Goal: Task Accomplishment & Management: Use online tool/utility

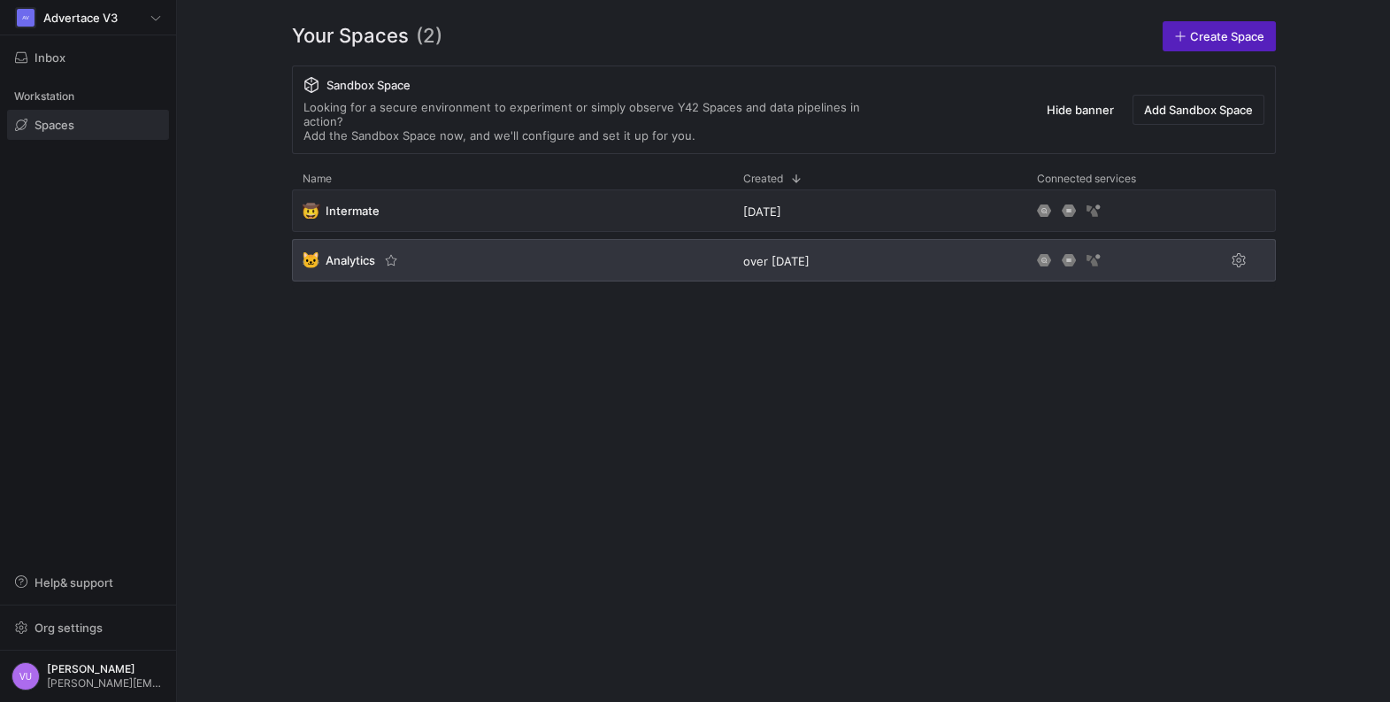
click at [347, 253] on span "Analytics" at bounding box center [351, 260] width 50 height 14
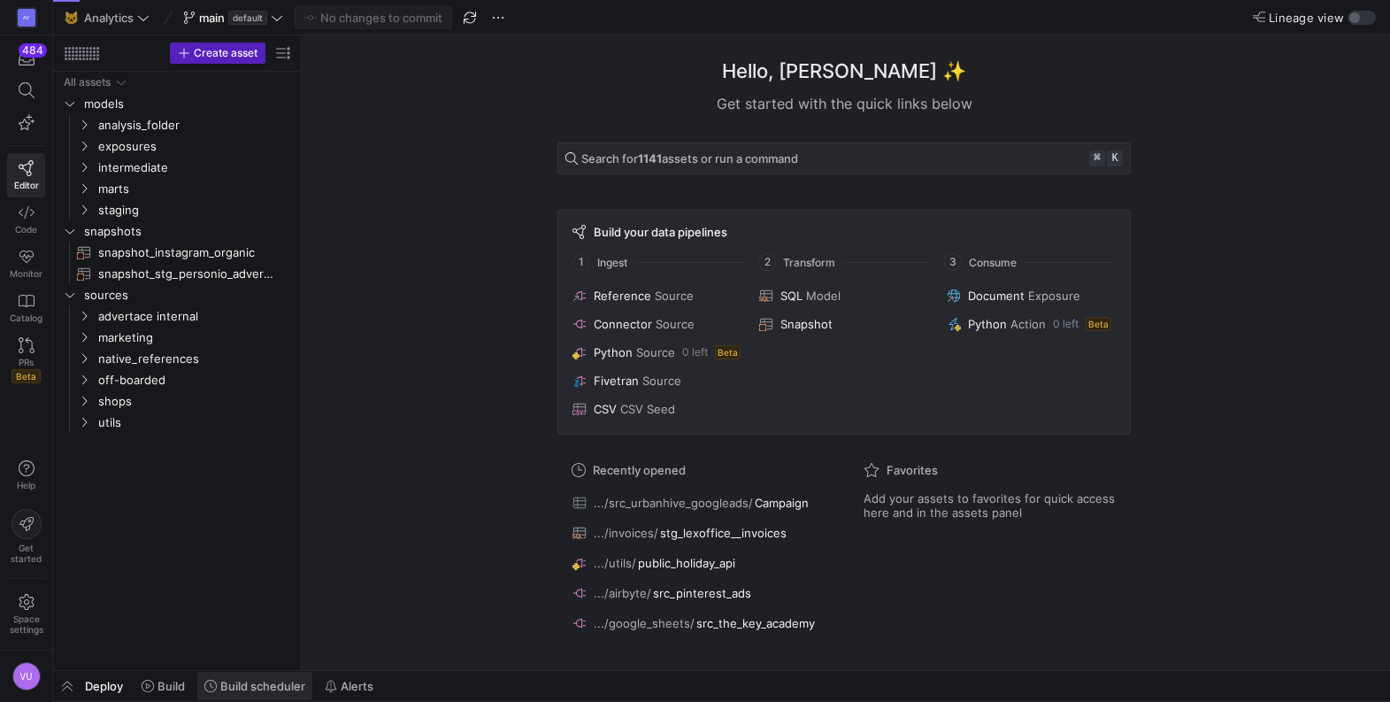
click at [261, 688] on span "Build scheduler" at bounding box center [262, 686] width 85 height 14
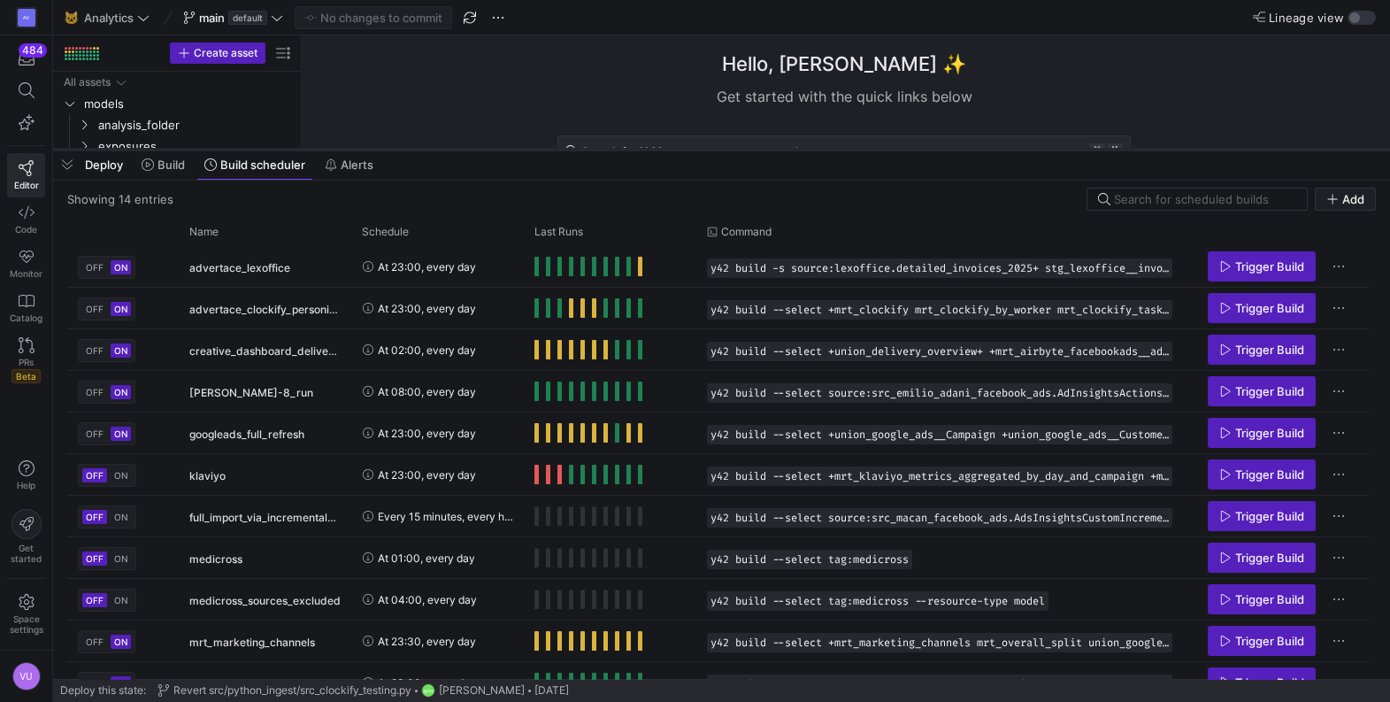
drag, startPoint x: 428, startPoint y: 378, endPoint x: 483, endPoint y: 149, distance: 235.7
click at [483, 149] on div at bounding box center [721, 149] width 1337 height 7
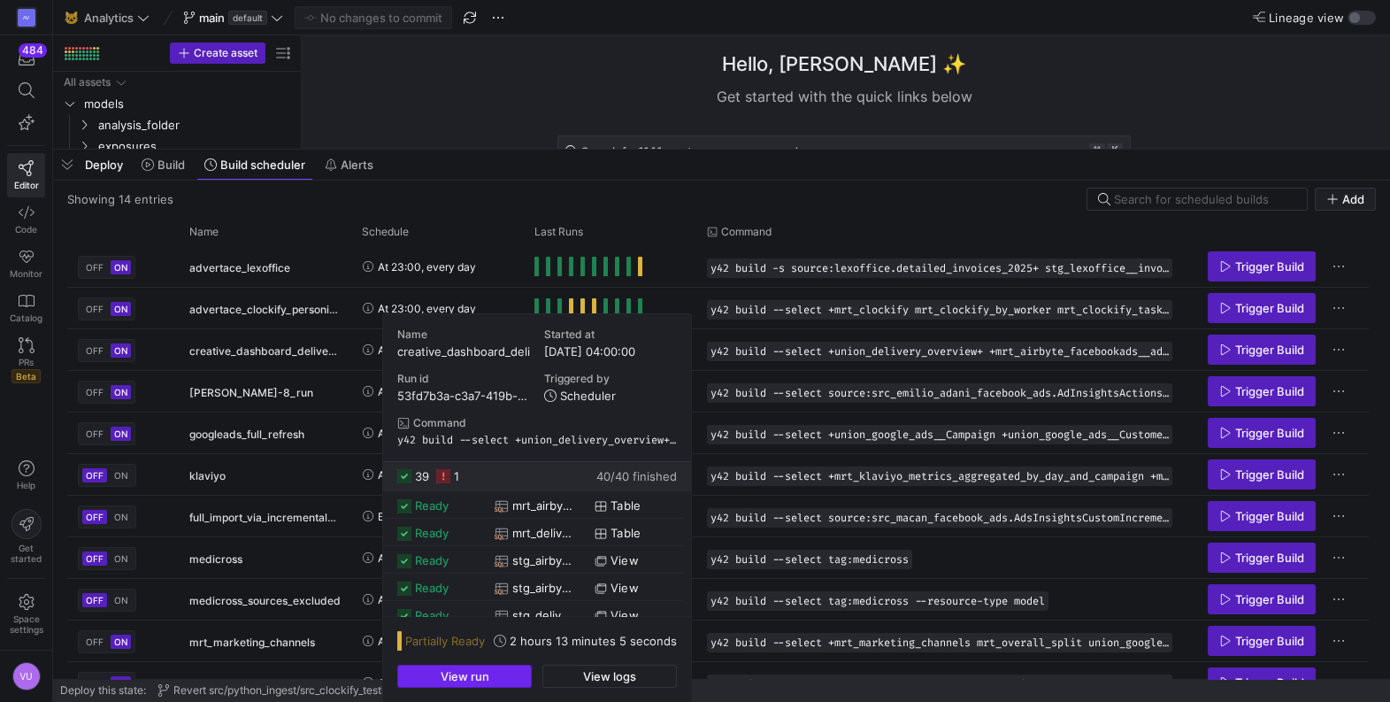
click at [472, 672] on span "View run" at bounding box center [465, 676] width 49 height 14
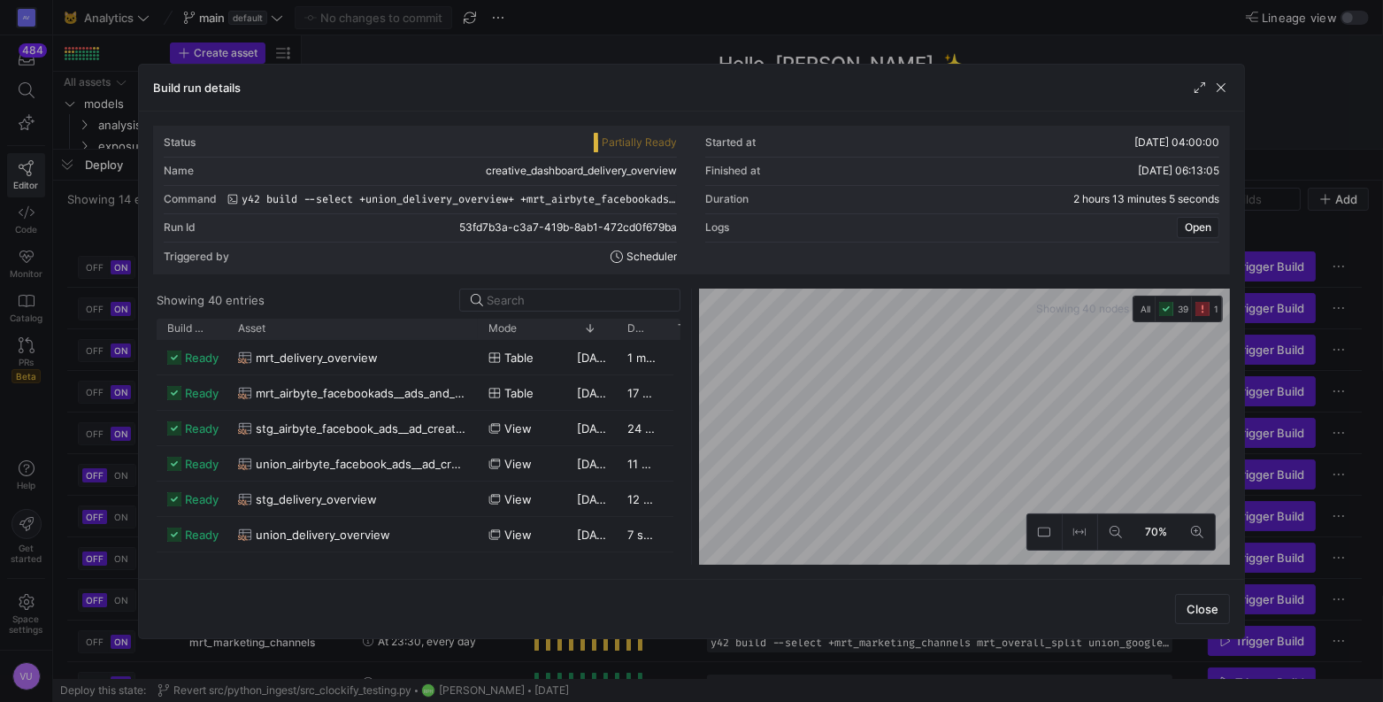
drag, startPoint x: 277, startPoint y: 322, endPoint x: 475, endPoint y: 343, distance: 199.3
click at [475, 343] on div "Build status Asset Mode 1" at bounding box center [419, 442] width 524 height 246
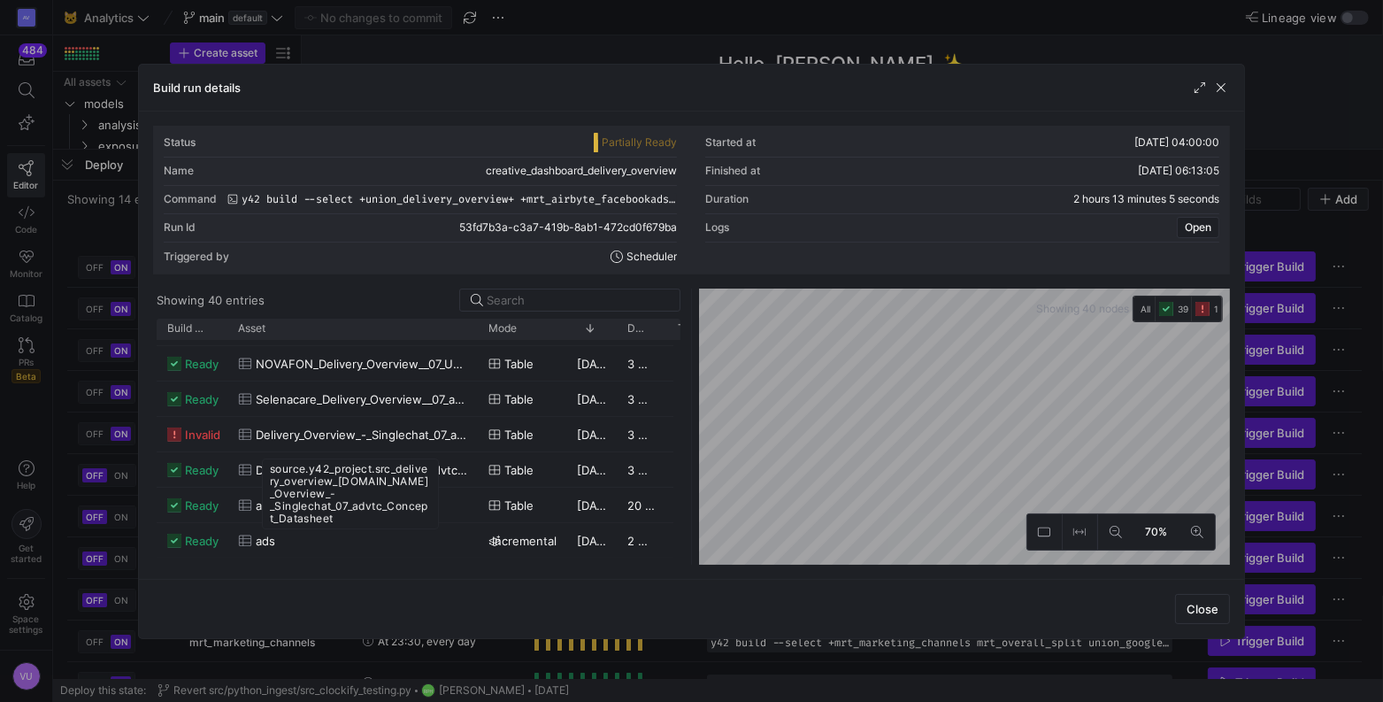
drag, startPoint x: 270, startPoint y: 471, endPoint x: 349, endPoint y: 517, distance: 91.2
click at [349, 517] on div "source.y42_project.src_delivery_overview_[DOMAIN_NAME]_Overview_-_Singlechat_07…" at bounding box center [350, 493] width 177 height 71
copy div "source.y42_project.src_delivery_overview_[DOMAIN_NAME]_Overview_-_Singlechat_07…"
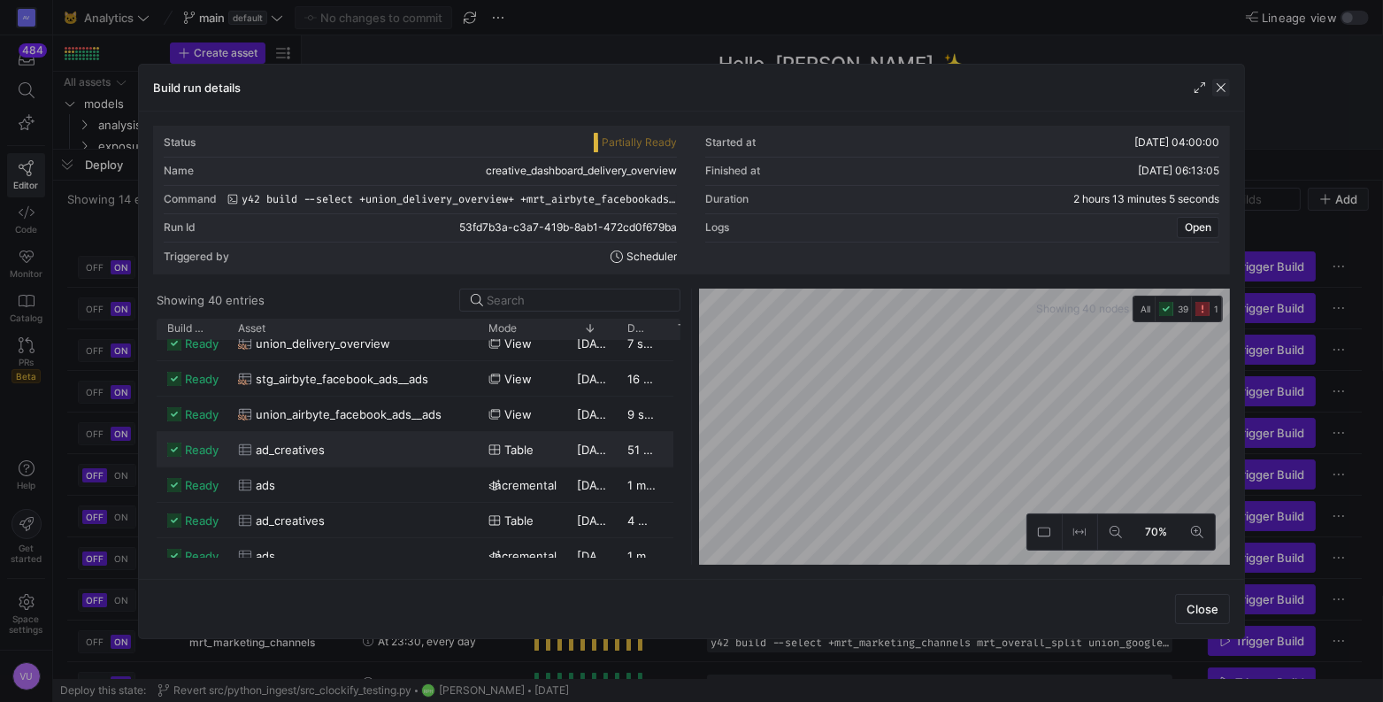
click at [1221, 88] on span "button" at bounding box center [1221, 88] width 18 height 18
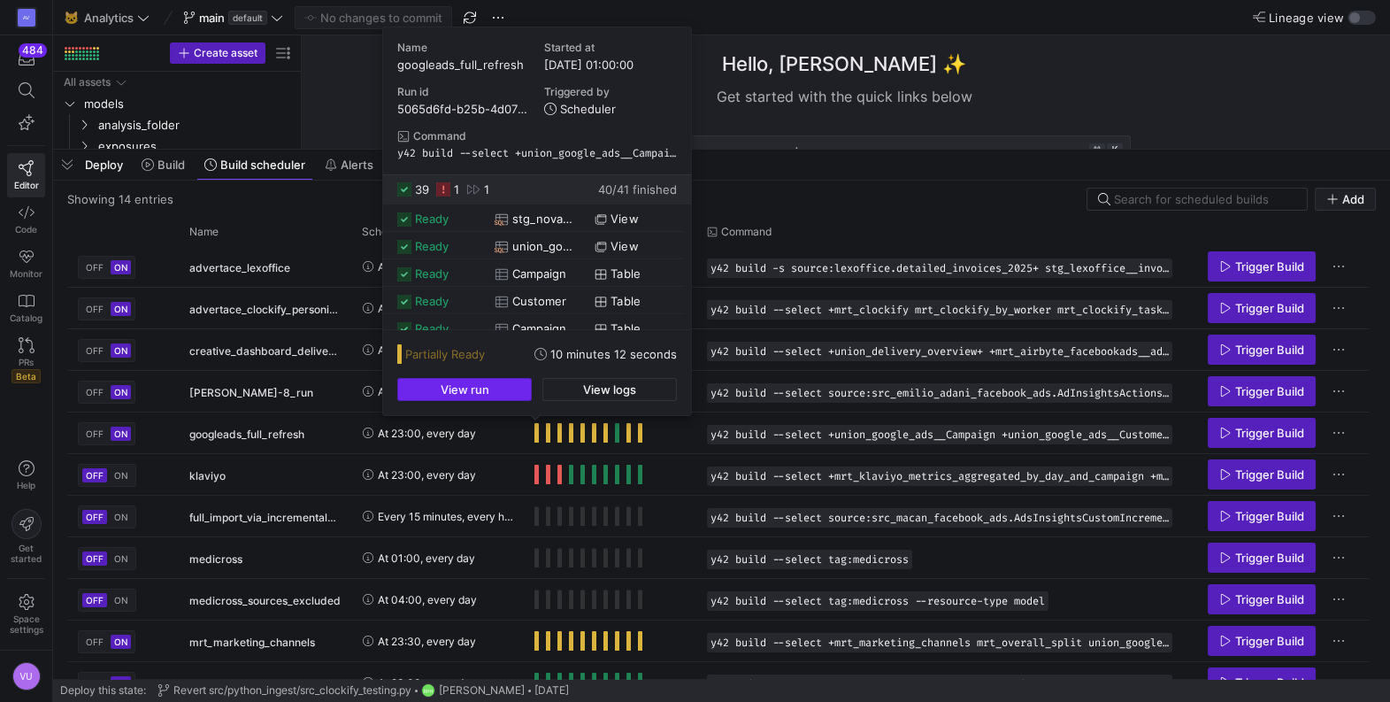
click at [479, 388] on span "View run" at bounding box center [465, 389] width 49 height 14
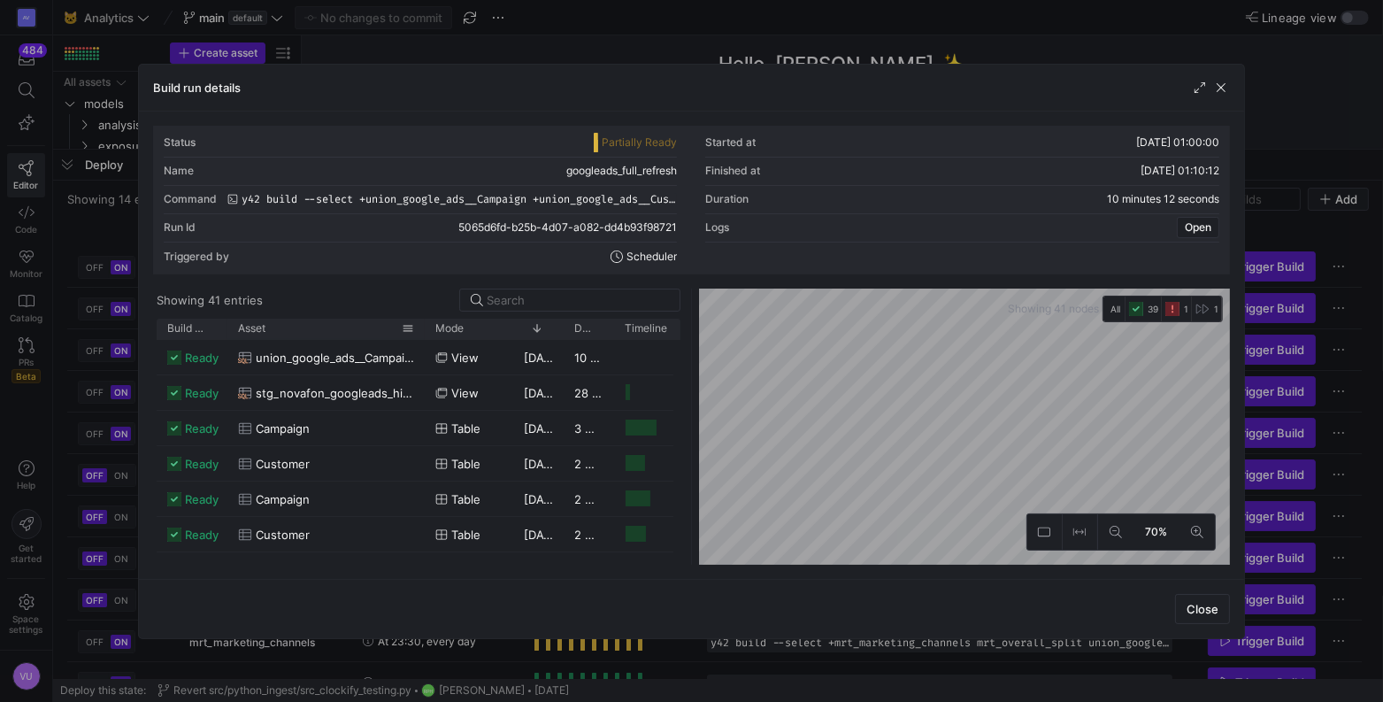
drag, startPoint x: 273, startPoint y: 326, endPoint x: 419, endPoint y: 330, distance: 145.2
click at [421, 330] on div at bounding box center [424, 329] width 7 height 20
drag, startPoint x: 243, startPoint y: 499, endPoint x: 381, endPoint y: 511, distance: 138.6
click at [381, 511] on div "source.y42_project.src_kruu_USA_googleads.Customer" at bounding box center [323, 506] width 177 height 34
copy div "source.y42_project.src_kruu_USA_googleads.Customer"
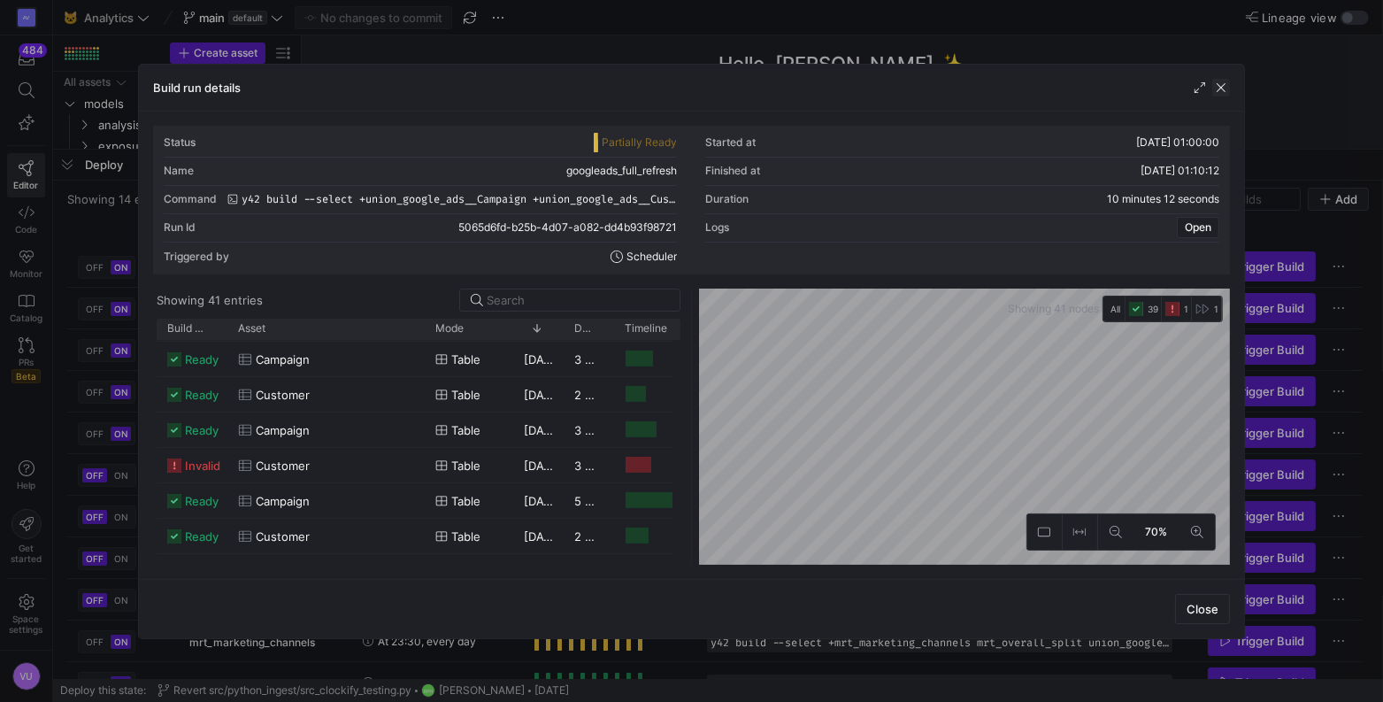
click at [1226, 87] on span "button" at bounding box center [1221, 88] width 18 height 18
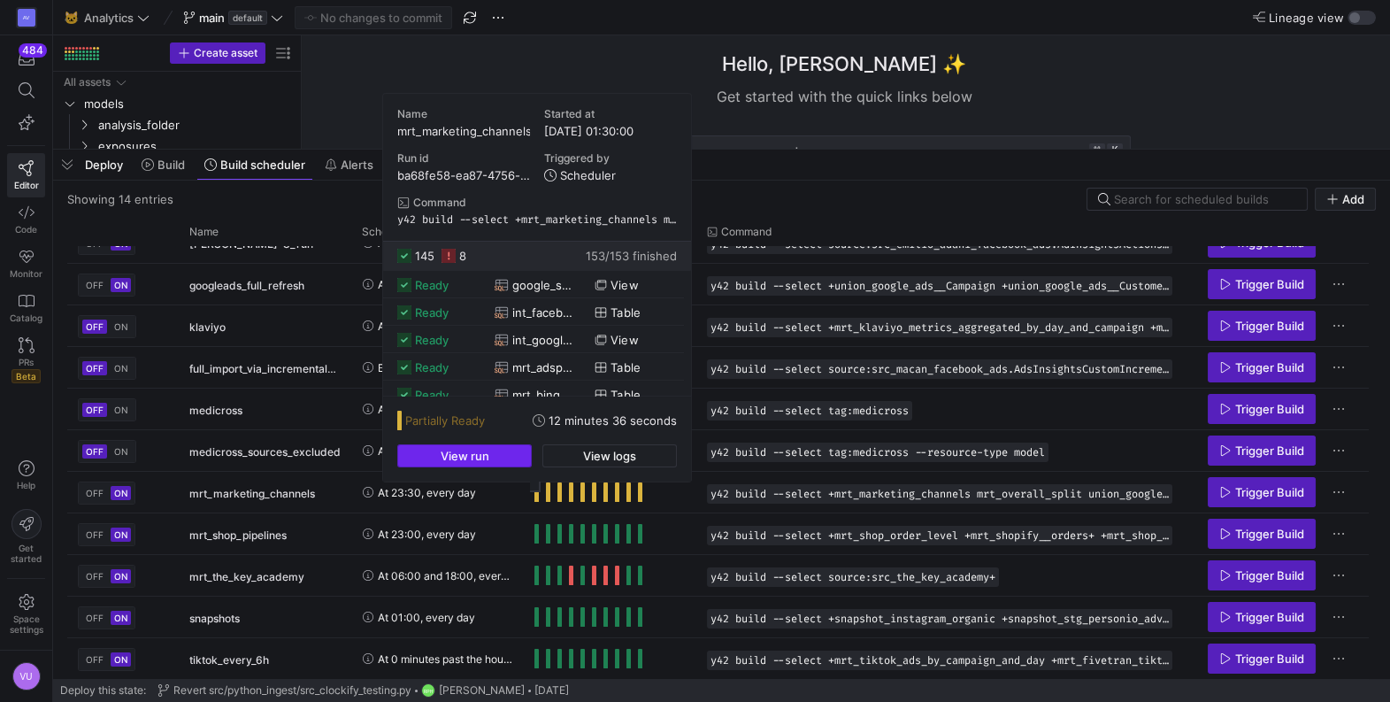
click at [486, 450] on span "View run" at bounding box center [465, 456] width 49 height 14
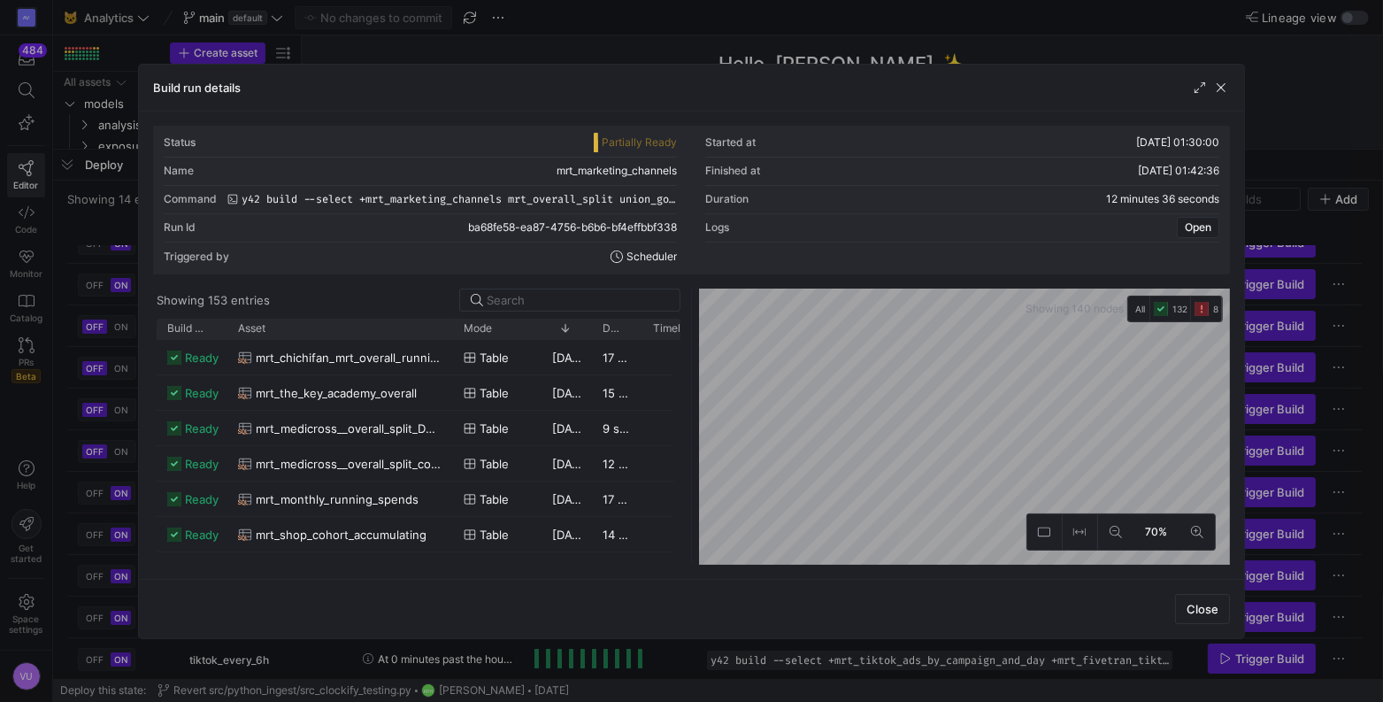
drag, startPoint x: 275, startPoint y: 323, endPoint x: 449, endPoint y: 345, distance: 174.8
click at [449, 345] on div "Build status Asset Mode 1" at bounding box center [419, 442] width 524 height 246
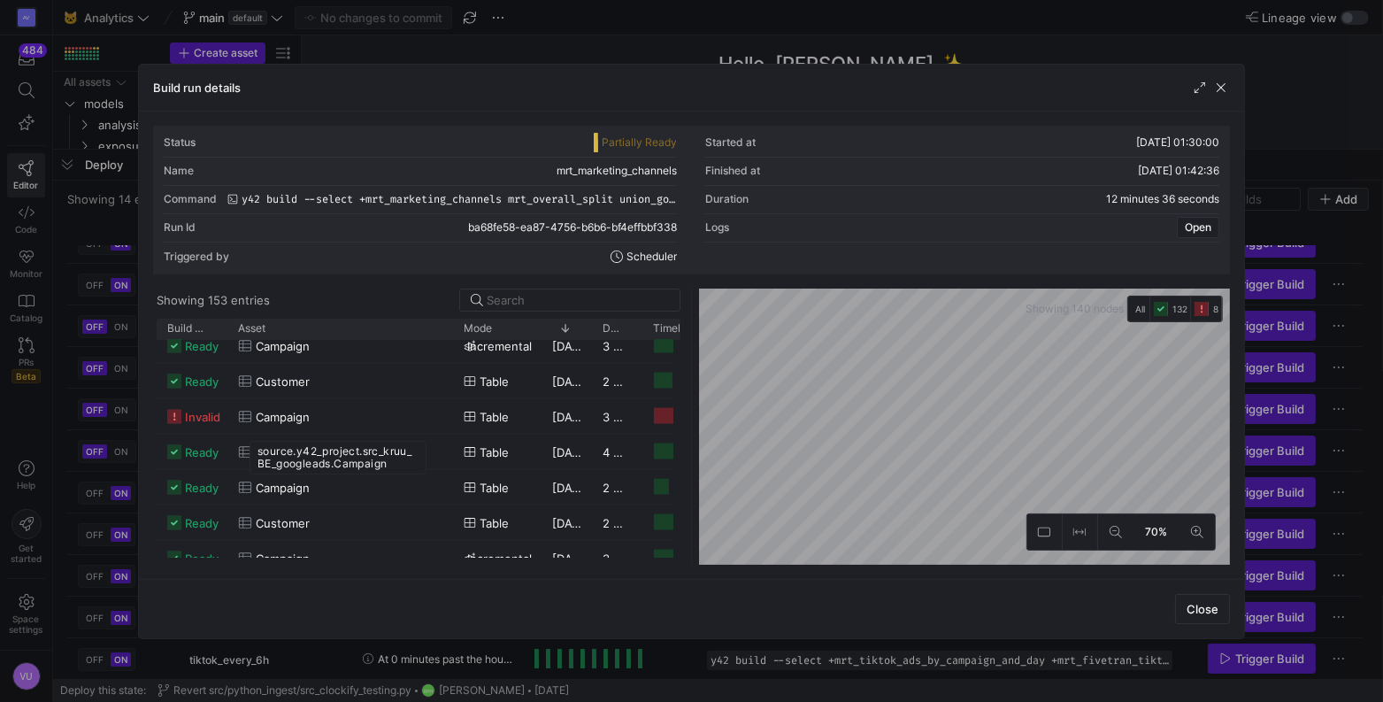
drag, startPoint x: 258, startPoint y: 449, endPoint x: 400, endPoint y: 462, distance: 142.2
click at [400, 462] on div "source.y42_project.src_kruu_BE_googleads.Campaign" at bounding box center [338, 458] width 177 height 34
copy div "source.y42_project.src_kruu_BE_googleads.Campaign"
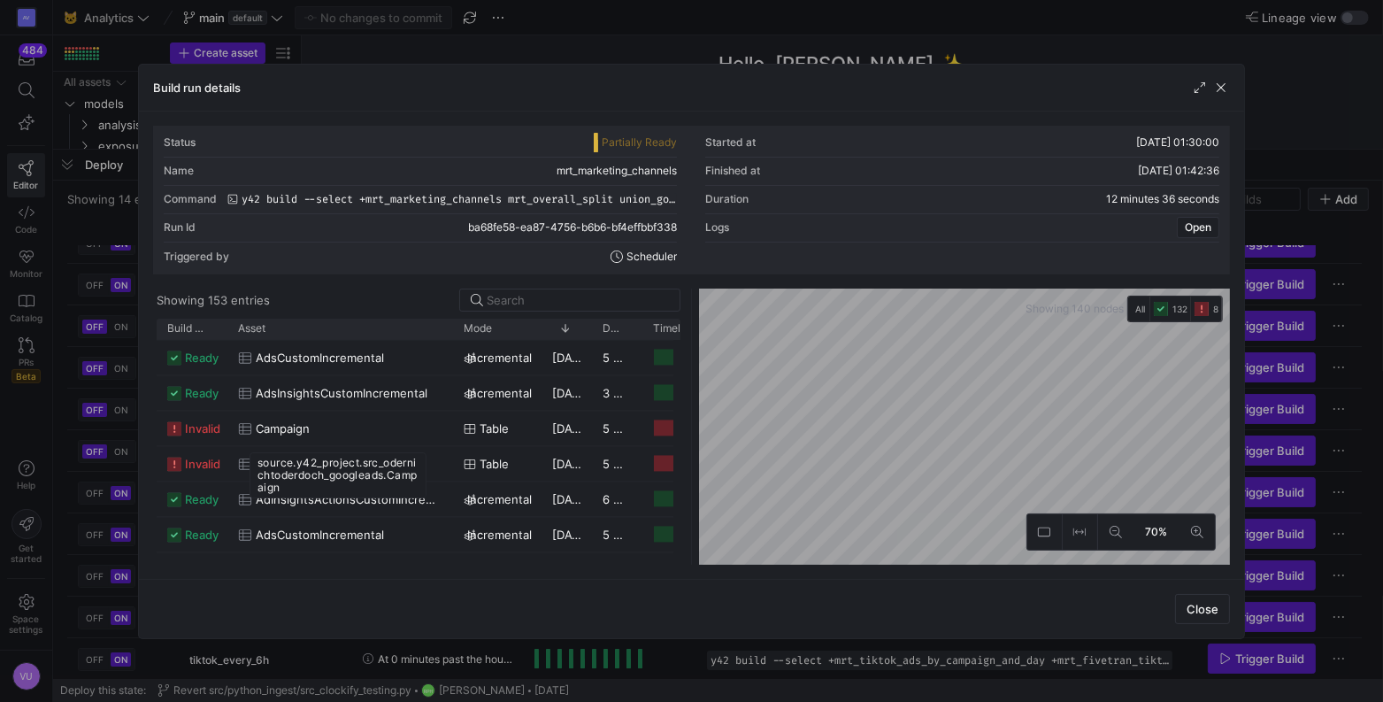
drag, startPoint x: 258, startPoint y: 462, endPoint x: 316, endPoint y: 494, distance: 65.7
click at [316, 494] on div "source.y42_project.src_odernichtoderdoch_googleads.Campaign" at bounding box center [338, 475] width 177 height 46
copy div "source.y42_project.src_odernichtoderdoch_googleads.Campaign"
drag, startPoint x: 258, startPoint y: 498, endPoint x: 300, endPoint y: 519, distance: 46.7
click at [300, 519] on div "source.y42_project.src_odernichtoderdoch_googleads.Customer" at bounding box center [338, 511] width 177 height 46
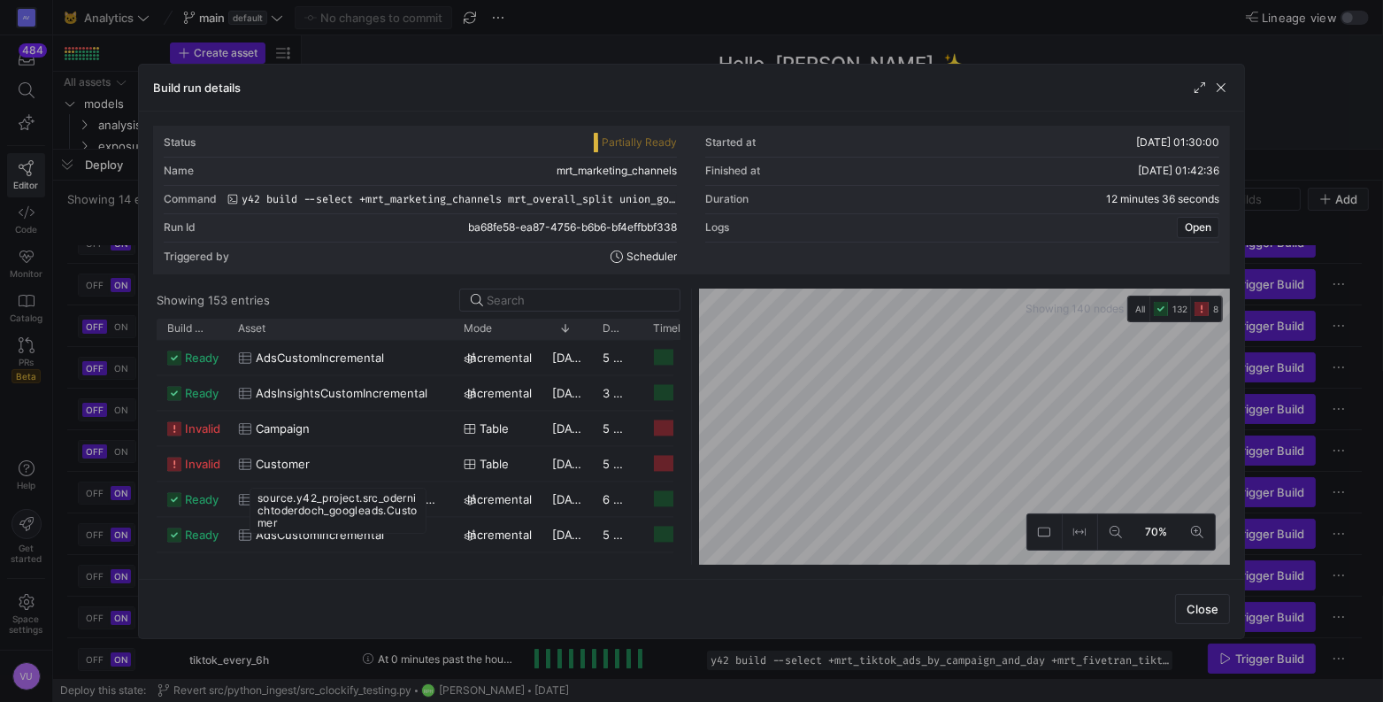
copy div "source.y42_project.src_odernichtoderdoch_googleads.Customer"
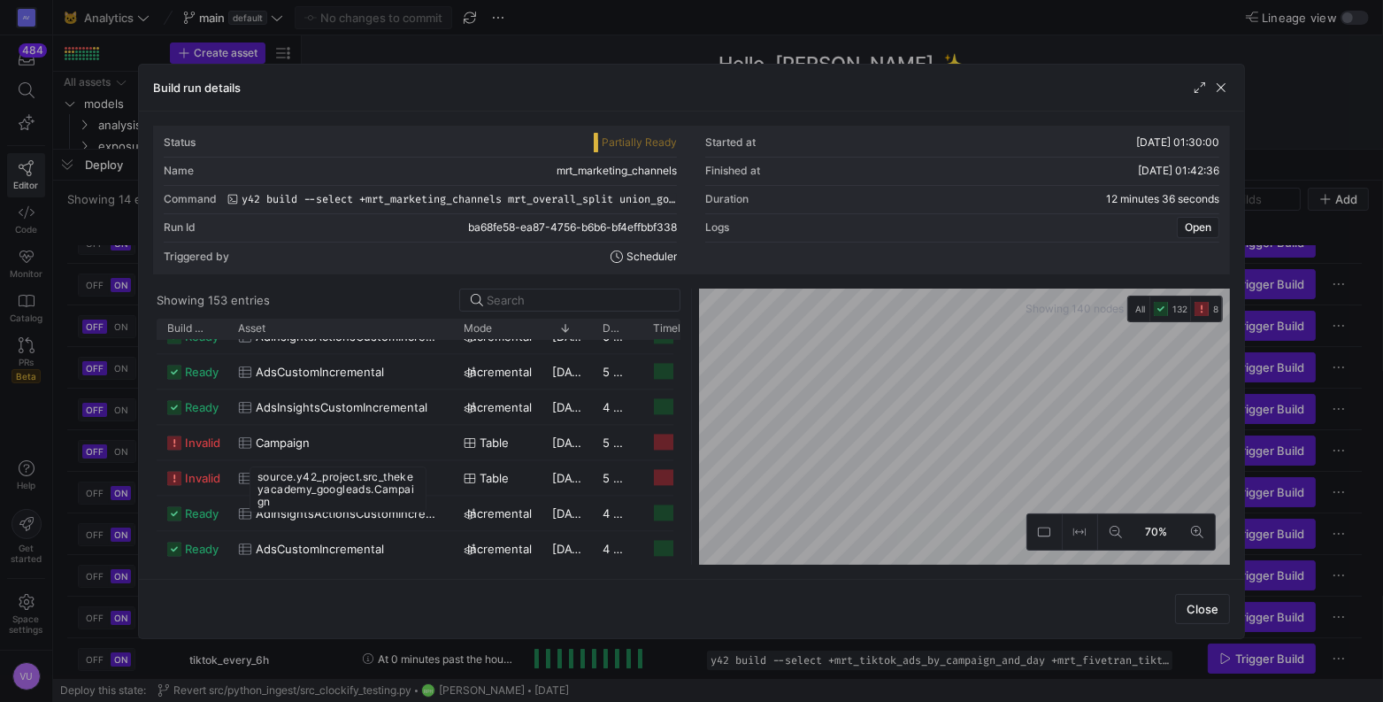
drag, startPoint x: 258, startPoint y: 476, endPoint x: 290, endPoint y: 497, distance: 38.3
click at [290, 497] on div "source.y42_project.src_thekeyacademy_googleads.Campaign" at bounding box center [338, 489] width 177 height 46
copy div "source.y42_project.src_thekeyacademy_googleads.Campaign"
drag, startPoint x: 258, startPoint y: 512, endPoint x: 299, endPoint y: 534, distance: 45.9
click at [299, 534] on div "source.y42_project.src_thekeyacademy_googleads.Customer" at bounding box center [338, 525] width 177 height 46
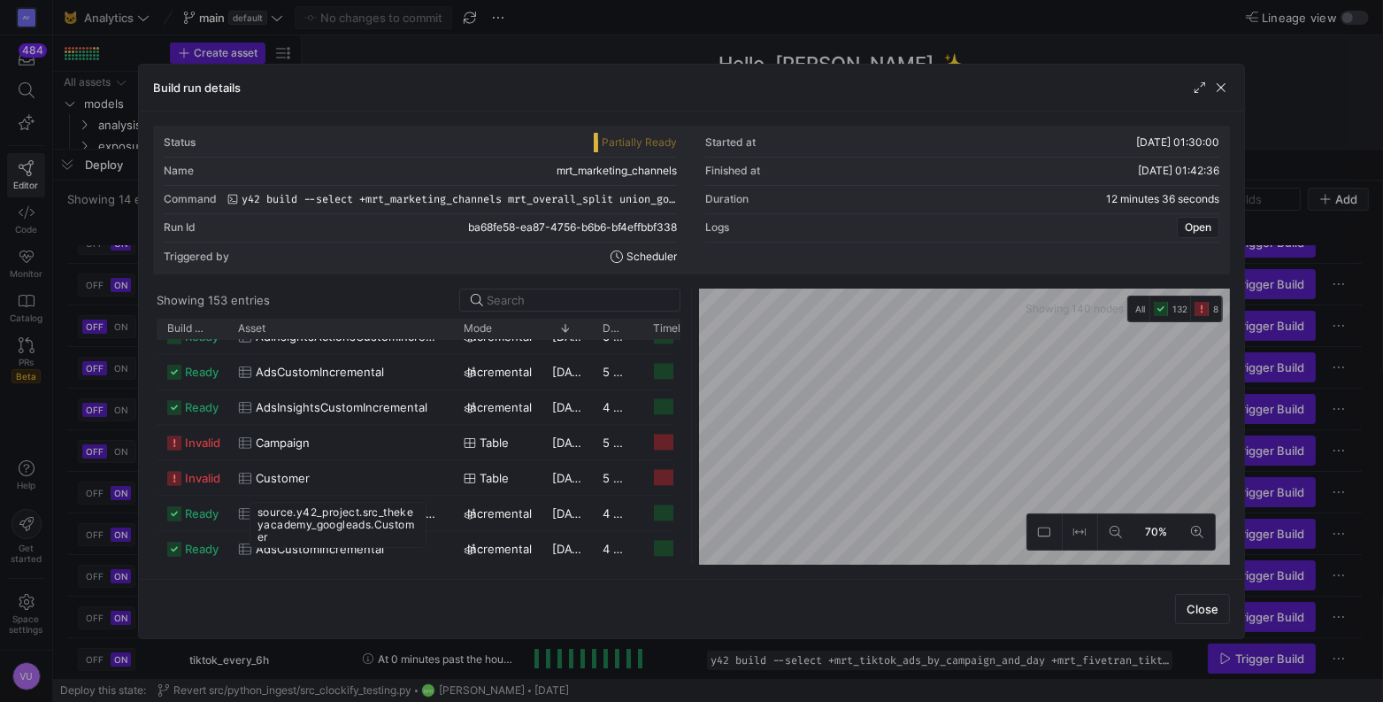
copy div "source.y42_project.src_thekeyacademy_googleads.Customer"
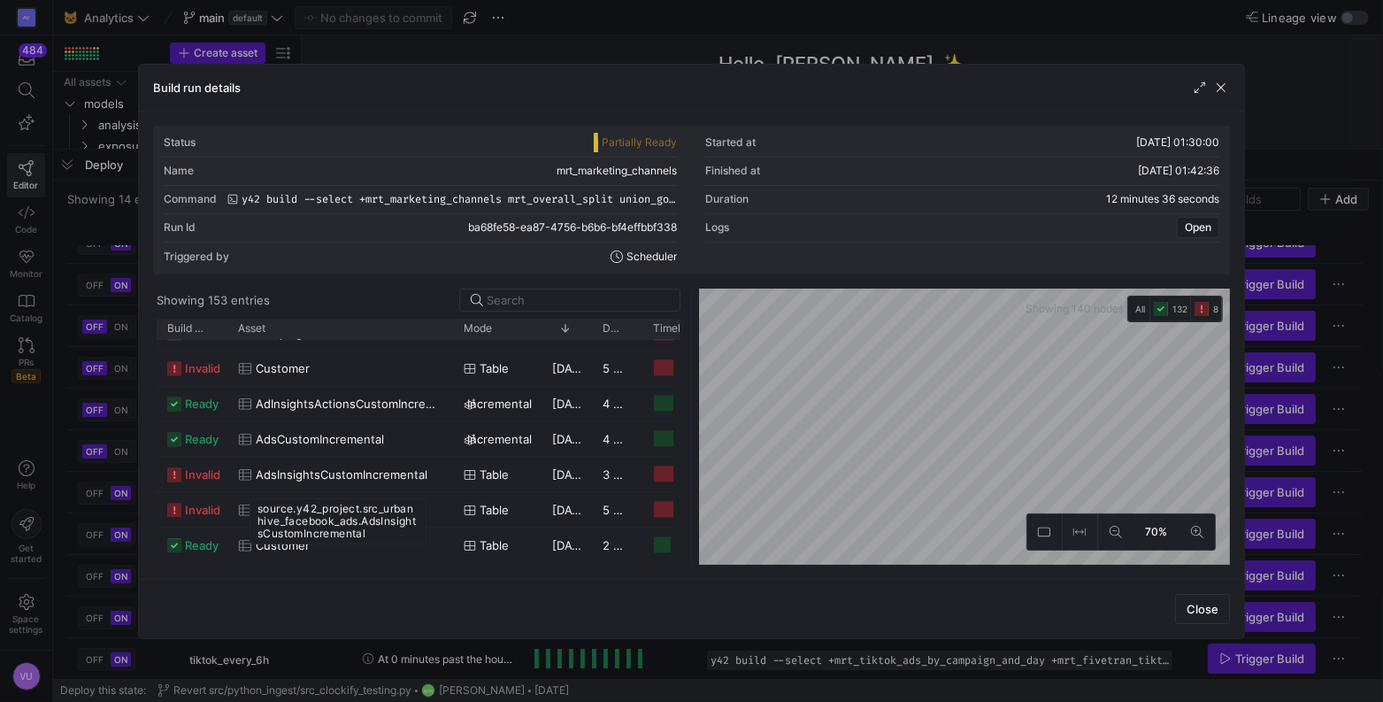
drag, startPoint x: 258, startPoint y: 510, endPoint x: 372, endPoint y: 528, distance: 115.7
click at [372, 528] on div "source.y42_project.src_urbanhive_facebook_ads.AdsInsightsCustomIncremental" at bounding box center [338, 521] width 177 height 46
copy div "source.y42_project.src_urbanhive_facebook_ads.AdsInsightsCustomIncremental"
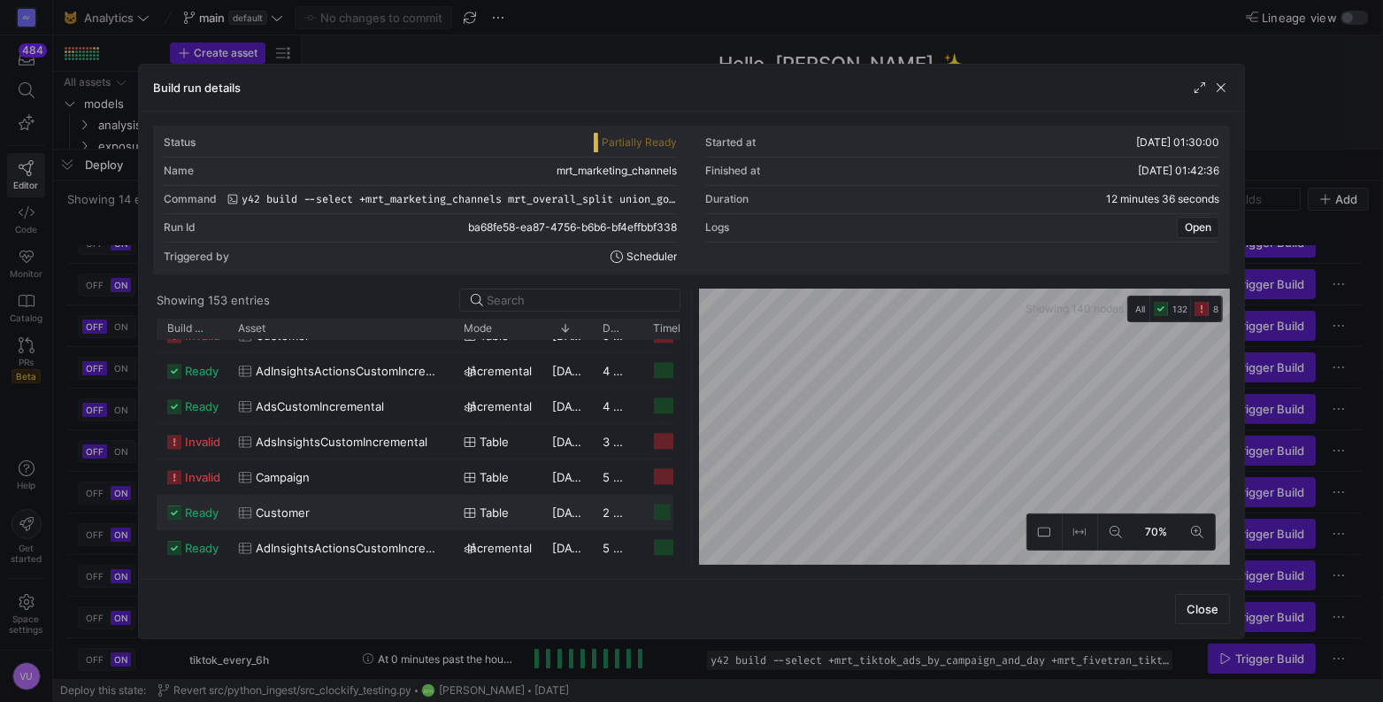
scroll to position [4639, 0]
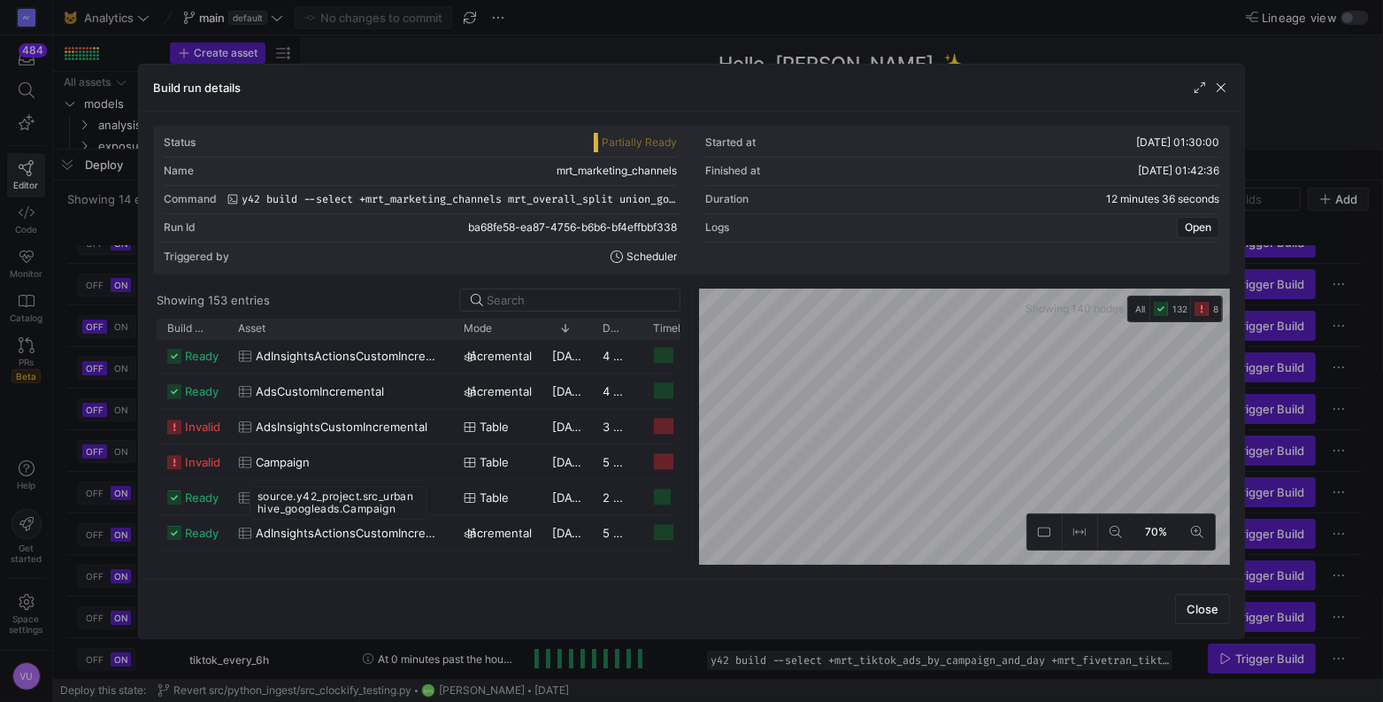
drag, startPoint x: 258, startPoint y: 498, endPoint x: 398, endPoint y: 508, distance: 140.2
click at [398, 508] on div "source.y42_project.src_urbanhive_googleads.Campaign" at bounding box center [338, 503] width 177 height 34
copy div "source.y42_project.src_urbanhive_googleads.Campaign"
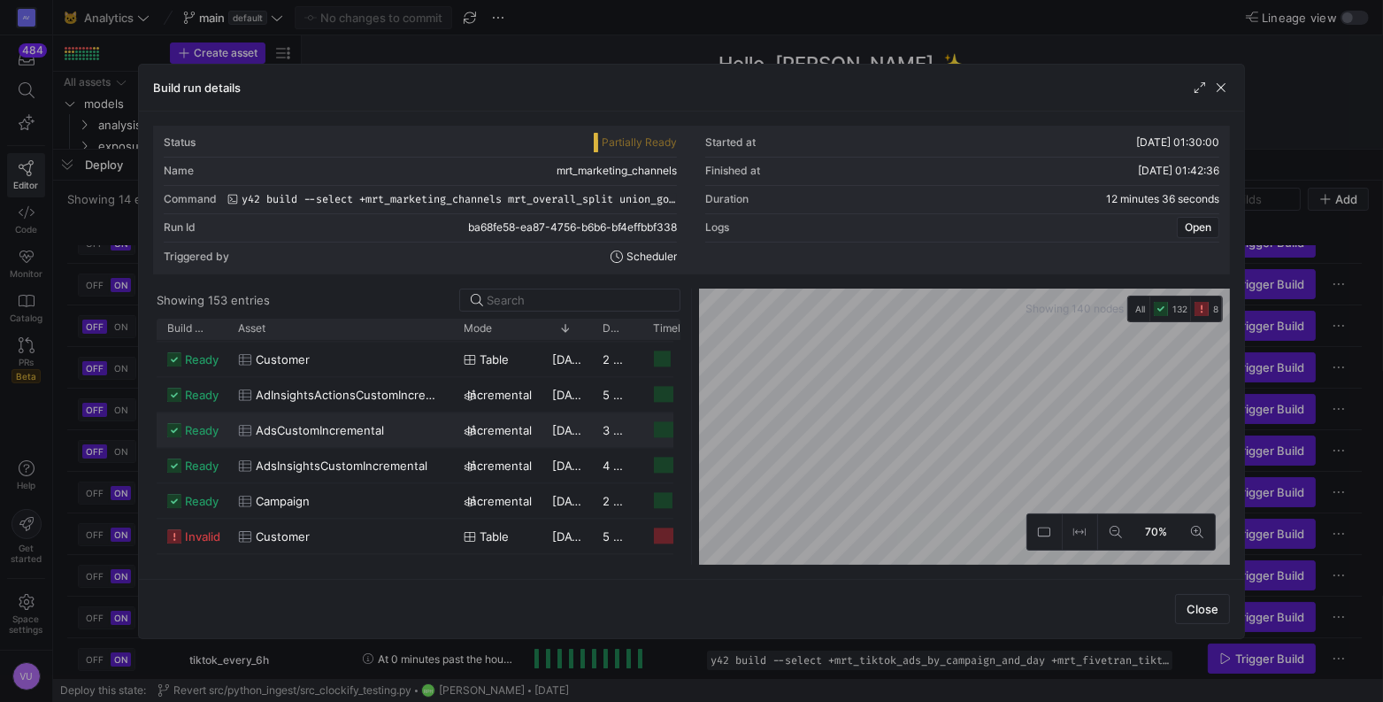
scroll to position [4779, 0]
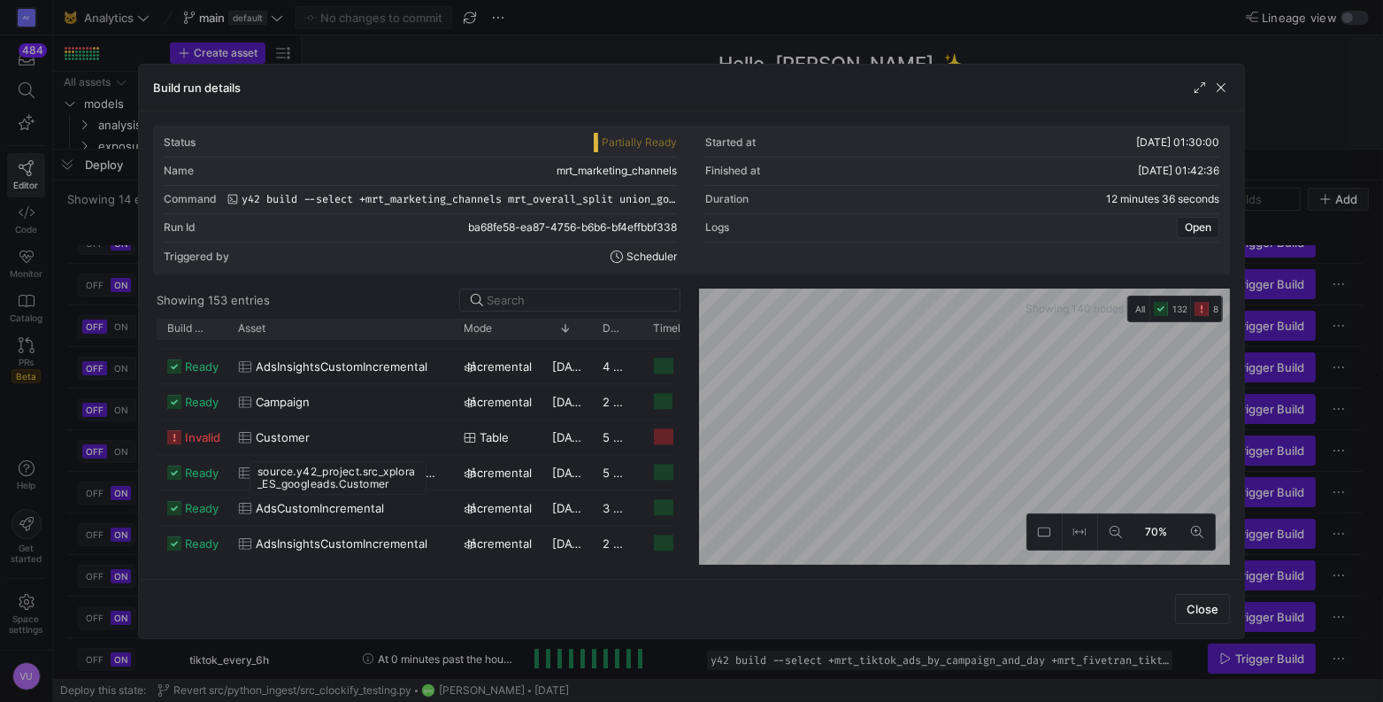
drag, startPoint x: 258, startPoint y: 472, endPoint x: 422, endPoint y: 489, distance: 165.5
click at [422, 489] on div "source.y42_project.src_xplora_ES_googleads.Customer" at bounding box center [338, 478] width 177 height 34
copy div "source.y42_project.src_xplora_ES_googleads.Customer"
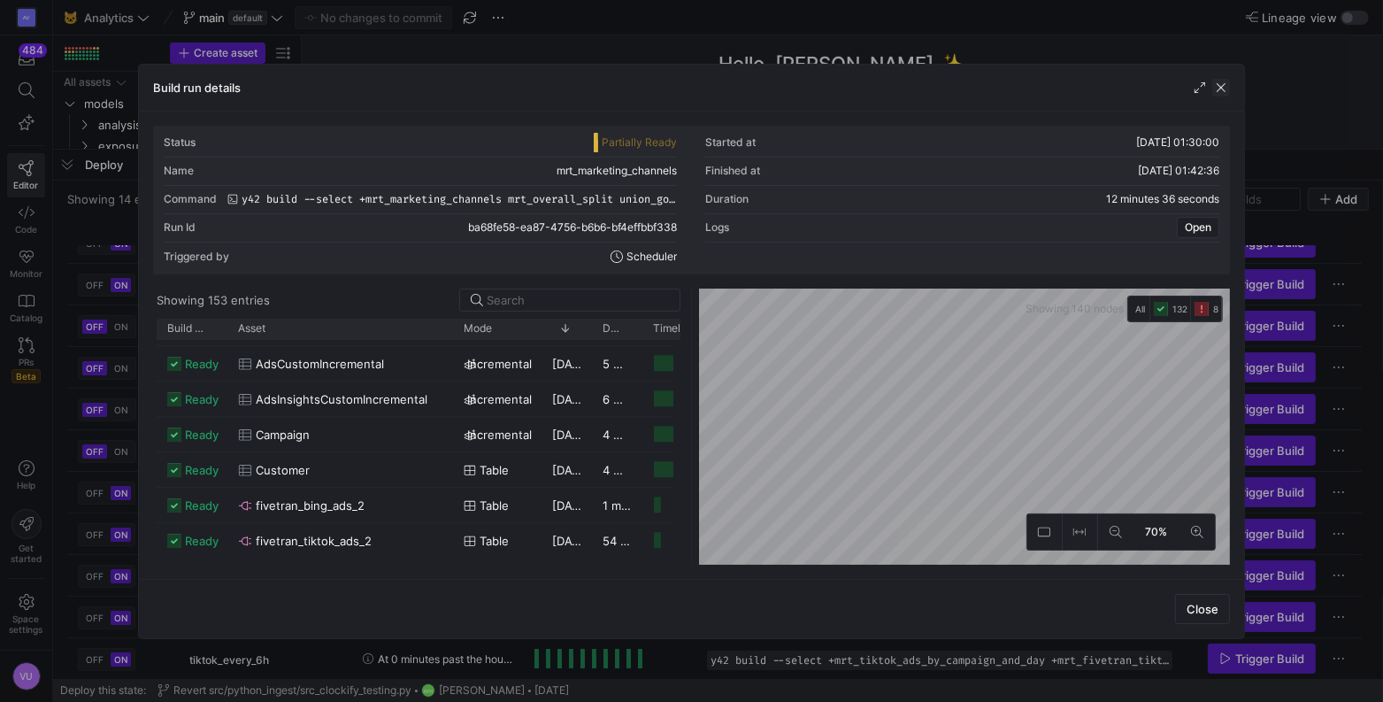
click at [1222, 92] on span "button" at bounding box center [1221, 88] width 18 height 18
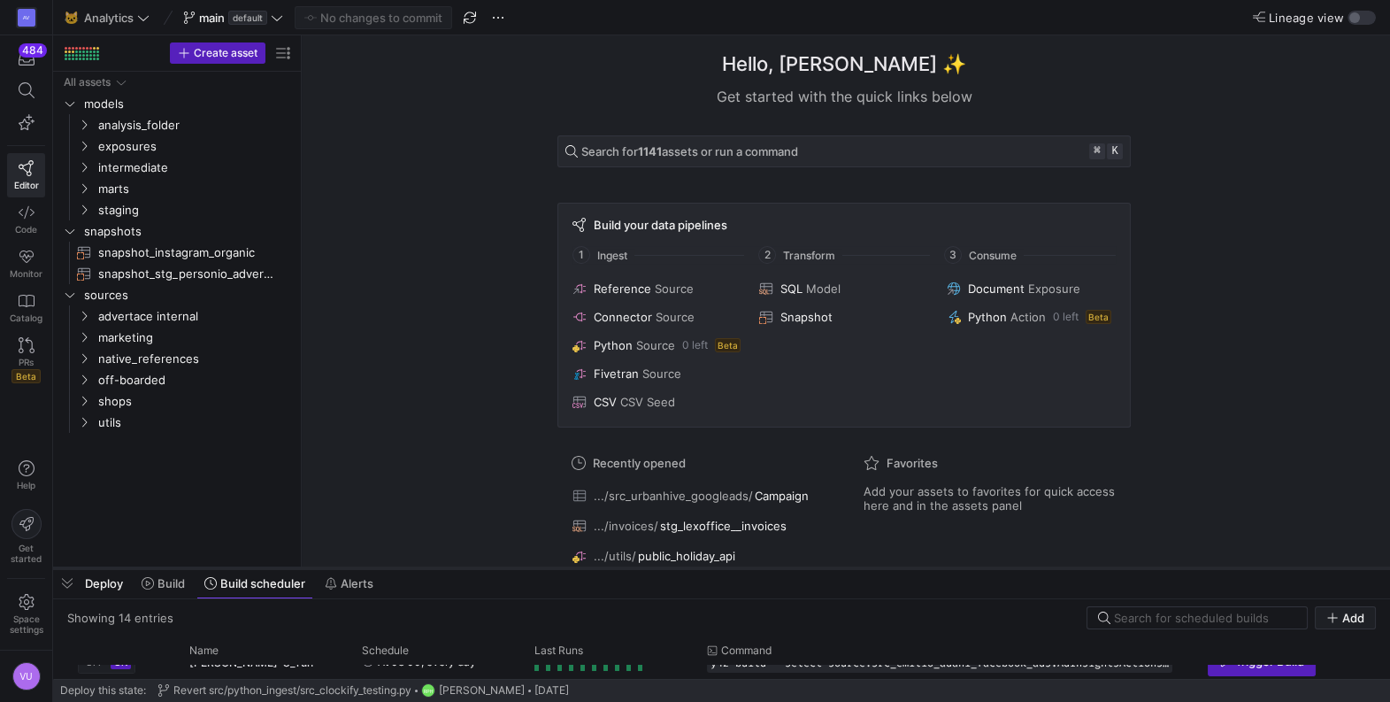
drag, startPoint x: 840, startPoint y: 150, endPoint x: 1038, endPoint y: 569, distance: 463.1
click at [1038, 569] on div at bounding box center [721, 568] width 1337 height 7
click at [88, 313] on icon "Press SPACE to select this row." at bounding box center [84, 316] width 12 height 11
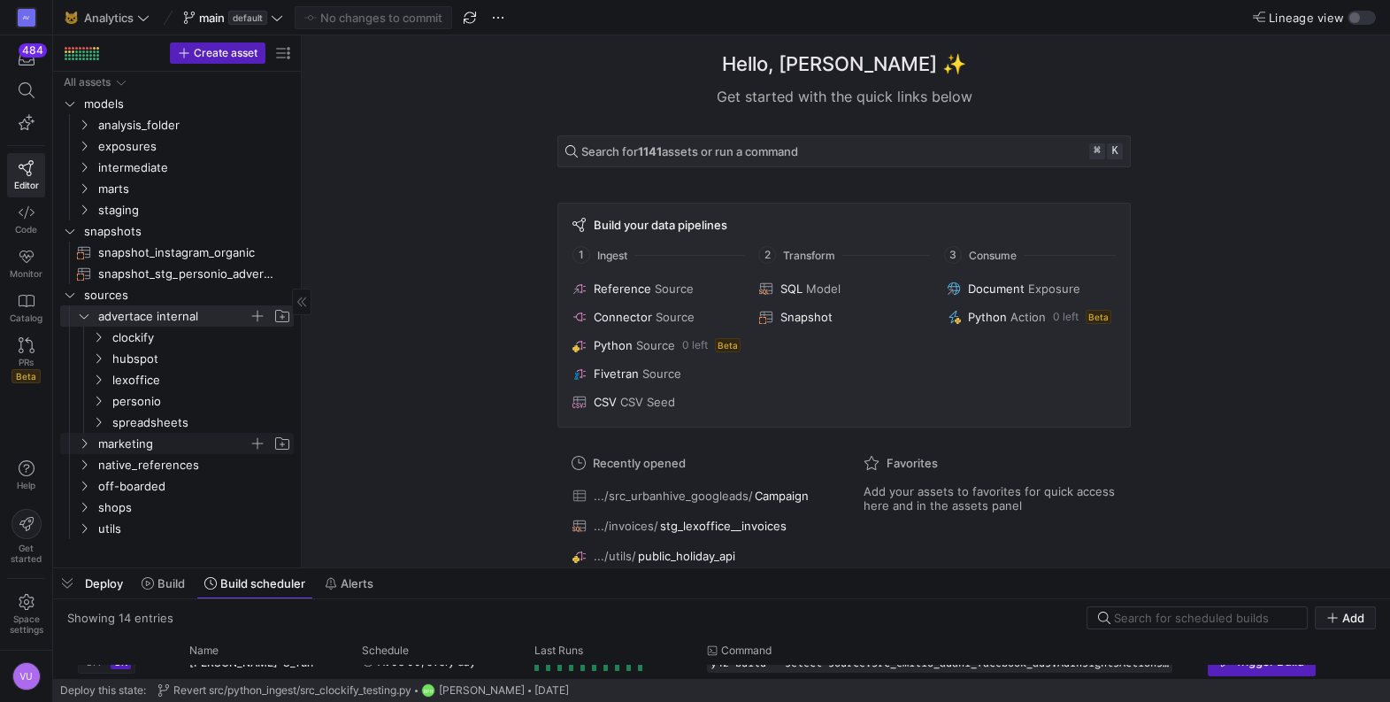
click at [82, 438] on icon "Press SPACE to select this row." at bounding box center [84, 443] width 12 height 11
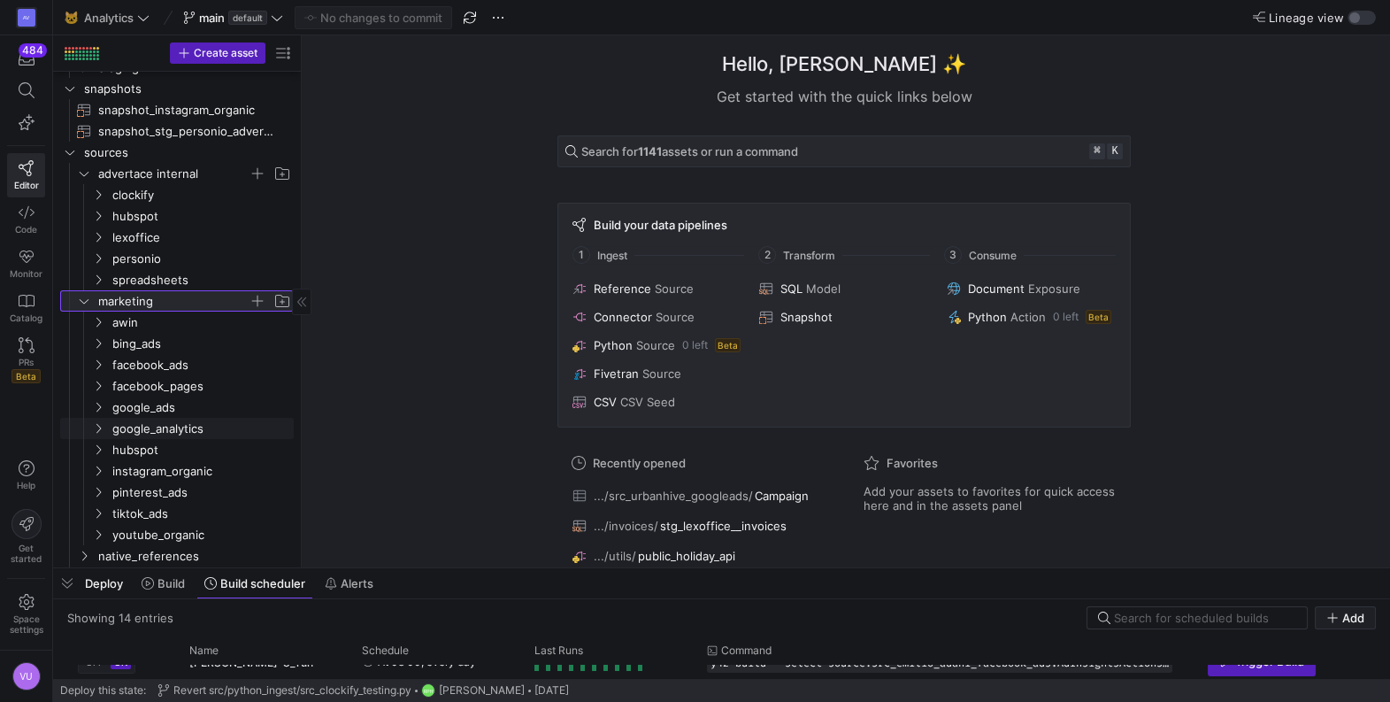
scroll to position [166, 0]
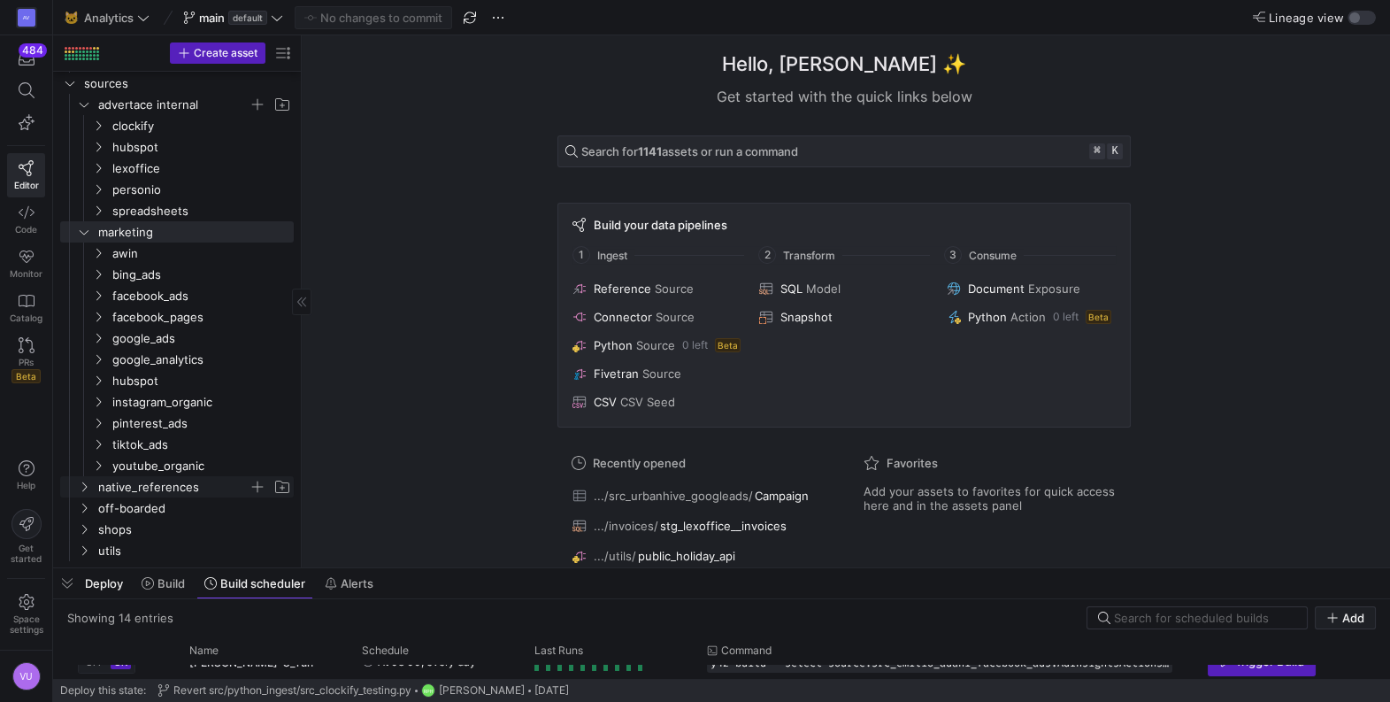
click at [80, 487] on icon "Press SPACE to select this row." at bounding box center [84, 486] width 12 height 11
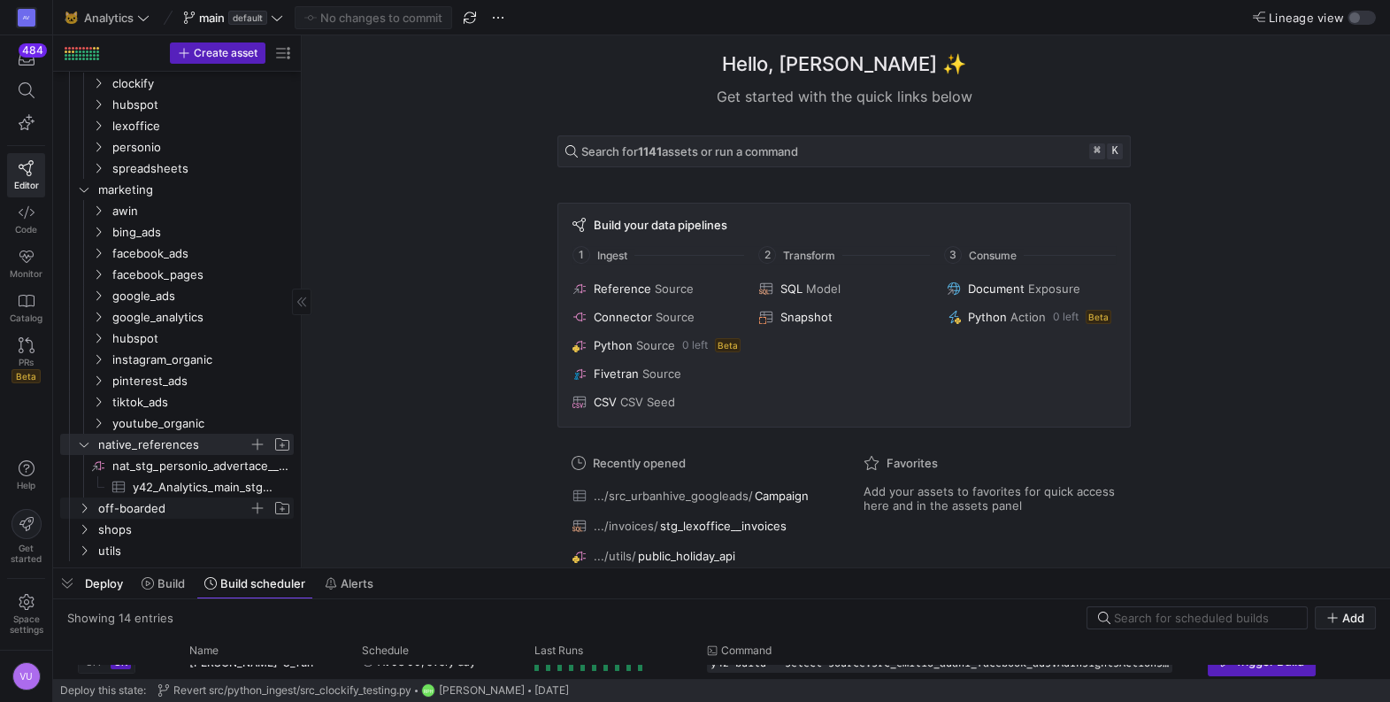
click at [84, 509] on icon "Press SPACE to select this row." at bounding box center [84, 508] width 12 height 11
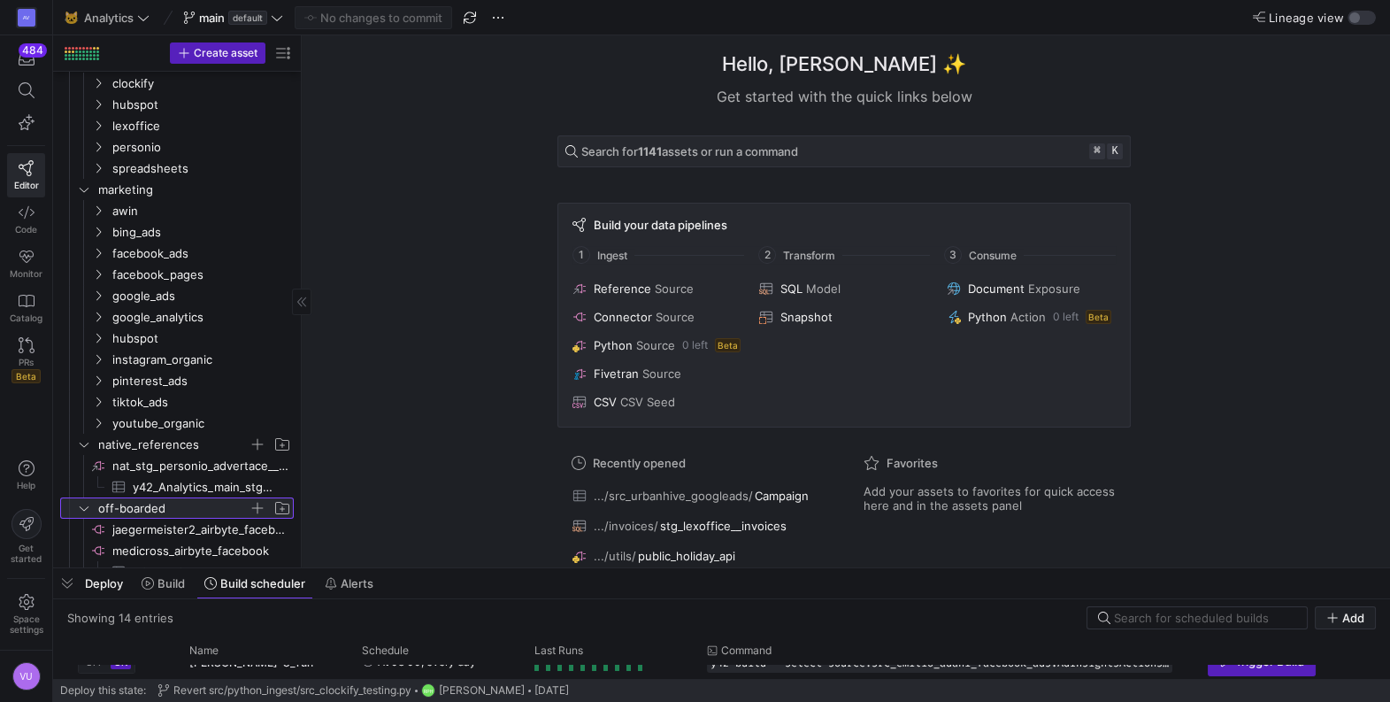
click at [84, 509] on icon at bounding box center [84, 508] width 12 height 11
click at [85, 525] on icon "Press SPACE to select this row." at bounding box center [84, 529] width 12 height 11
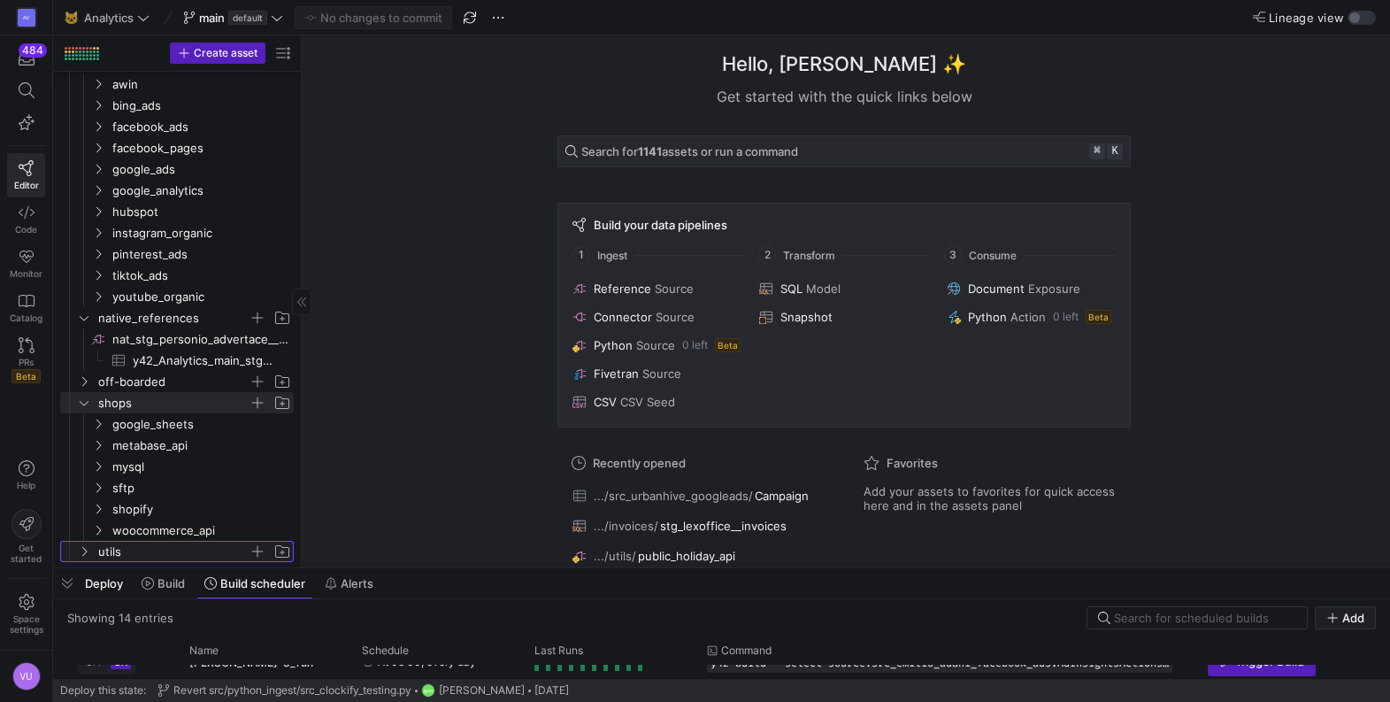
click at [84, 547] on icon "Press SPACE to select this row." at bounding box center [84, 551] width 12 height 11
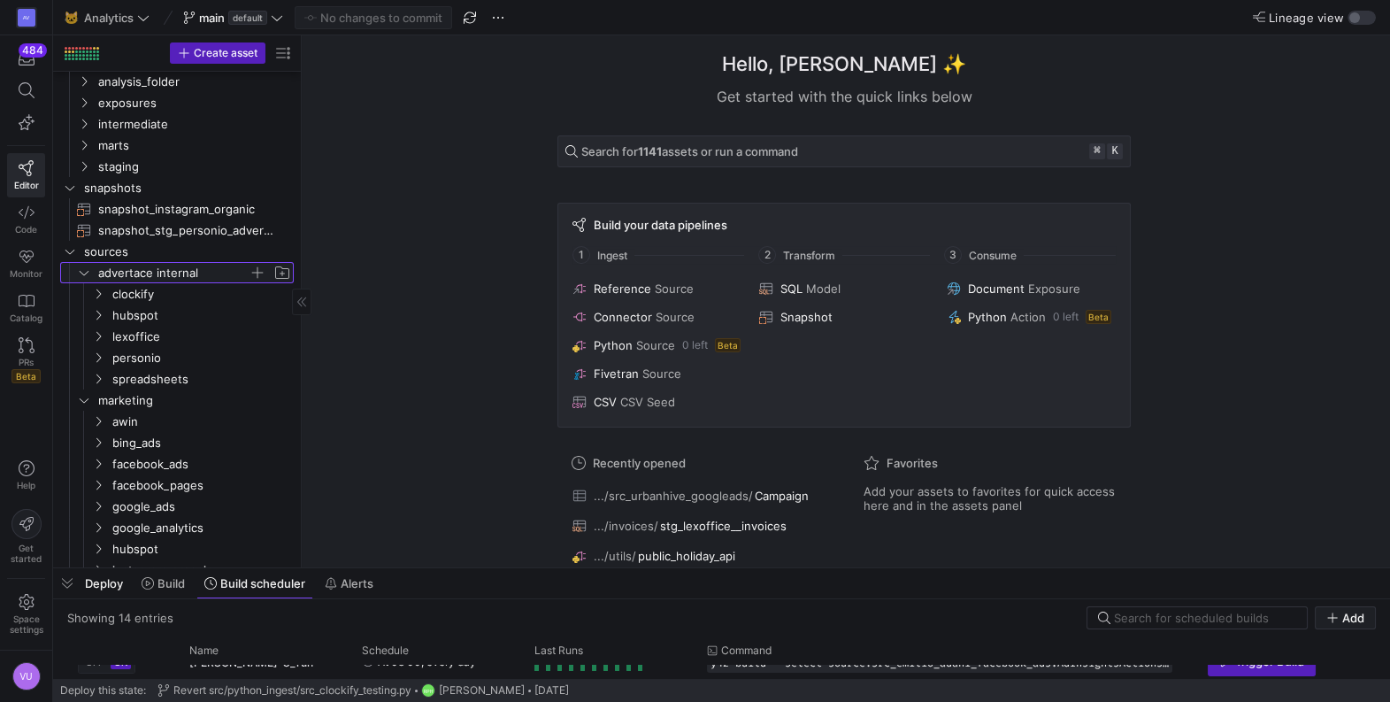
click at [86, 270] on icon "Press SPACE to select this row." at bounding box center [84, 272] width 12 height 11
click at [86, 270] on icon at bounding box center [84, 272] width 12 height 11
click at [99, 292] on icon "Press SPACE to select this row." at bounding box center [98, 293] width 12 height 11
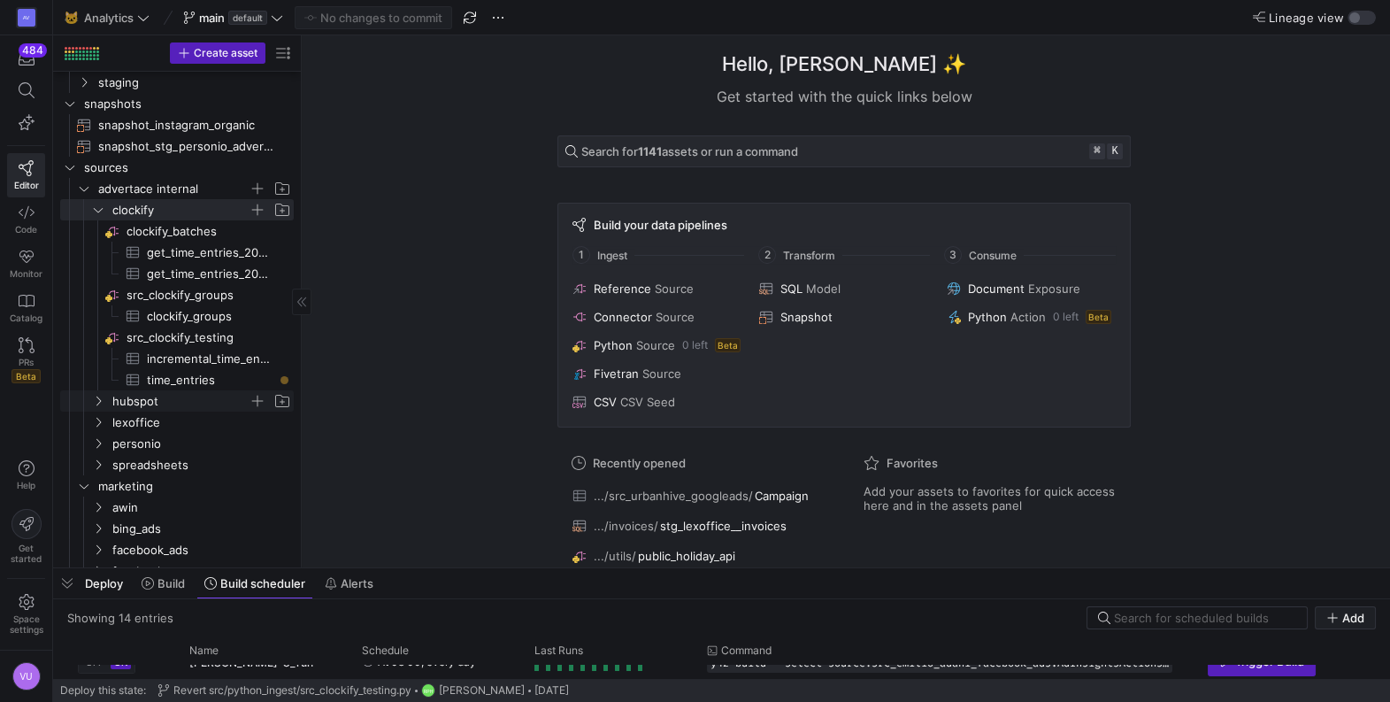
click at [98, 396] on icon "Press SPACE to select this row." at bounding box center [98, 401] width 12 height 11
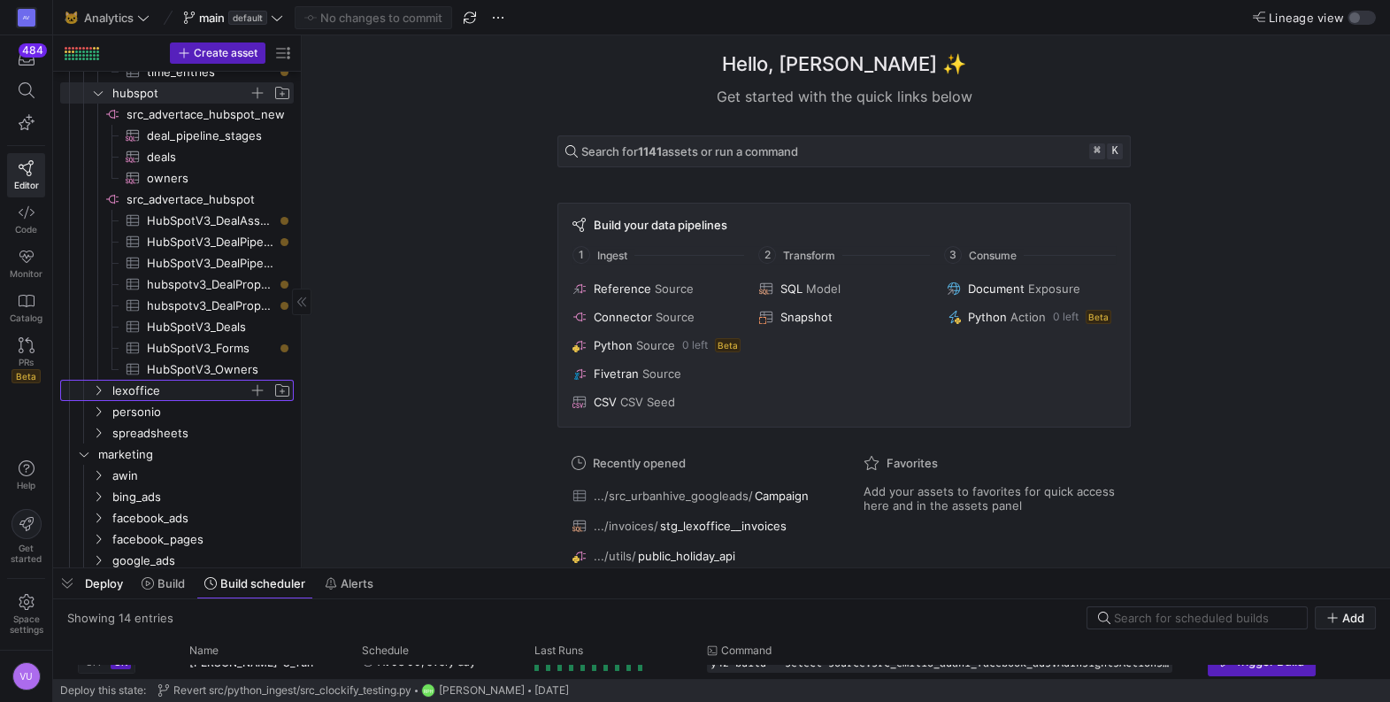
click at [100, 388] on icon "Press SPACE to select this row." at bounding box center [98, 391] width 4 height 10
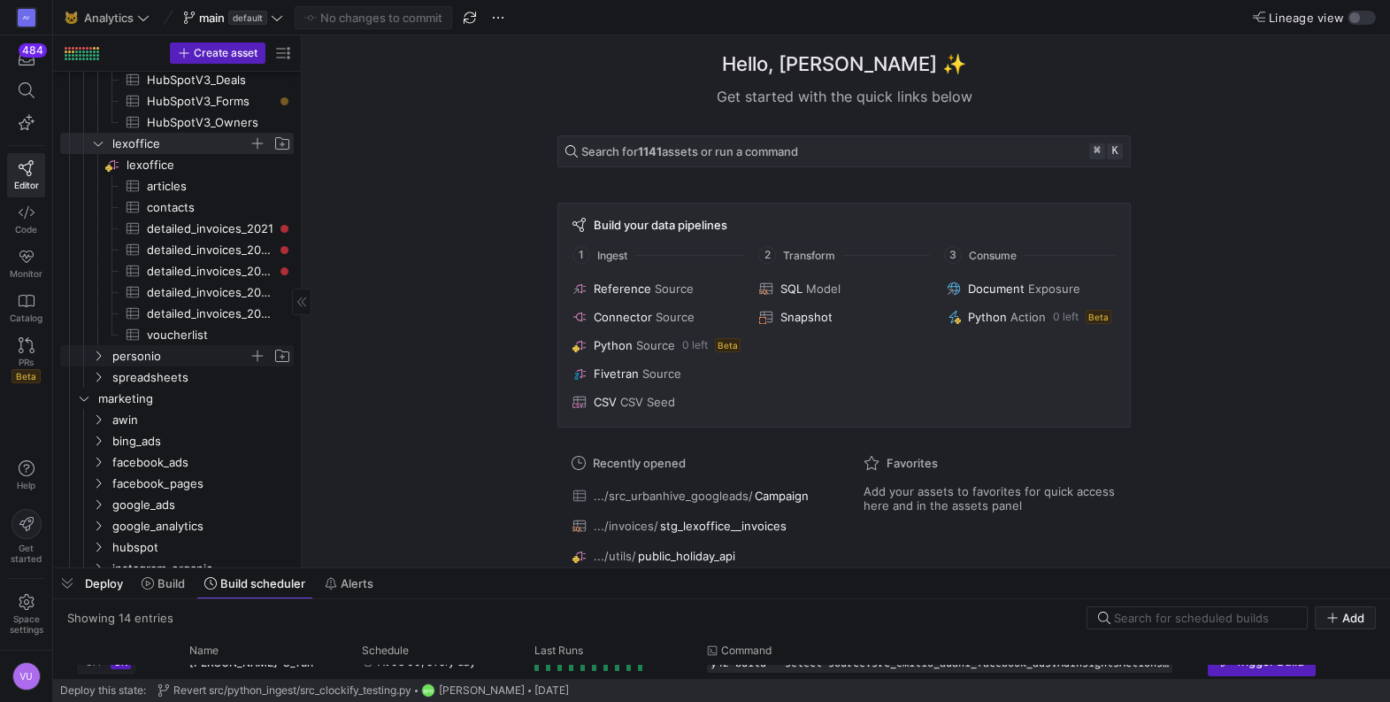
click at [97, 350] on icon "Press SPACE to select this row." at bounding box center [98, 355] width 12 height 11
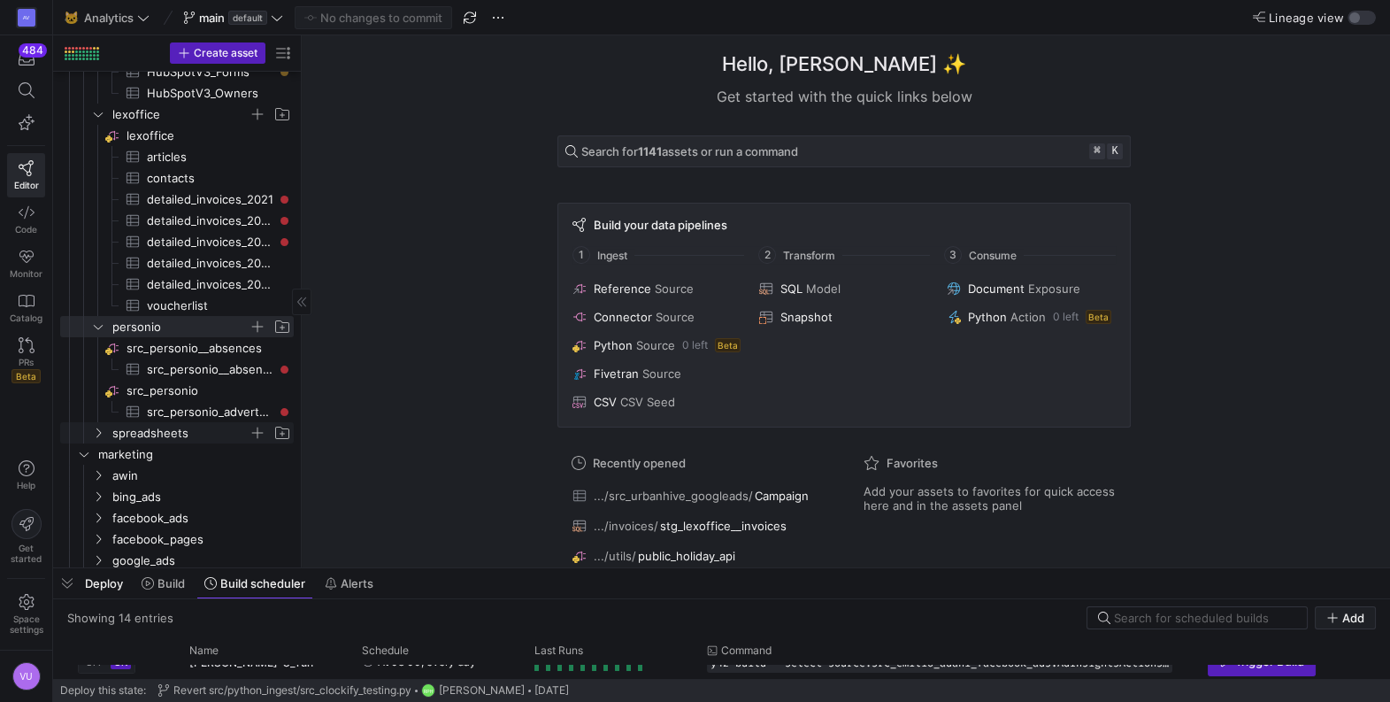
click at [97, 429] on icon "Press SPACE to select this row." at bounding box center [98, 432] width 12 height 11
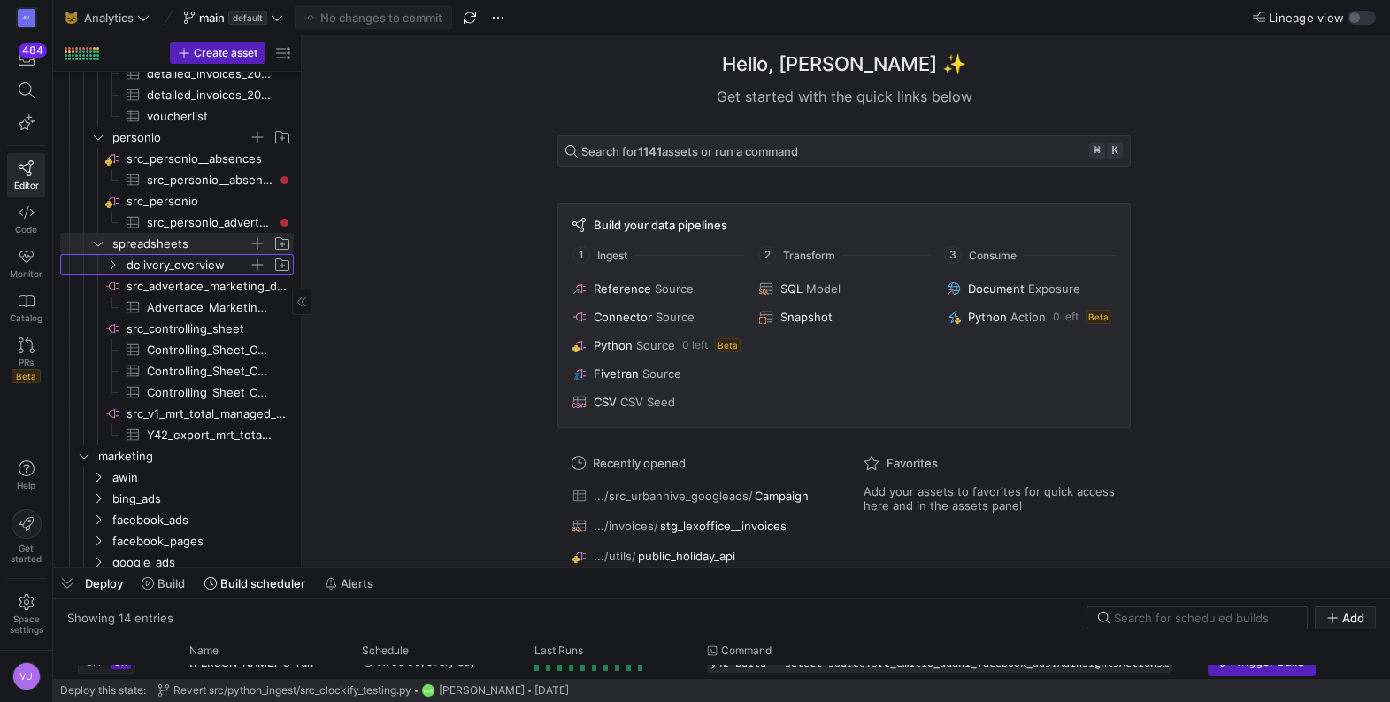
click at [115, 267] on icon "Press SPACE to select this row." at bounding box center [112, 264] width 12 height 11
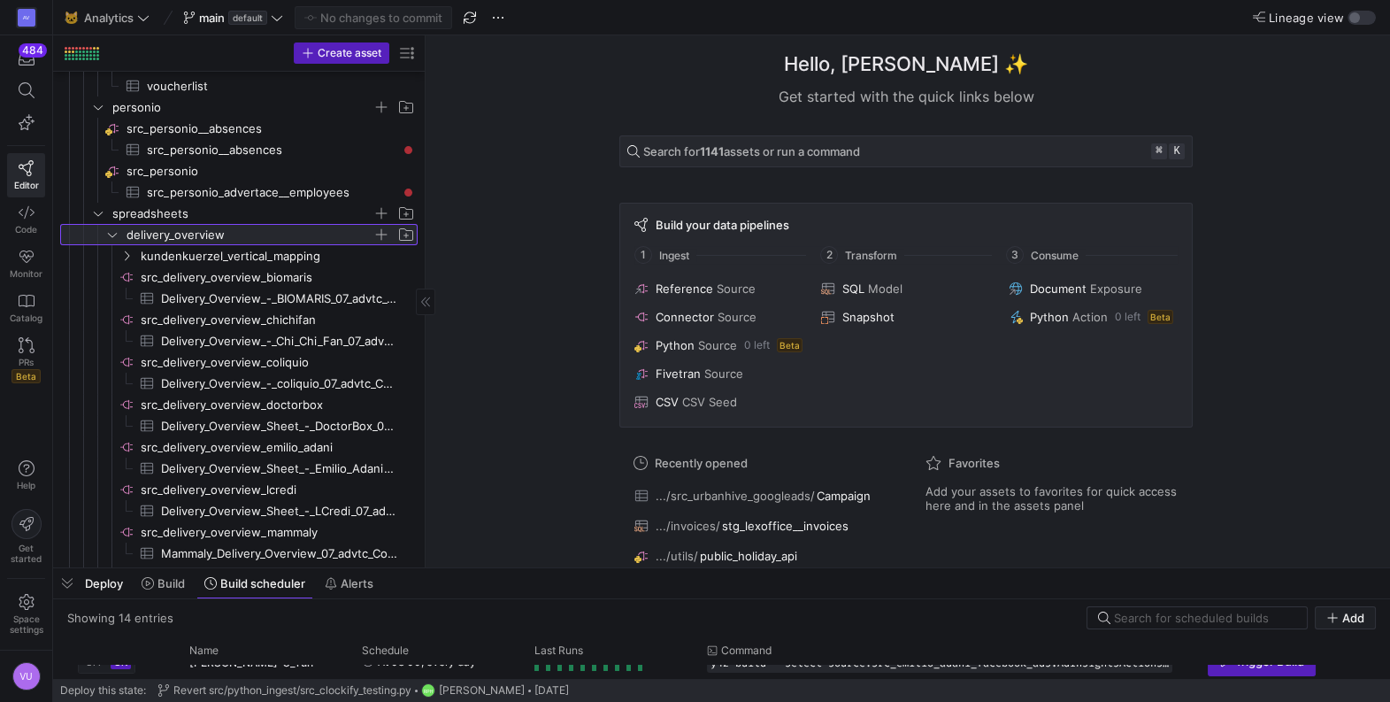
drag, startPoint x: 302, startPoint y: 241, endPoint x: 426, endPoint y: 252, distance: 124.4
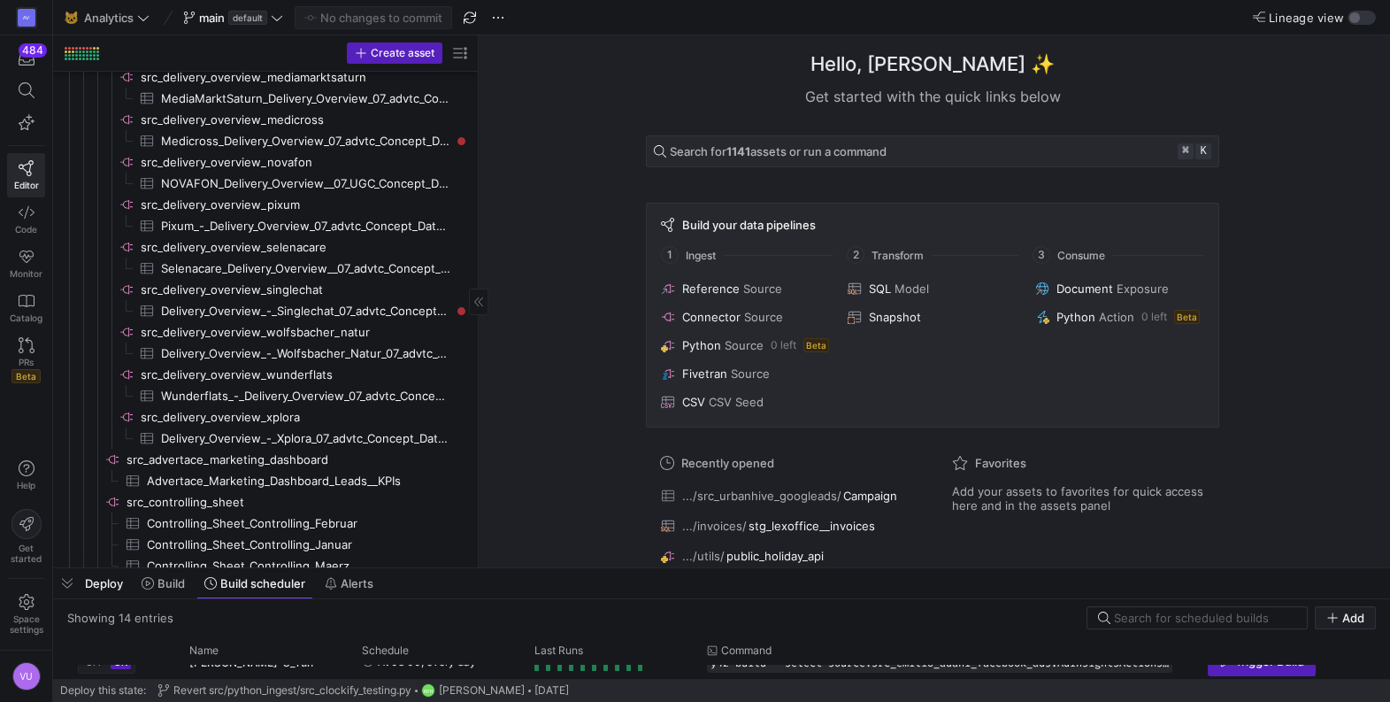
drag, startPoint x: 427, startPoint y: 254, endPoint x: 512, endPoint y: 251, distance: 85.9
click at [364, 311] on span "Delivery_Overview_-_Singlechat_07_advtc_Concept_Datasheet​​​​​​​​​" at bounding box center [305, 311] width 289 height 20
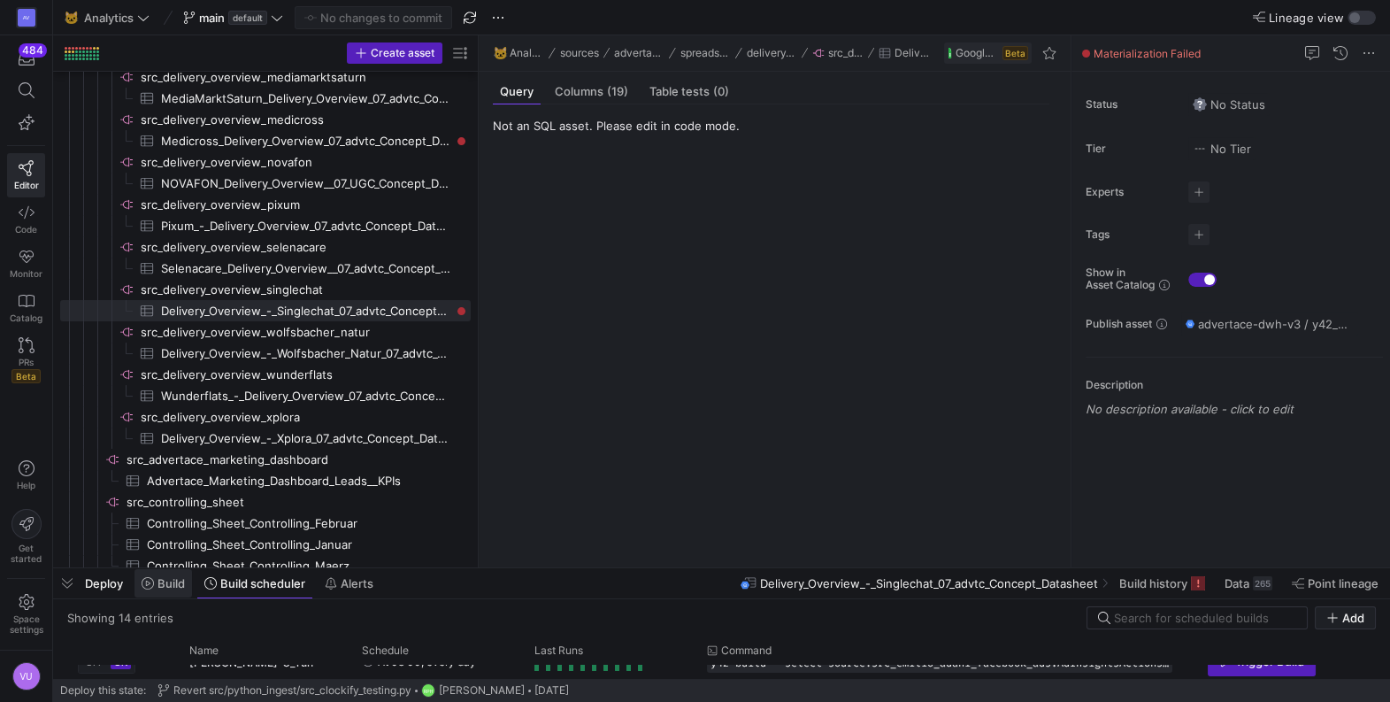
click at [170, 582] on span "Build" at bounding box center [171, 583] width 27 height 14
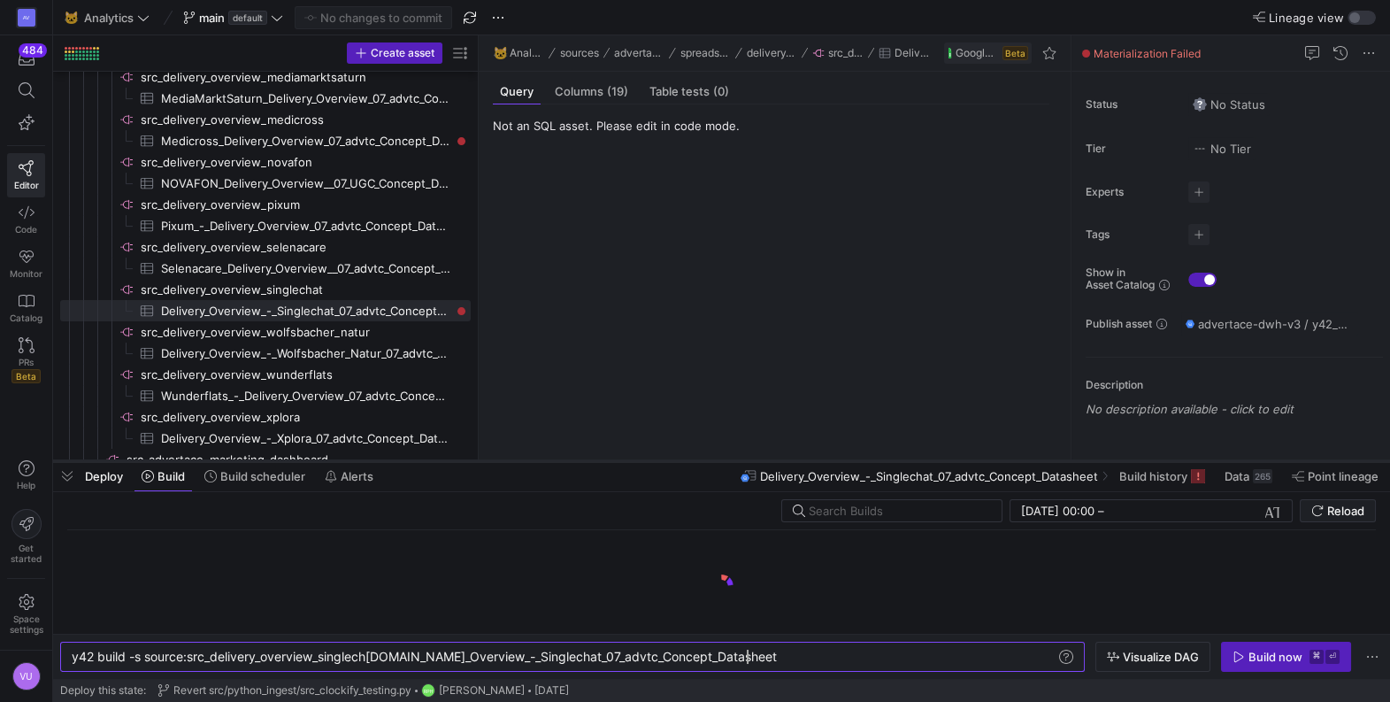
drag, startPoint x: 603, startPoint y: 566, endPoint x: 618, endPoint y: 458, distance: 109.0
click at [618, 458] on div at bounding box center [721, 460] width 1337 height 7
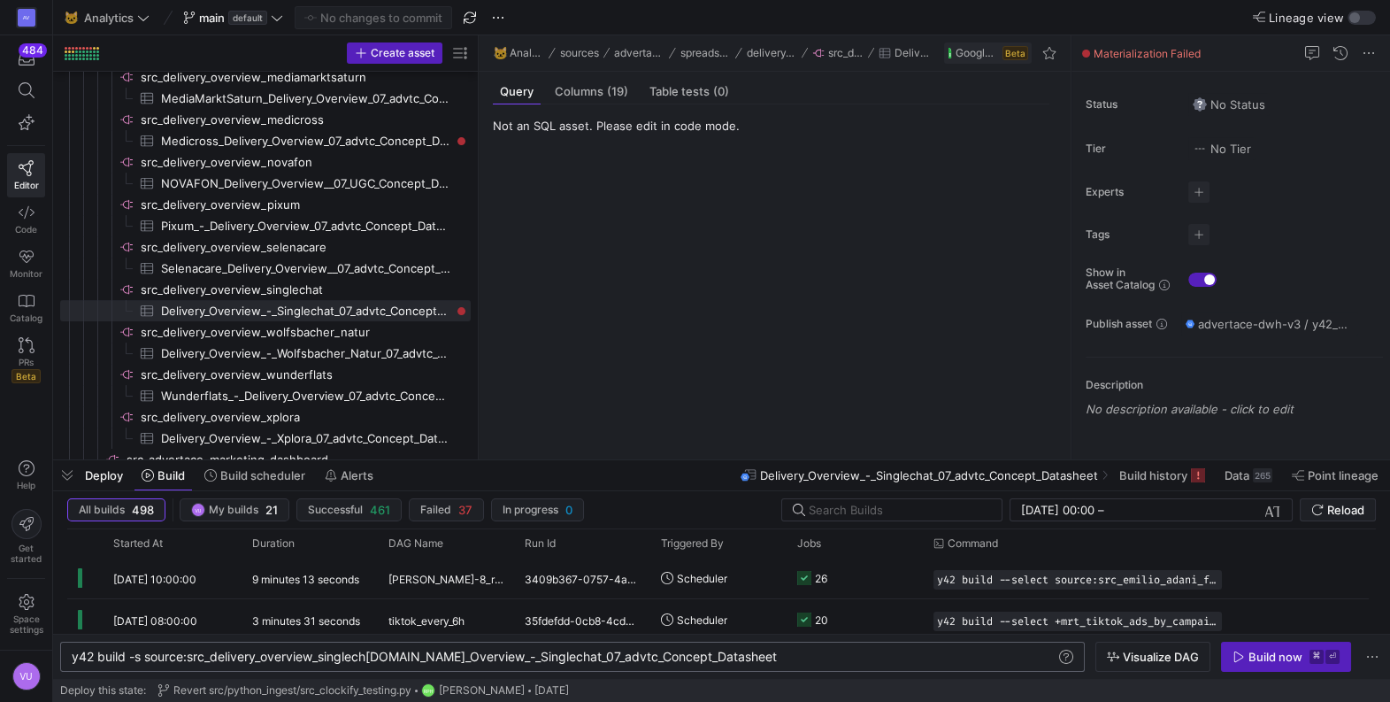
click at [764, 655] on div "y42 build -s source:src_delivery_overview_singlech [DOMAIN_NAME]_Overview_-_Sin…" at bounding box center [564, 657] width 985 height 14
type textarea "y42 build -s source:src_delivery_overview_[DOMAIN_NAME]_Overview_-_Singlechat_0…"
click at [1272, 658] on div "Build now" at bounding box center [1276, 657] width 54 height 14
click at [161, 476] on span "Build" at bounding box center [171, 475] width 27 height 14
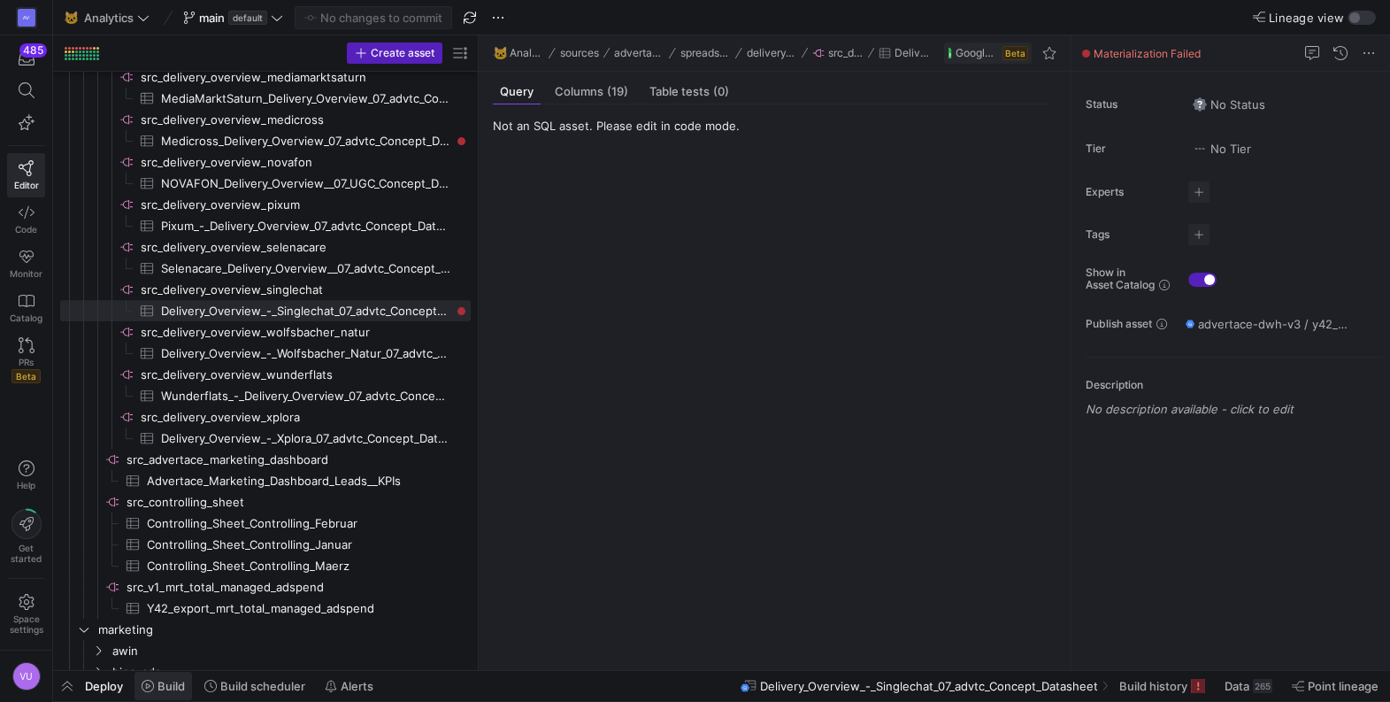
click at [172, 688] on span "Build" at bounding box center [171, 686] width 27 height 14
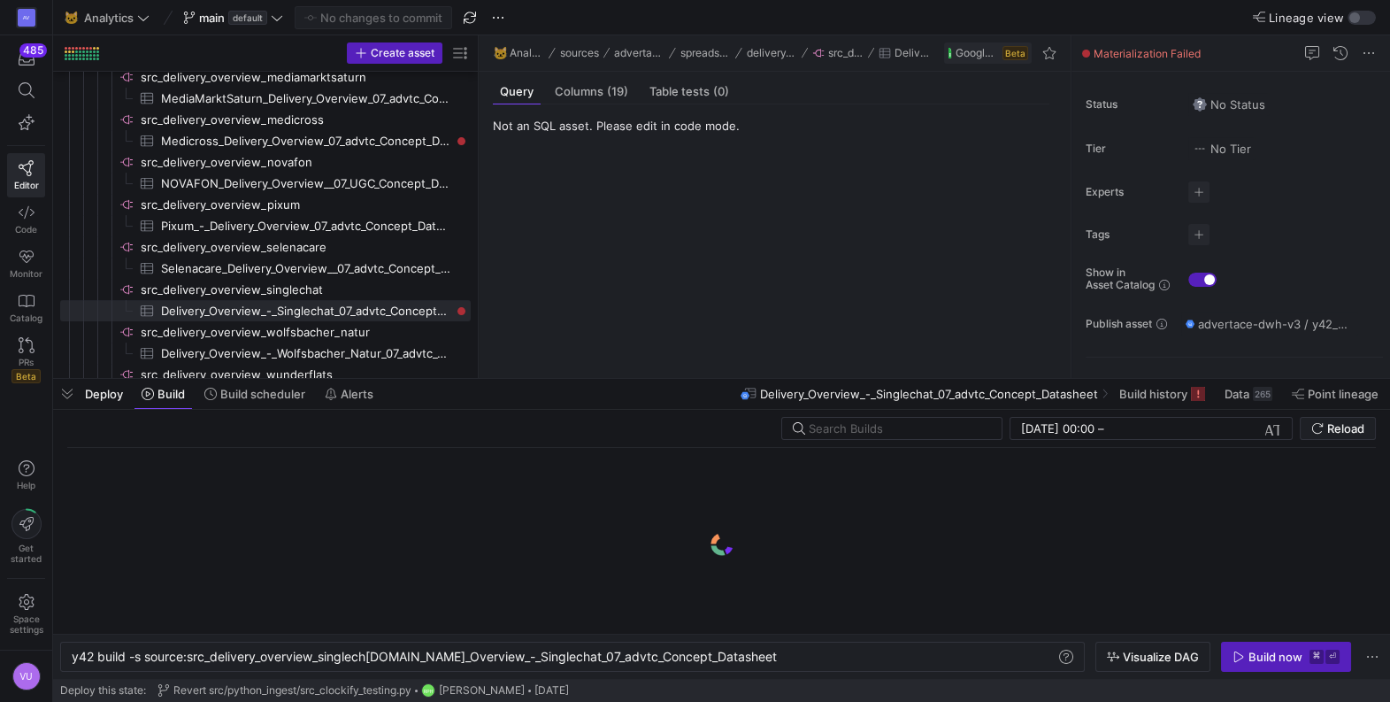
scroll to position [0, 673]
click at [1155, 404] on span at bounding box center [1162, 394] width 100 height 28
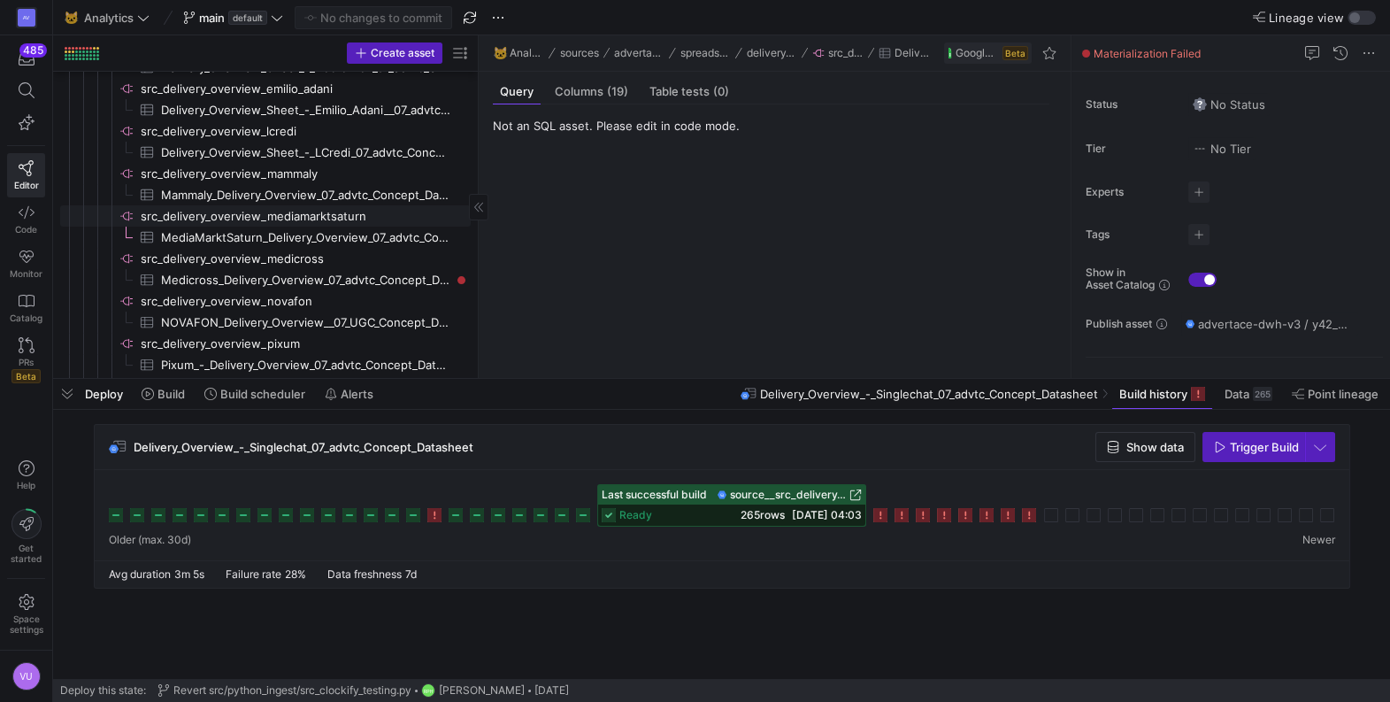
scroll to position [1220, 0]
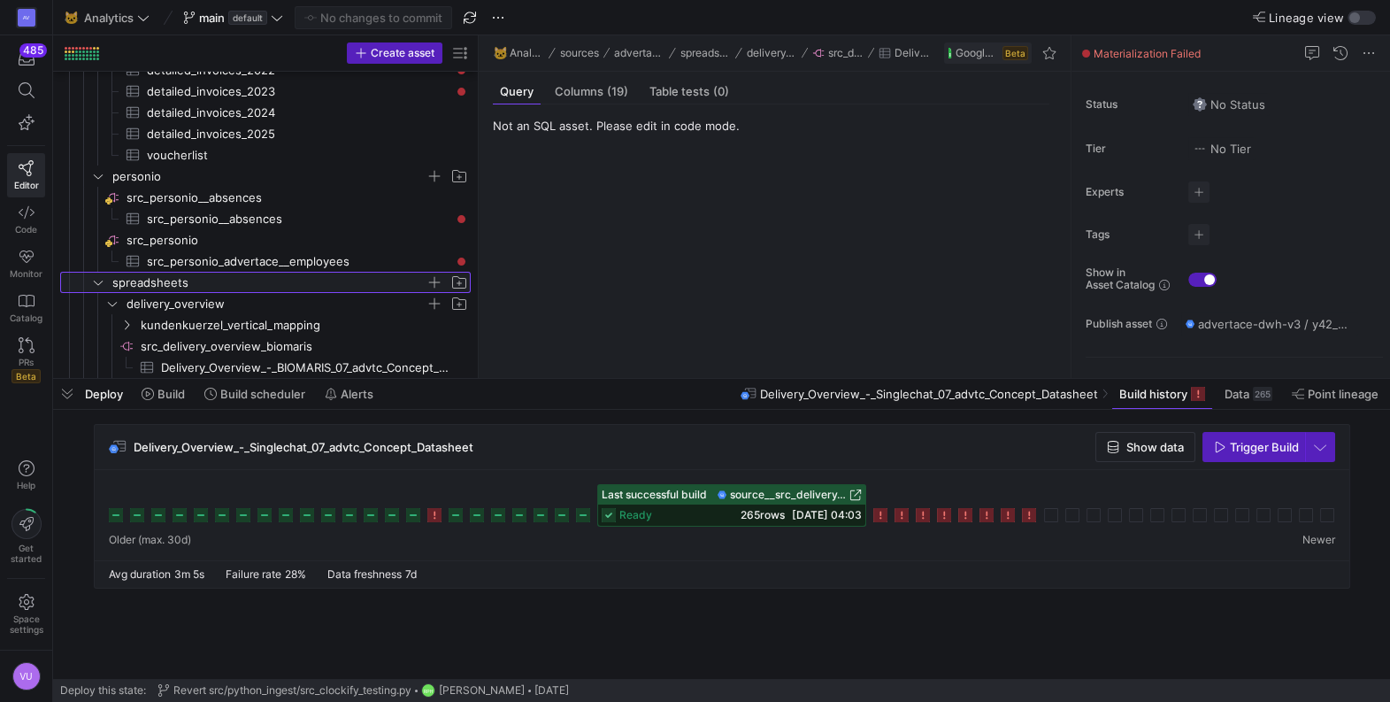
click at [94, 281] on icon "Press SPACE to select this row." at bounding box center [98, 283] width 9 height 4
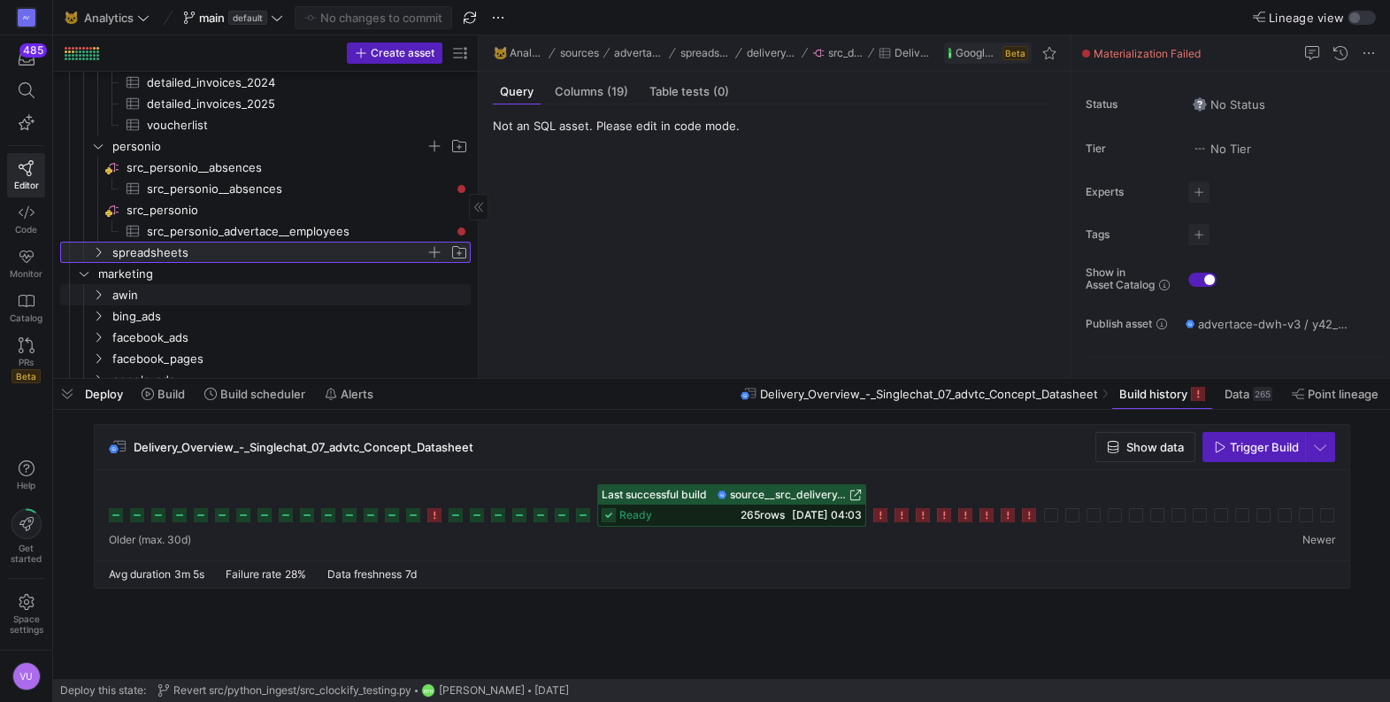
scroll to position [923, 0]
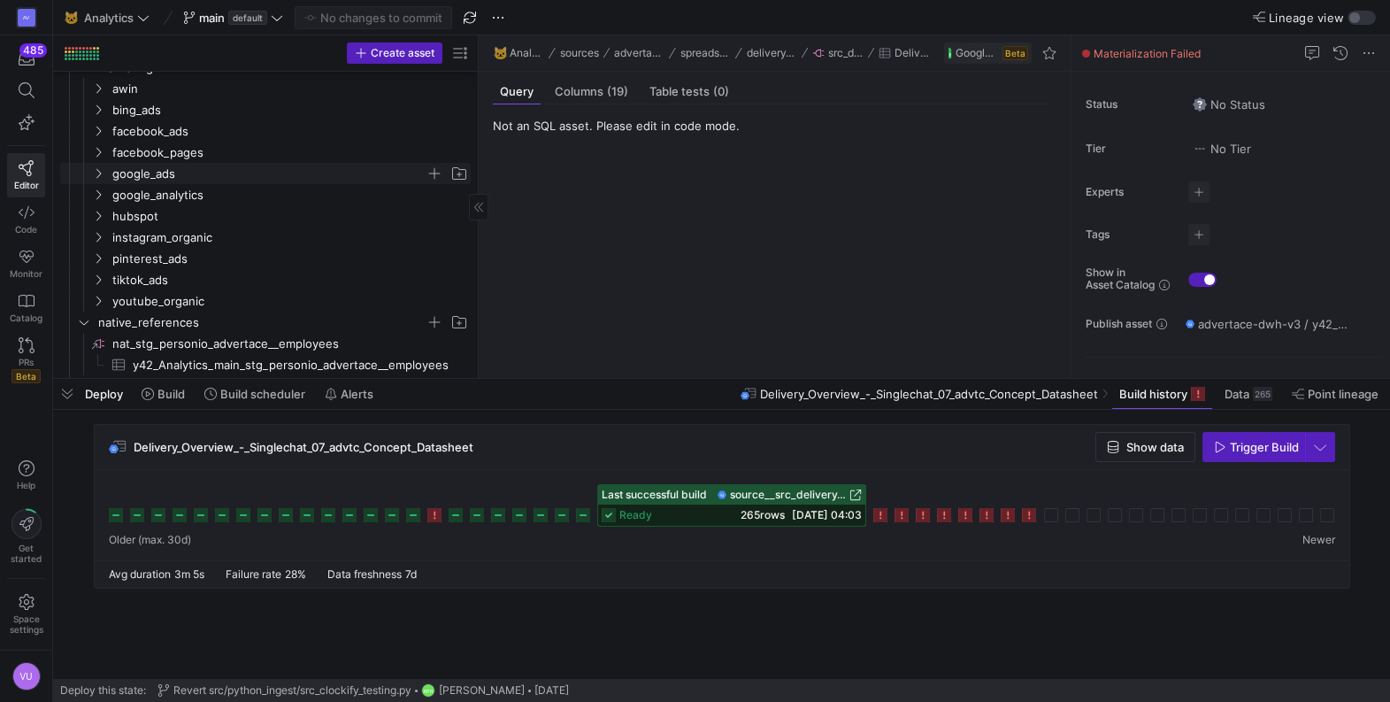
click at [96, 171] on icon "Press SPACE to select this row." at bounding box center [98, 173] width 12 height 11
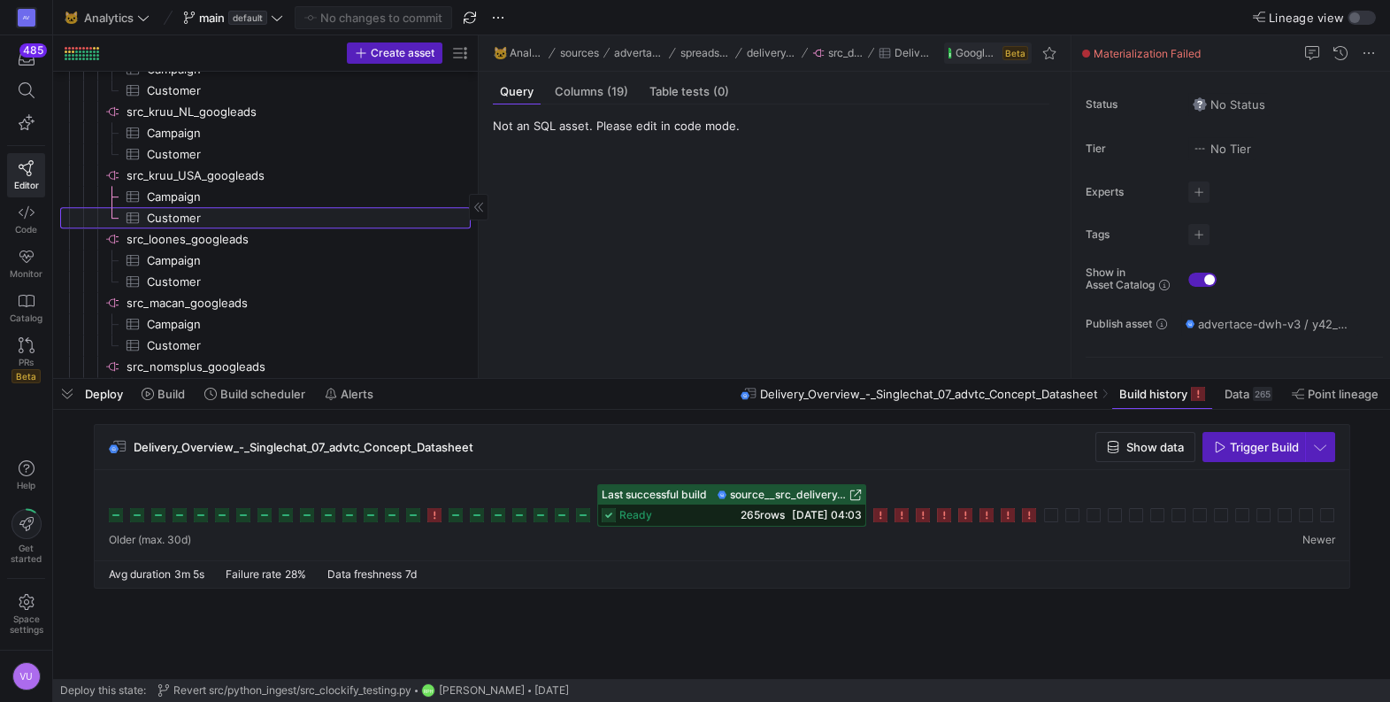
click at [184, 217] on span "Customer​​​​​​​​​" at bounding box center [299, 218] width 304 height 20
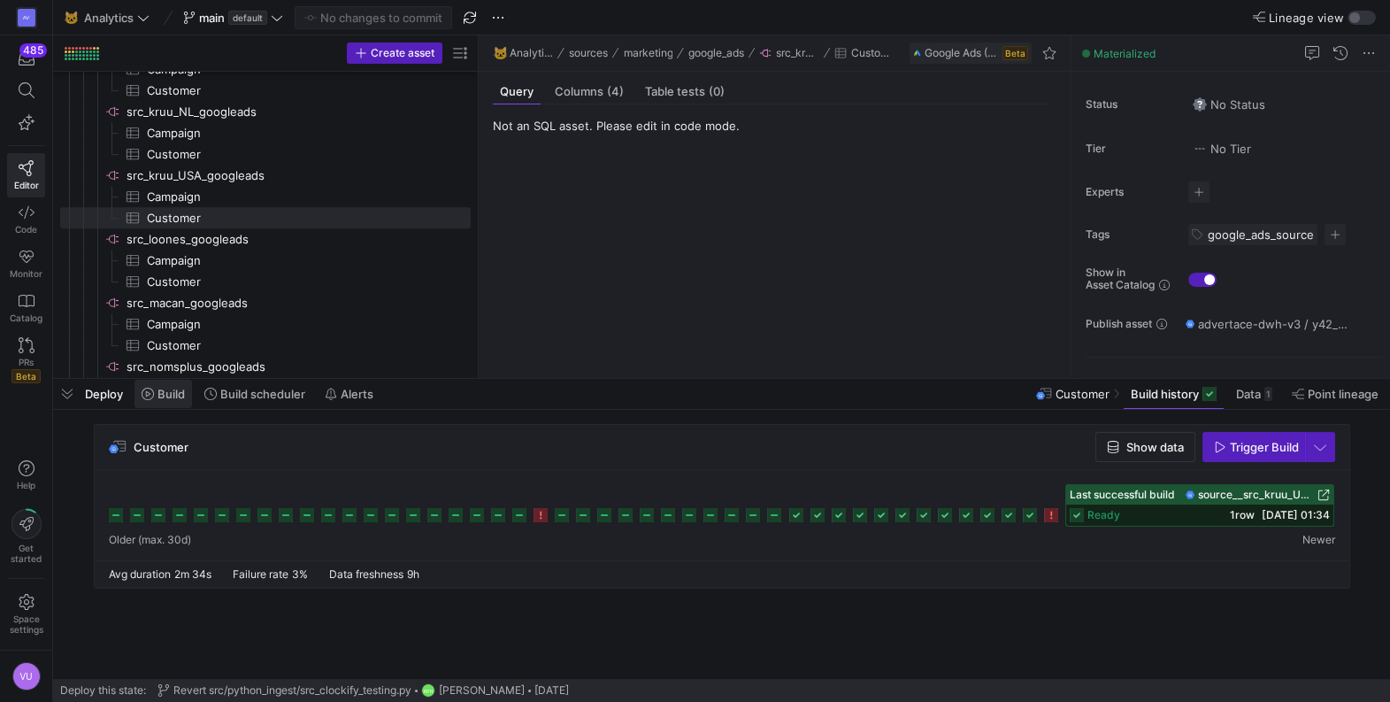
click at [165, 392] on span "Build" at bounding box center [171, 394] width 27 height 14
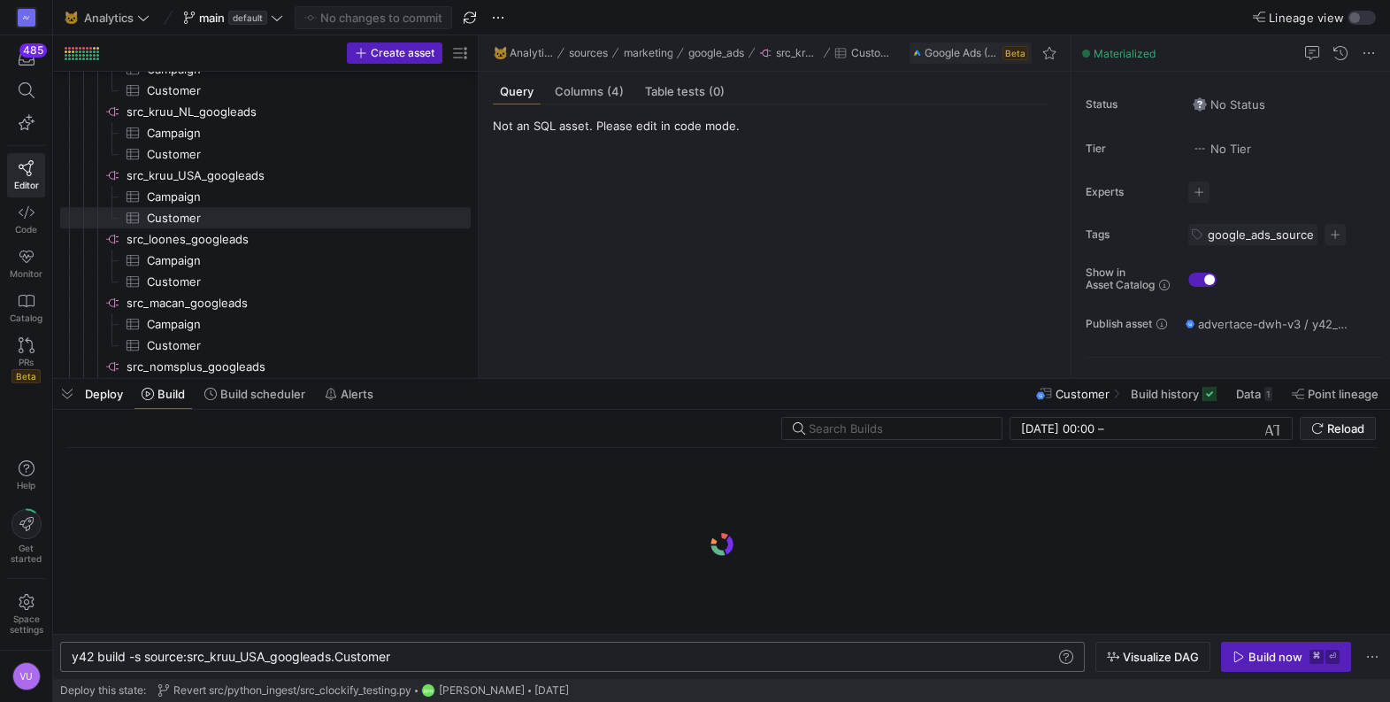
click at [508, 650] on div "y42 build -s source:src_kruu_USA_googleads.Custome r" at bounding box center [564, 657] width 985 height 14
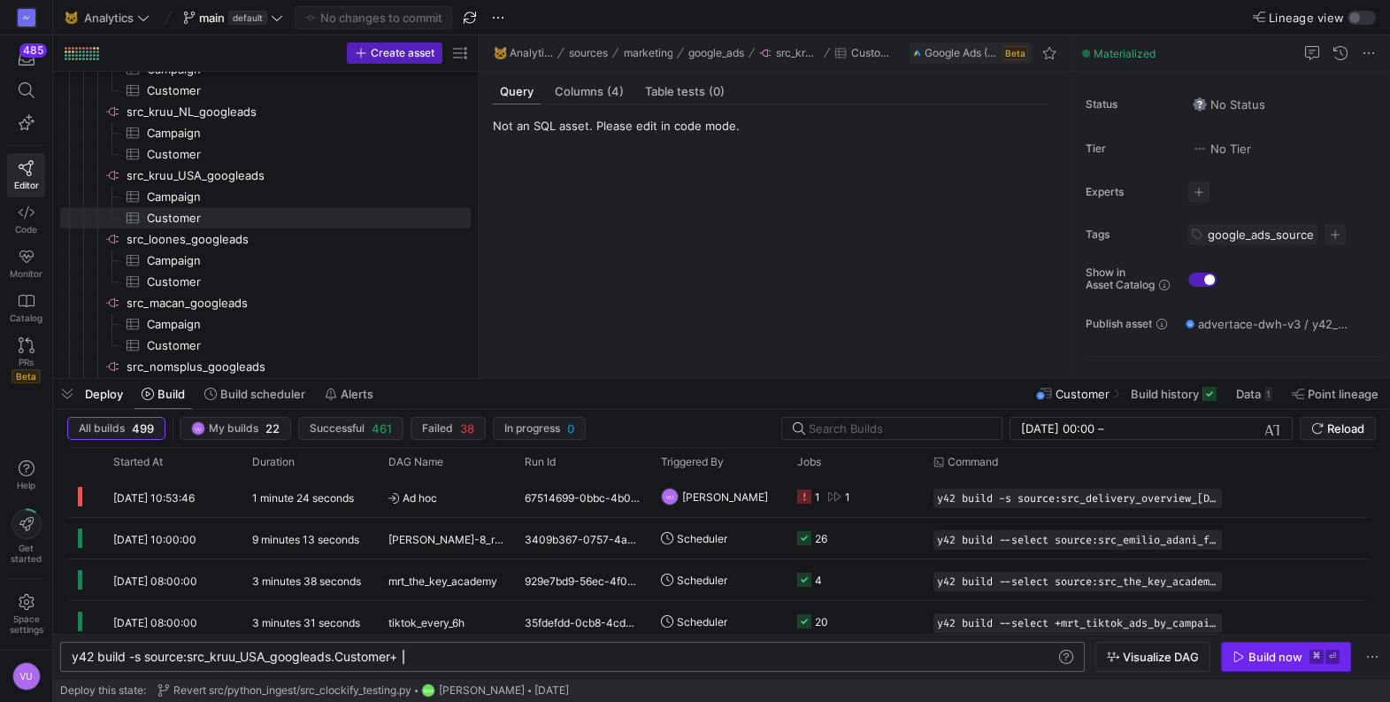
type textarea "y42 build -s source:src_kruu_USA_googleads.Customer+"
click at [1265, 655] on div "Build now" at bounding box center [1276, 657] width 54 height 14
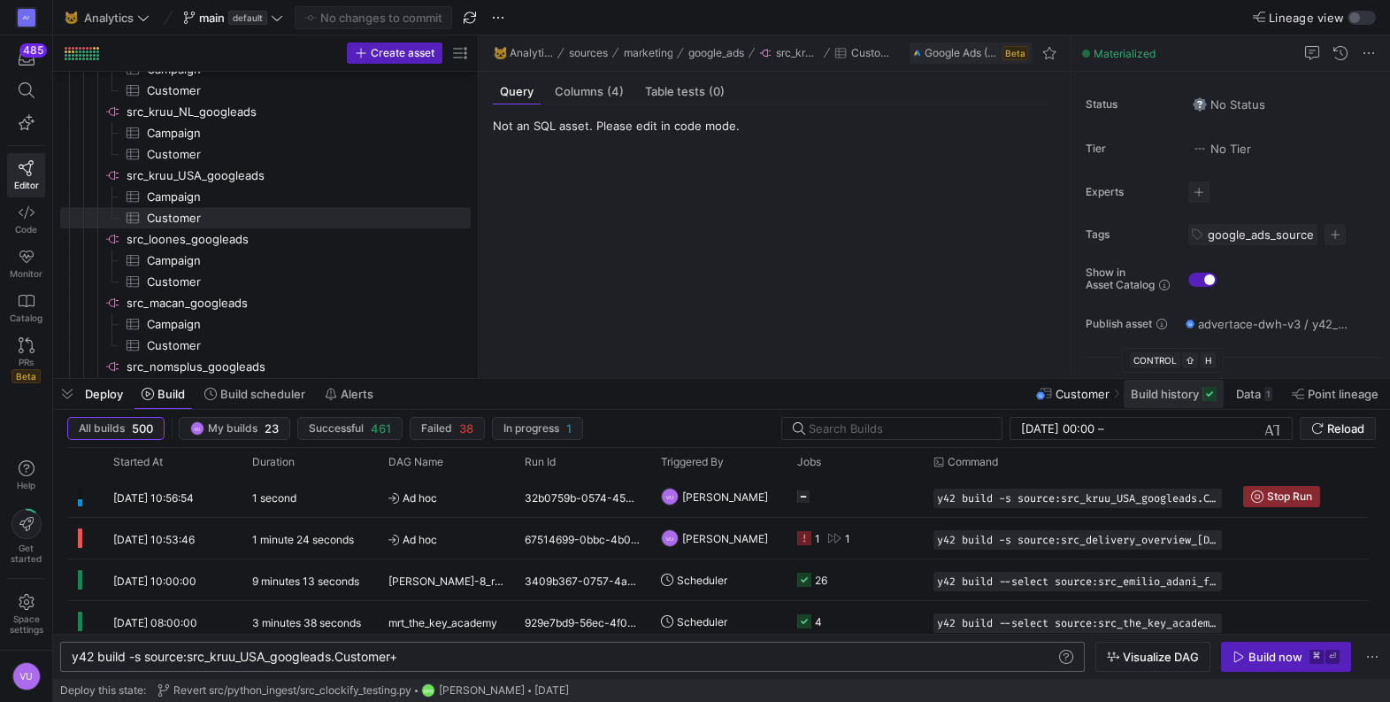
click at [1154, 397] on span "Build history" at bounding box center [1165, 394] width 68 height 14
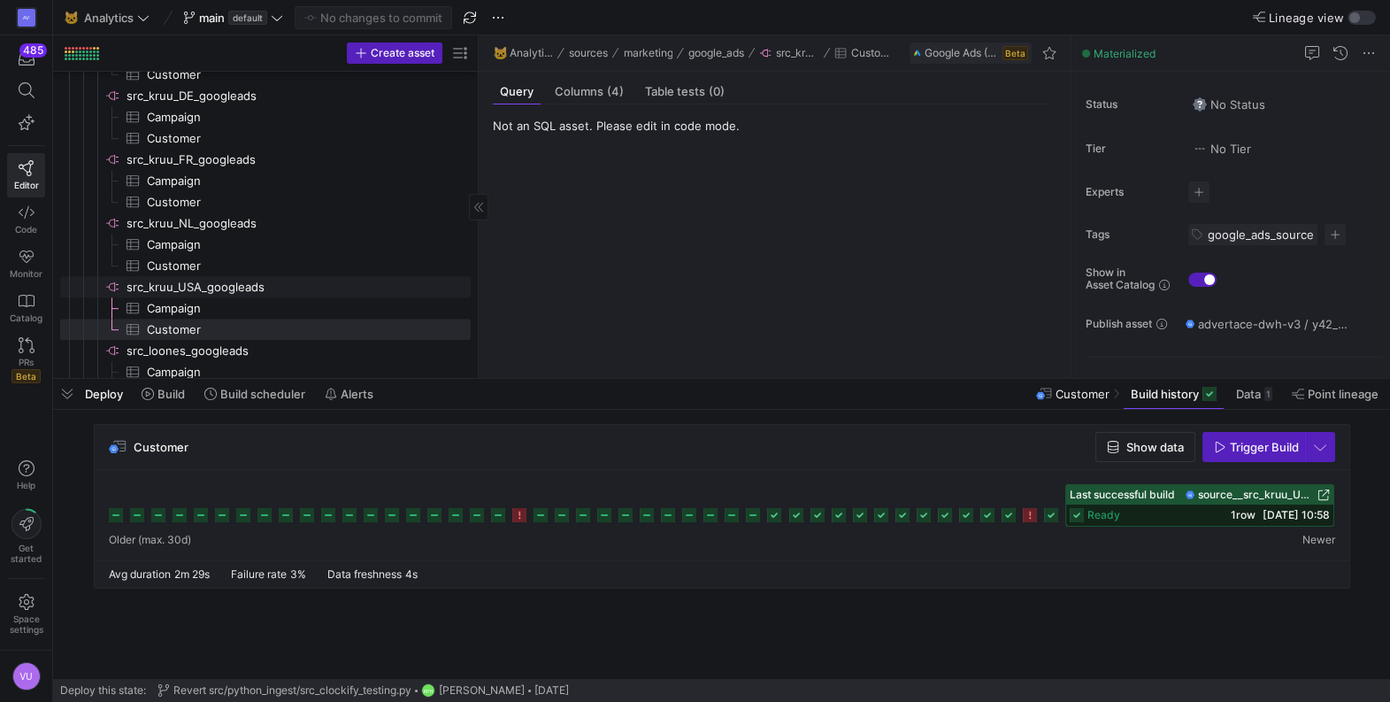
scroll to position [1814, 0]
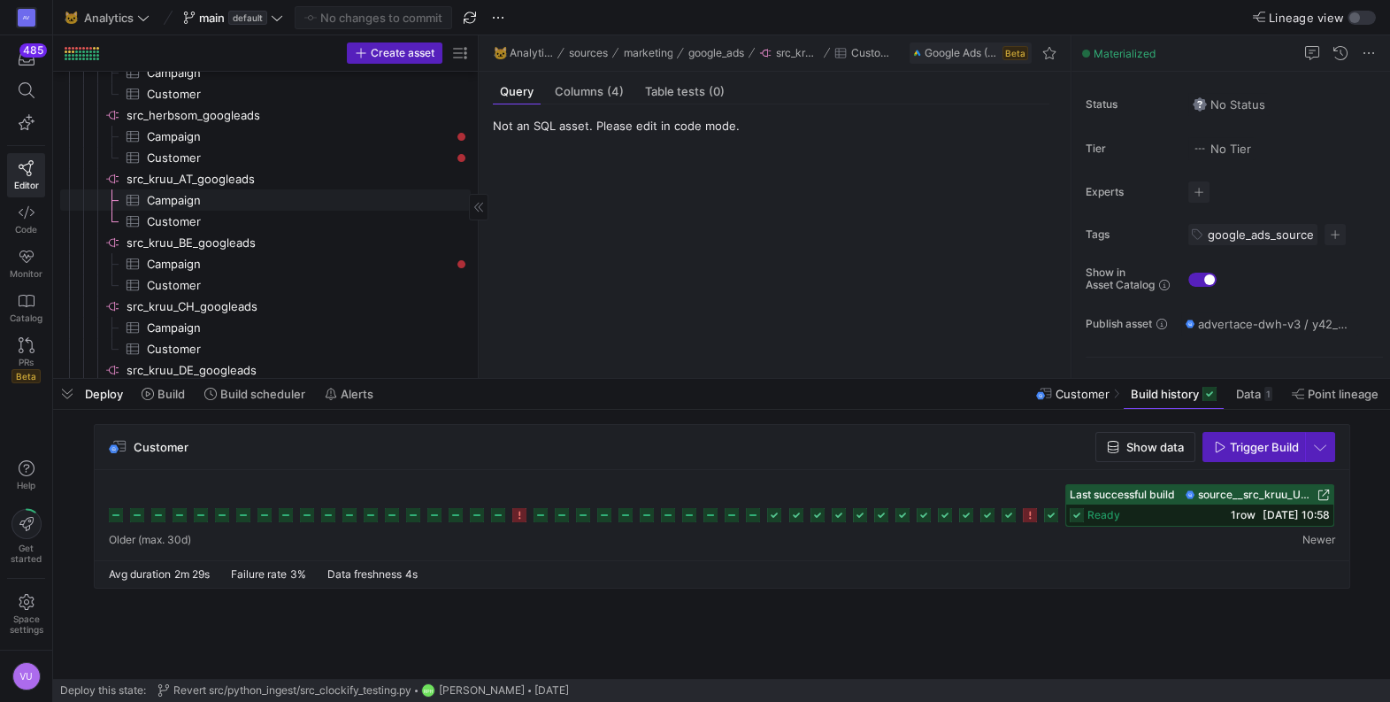
click at [183, 199] on span "Campaign​​​​​​​​​" at bounding box center [299, 200] width 304 height 20
click at [175, 402] on span at bounding box center [164, 394] width 58 height 28
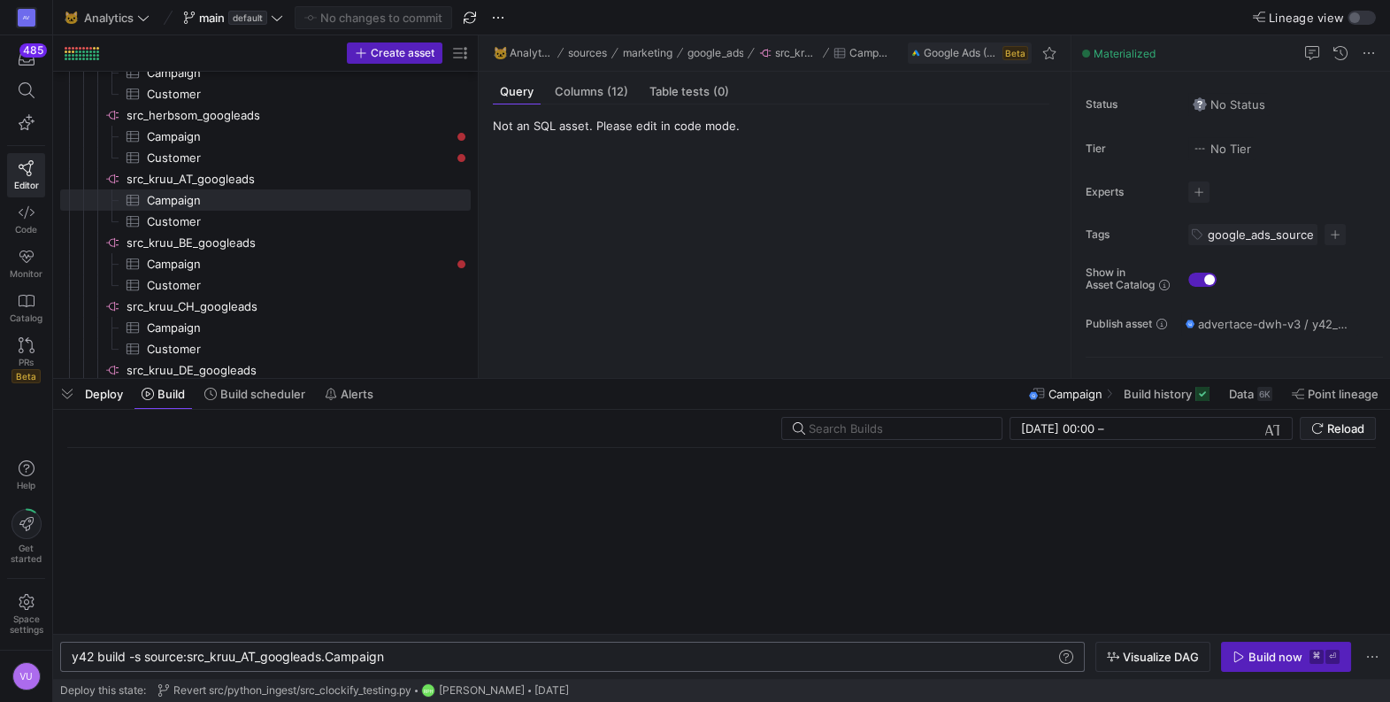
click at [473, 649] on div "y42 build -s source:src_kruu_AT_googleads.Campaign y42 build -s source:src_kruu…" at bounding box center [572, 657] width 1025 height 30
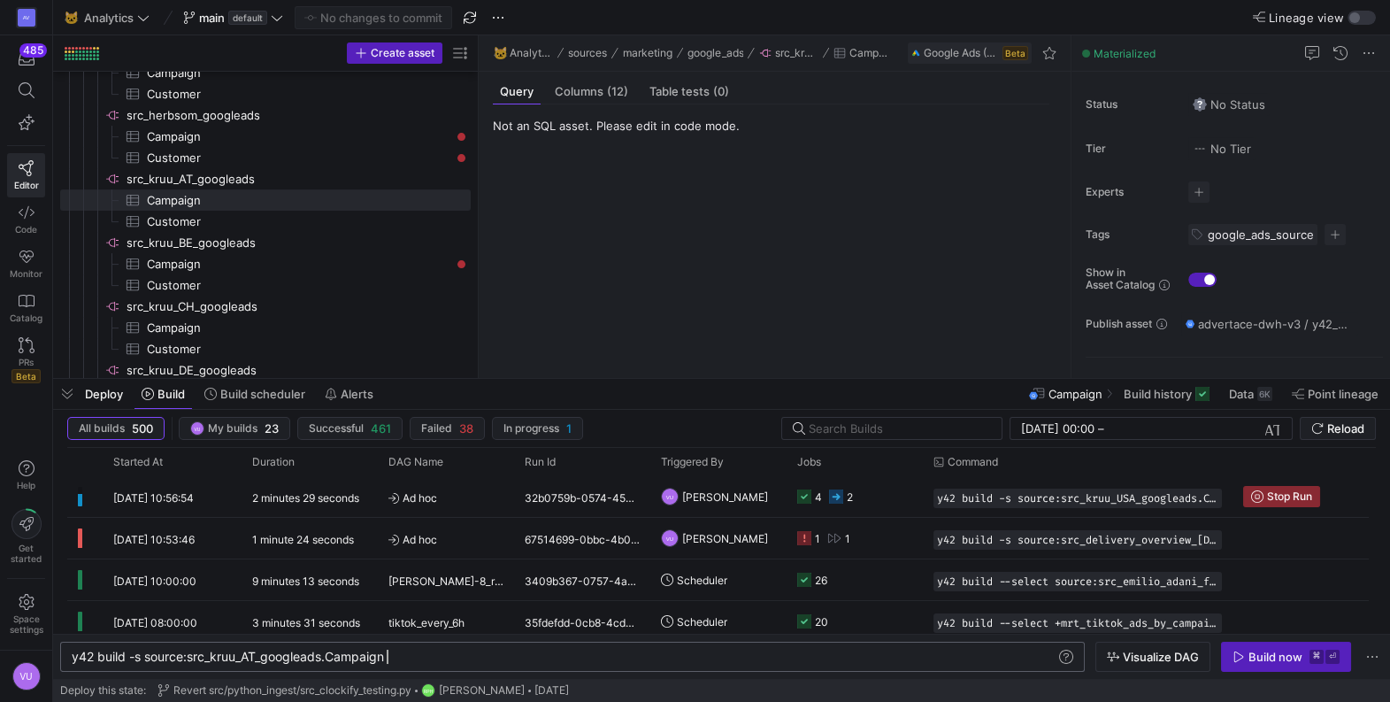
click at [442, 652] on div "y42 build -s source:src_kruu_AT_googleads.Campaign" at bounding box center [564, 657] width 985 height 14
type textarea "y42 build -s source:src_kruu_AT_googleads.Campaign+"
click at [168, 227] on span "Customer​​​​​​​​​" at bounding box center [299, 221] width 304 height 20
click at [174, 195] on span "Campaign​​​​​​​​​" at bounding box center [299, 200] width 304 height 20
click at [449, 658] on div "y42 build -s source:src_kruu_AT_googleads.Campaign +" at bounding box center [564, 657] width 985 height 14
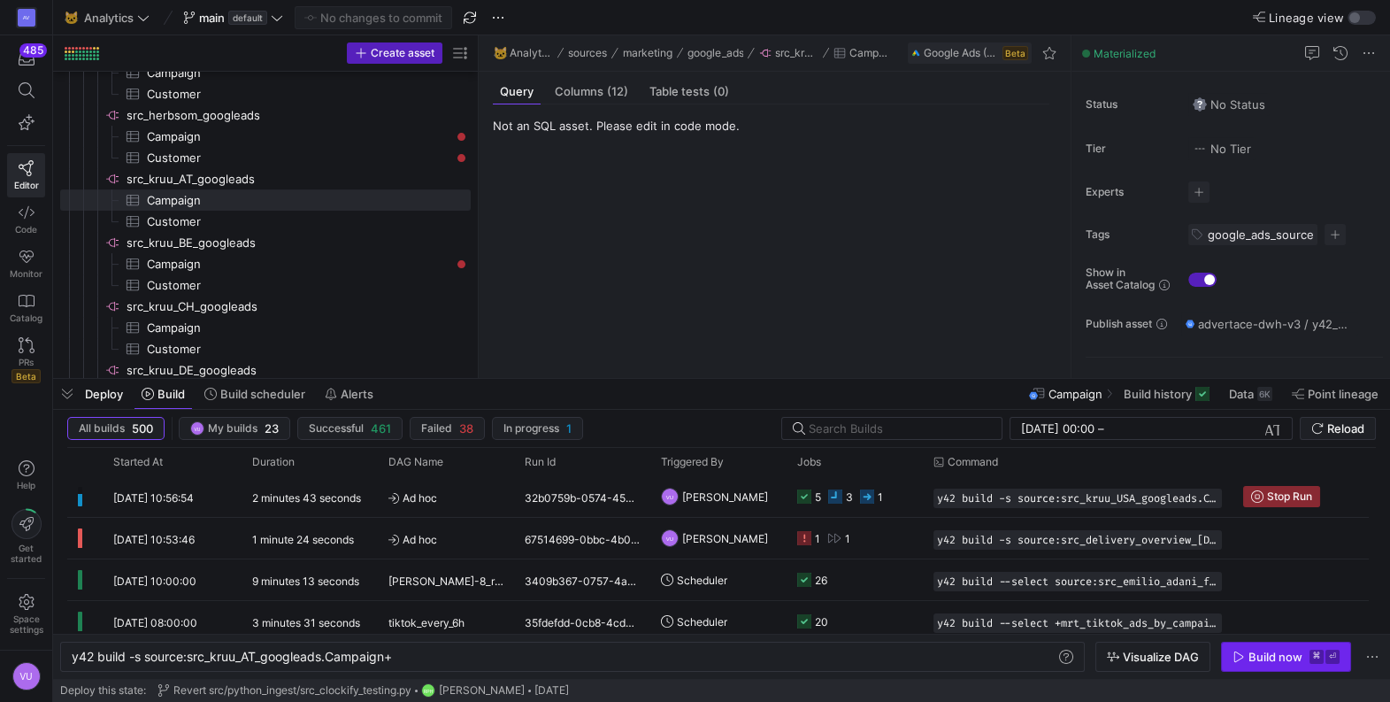
click at [1274, 654] on div "Build now" at bounding box center [1276, 657] width 54 height 14
click at [1167, 399] on span "Build history" at bounding box center [1158, 394] width 68 height 14
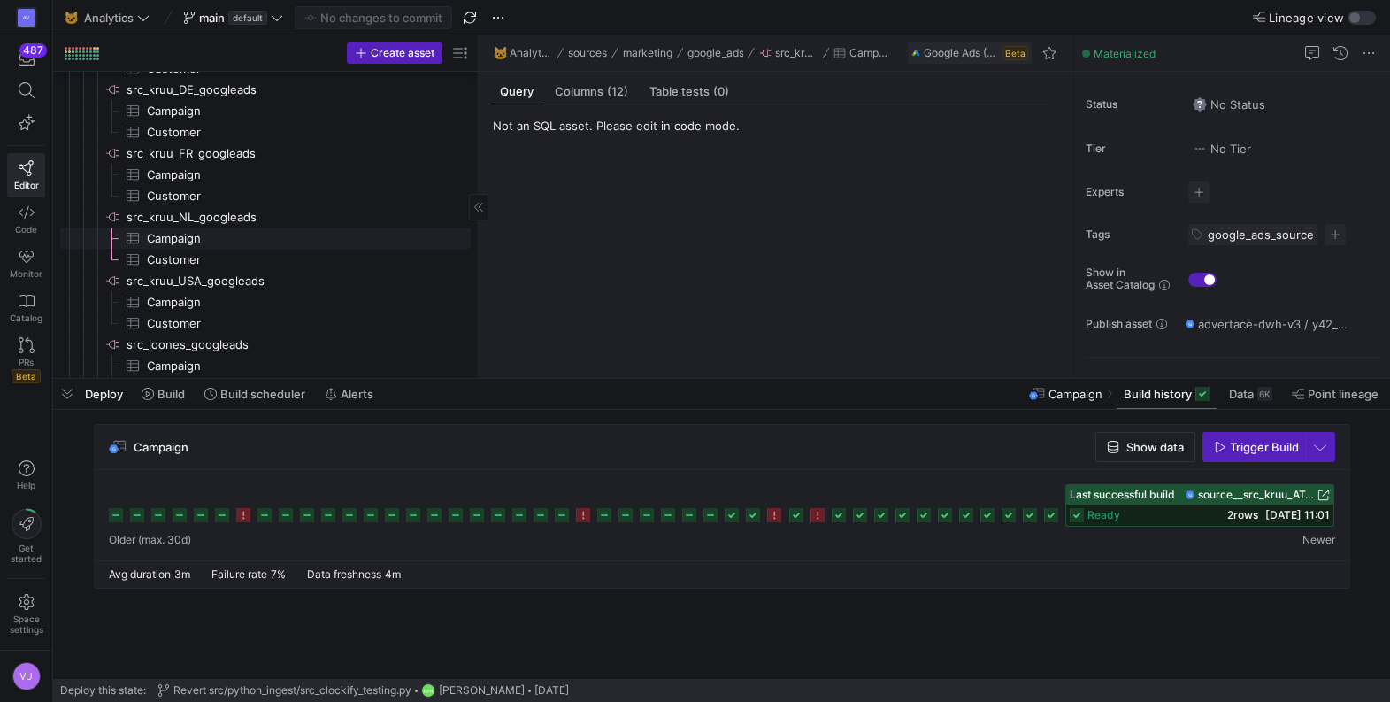
scroll to position [1853, 0]
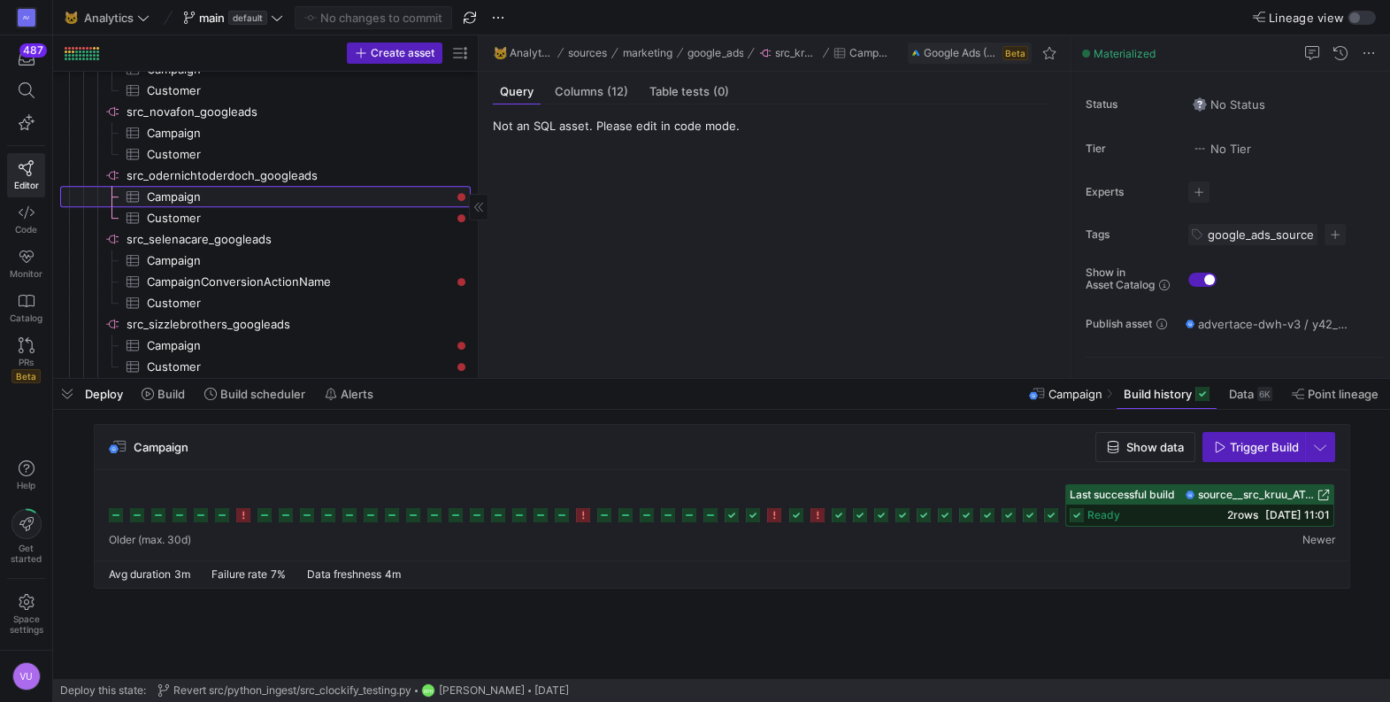
click at [177, 195] on span "Campaign​​​​​​​​​" at bounding box center [299, 197] width 304 height 20
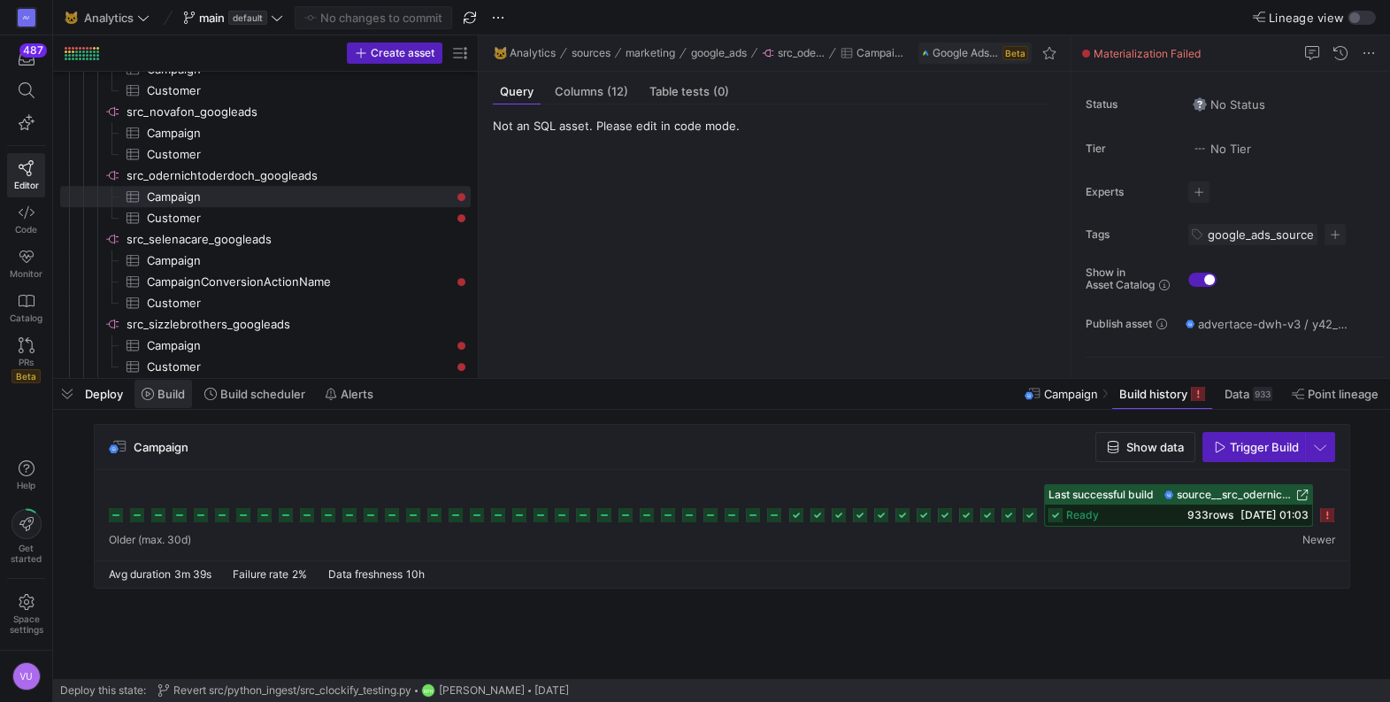
click at [156, 392] on span "Build" at bounding box center [163, 394] width 43 height 14
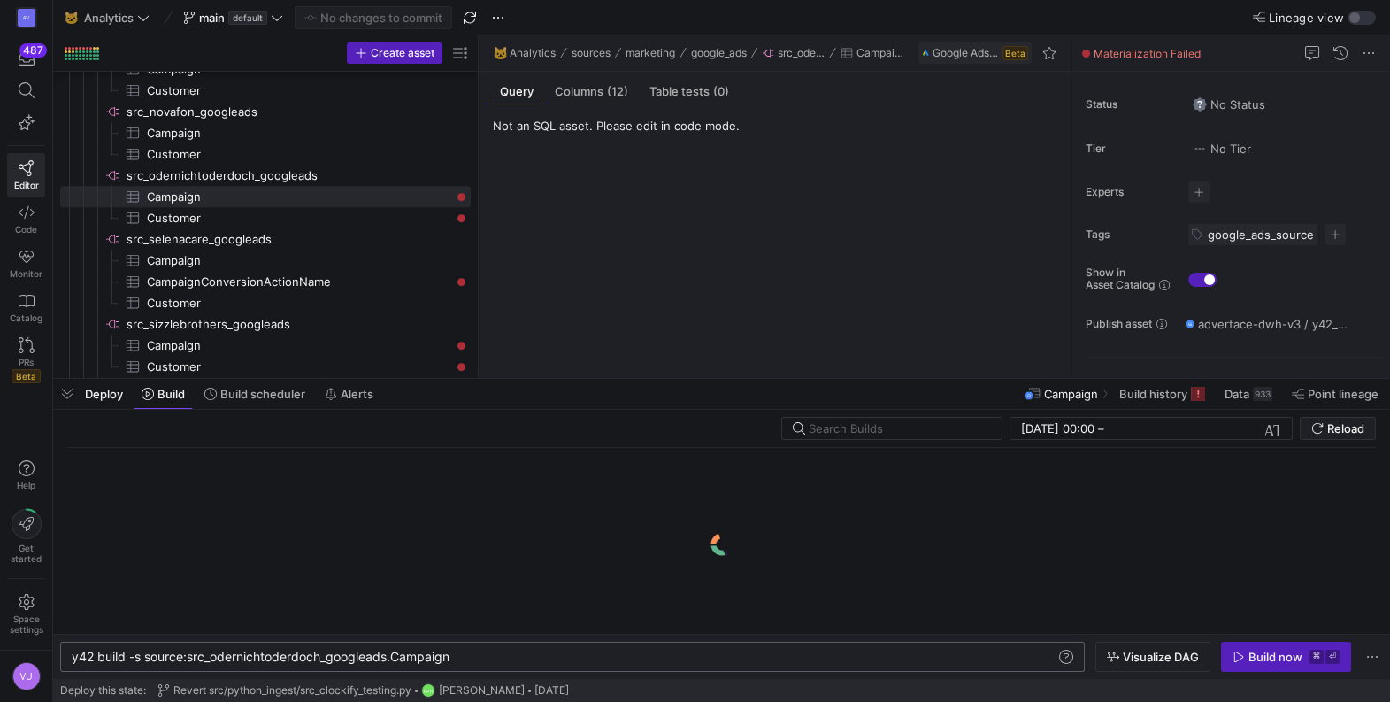
click at [499, 650] on div "y42 build -s source:src_odernichtoderdoch_googlead s.Campaign" at bounding box center [564, 657] width 985 height 14
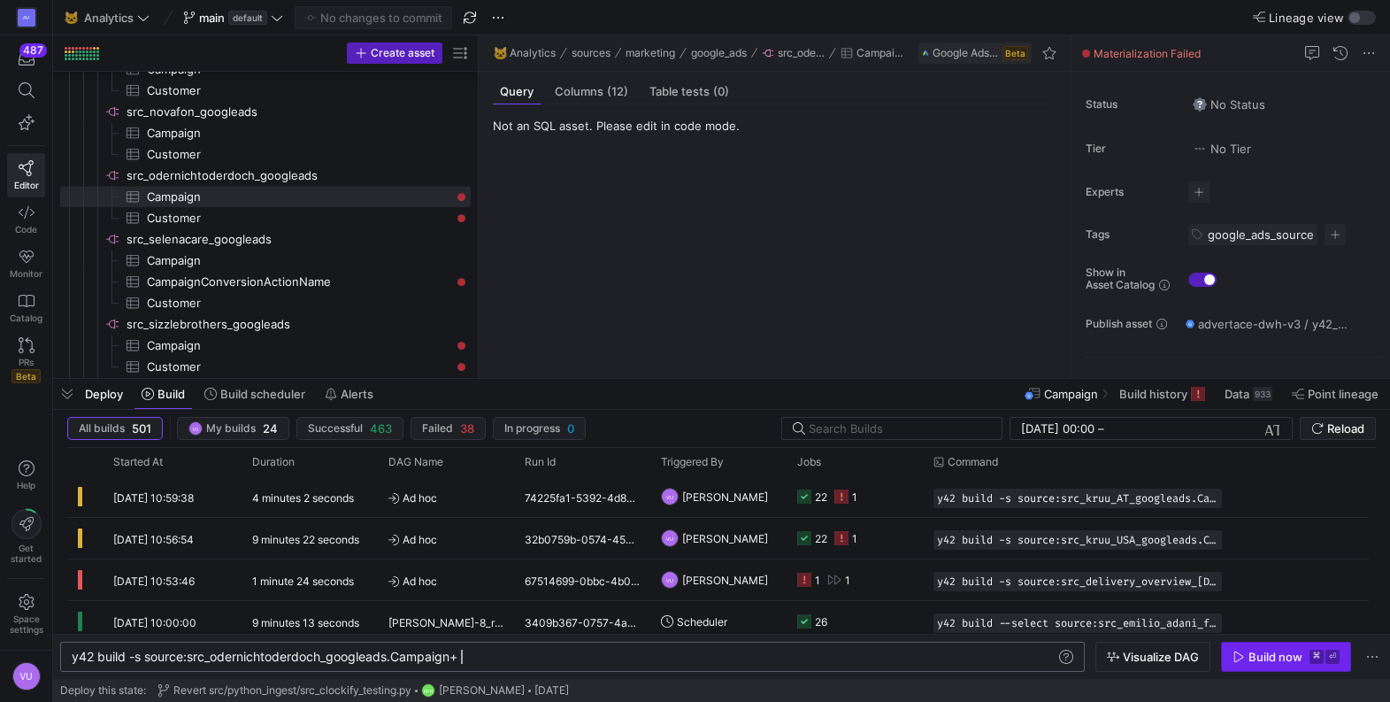
type textarea "y42 build -s source:src_odernichtoderdoch_googleads.Campaign+"
click at [1257, 650] on div "Build now" at bounding box center [1276, 657] width 54 height 14
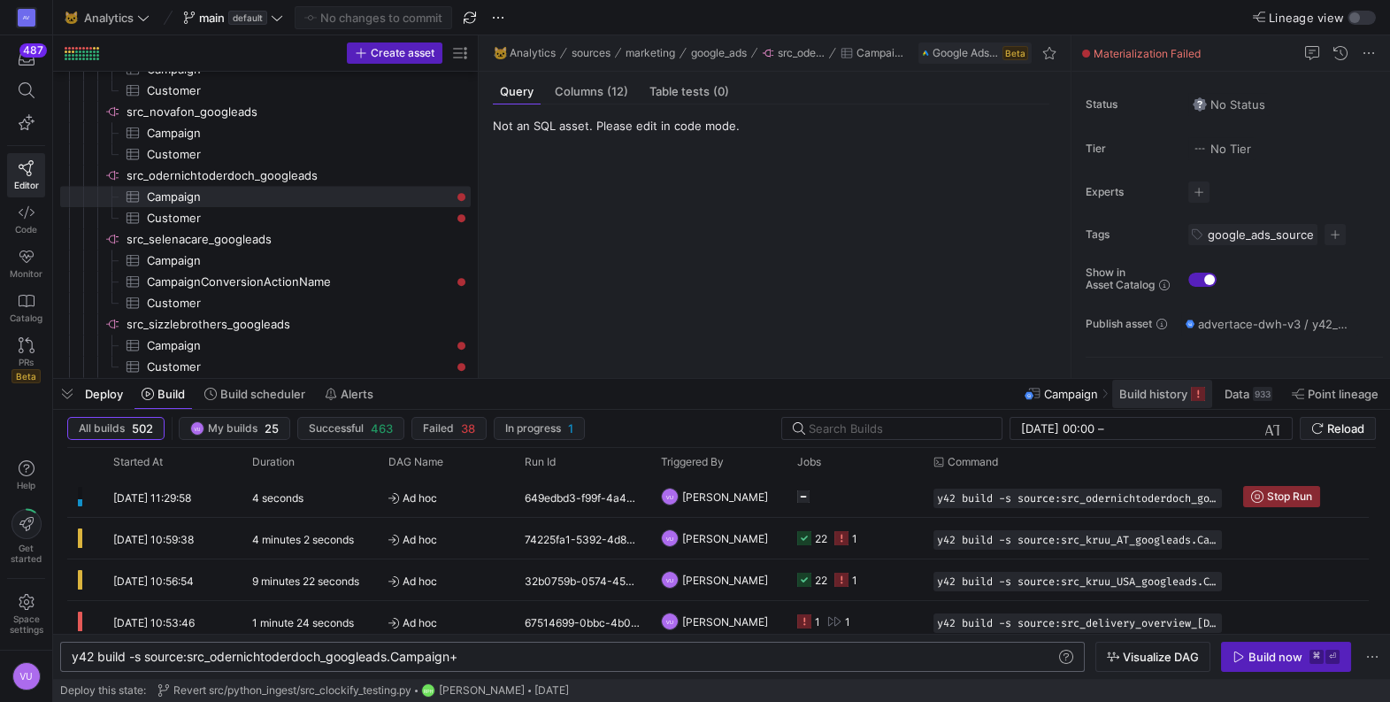
click at [1133, 409] on button "Build history" at bounding box center [1162, 394] width 102 height 30
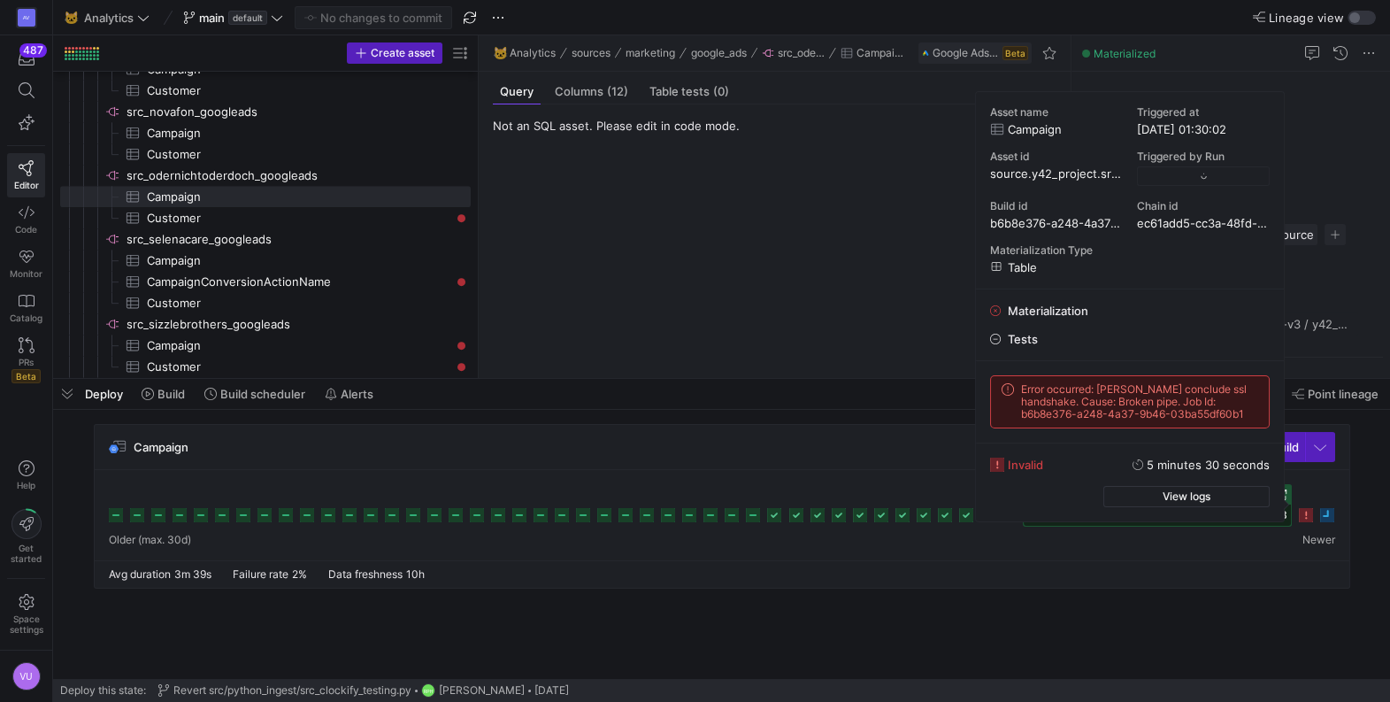
click at [1304, 512] on icon at bounding box center [1306, 515] width 14 height 14
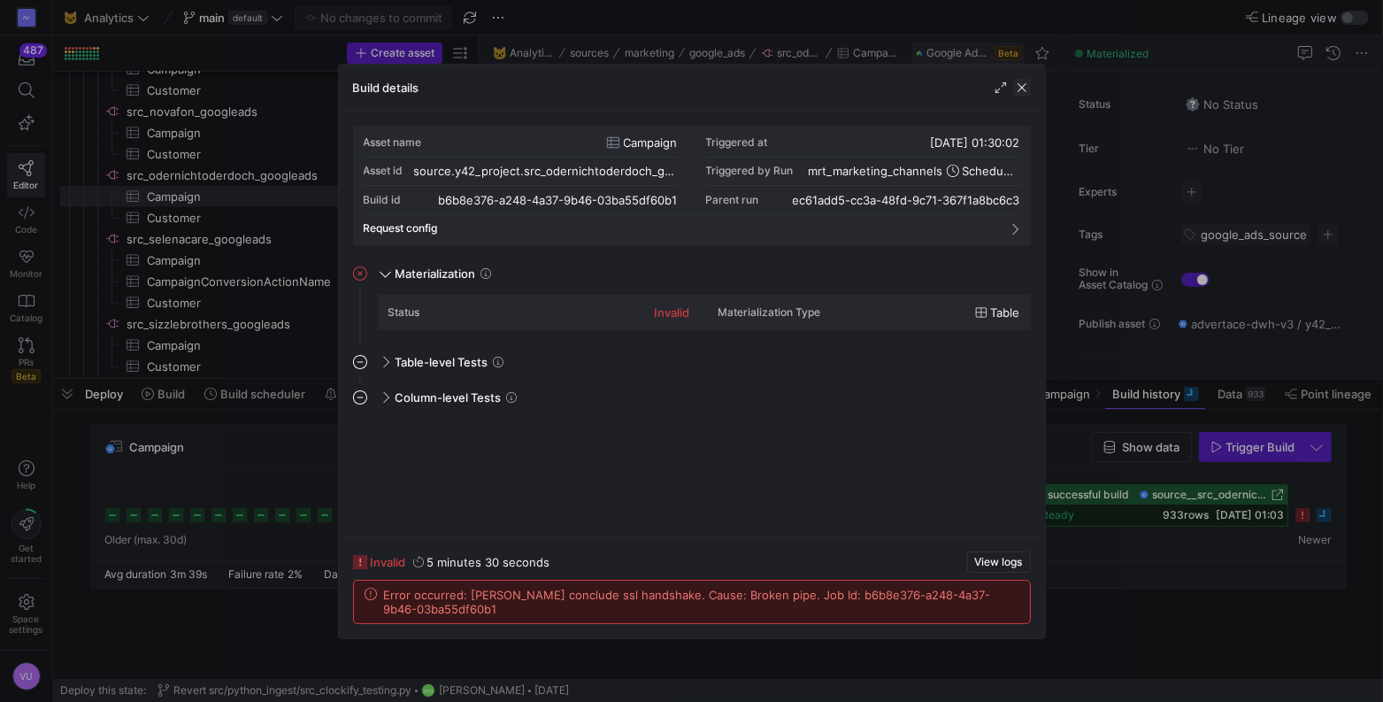
click at [1020, 84] on span "button" at bounding box center [1022, 88] width 18 height 18
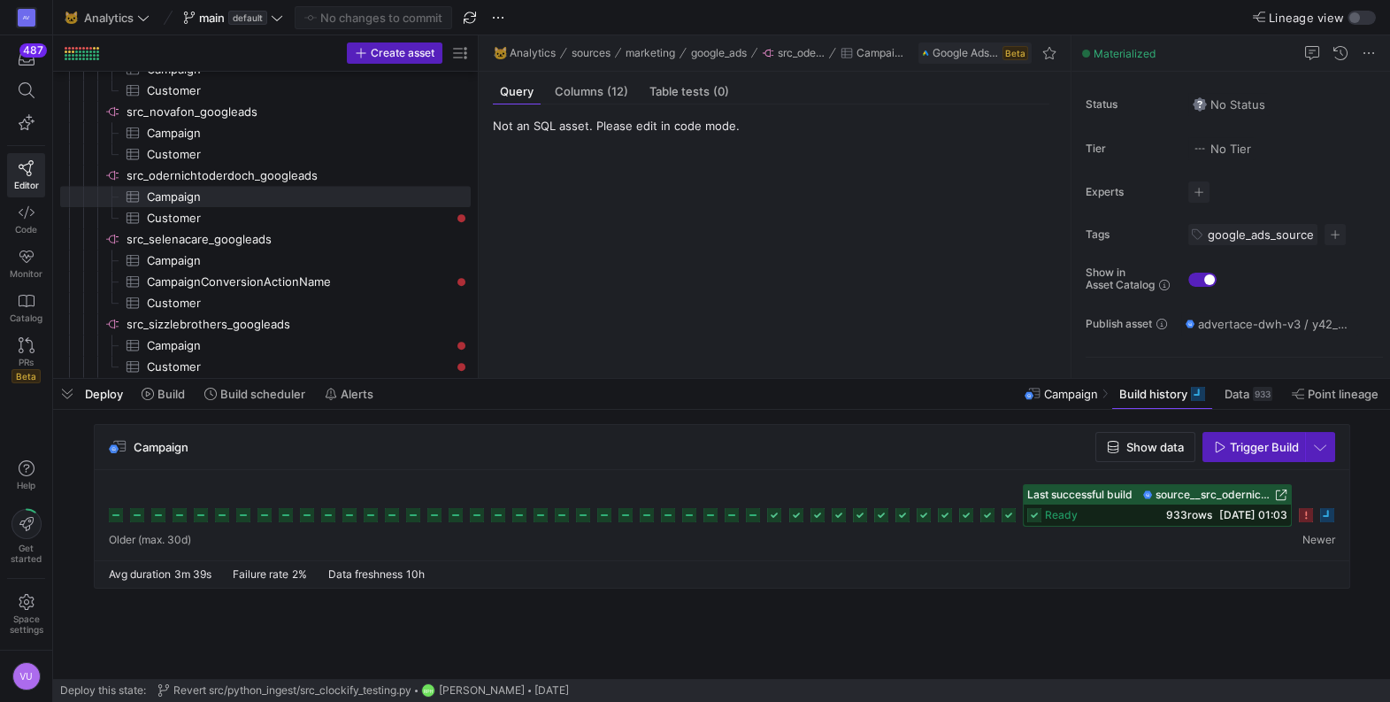
click at [714, 219] on y42-source-table-entity-query-view "Not an SQL asset. Please edit in code mode." at bounding box center [771, 241] width 557 height 245
click at [278, 220] on span "Customer​​​​​​​​​" at bounding box center [299, 218] width 304 height 20
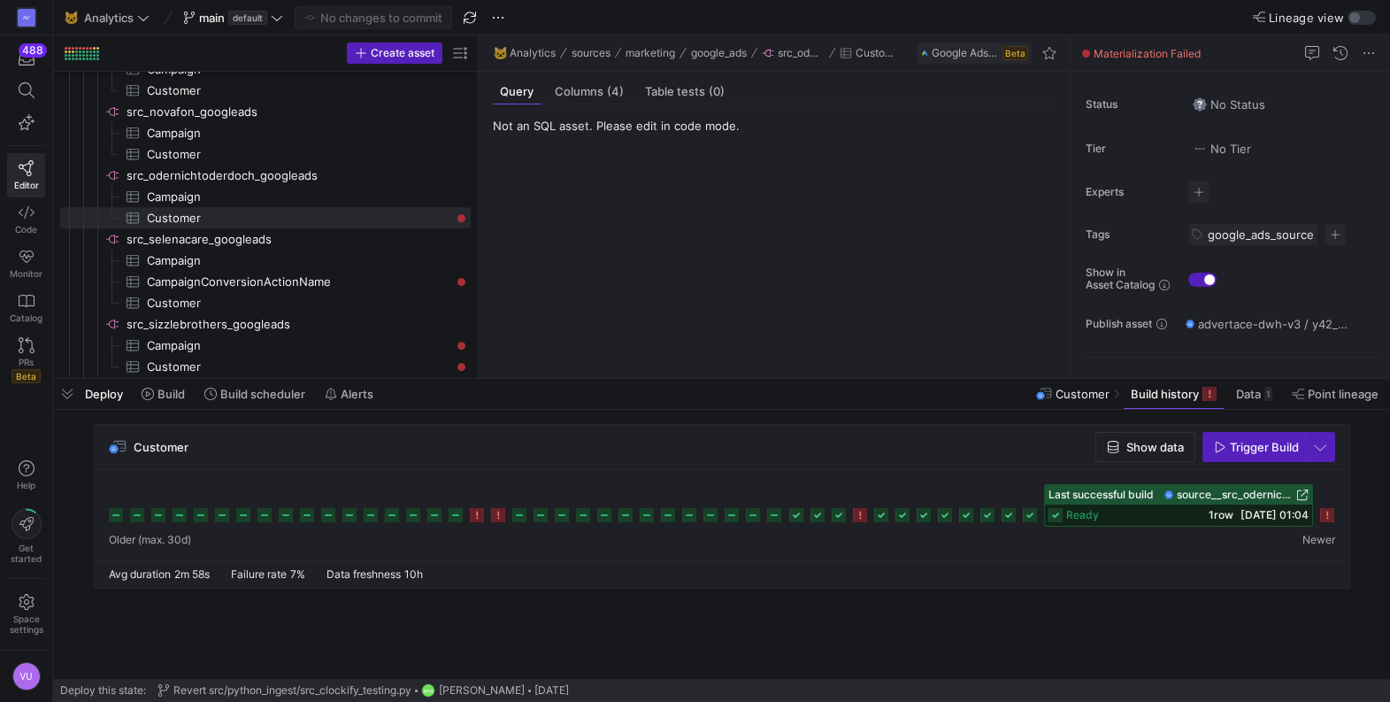
click at [1326, 521] on icon at bounding box center [1327, 515] width 14 height 14
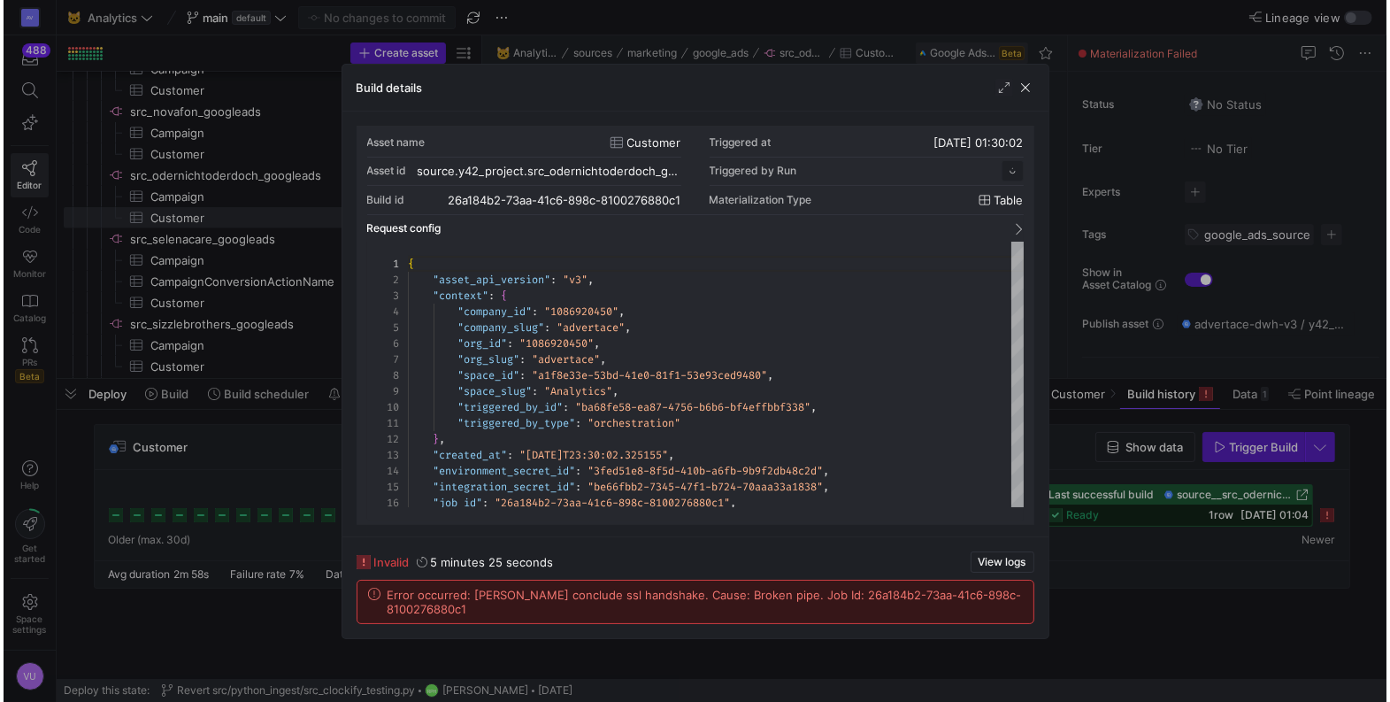
scroll to position [159, 0]
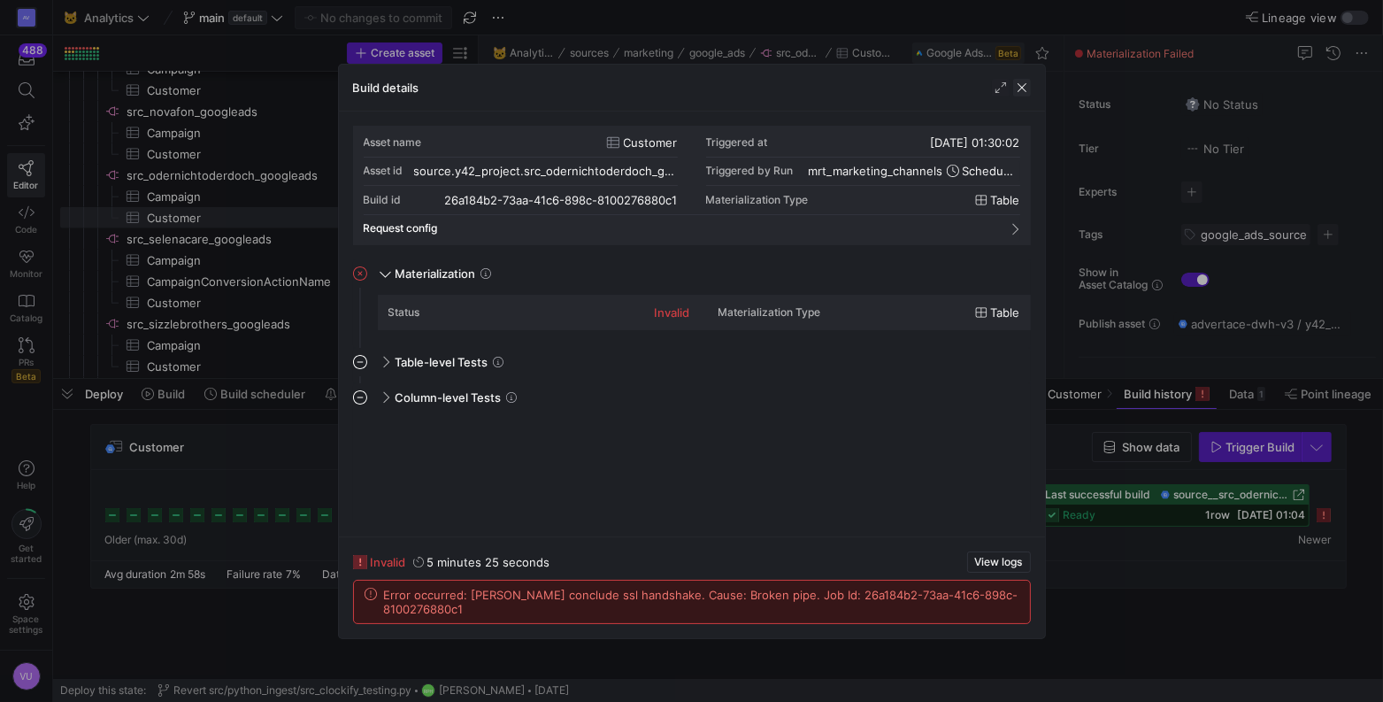
click at [1026, 96] on span "button" at bounding box center [1022, 88] width 18 height 18
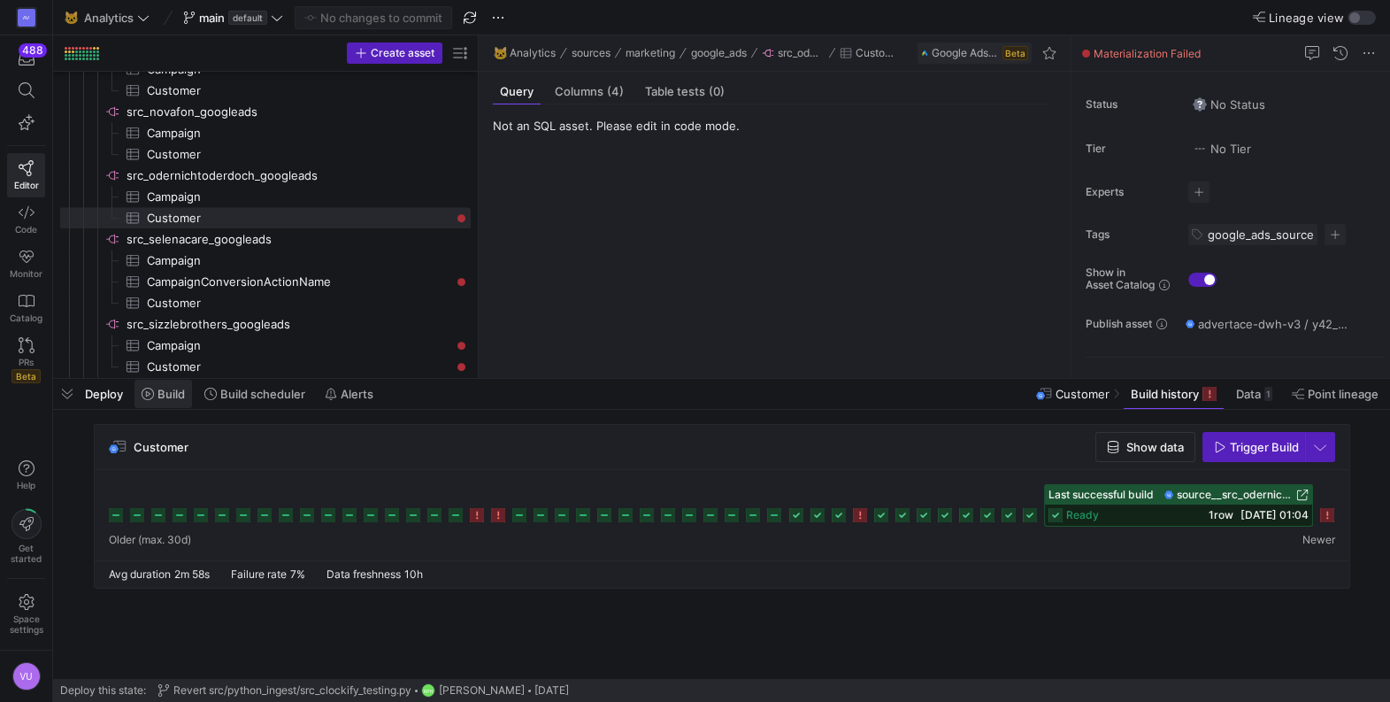
click at [171, 393] on span "Build" at bounding box center [171, 394] width 27 height 14
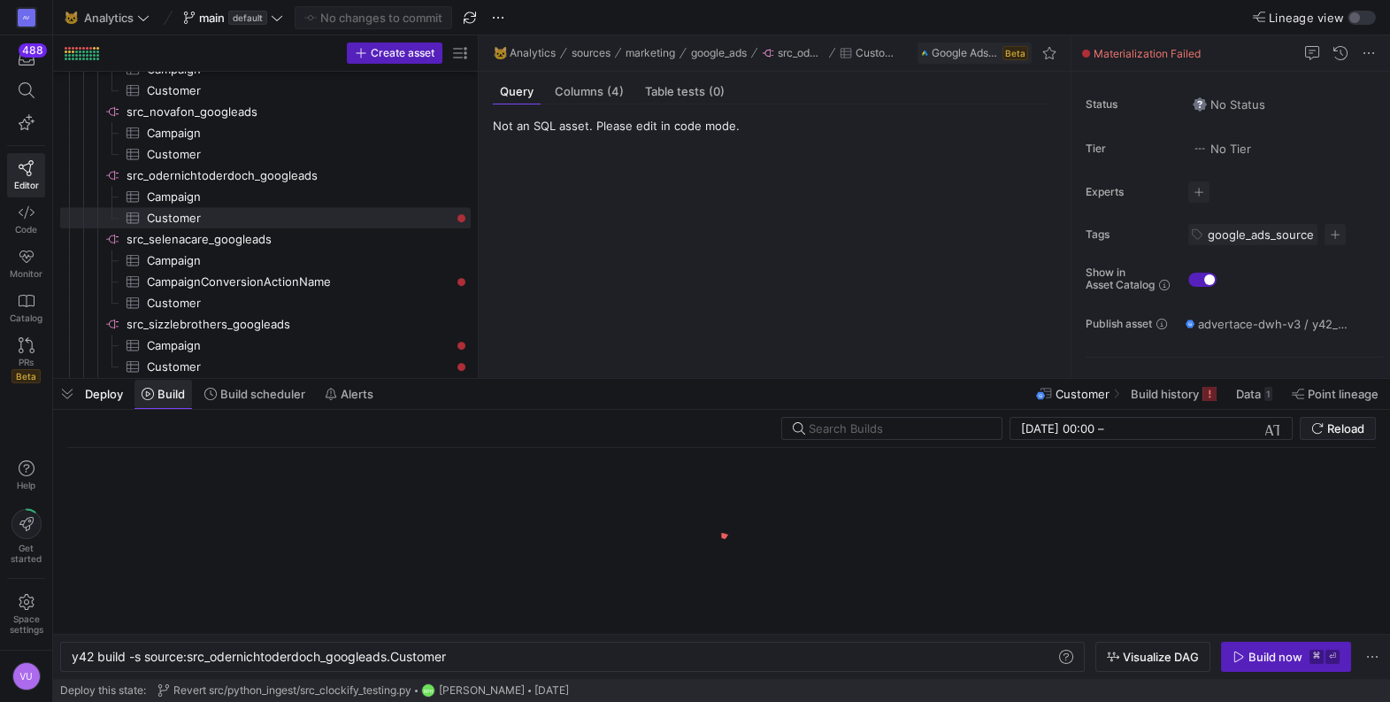
scroll to position [0, 378]
click at [494, 659] on div "y42 build -s source:src_odernichtoderdoch_googlead s.Customer" at bounding box center [564, 657] width 985 height 14
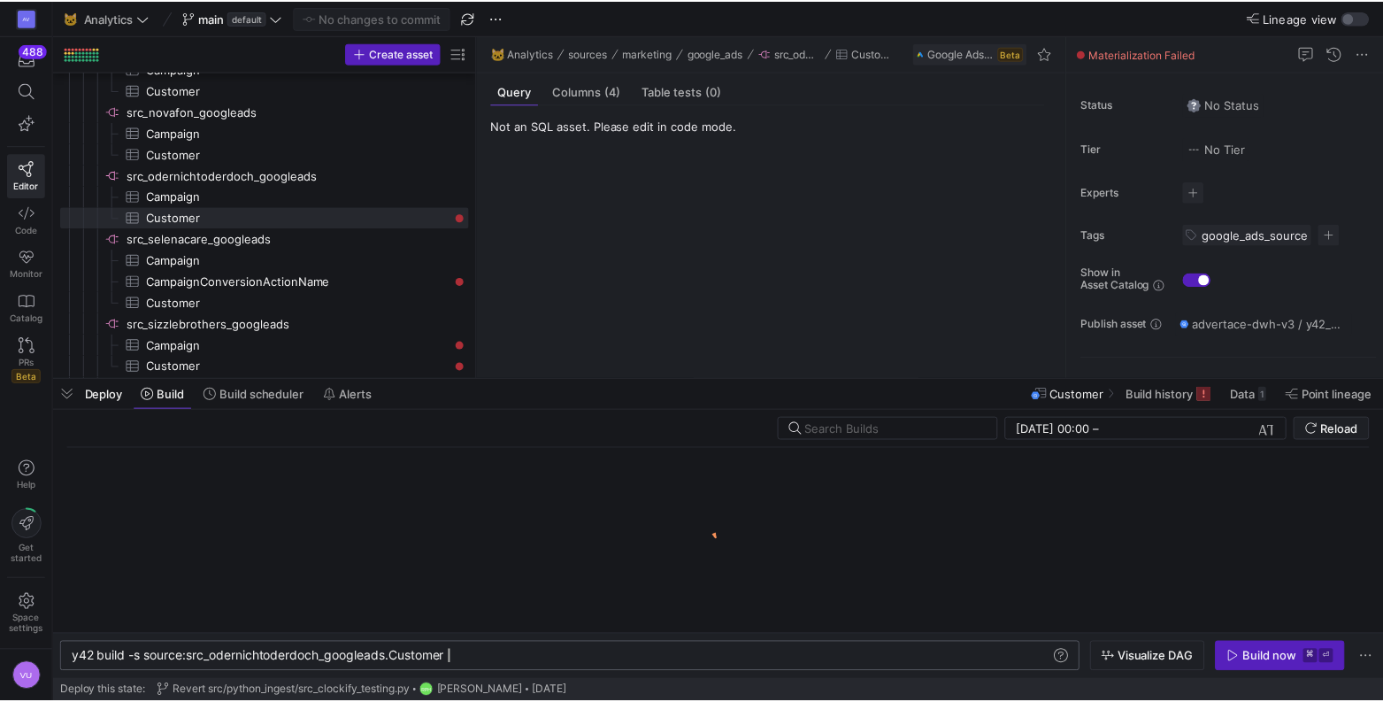
scroll to position [0, 385]
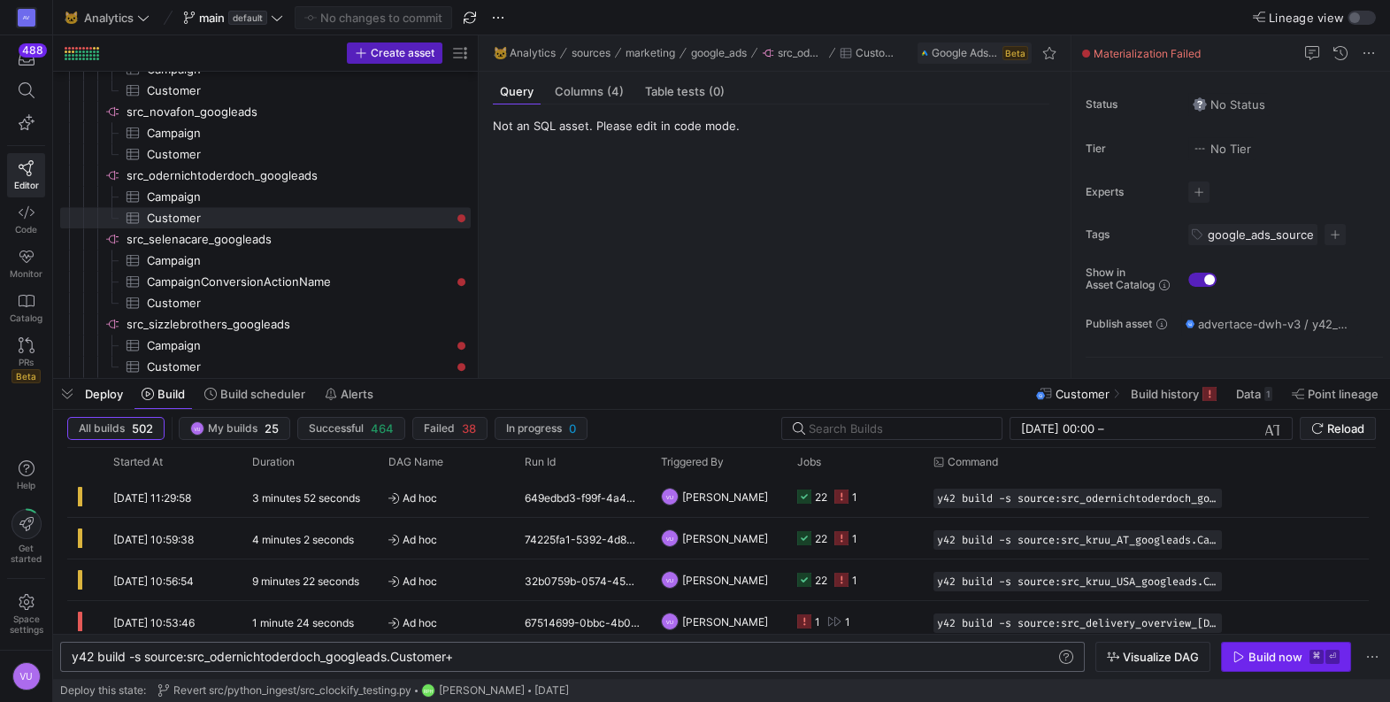
type textarea "y42 build -s source:src_odernichtoderdoch_googleads.Customer+"
click at [1265, 651] on div "Build now" at bounding box center [1276, 657] width 54 height 14
click at [1151, 392] on span "Build history" at bounding box center [1165, 394] width 68 height 14
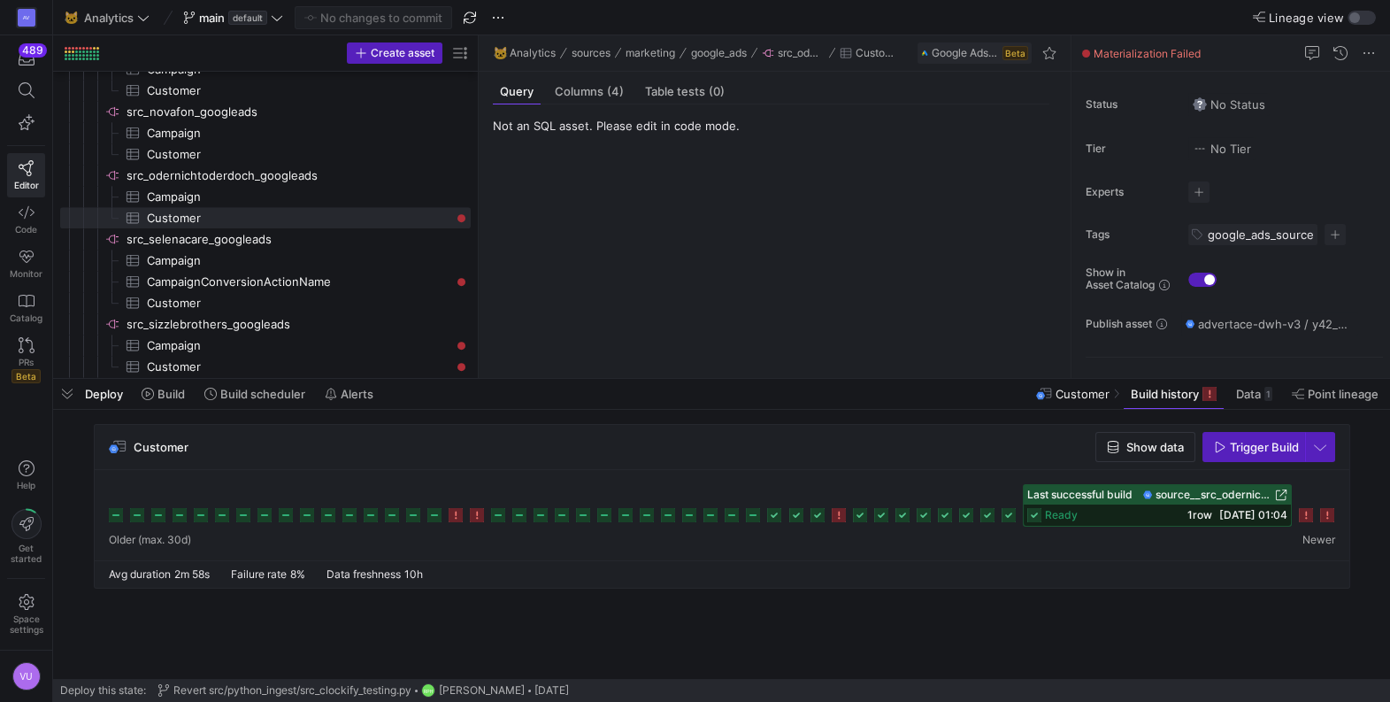
click at [1332, 518] on icon at bounding box center [1327, 515] width 14 height 14
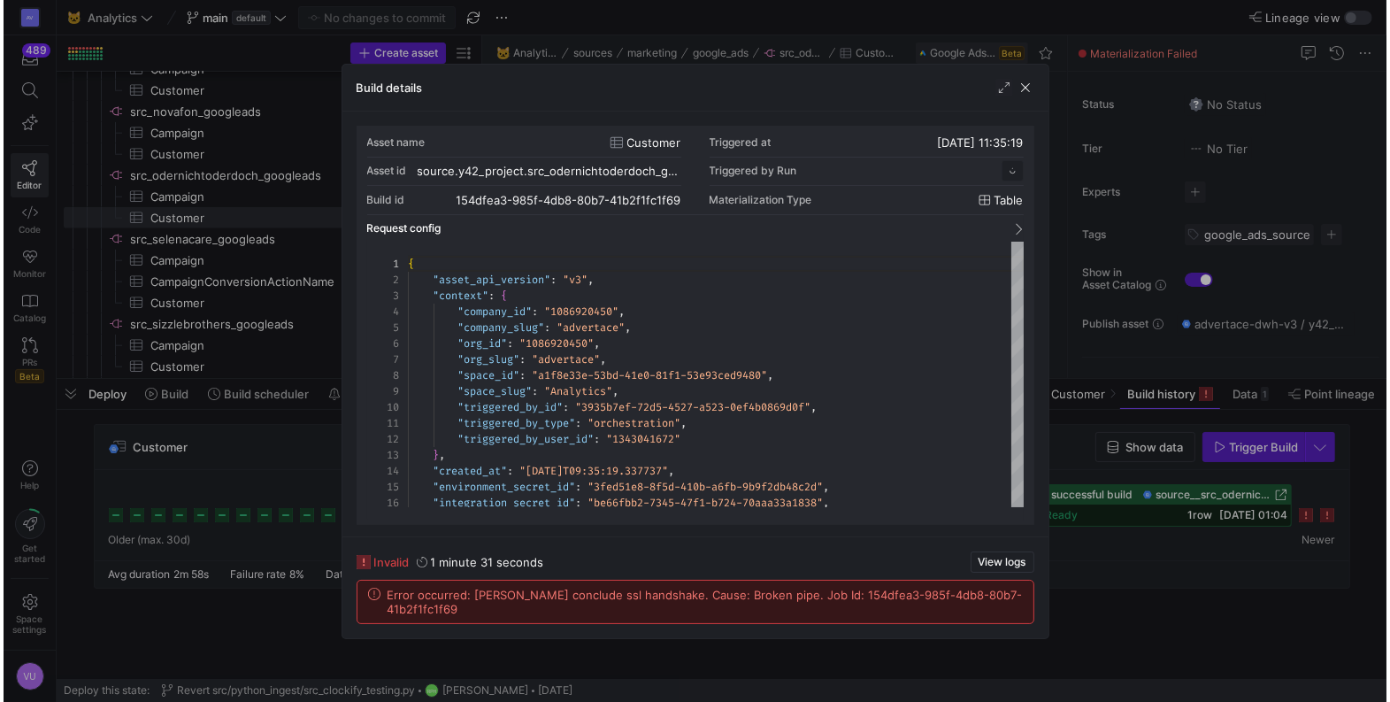
scroll to position [159, 0]
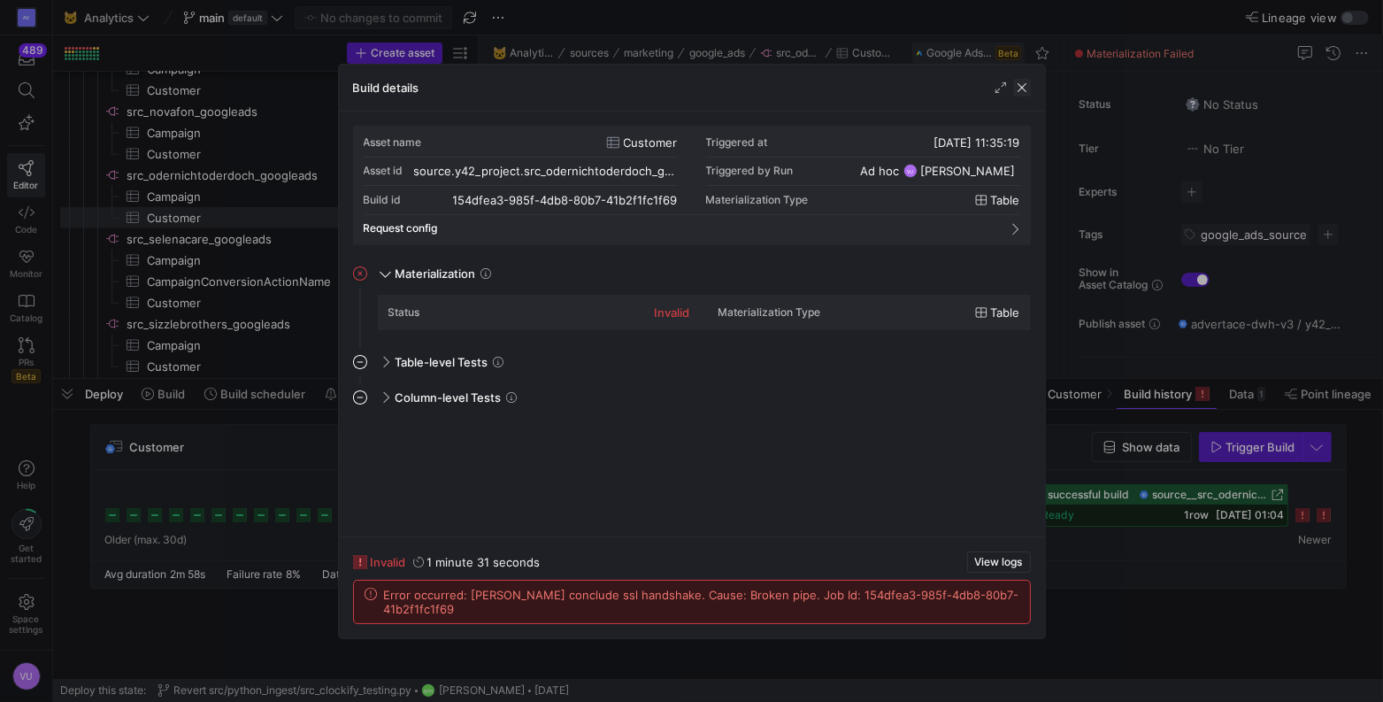
click at [1024, 95] on span "button" at bounding box center [1022, 88] width 18 height 18
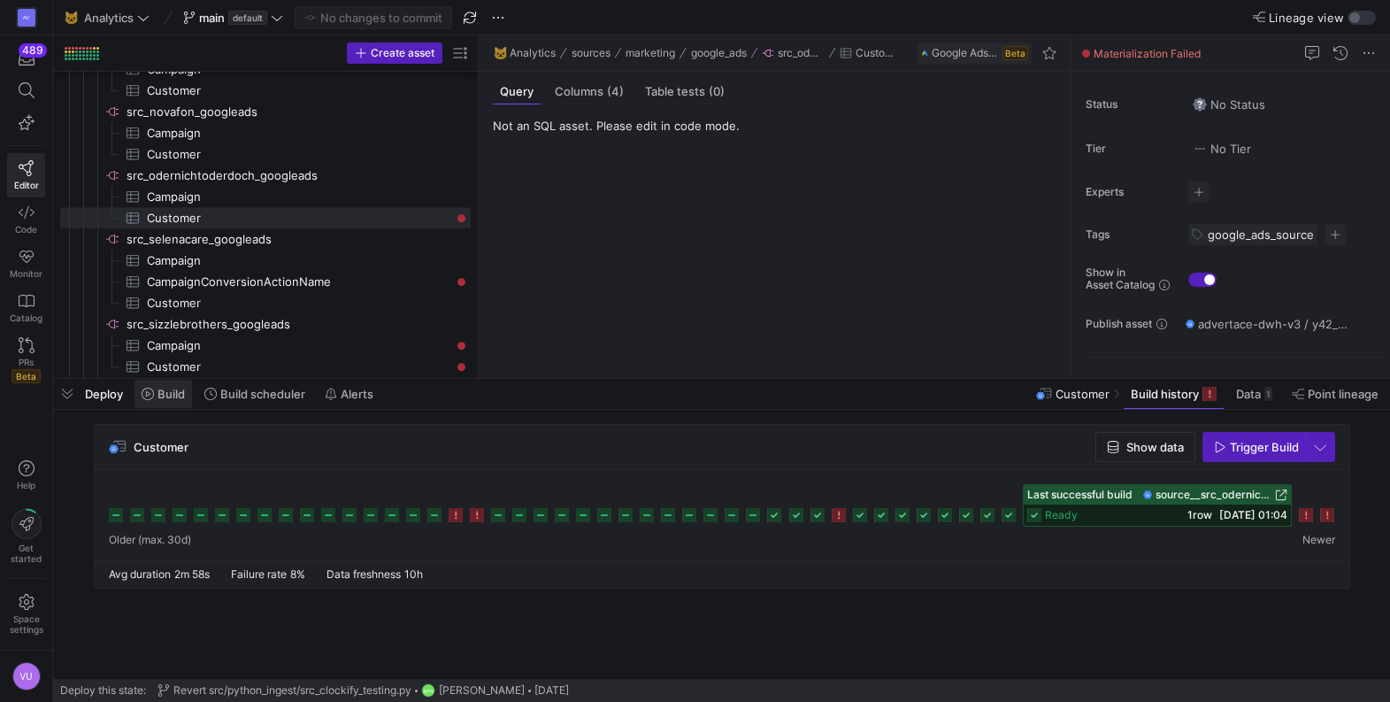
click at [165, 396] on span "Build" at bounding box center [171, 394] width 27 height 14
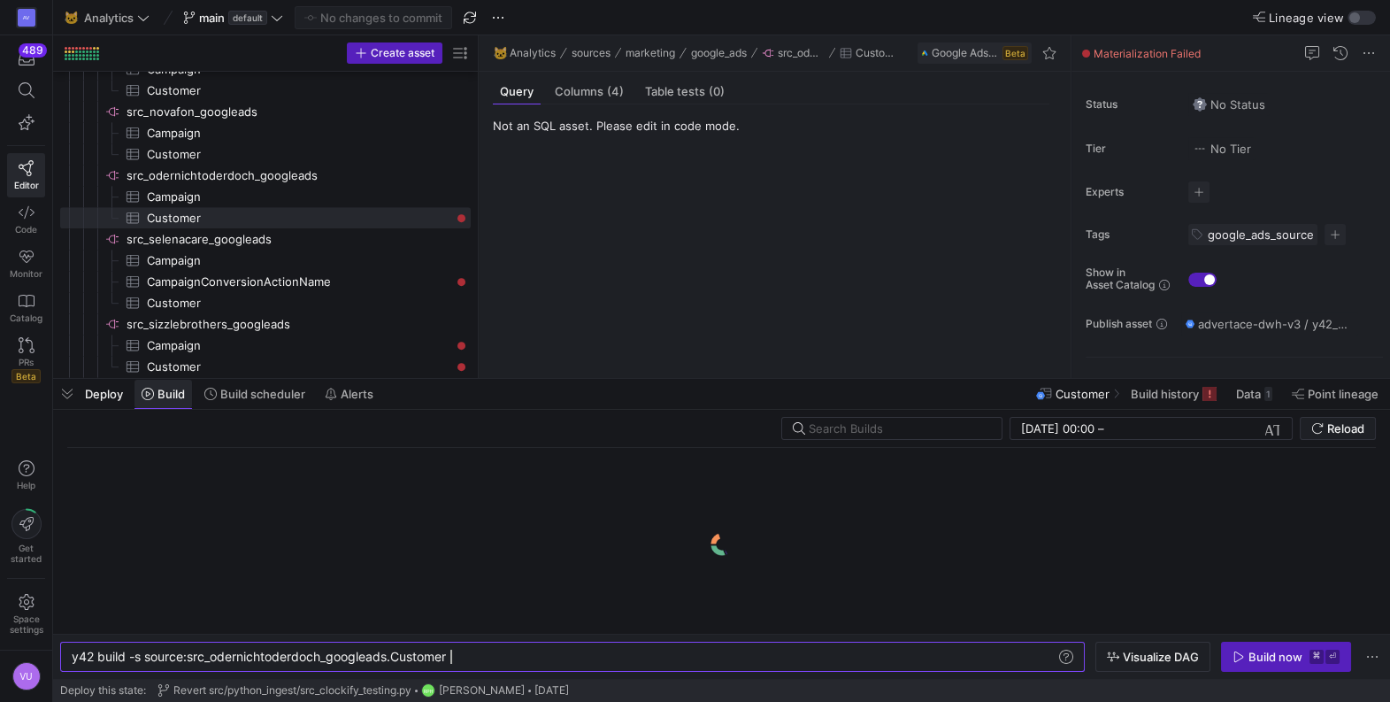
scroll to position [0, 378]
click at [477, 655] on div "y42 build -s source:src_odernichtoderdoch_googlead s.Customer" at bounding box center [564, 657] width 985 height 14
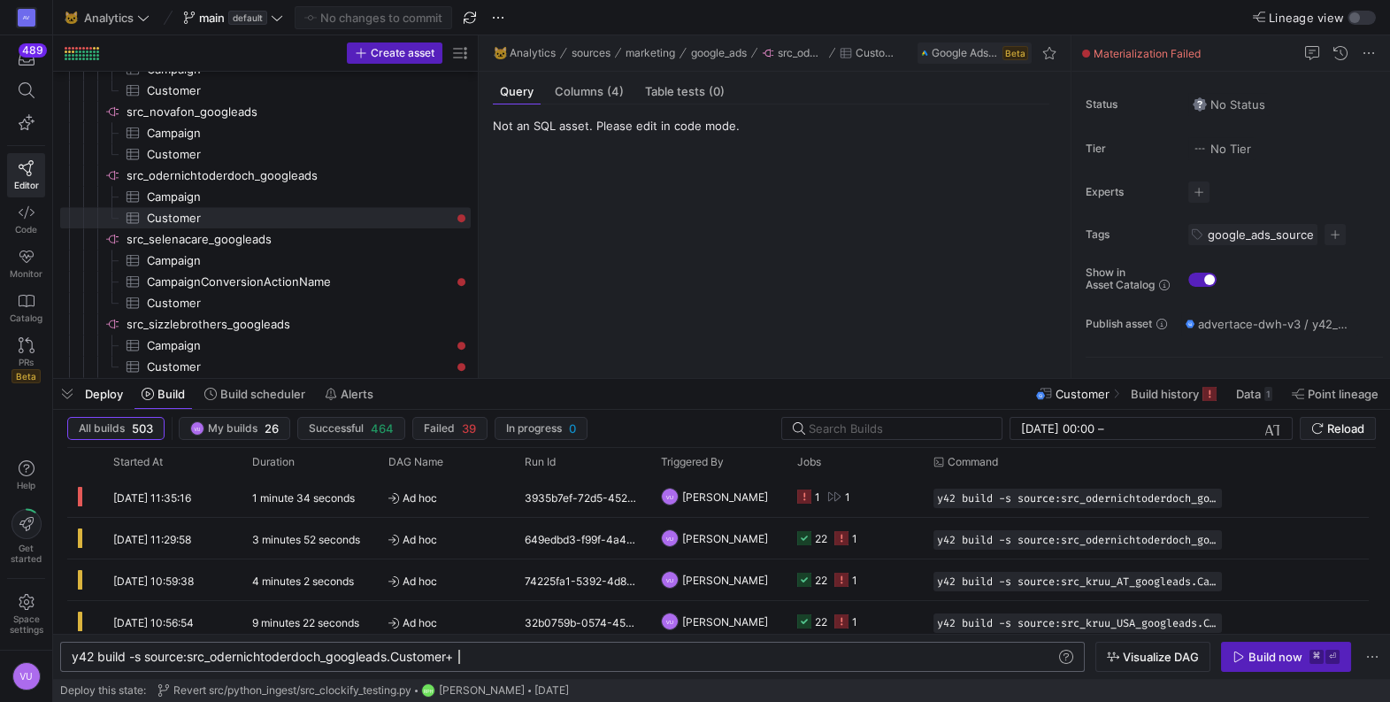
scroll to position [0, 385]
type textarea "y42 build -s source:src_odernichtoderdoch_googleads.Customer+"
click at [1250, 654] on div "Build now" at bounding box center [1276, 657] width 54 height 14
click at [698, 166] on y42-source-table-entity-query-view "Not an SQL asset. Please edit in code mode." at bounding box center [771, 241] width 557 height 245
click at [1157, 398] on span "Build history" at bounding box center [1165, 394] width 68 height 14
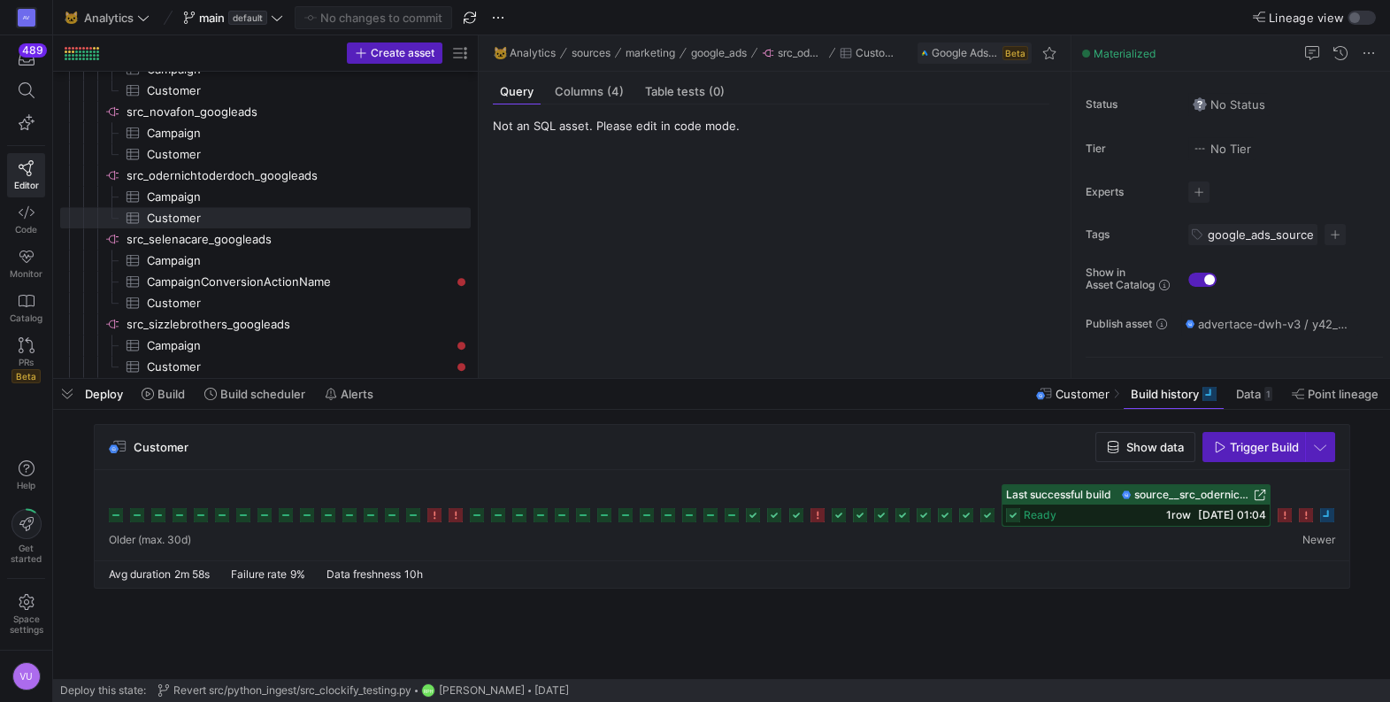
click at [859, 239] on y42-source-table-entity-query-view "Not an SQL asset. Please edit in code mode." at bounding box center [771, 241] width 557 height 245
click at [619, 276] on y42-source-table-entity-query-view "Not an SQL asset. Please edit in code mode." at bounding box center [771, 241] width 557 height 245
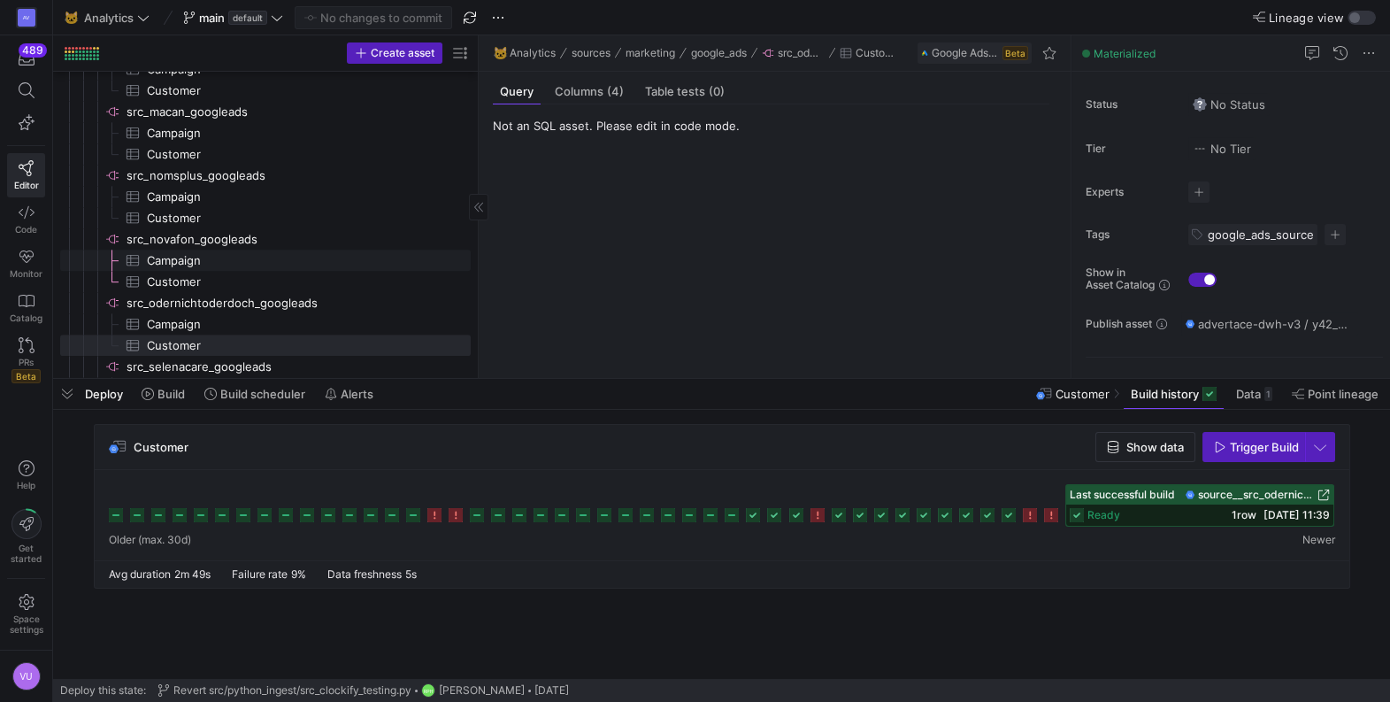
scroll to position [2122, 0]
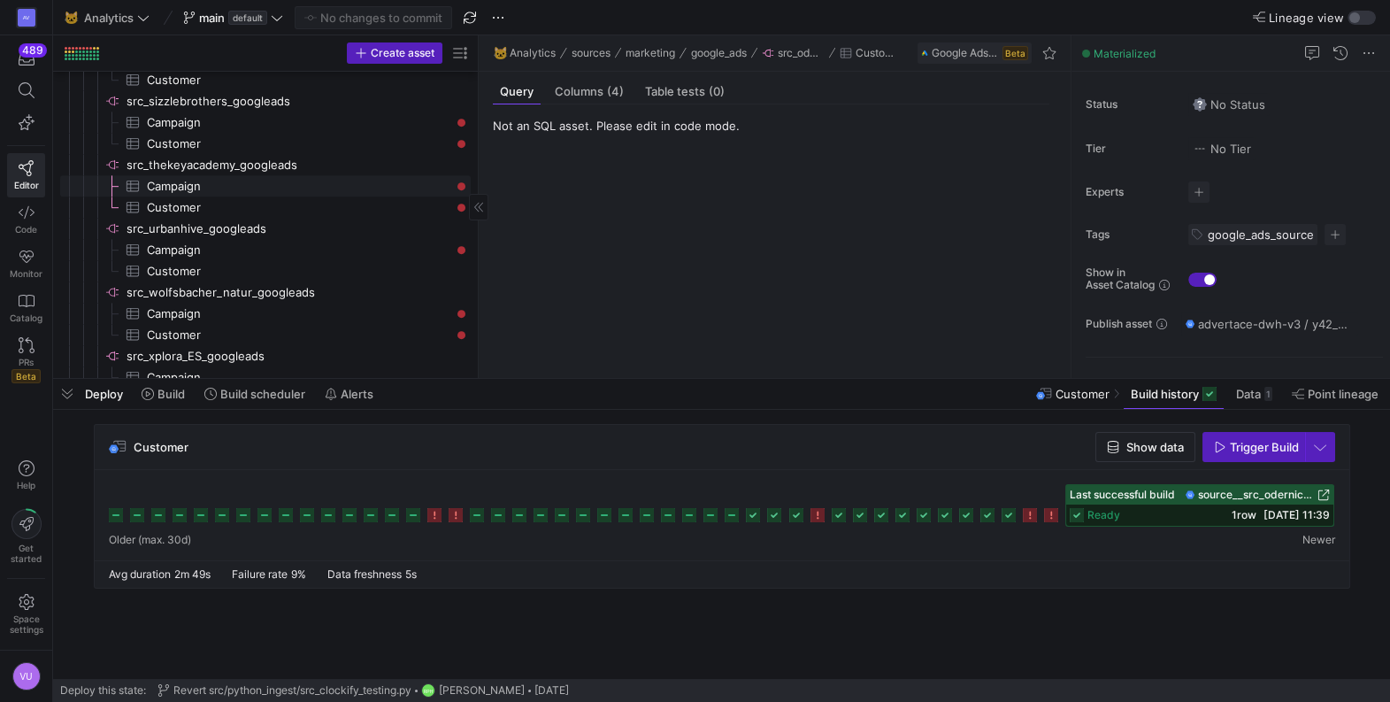
click at [189, 183] on span "Campaign​​​​​​​​​" at bounding box center [299, 186] width 304 height 20
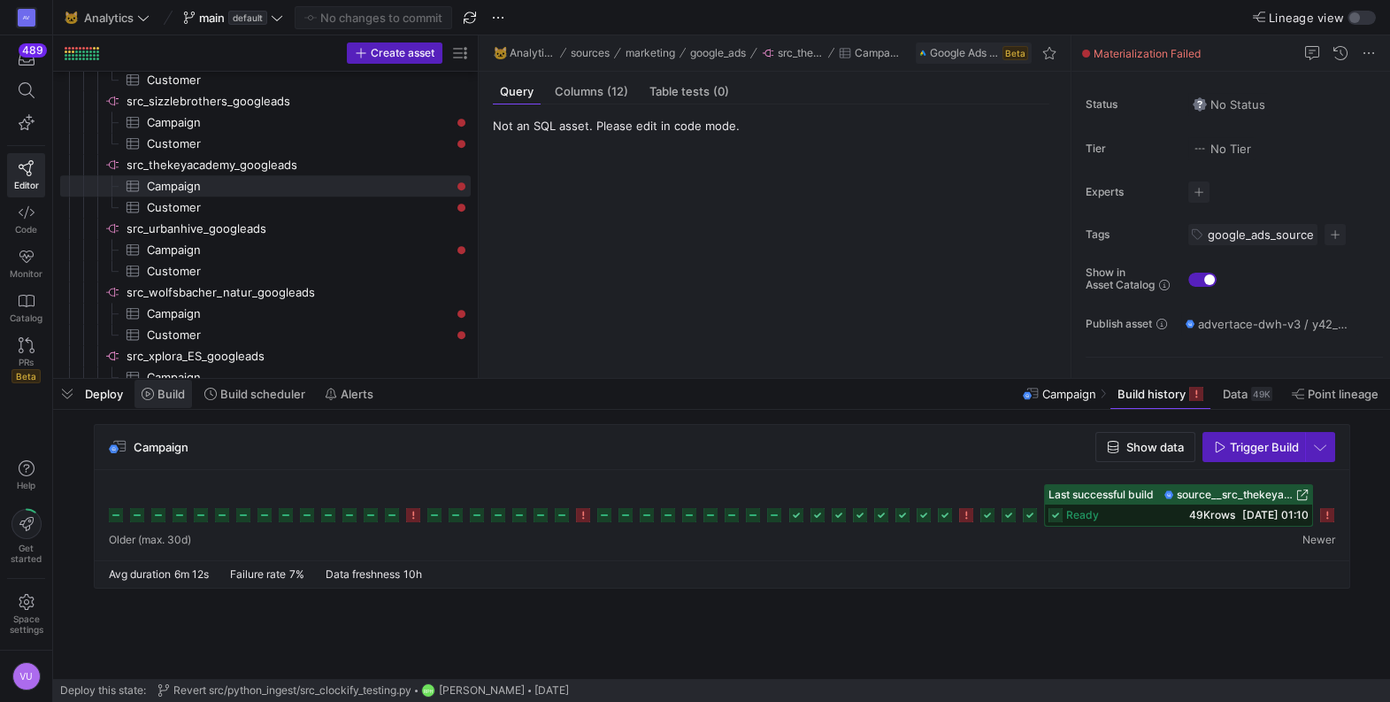
click at [165, 395] on span "Build" at bounding box center [171, 394] width 27 height 14
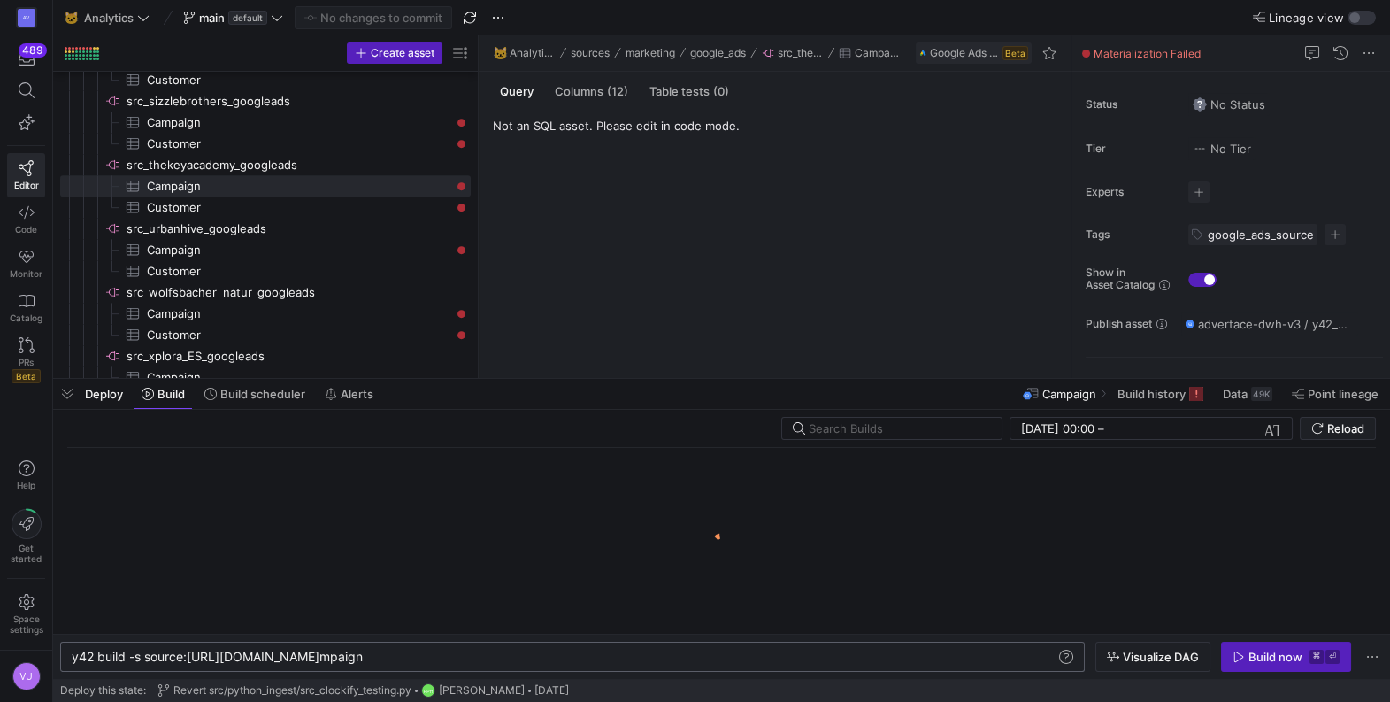
click at [452, 655] on div "y42 build -s source:[URL][DOMAIN_NAME] mpaign" at bounding box center [564, 657] width 985 height 14
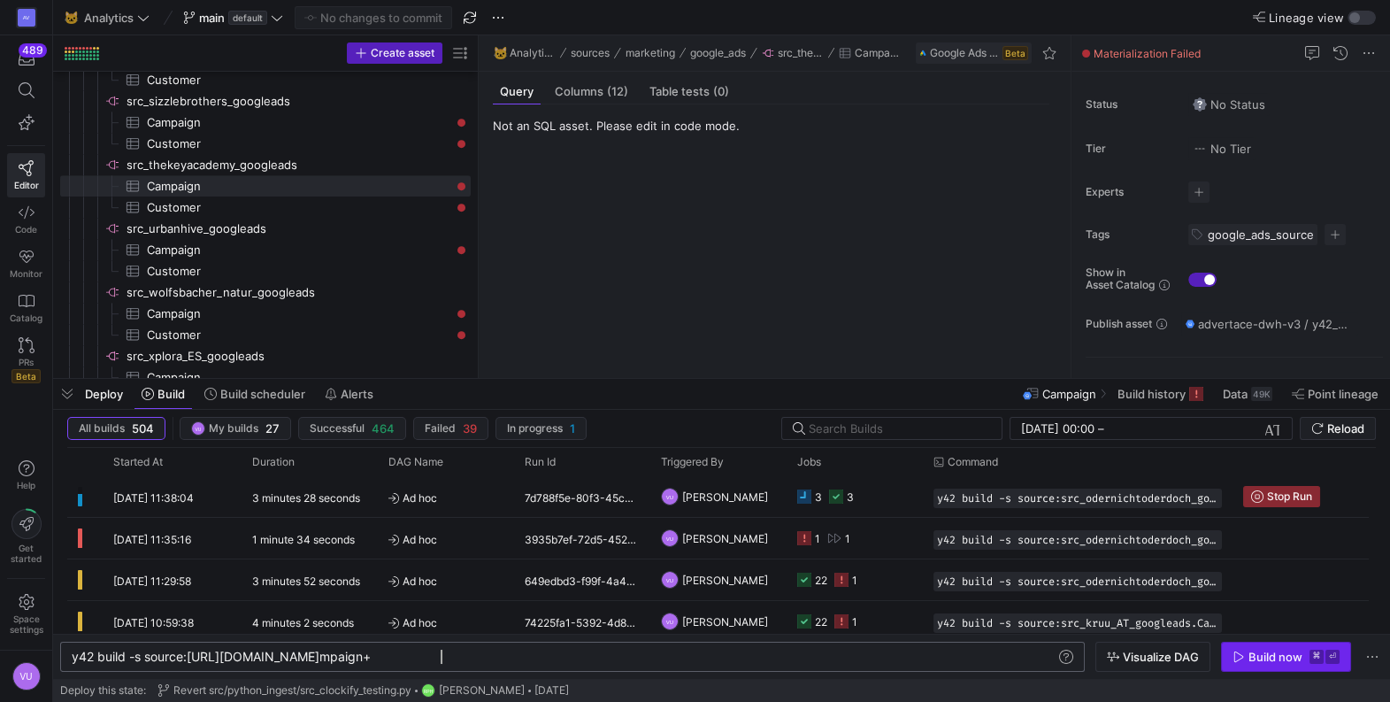
type textarea "y42 build -s source:src_thekeyacademy_googleads.Campaign+"
click at [1257, 655] on div "Build now" at bounding box center [1276, 657] width 54 height 14
click at [1146, 388] on span "Build history" at bounding box center [1152, 394] width 68 height 14
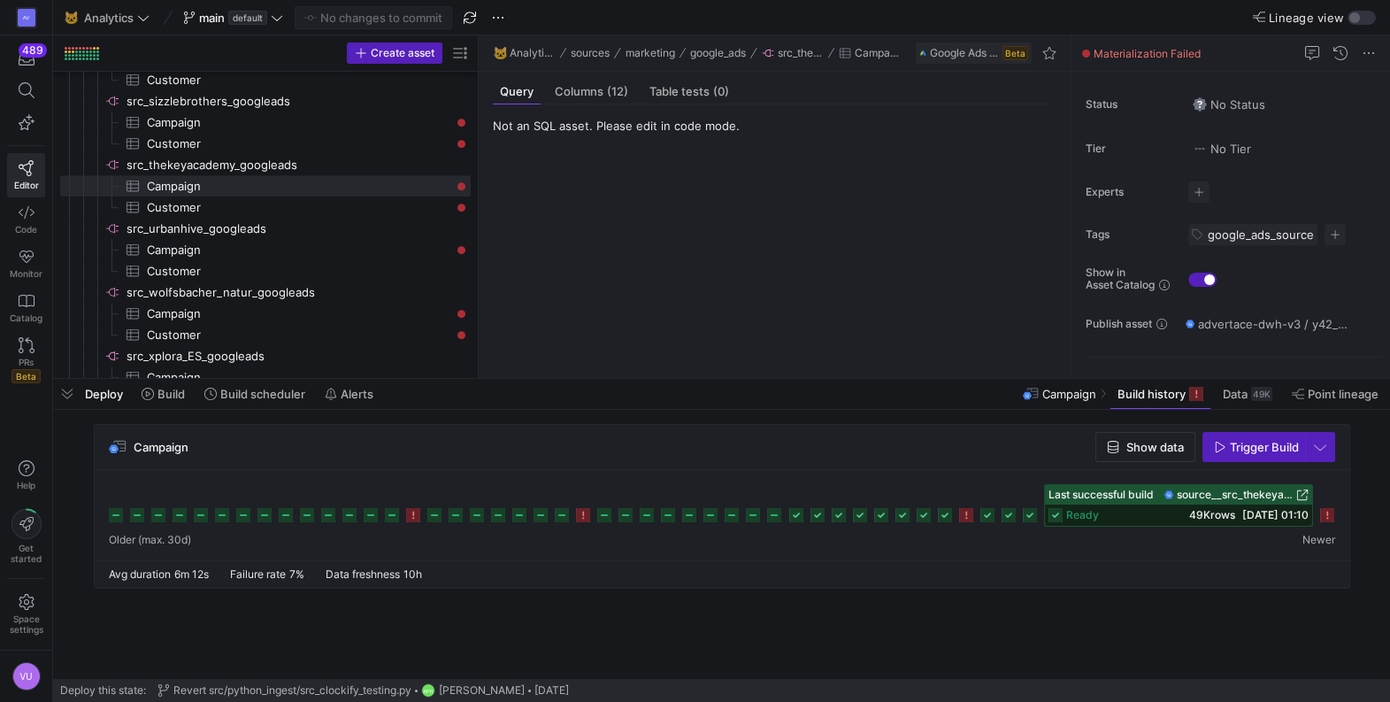
click at [1329, 516] on icon at bounding box center [1327, 515] width 14 height 14
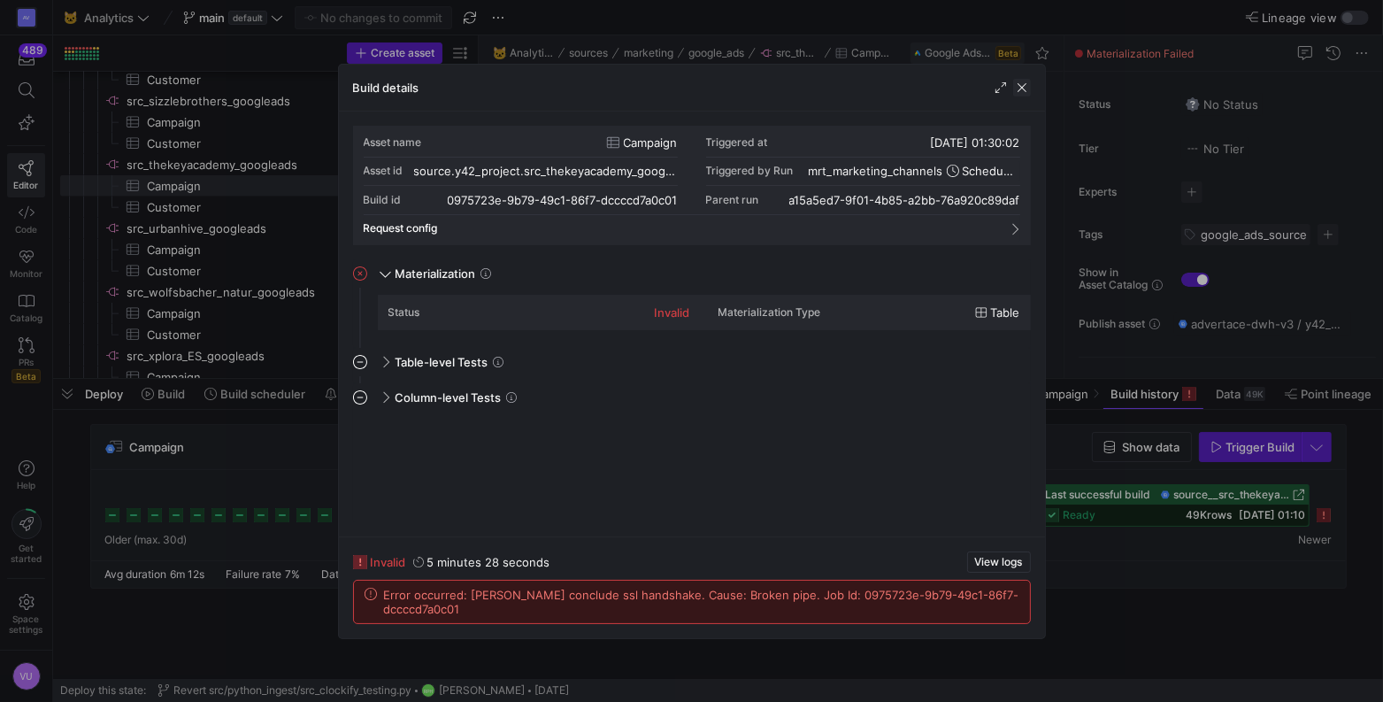
click at [1021, 90] on span "button" at bounding box center [1022, 88] width 18 height 18
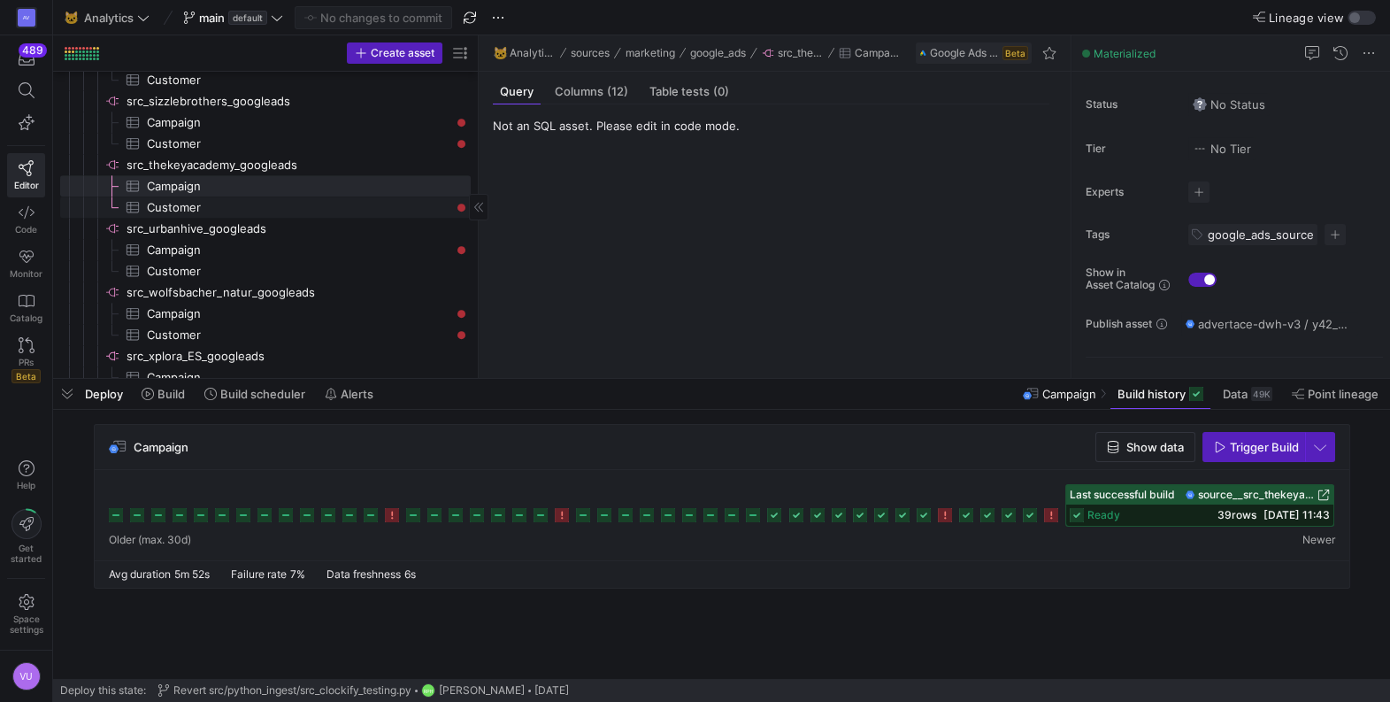
click at [182, 203] on span "Customer​​​​​​​​​" at bounding box center [299, 207] width 304 height 20
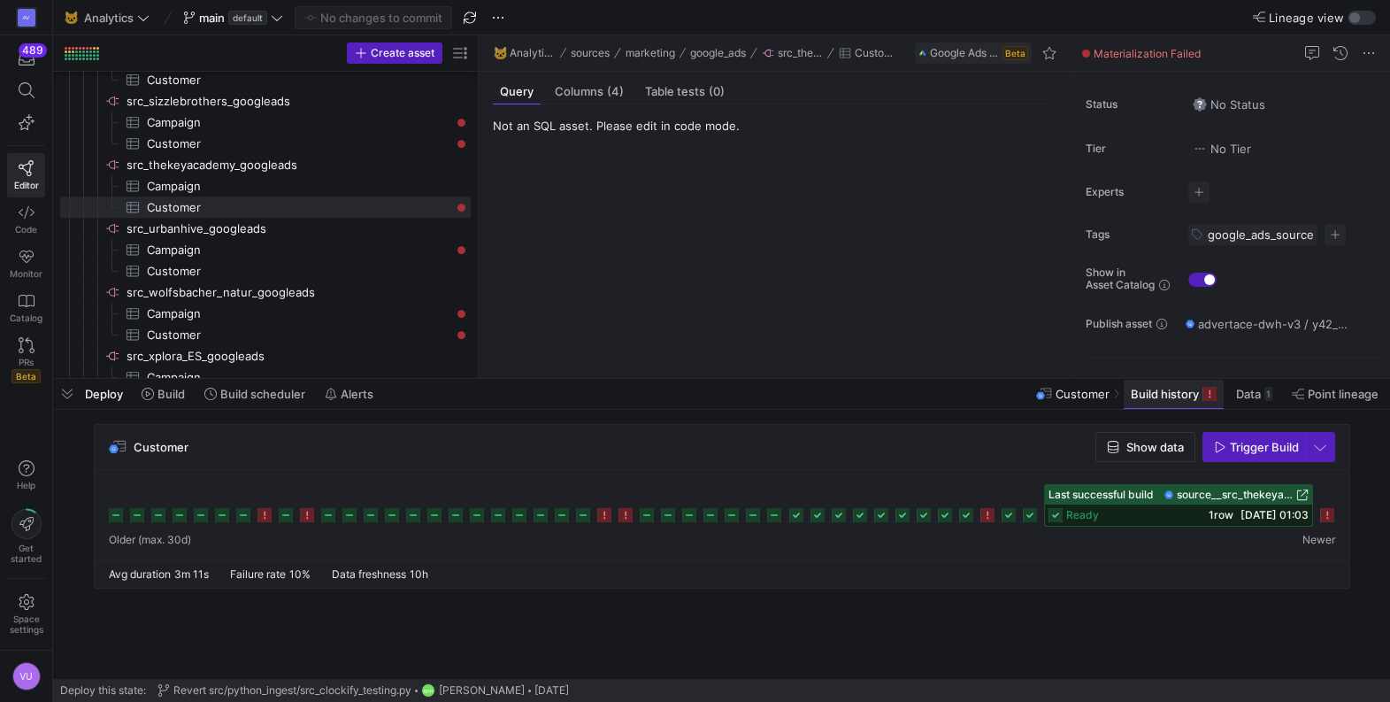
click at [1164, 395] on span "Build history" at bounding box center [1165, 394] width 68 height 14
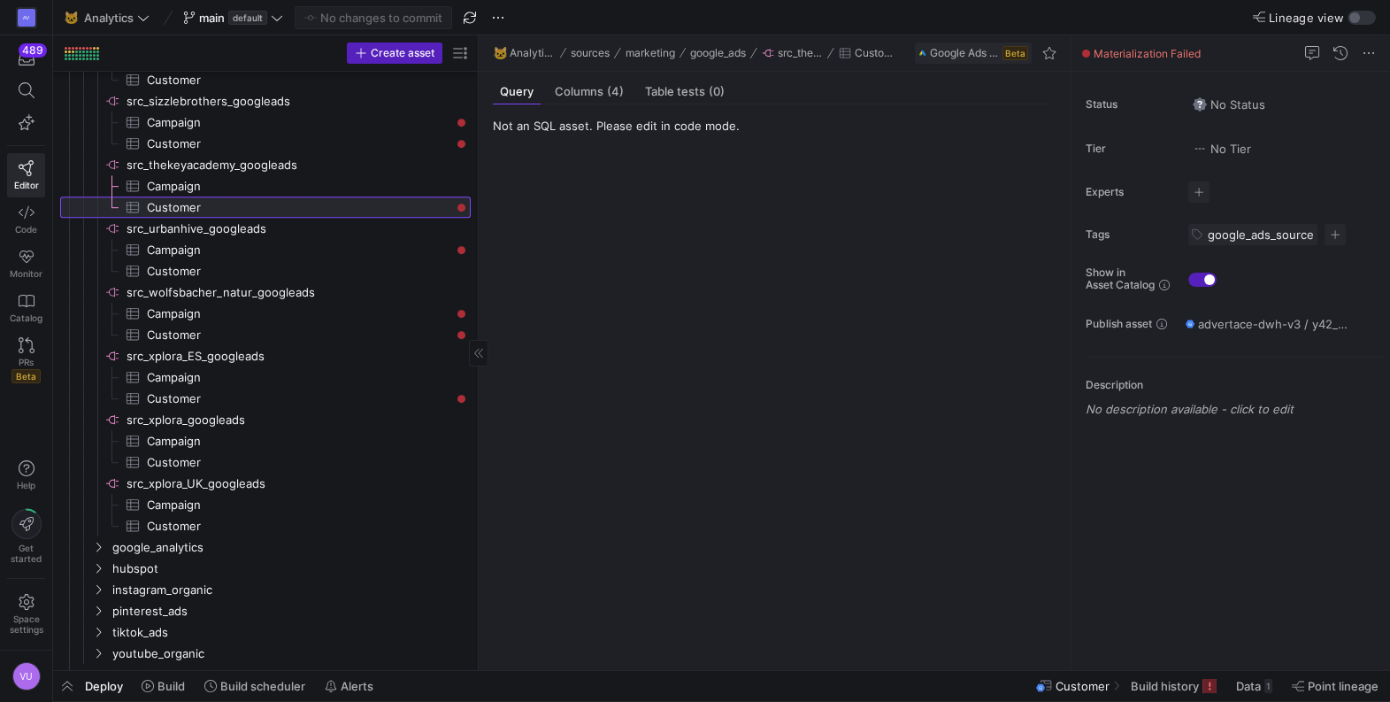
click at [188, 197] on span "Customer​​​​​​​​​" at bounding box center [299, 207] width 304 height 20
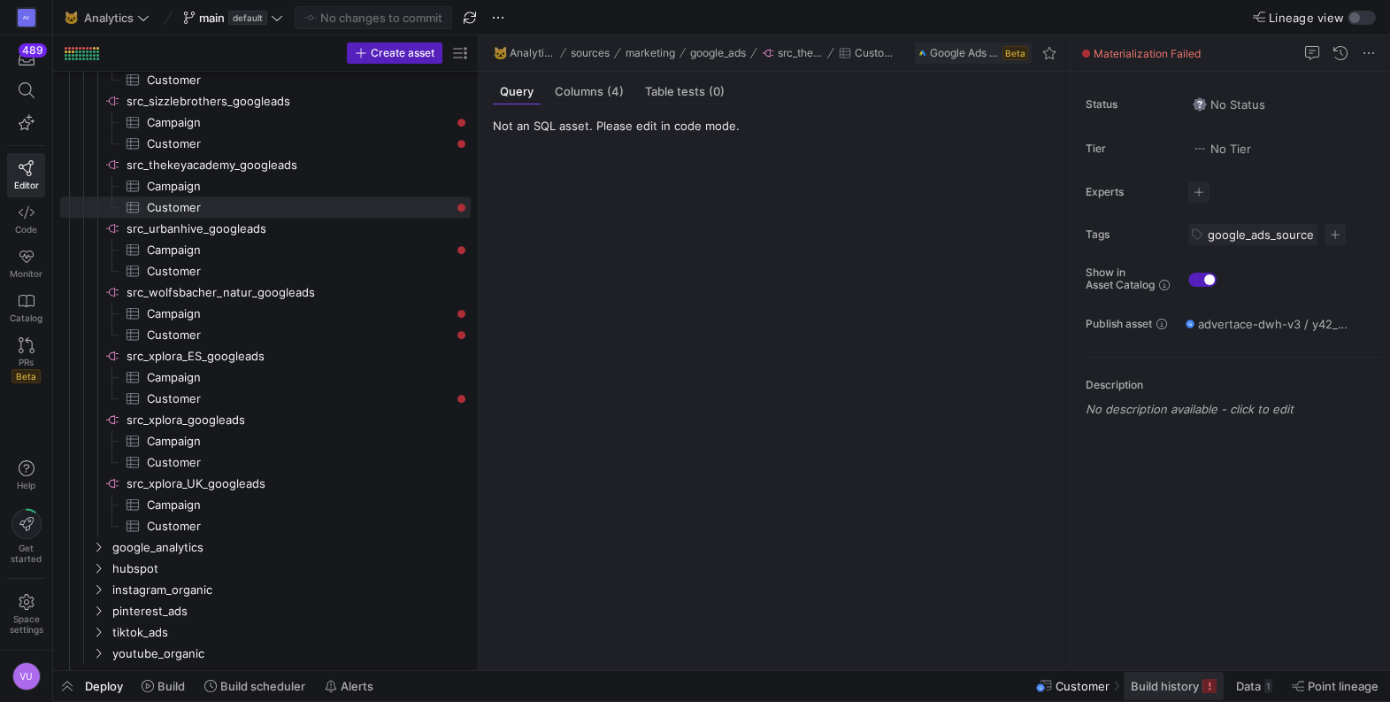
click at [1161, 686] on span "Build history" at bounding box center [1165, 686] width 68 height 14
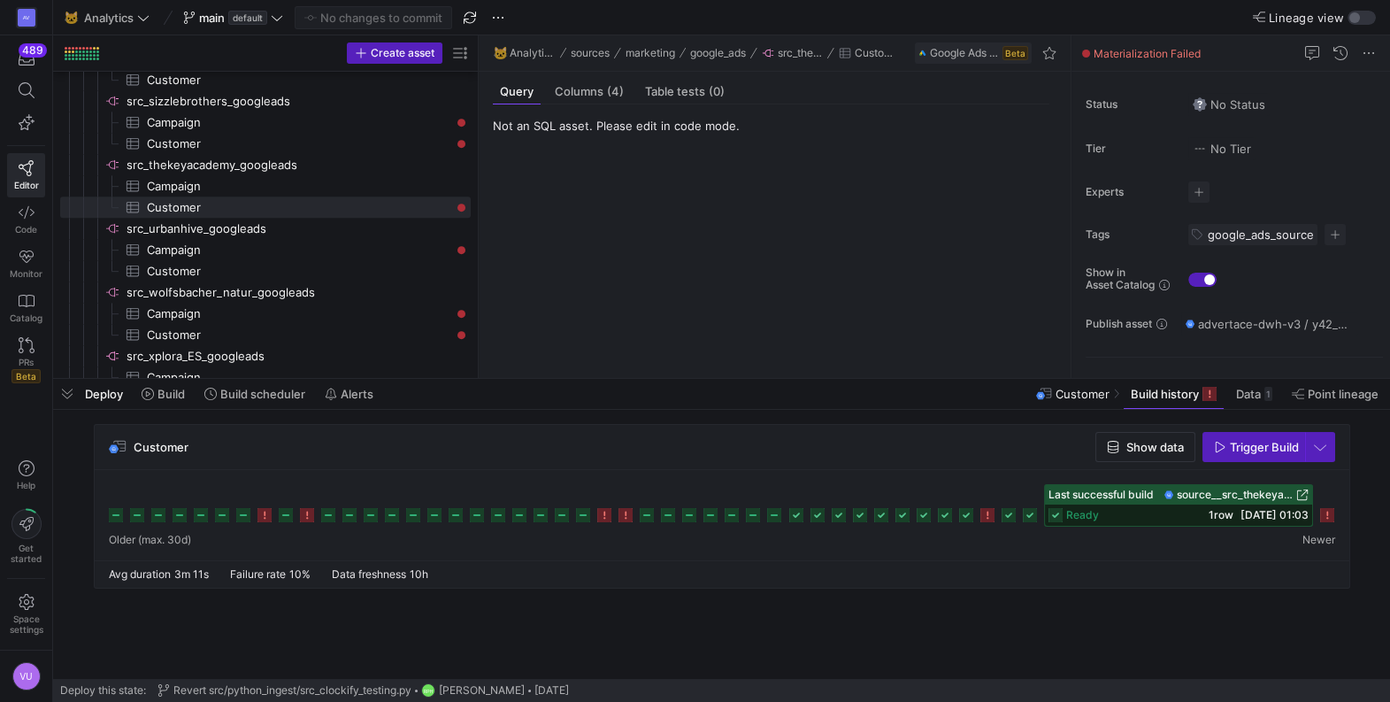
click at [1328, 517] on icon at bounding box center [1327, 515] width 14 height 14
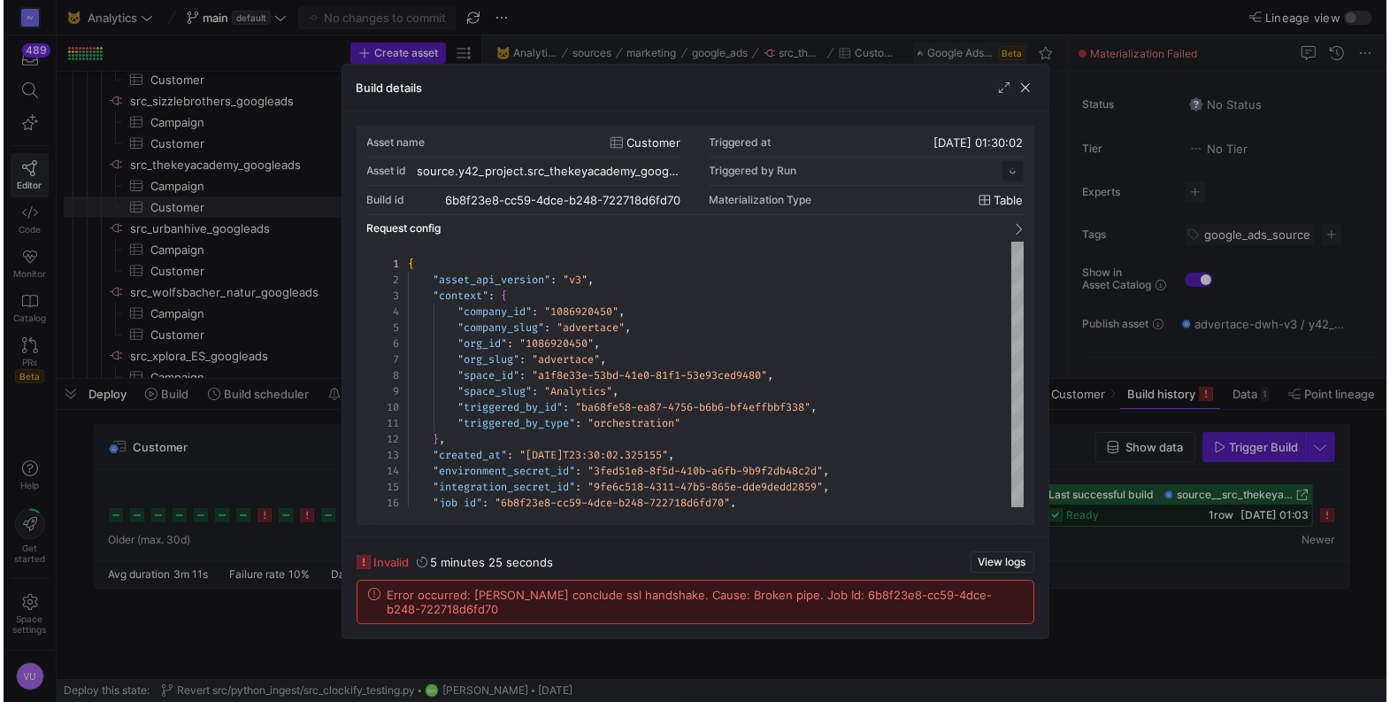
scroll to position [159, 0]
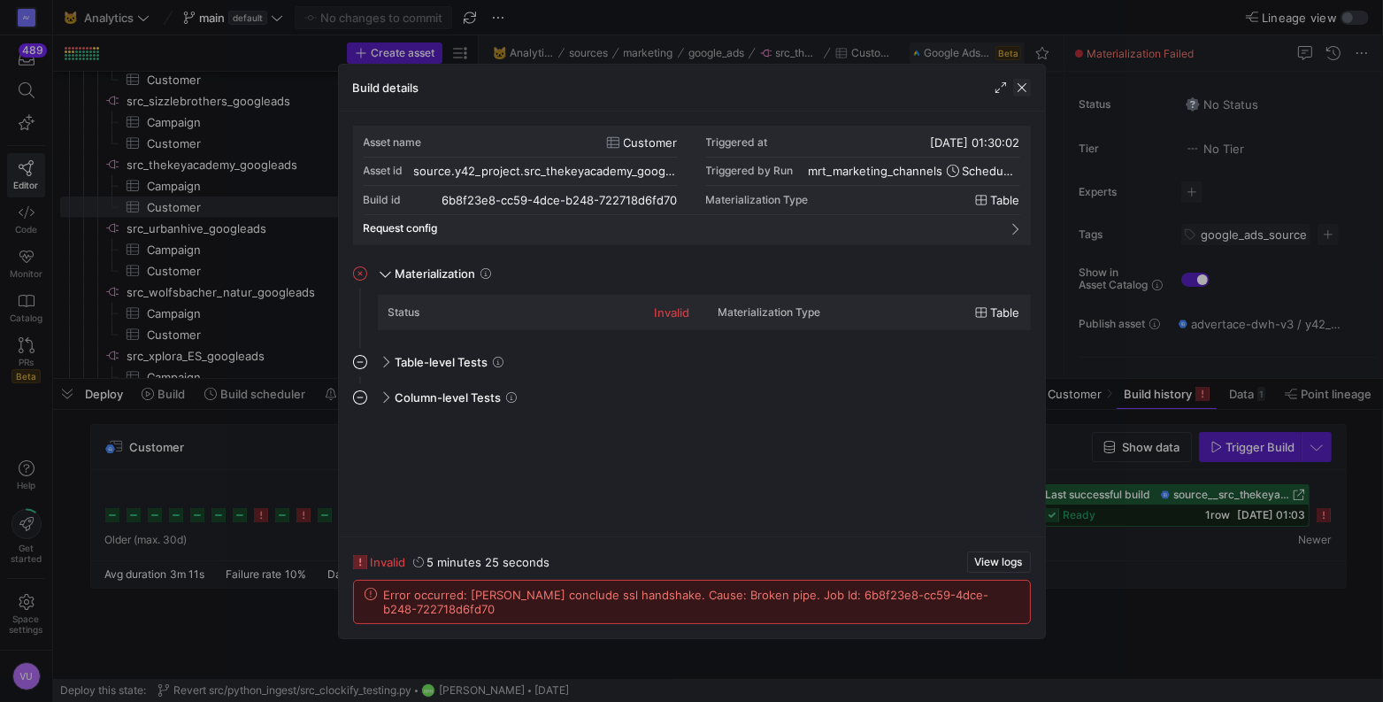
click at [1022, 88] on span "button" at bounding box center [1022, 88] width 18 height 18
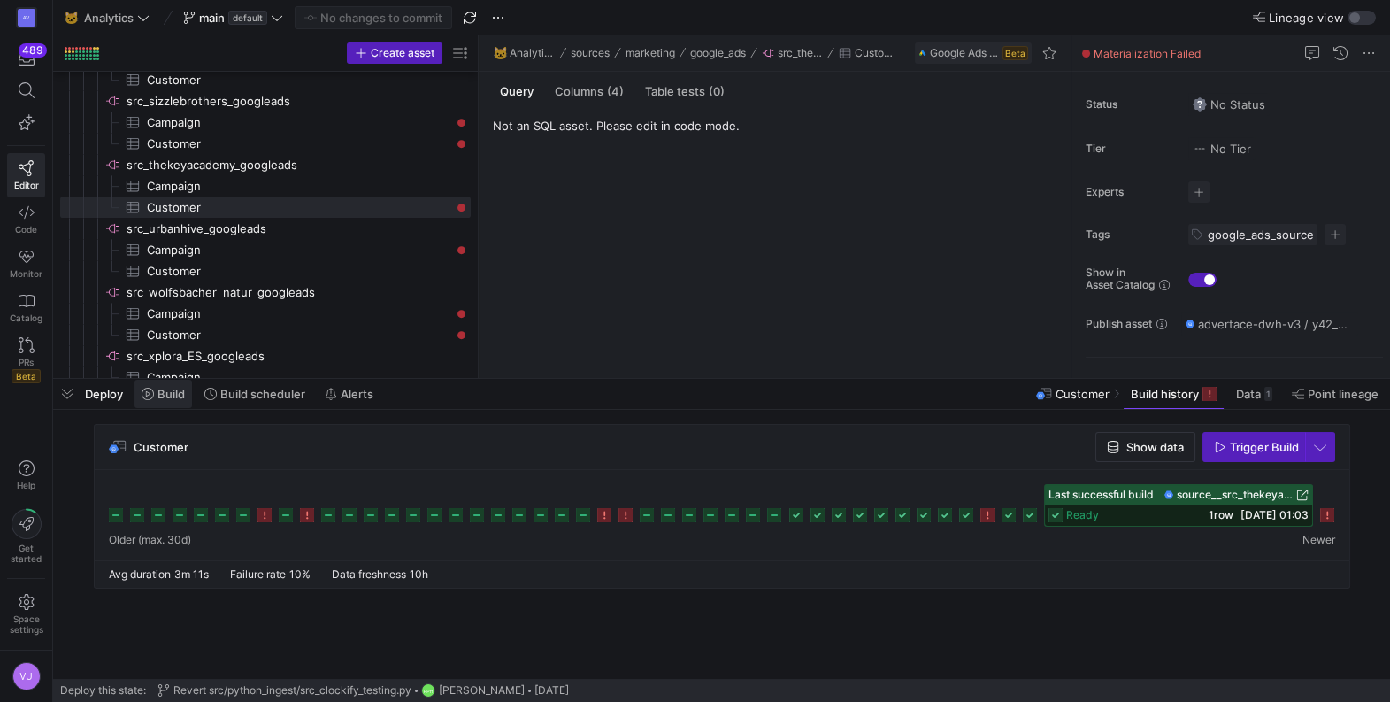
click at [168, 404] on span at bounding box center [164, 394] width 58 height 28
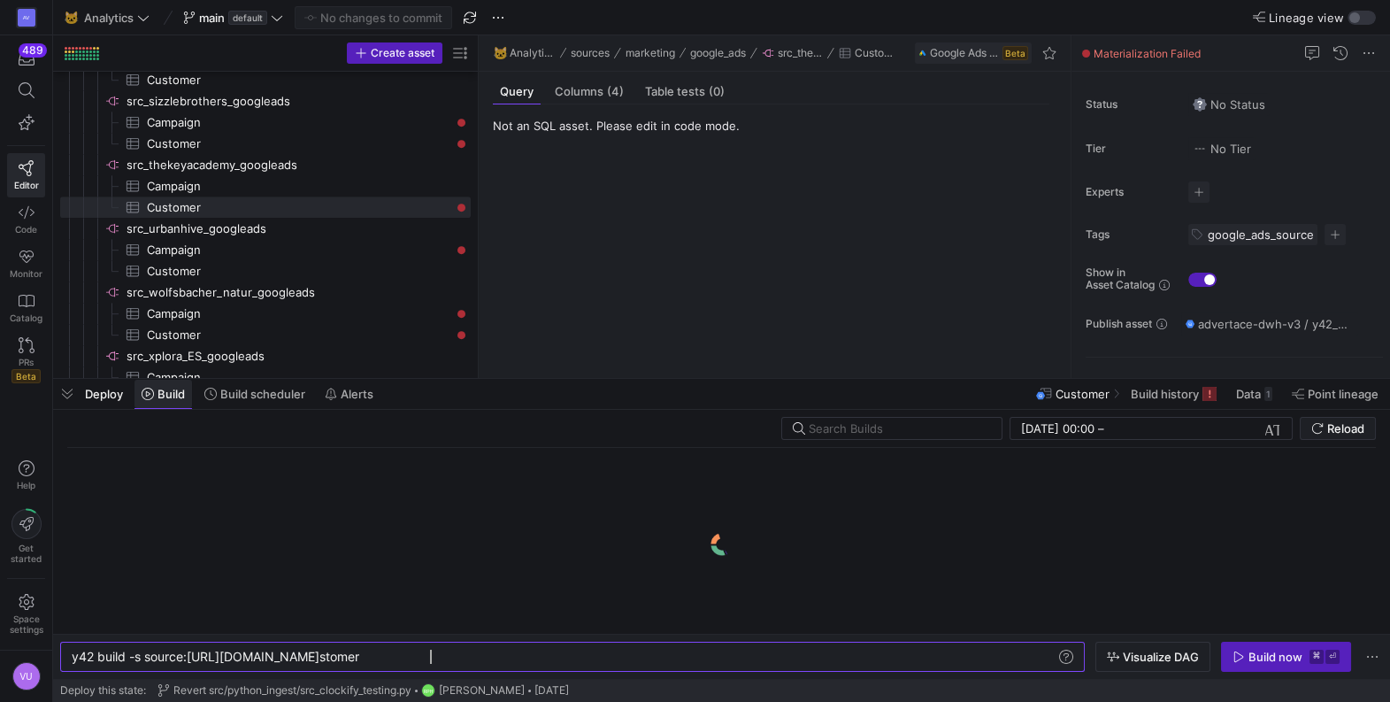
scroll to position [0, 357]
click at [467, 657] on div "y42 build -s source:[URL][DOMAIN_NAME] stomer" at bounding box center [564, 657] width 985 height 14
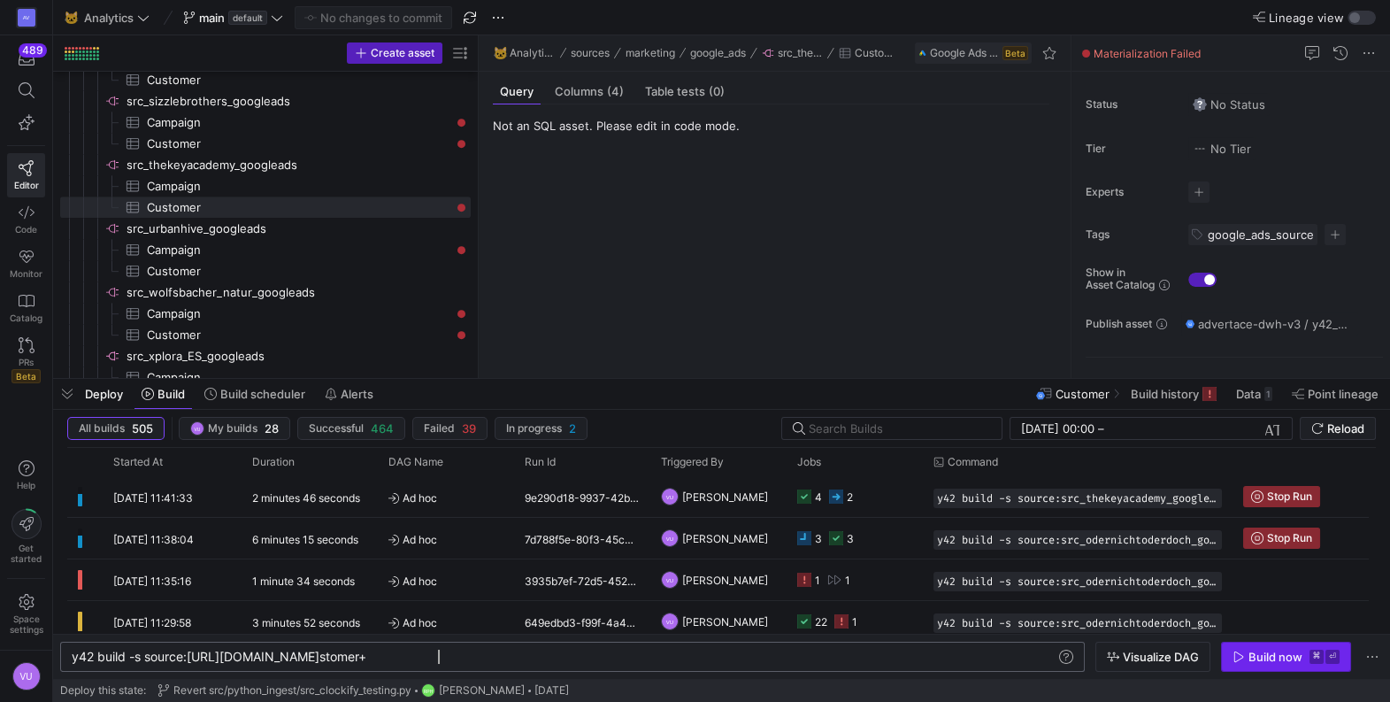
type textarea "y42 build -s source:src_thekeyacademy_googleads.Customer+"
click at [1267, 654] on div "Build now" at bounding box center [1276, 657] width 54 height 14
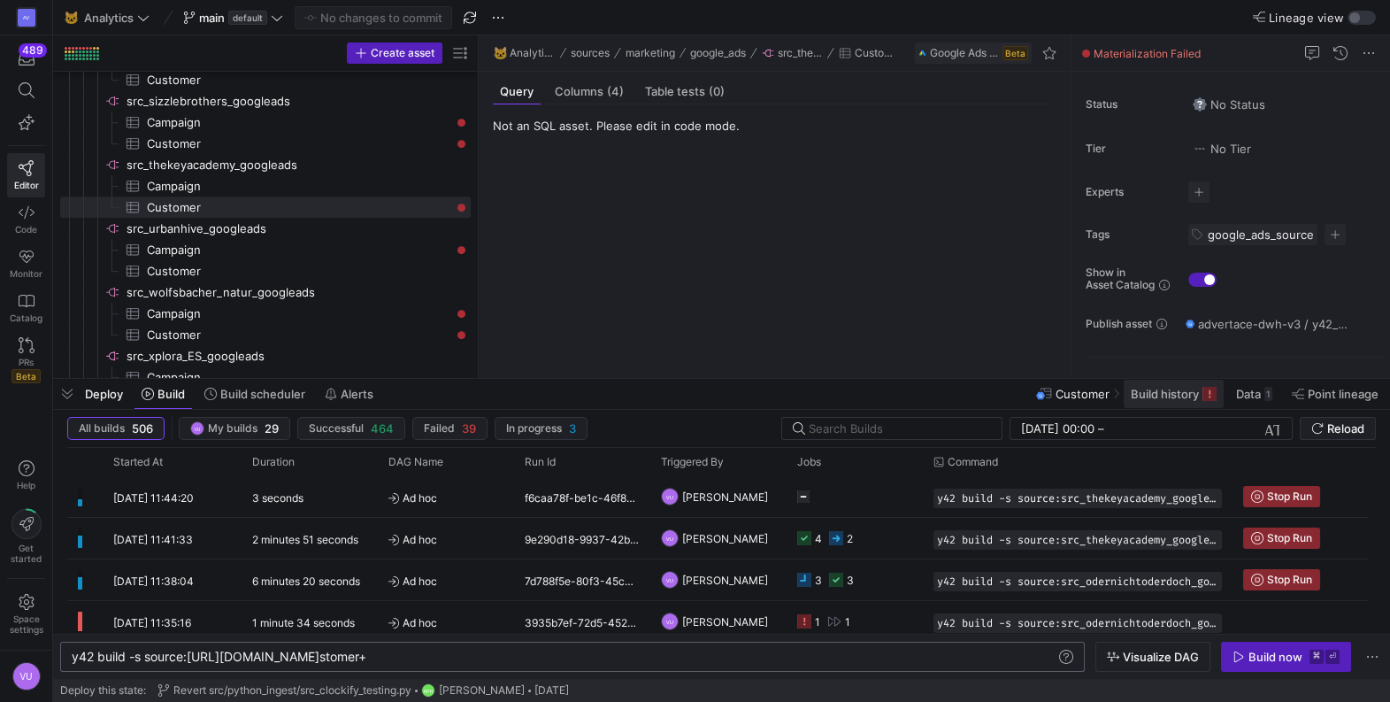
click at [1165, 394] on span "Build history" at bounding box center [1165, 394] width 68 height 14
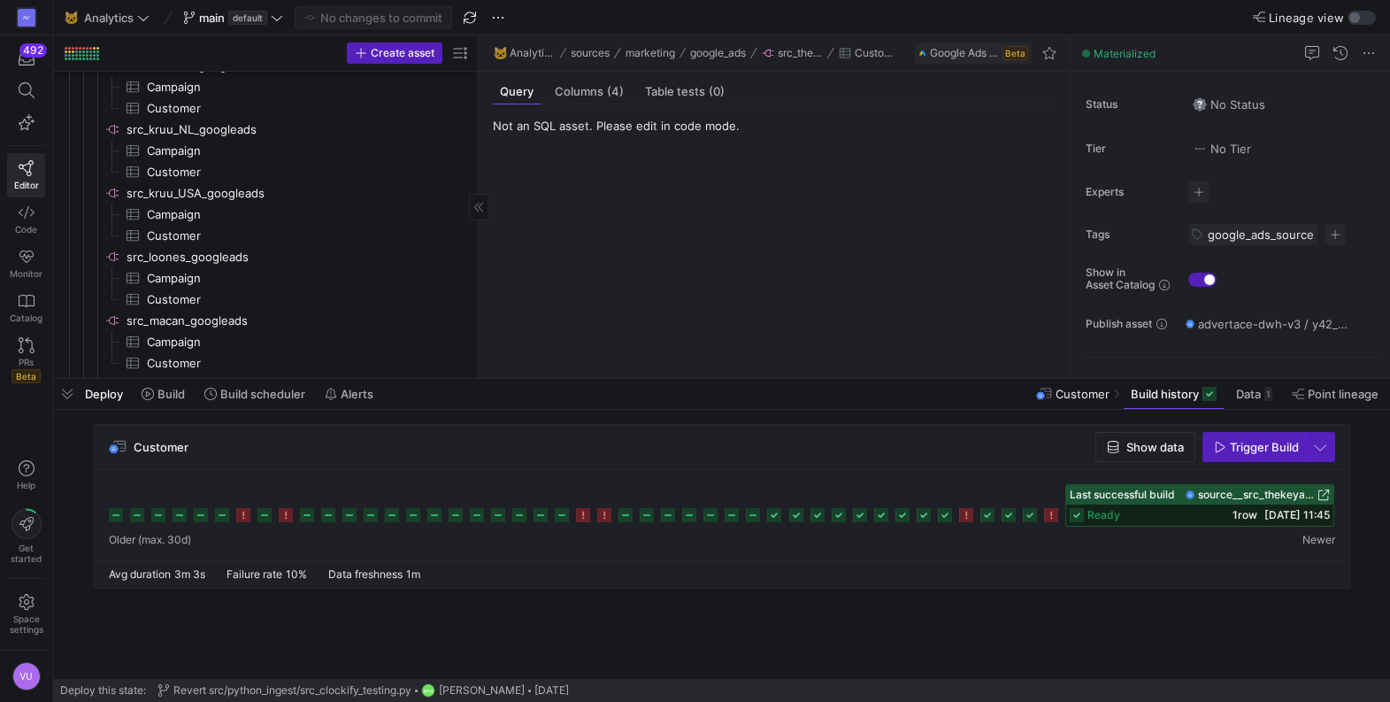
scroll to position [1928, 0]
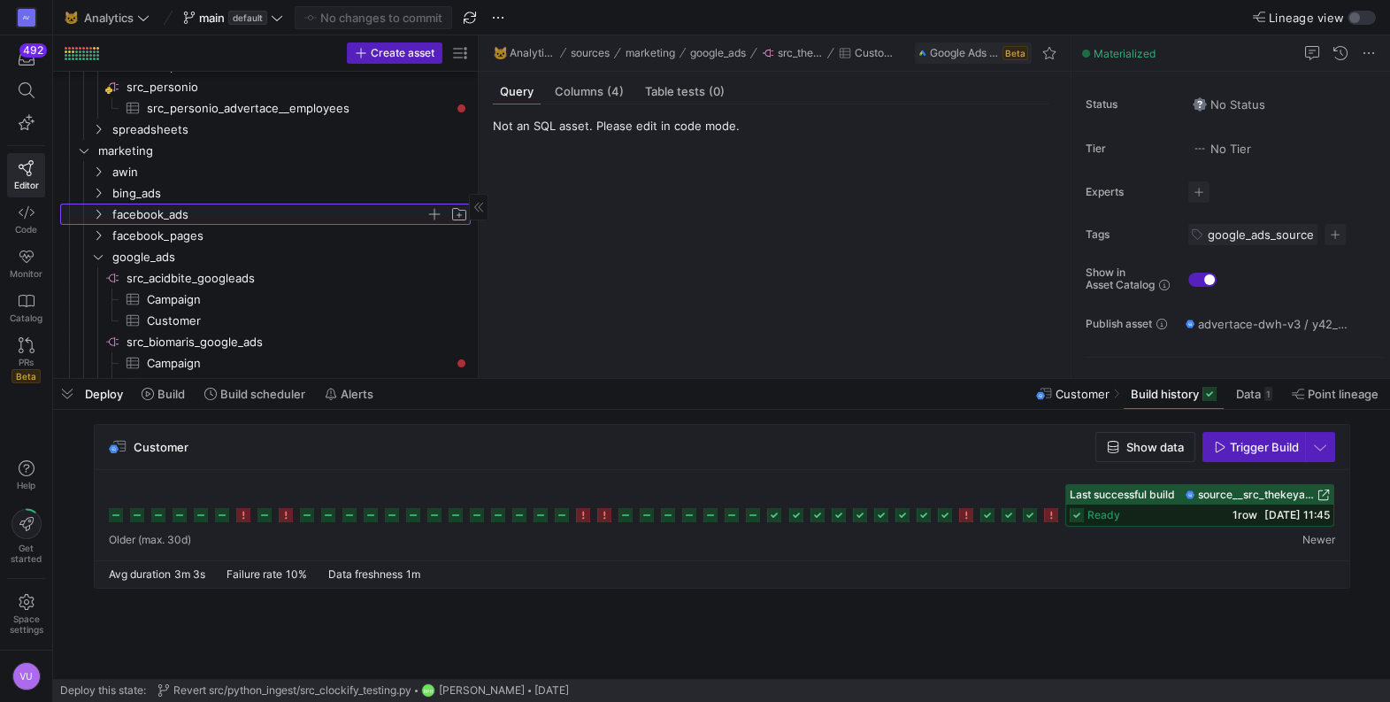
click at [98, 211] on icon "Press SPACE to select this row." at bounding box center [98, 214] width 12 height 11
click at [113, 227] on span "Airbyte" at bounding box center [287, 235] width 366 height 19
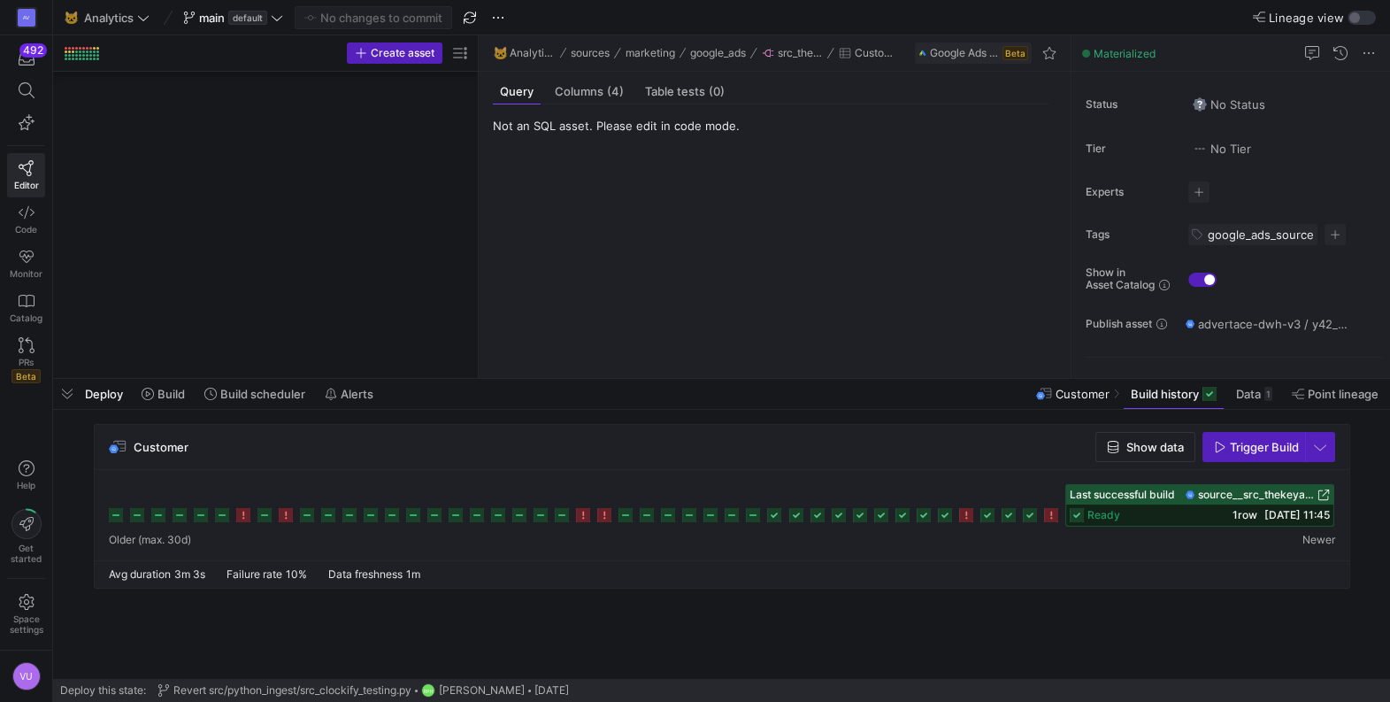
scroll to position [3341, 0]
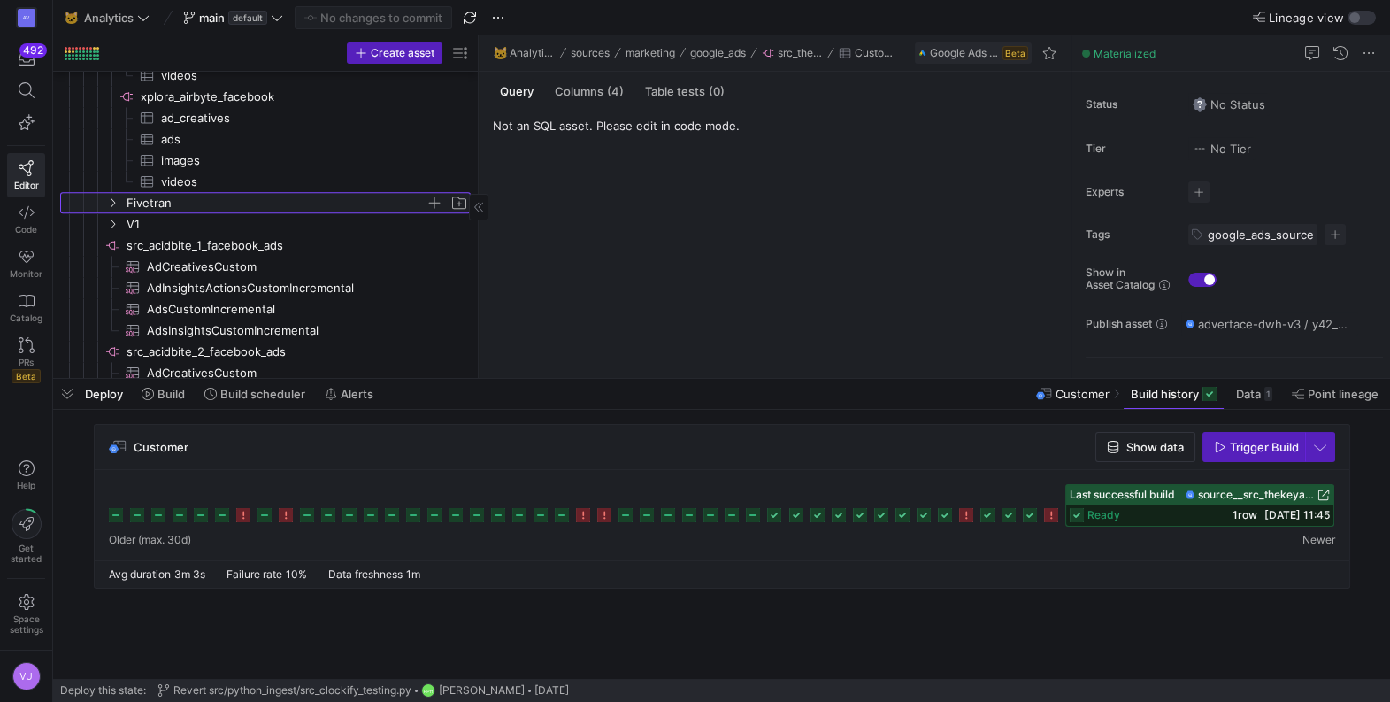
click at [116, 200] on icon "Press SPACE to select this row." at bounding box center [112, 202] width 12 height 11
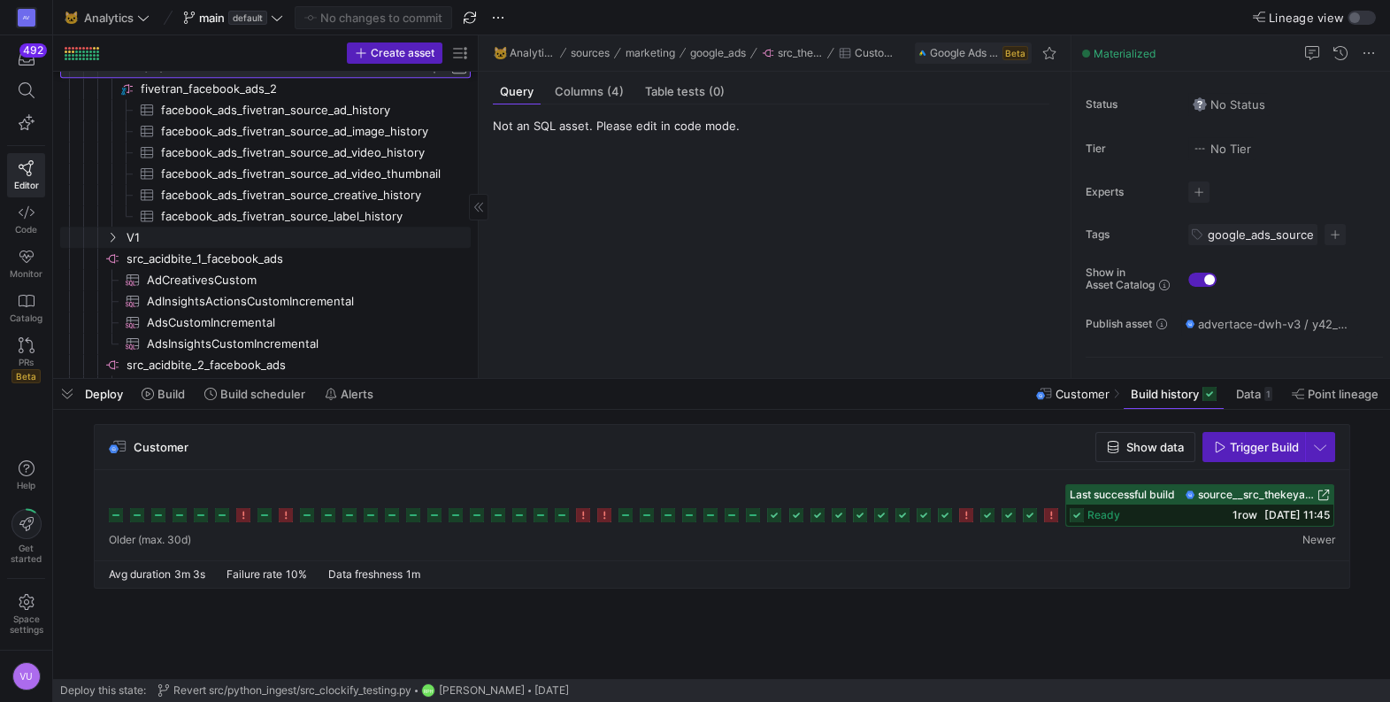
scroll to position [0, 0]
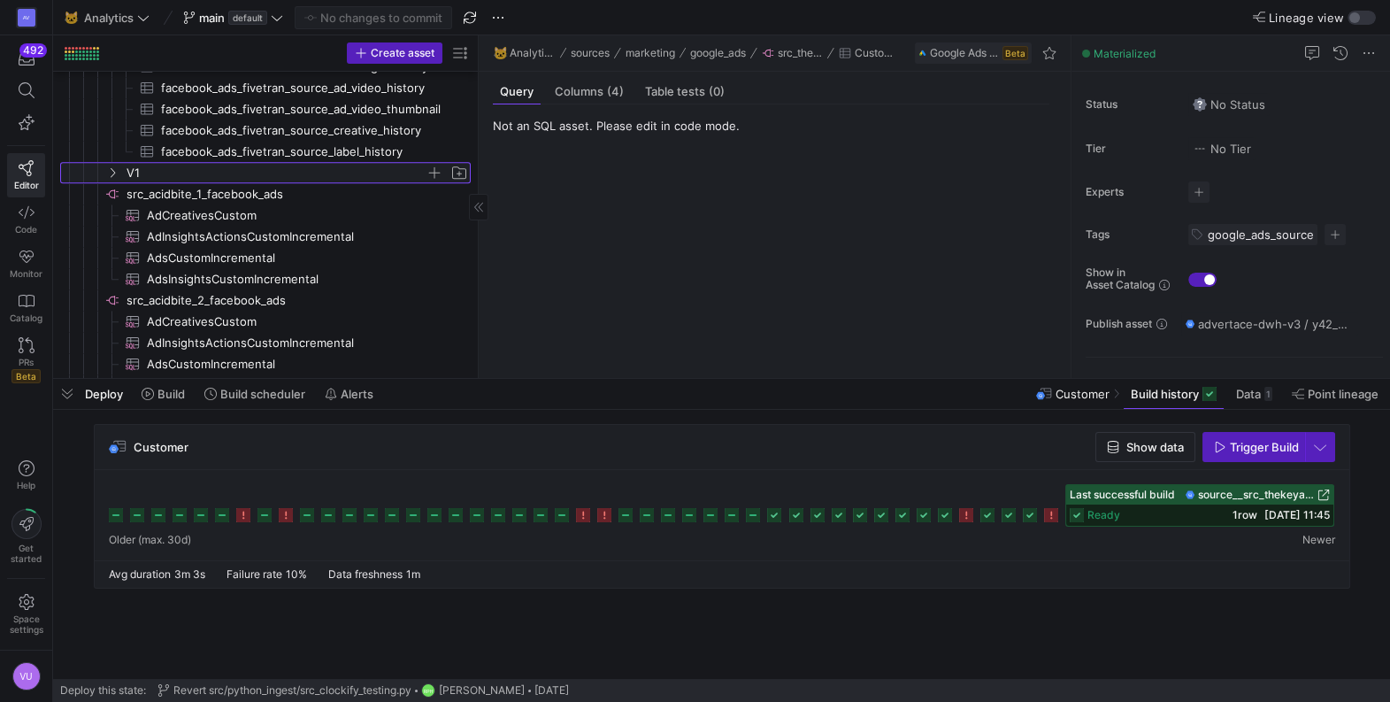
click at [111, 172] on icon "Press SPACE to select this row." at bounding box center [112, 172] width 12 height 11
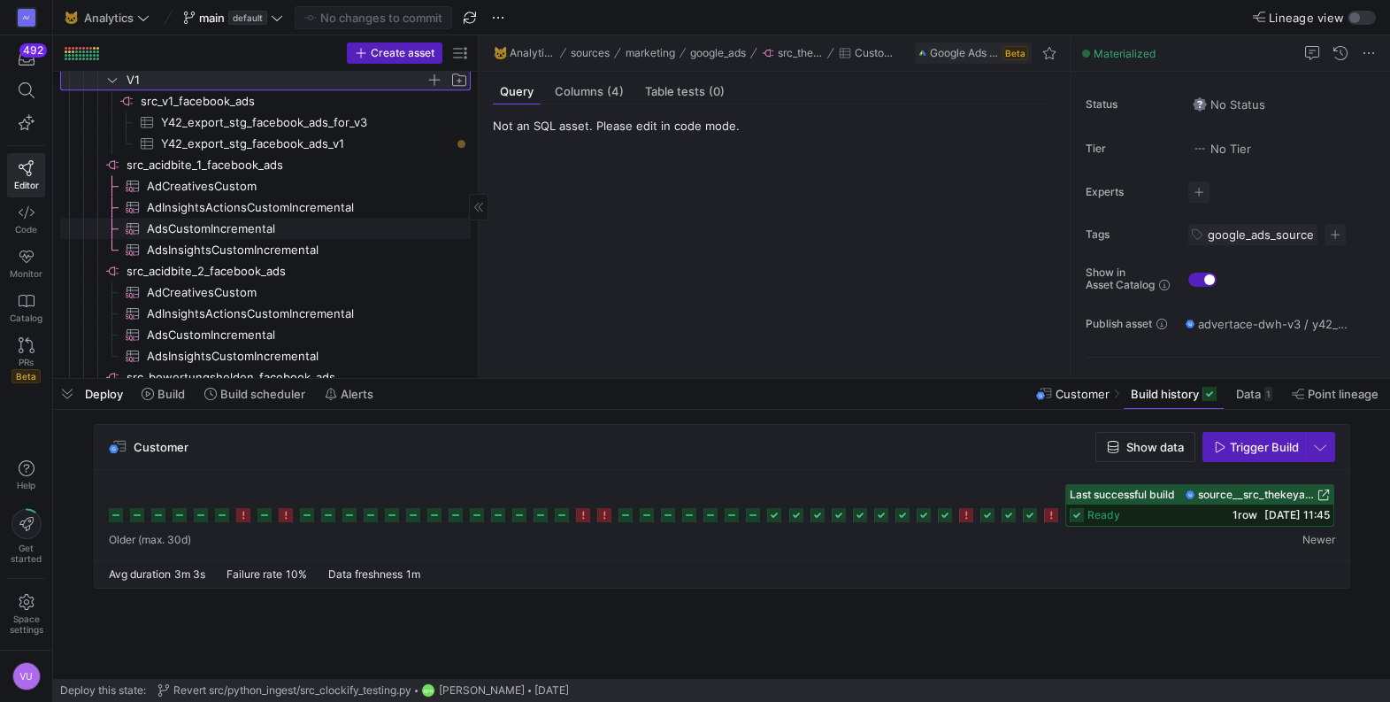
scroll to position [3681, 0]
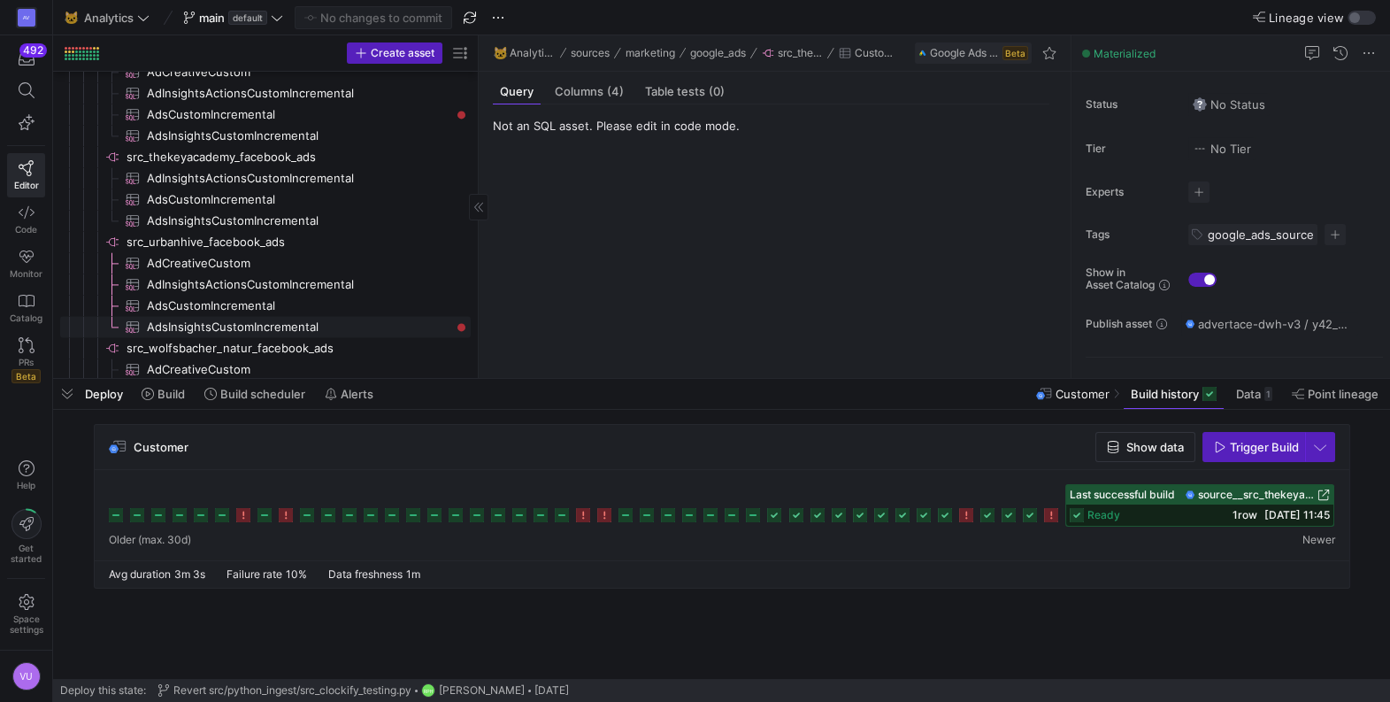
click at [463, 323] on div "Press SPACE to select this row." at bounding box center [461, 327] width 8 height 8
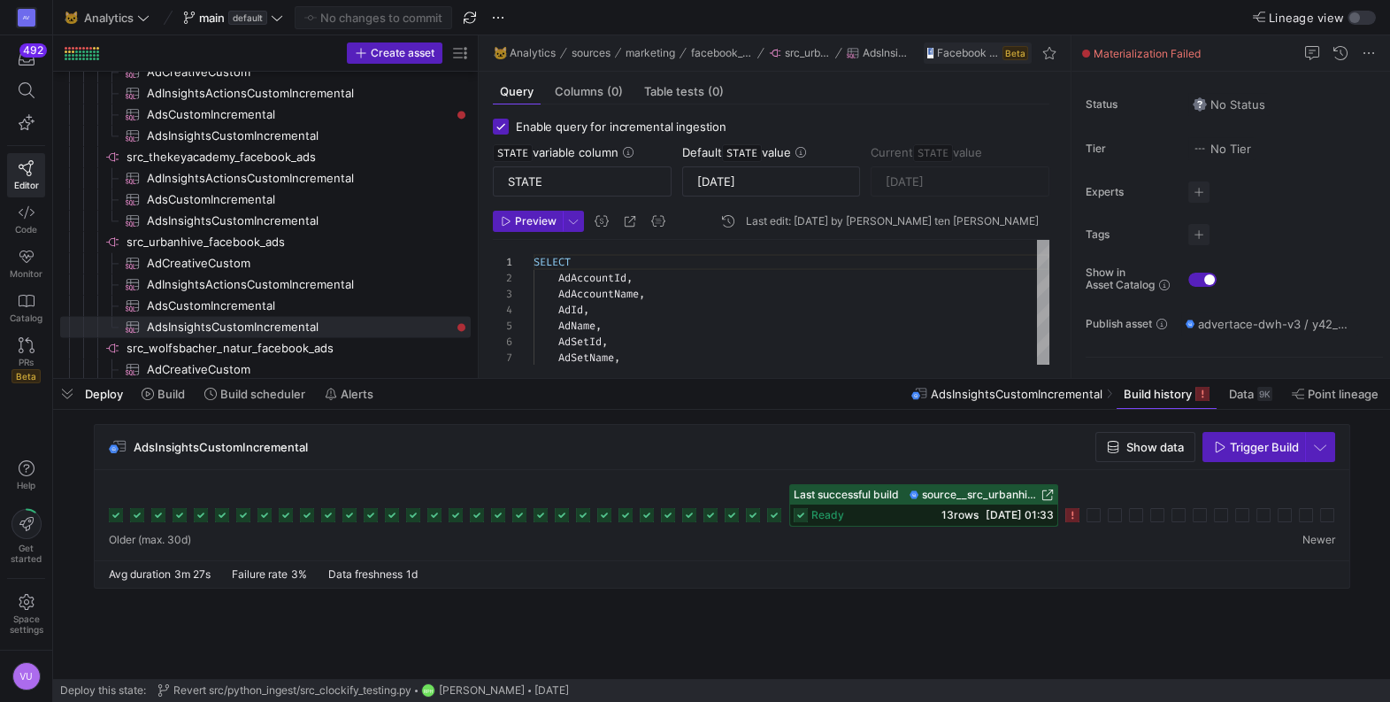
click at [1077, 518] on icon at bounding box center [1072, 515] width 14 height 14
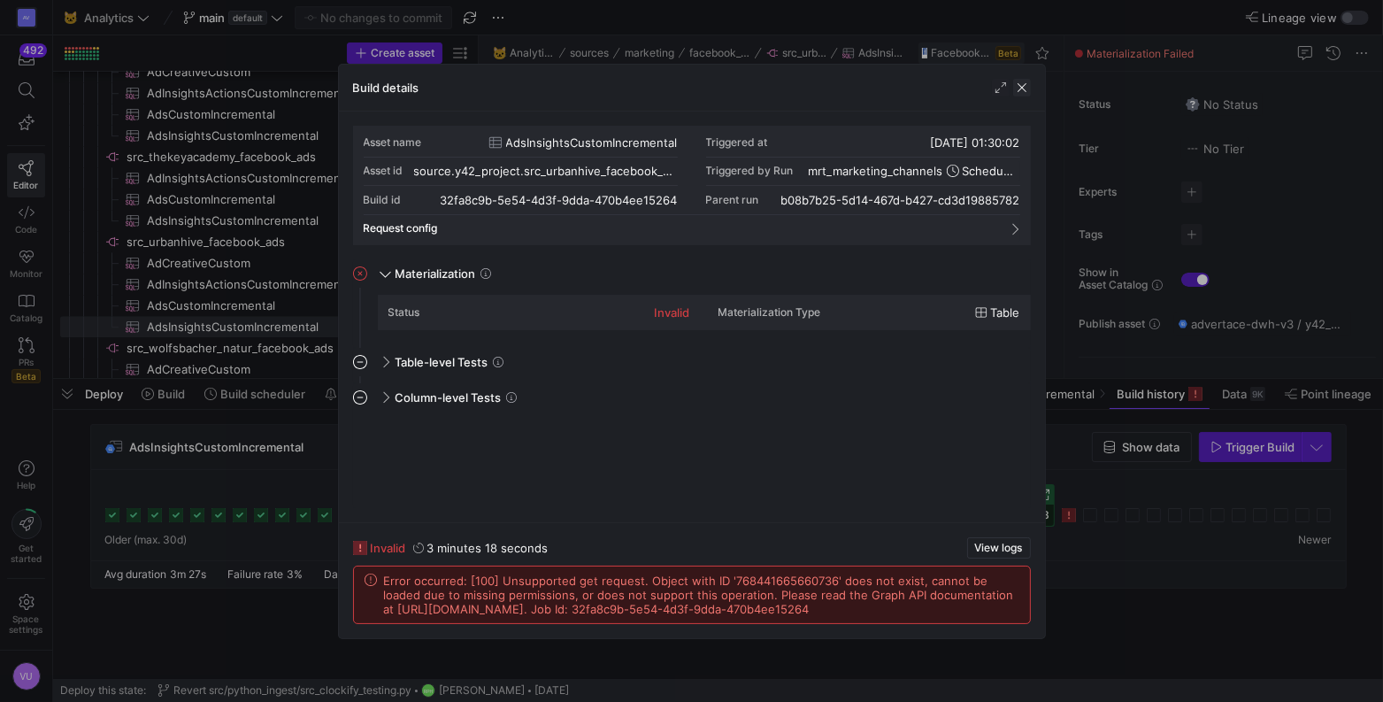
click at [1023, 87] on span "button" at bounding box center [1022, 88] width 18 height 18
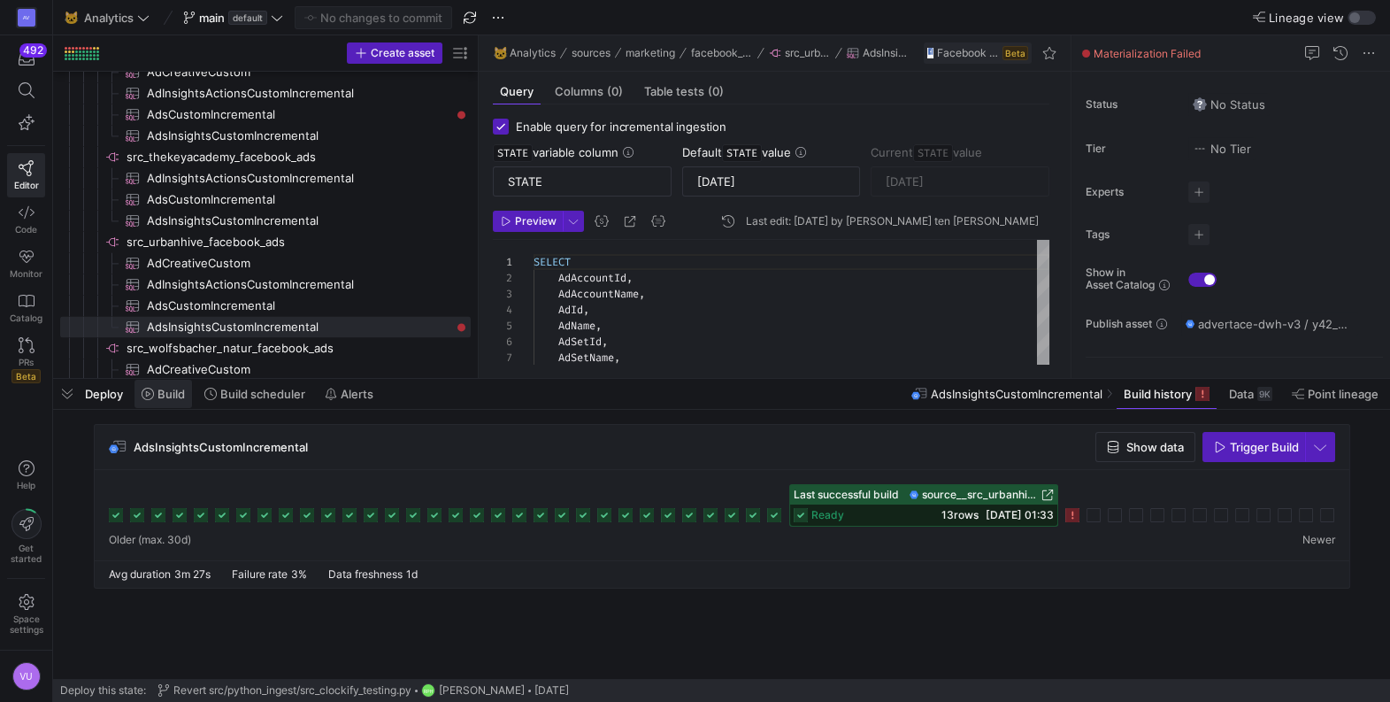
click at [166, 399] on span "Build" at bounding box center [171, 394] width 27 height 14
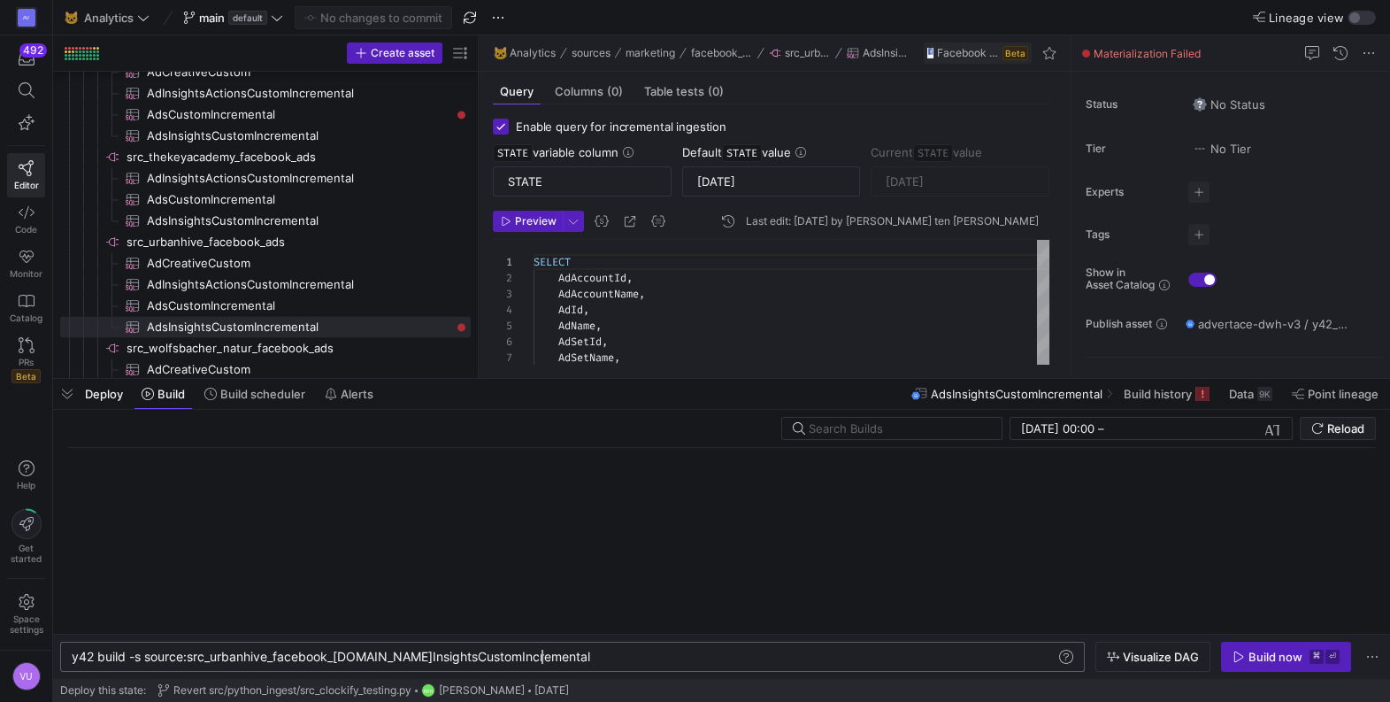
click at [567, 651] on div "y42 build -s source:src_urbanhive_facebook_ads.Ads InsightsCustomIncremental" at bounding box center [564, 657] width 985 height 14
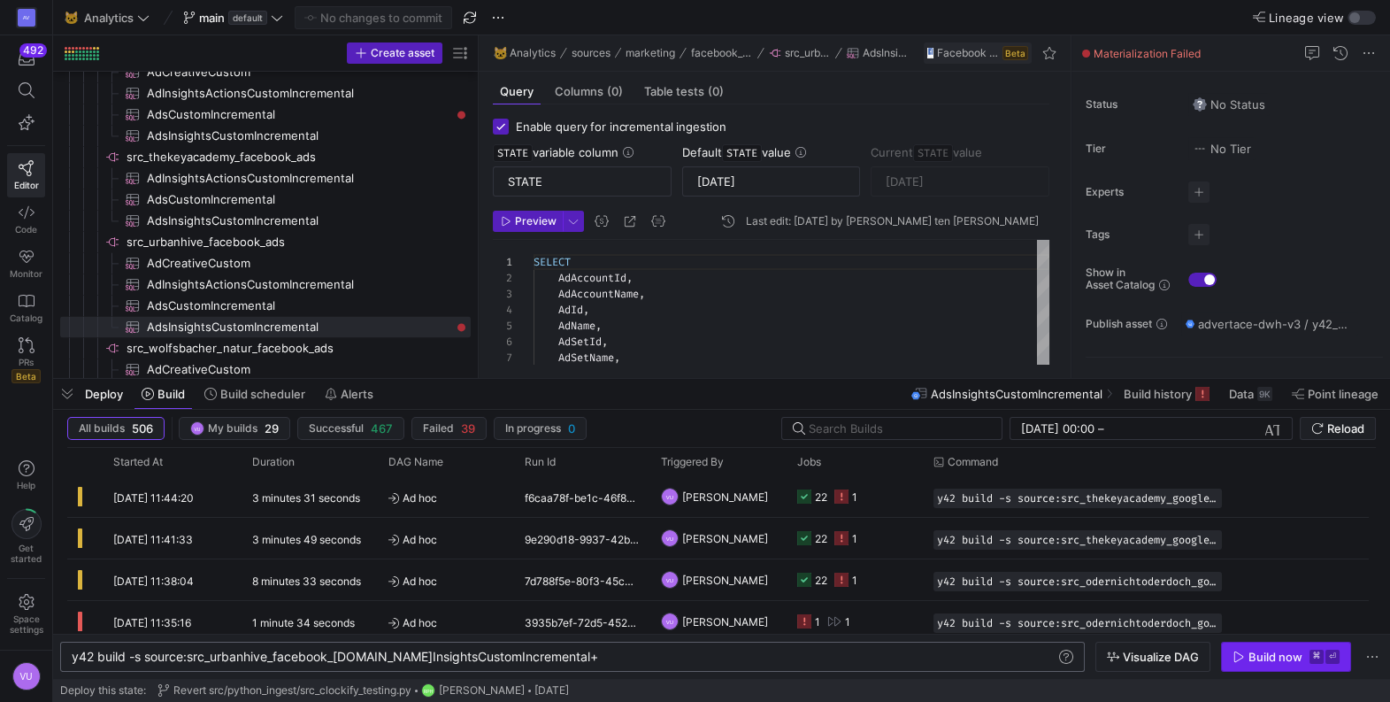
type textarea "y42 build -s source:src_urbanhive_facebook_ads.AdsInsightsCustomIncremental+"
click at [1271, 661] on div "Build now" at bounding box center [1276, 657] width 54 height 14
click at [1177, 399] on span "Build history" at bounding box center [1158, 394] width 68 height 14
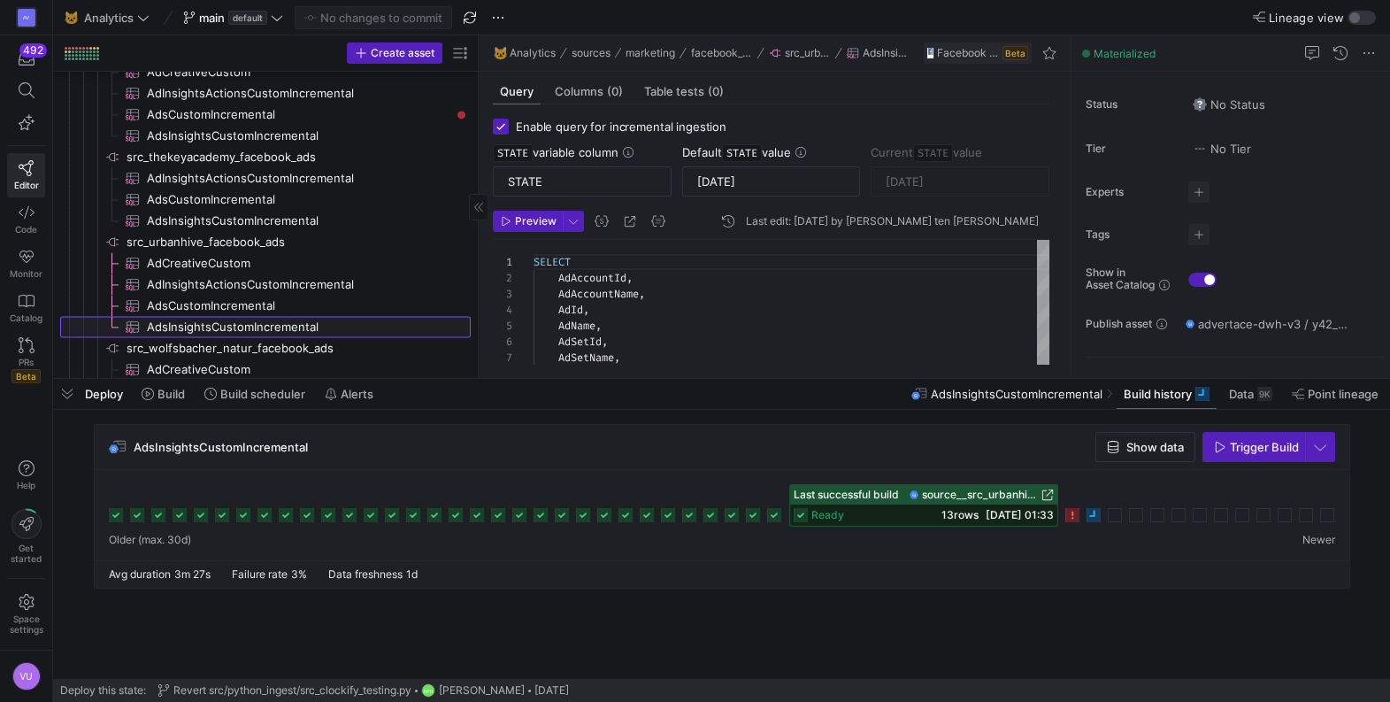
click at [279, 323] on span "AdsInsightsCustomIncremental​​​​​​​​​" at bounding box center [299, 327] width 304 height 20
click at [1094, 513] on rect at bounding box center [1094, 515] width 14 height 14
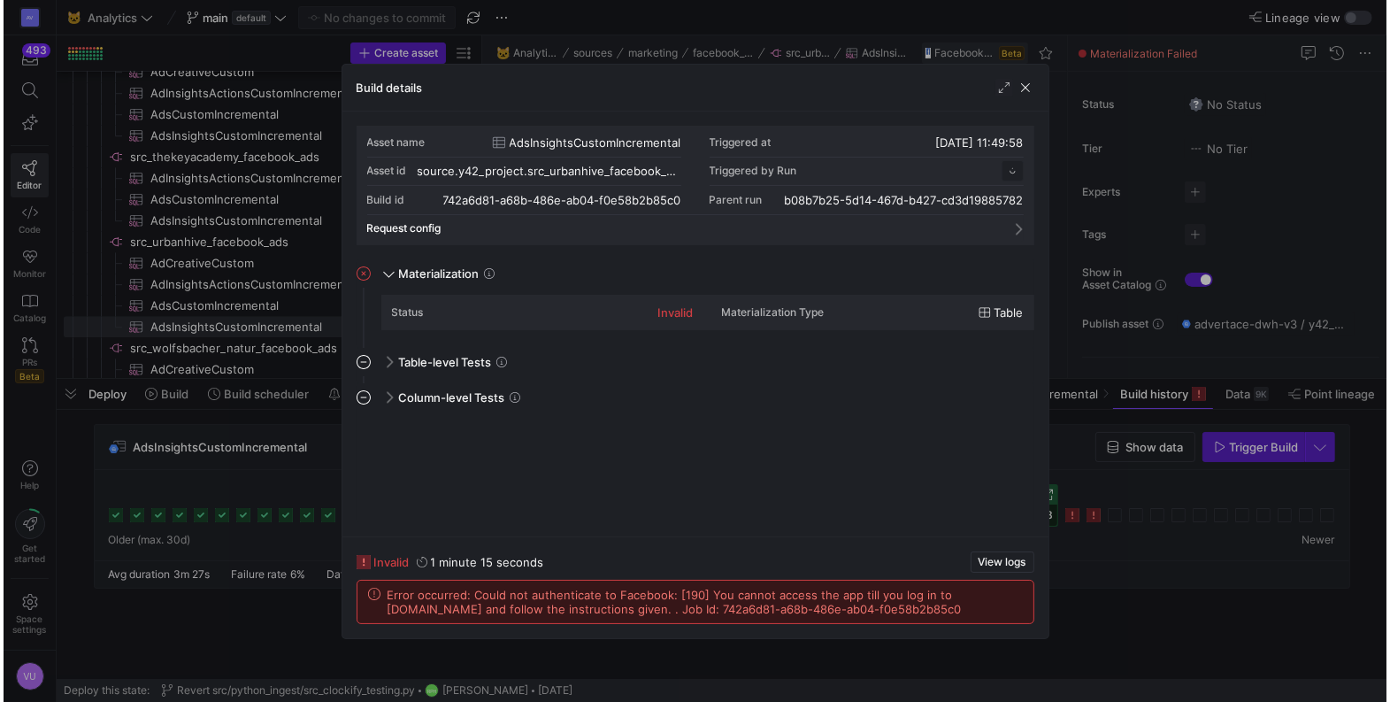
scroll to position [159, 0]
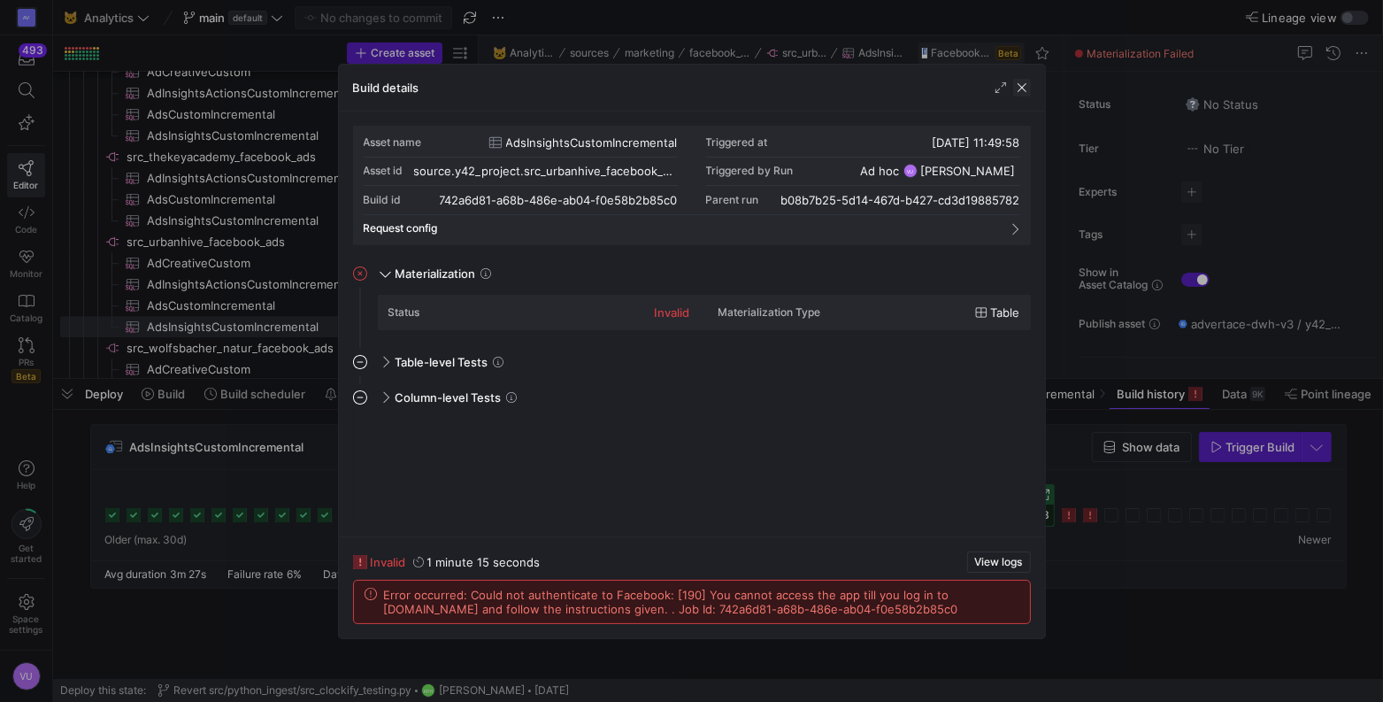
click at [1019, 89] on span "button" at bounding box center [1022, 88] width 18 height 18
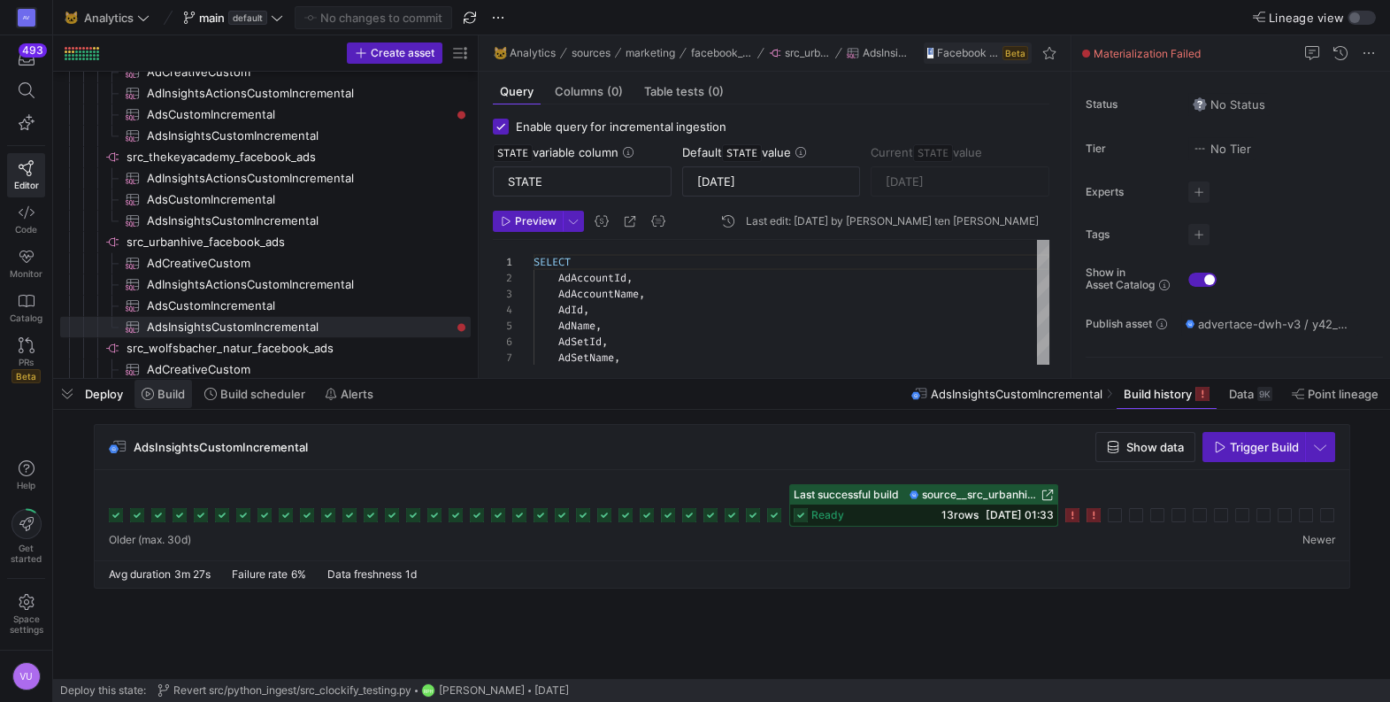
click at [173, 399] on span "Build" at bounding box center [171, 394] width 27 height 14
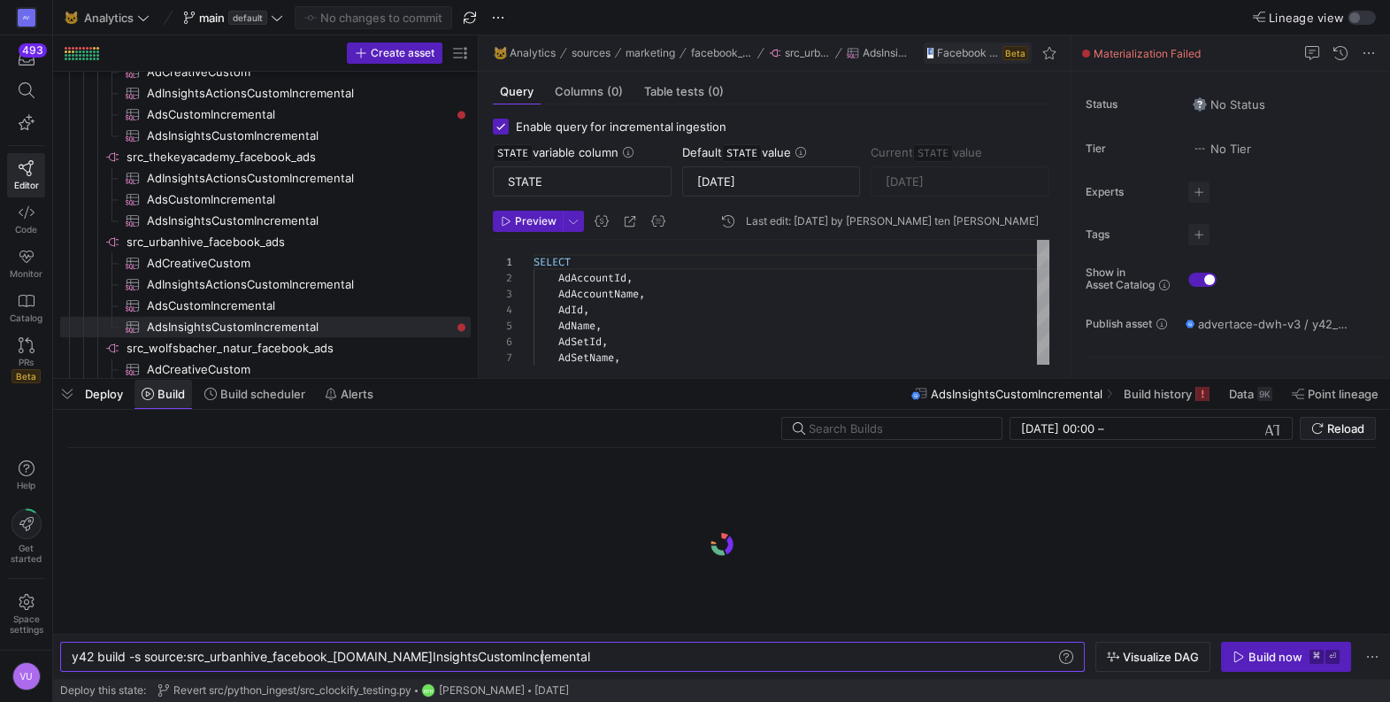
scroll to position [0, 469]
click at [619, 656] on div "y42 build -s source:src_urbanhive_facebook_ads.Ads InsightsCustomIncremental" at bounding box center [564, 657] width 985 height 14
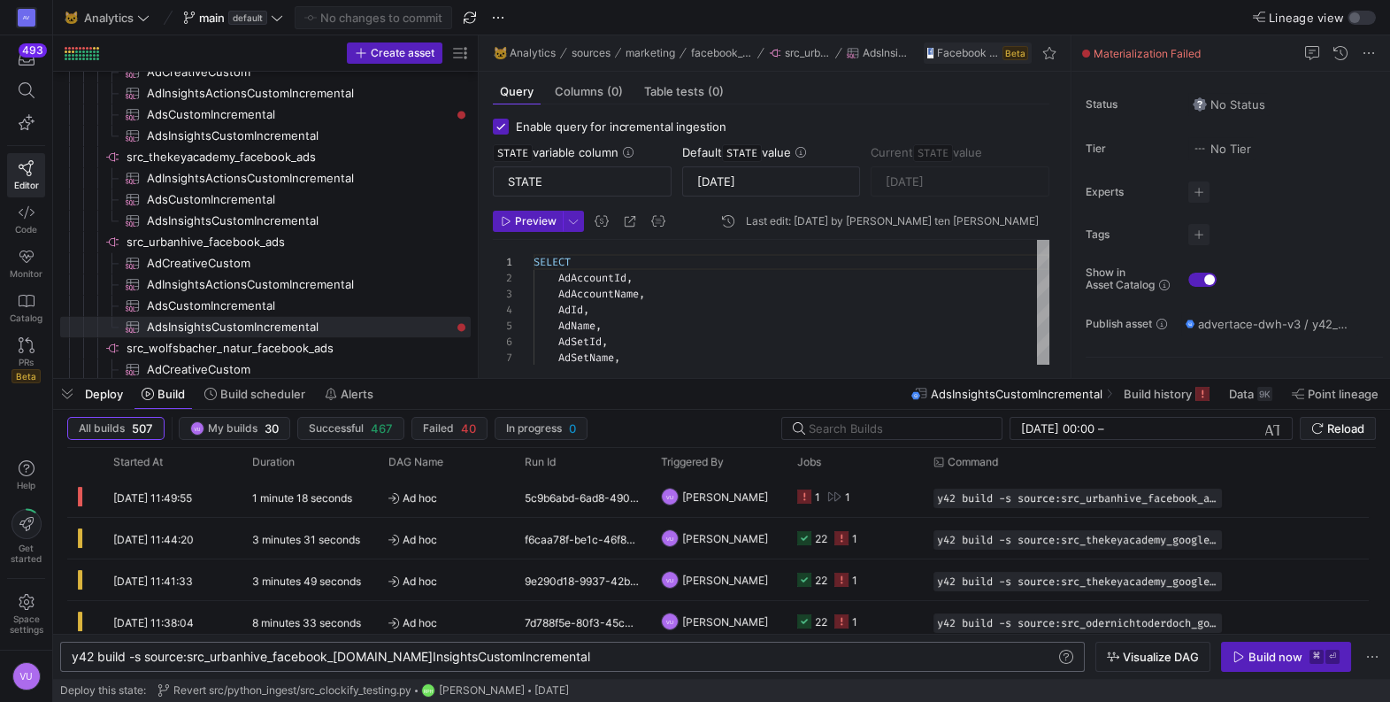
scroll to position [0, 477]
type textarea "y42 build -s source:src_urbanhive_facebook_ads.AdsInsightsCustomIncremental+"
click at [1268, 649] on span "button" at bounding box center [1286, 656] width 128 height 28
click at [1172, 399] on span "Build history" at bounding box center [1158, 394] width 68 height 14
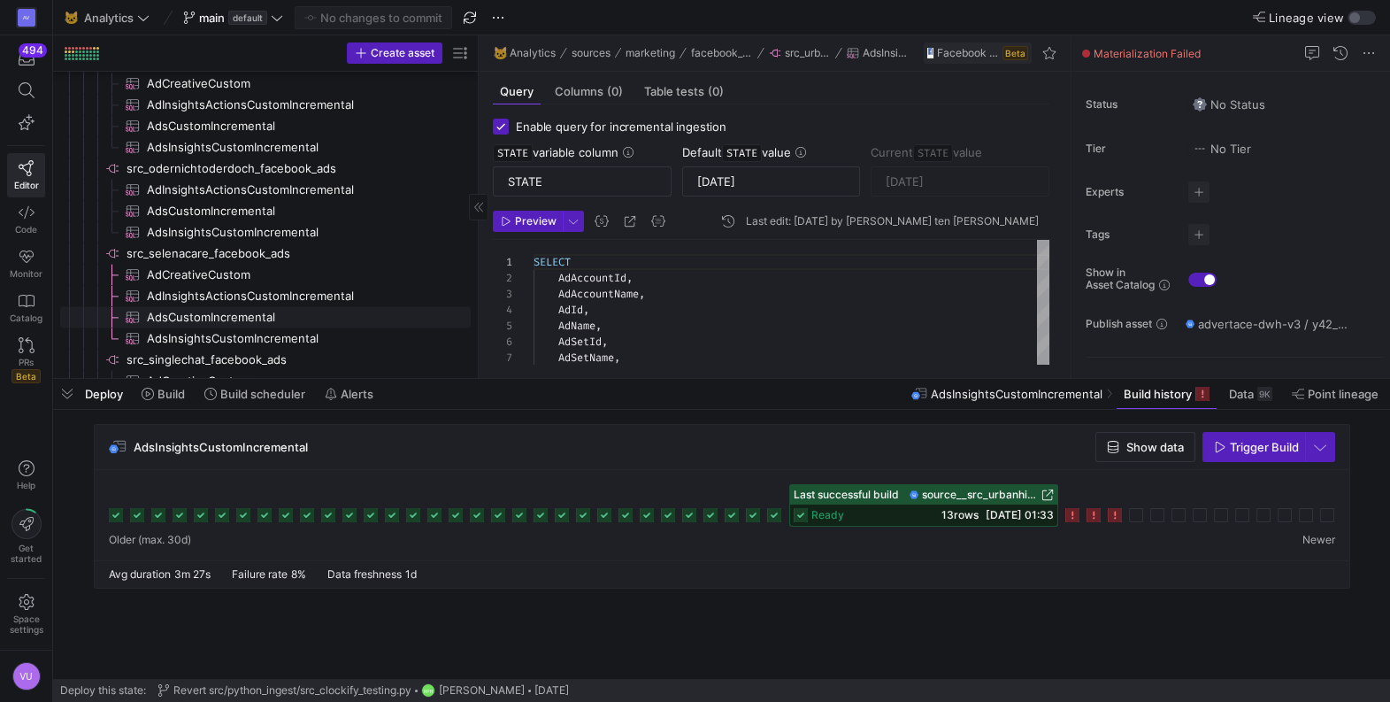
scroll to position [5539, 0]
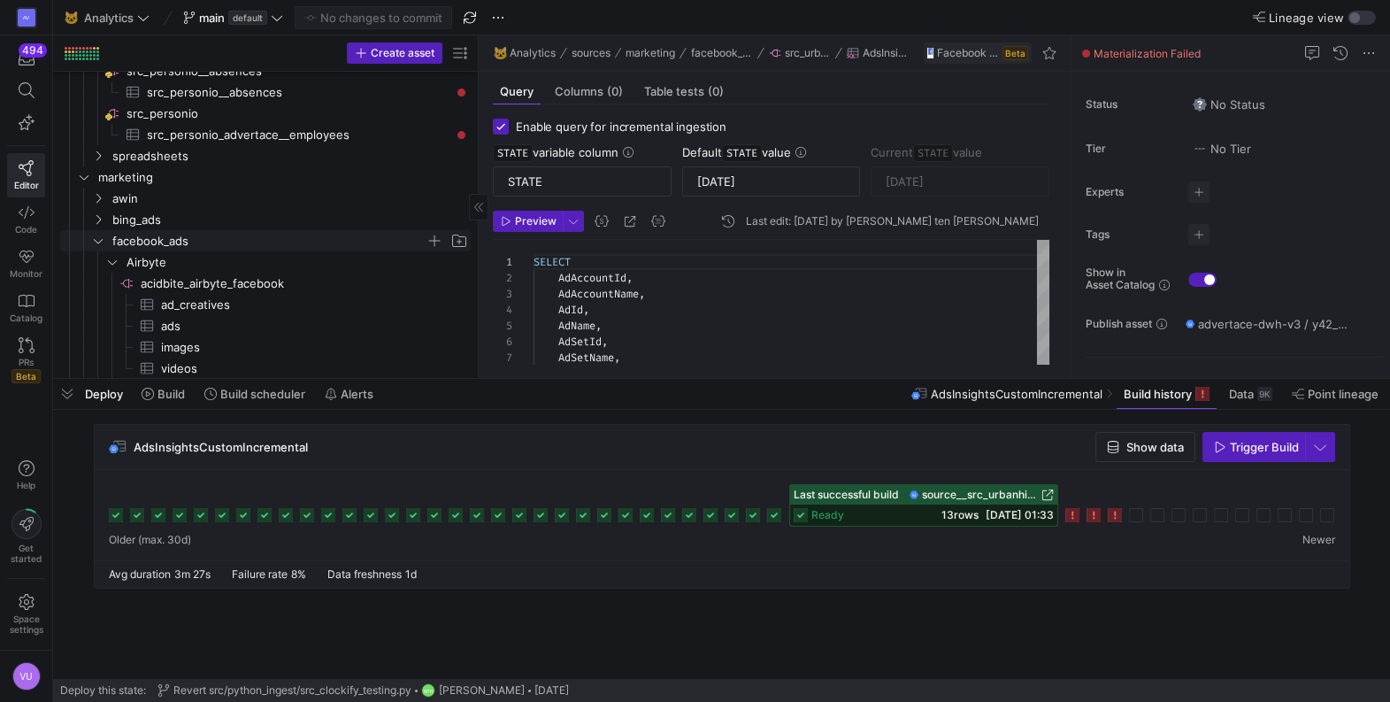
click at [95, 236] on icon "Press SPACE to select this row." at bounding box center [98, 240] width 12 height 11
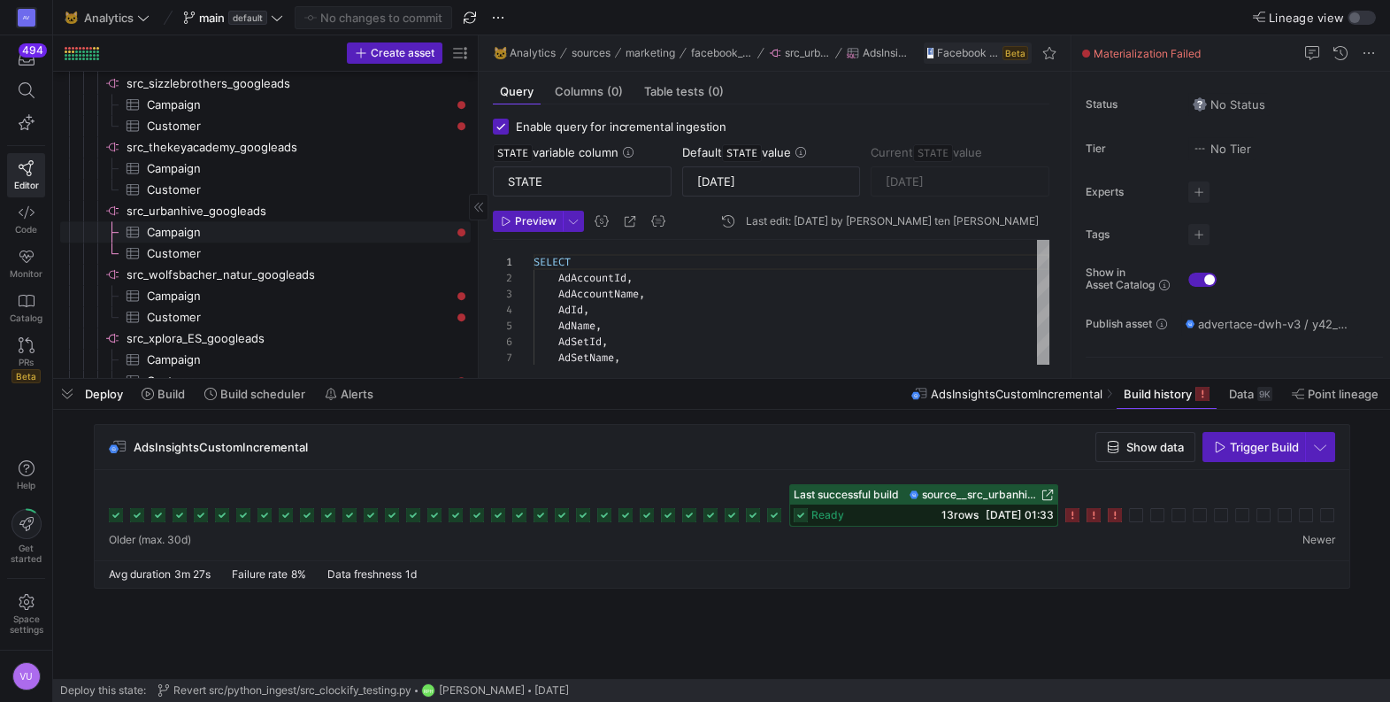
click at [182, 227] on span "Campaign​​​​​​​​​" at bounding box center [299, 232] width 304 height 20
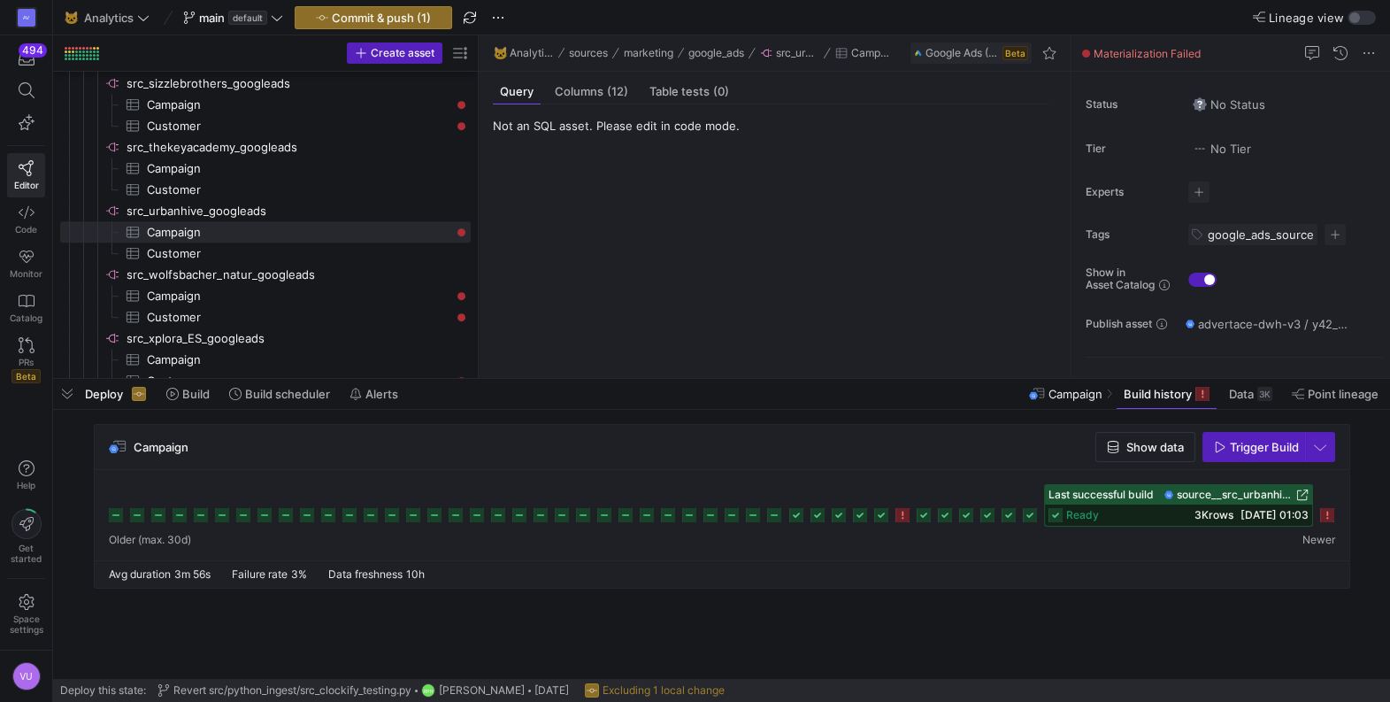
click at [1328, 511] on icon at bounding box center [1327, 515] width 14 height 14
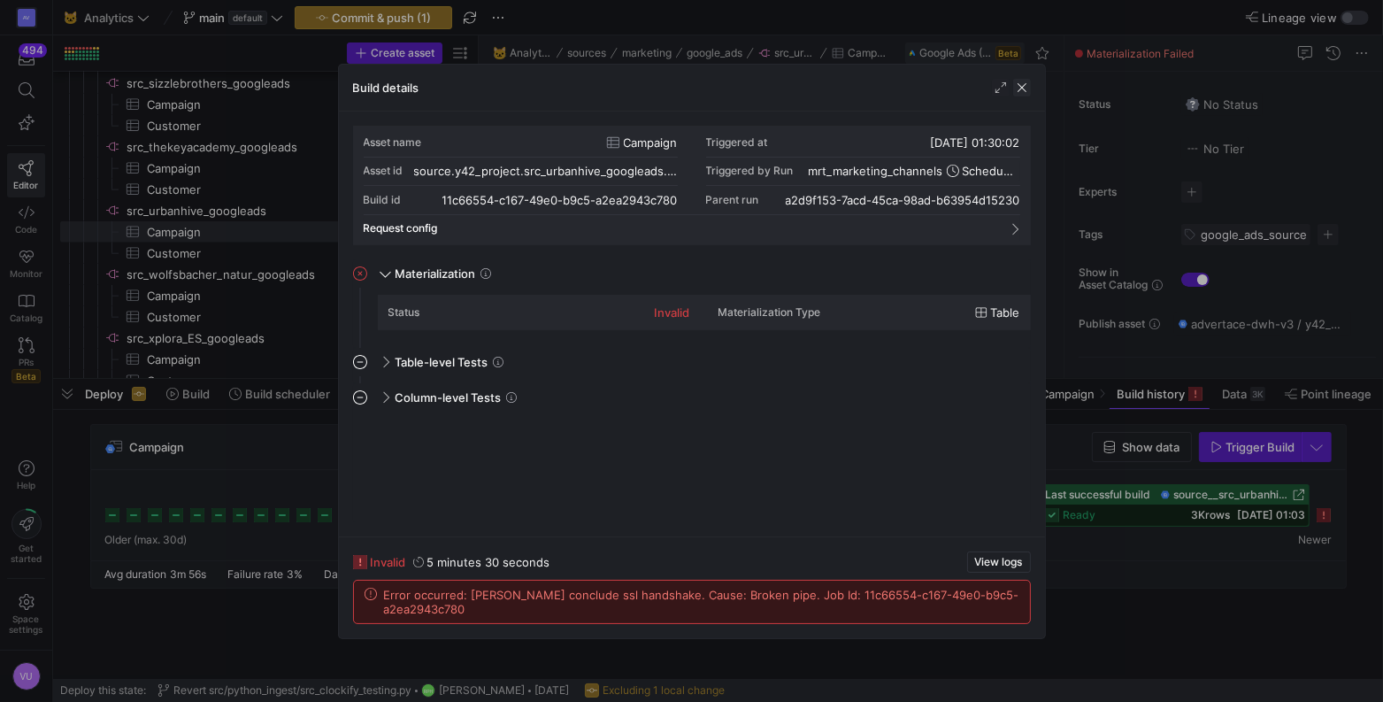
click at [1019, 88] on span "button" at bounding box center [1022, 88] width 18 height 18
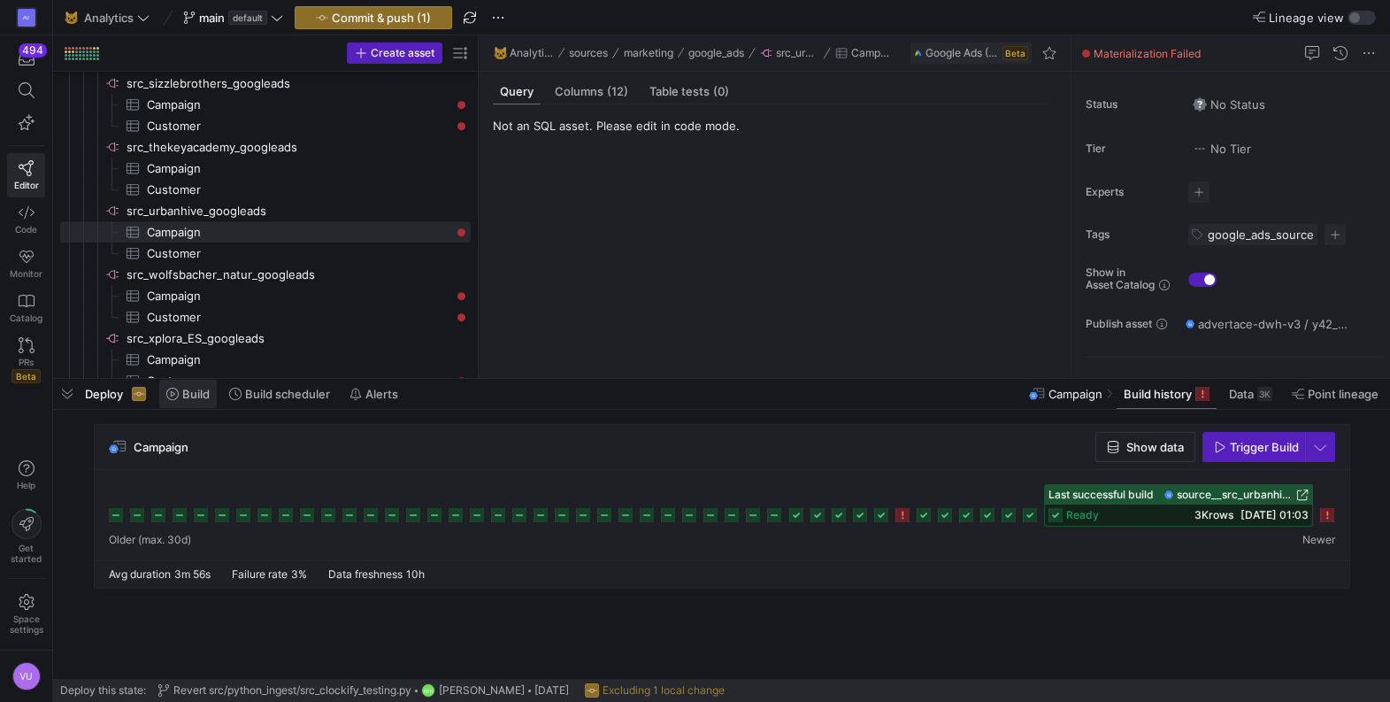
click at [192, 397] on span "Build" at bounding box center [195, 394] width 27 height 14
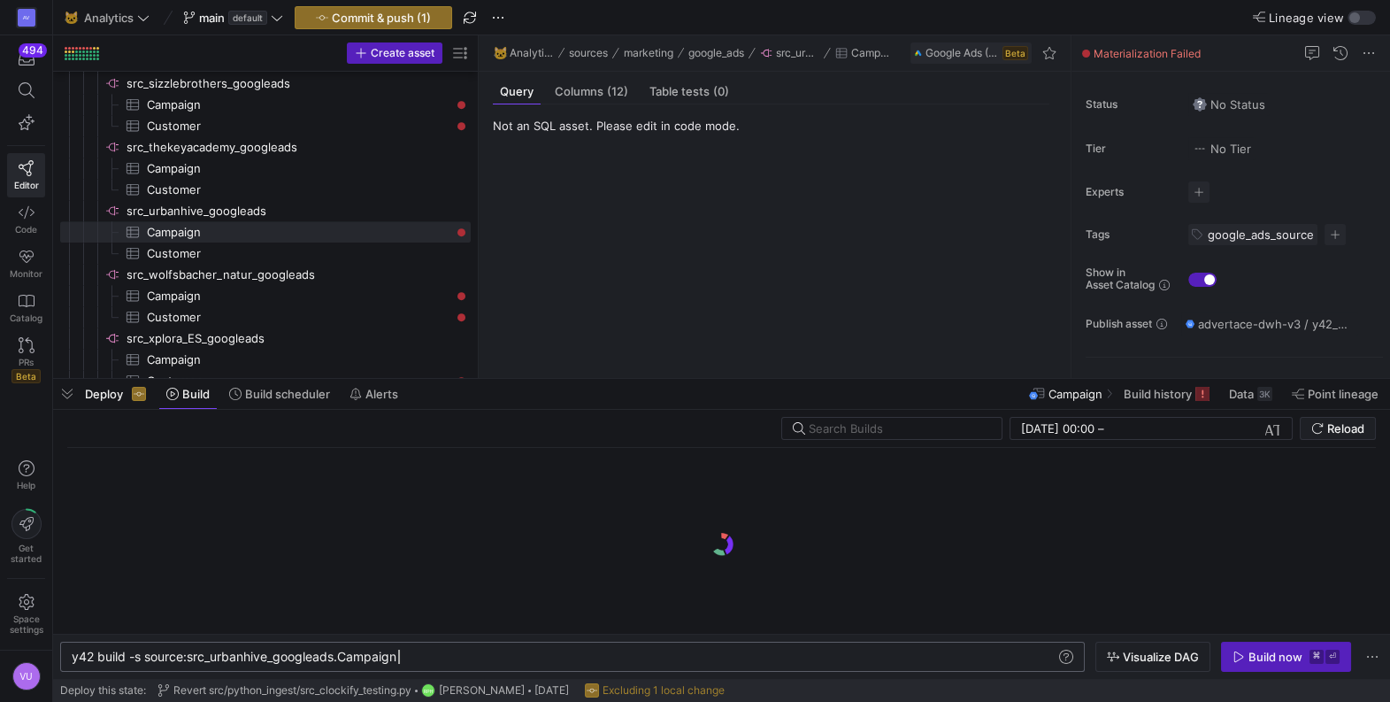
click at [551, 657] on div "y42 build -s source:src_urbanhive_googleads.Campai gn" at bounding box center [564, 657] width 985 height 14
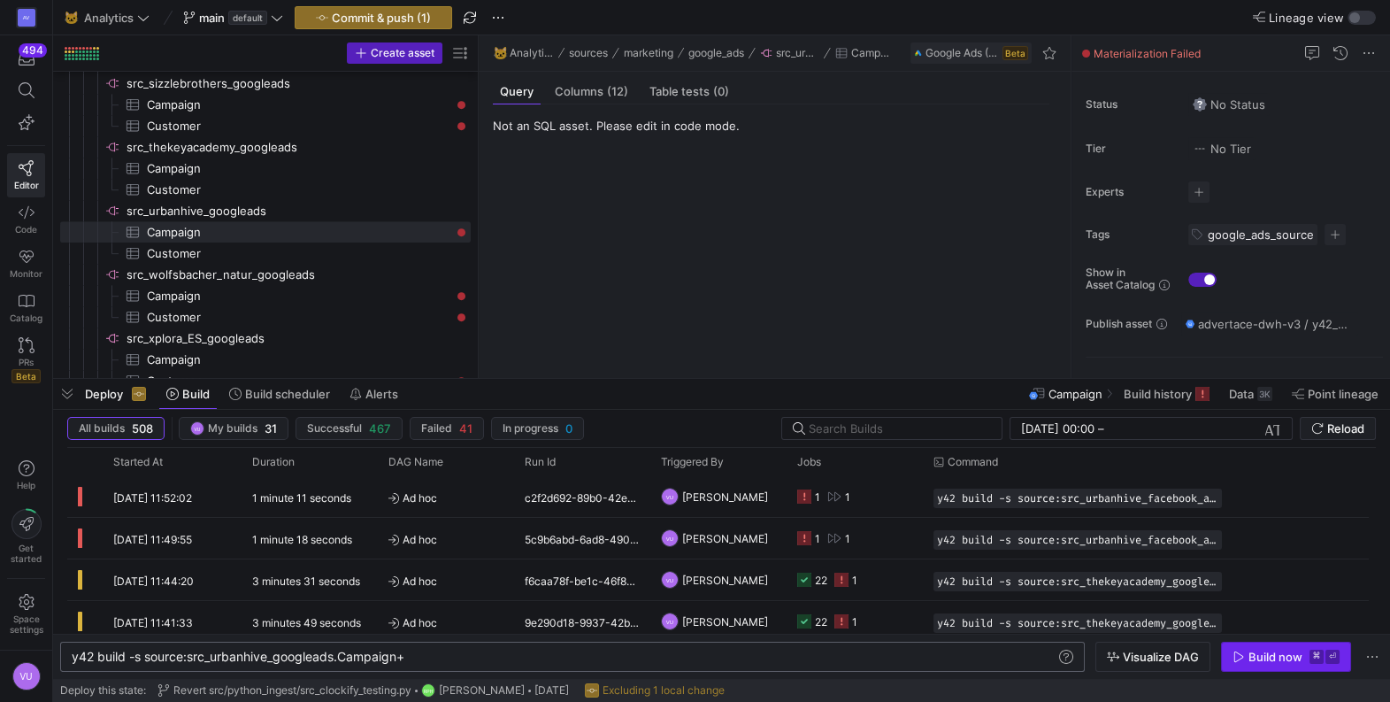
type textarea "y42 build -s source:src_urbanhive_googleads.Campaign+"
click at [1267, 653] on div "Build now" at bounding box center [1276, 657] width 54 height 14
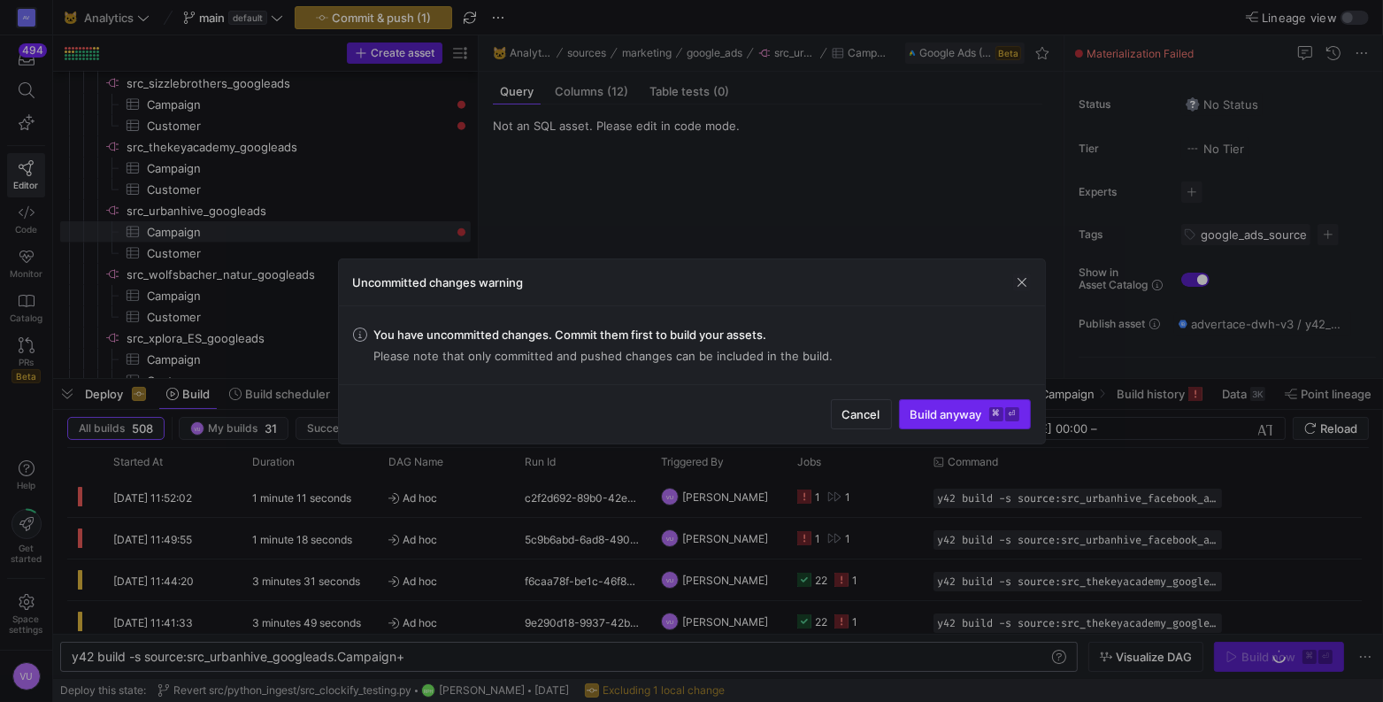
click at [902, 411] on span "submit" at bounding box center [965, 414] width 130 height 28
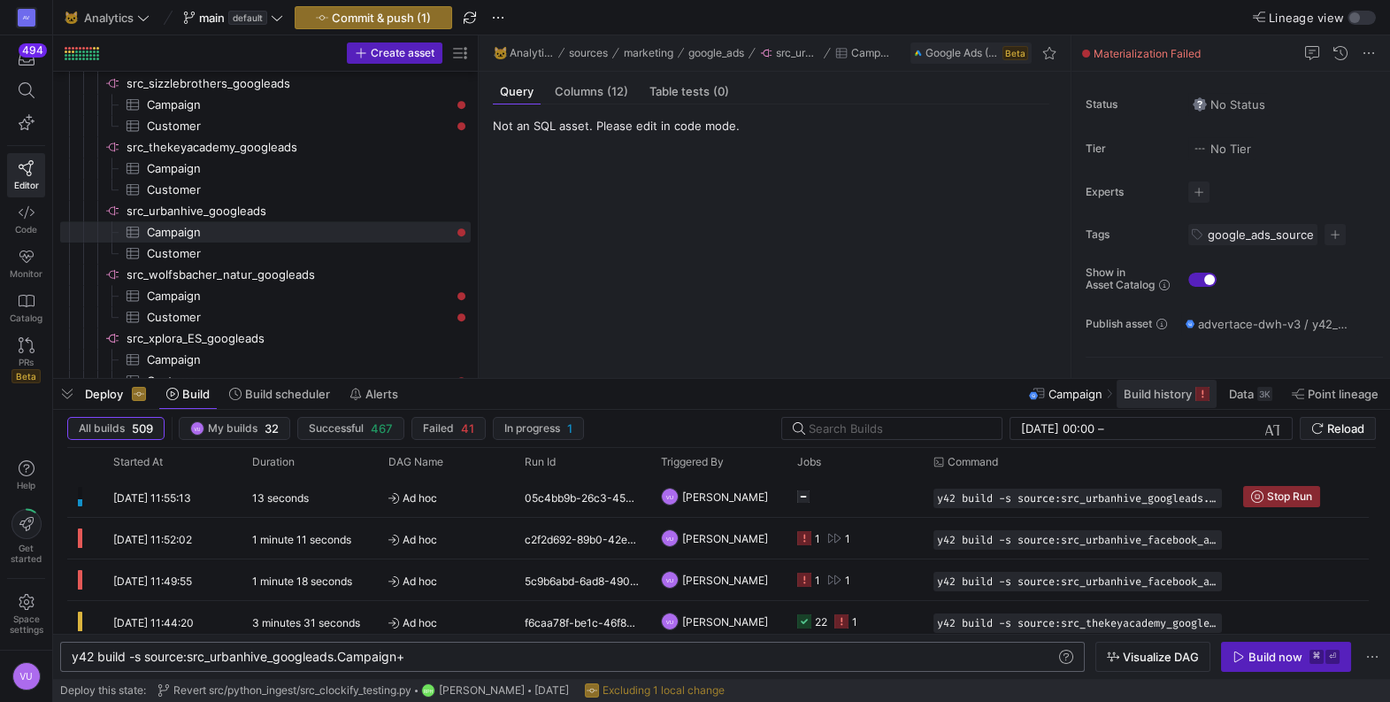
click at [1144, 393] on span "Build history" at bounding box center [1158, 394] width 68 height 14
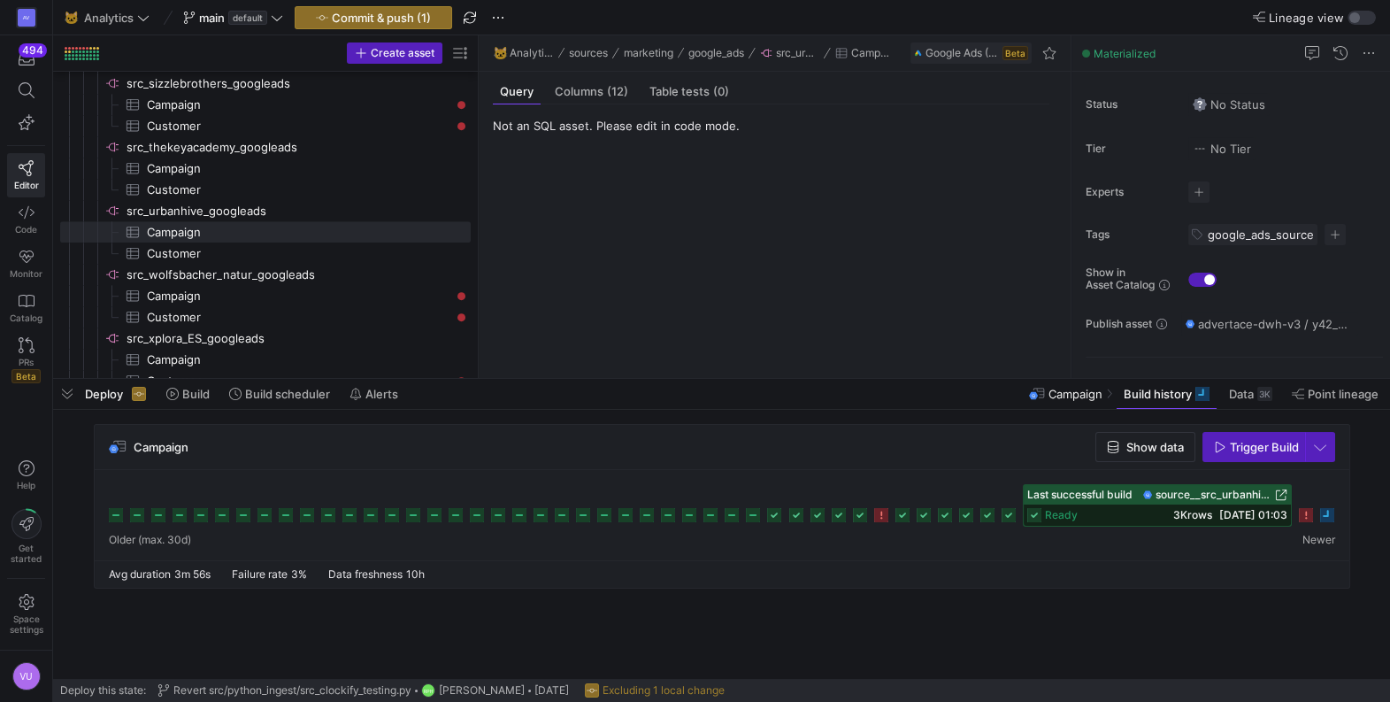
click at [1324, 511] on icon at bounding box center [1327, 515] width 14 height 14
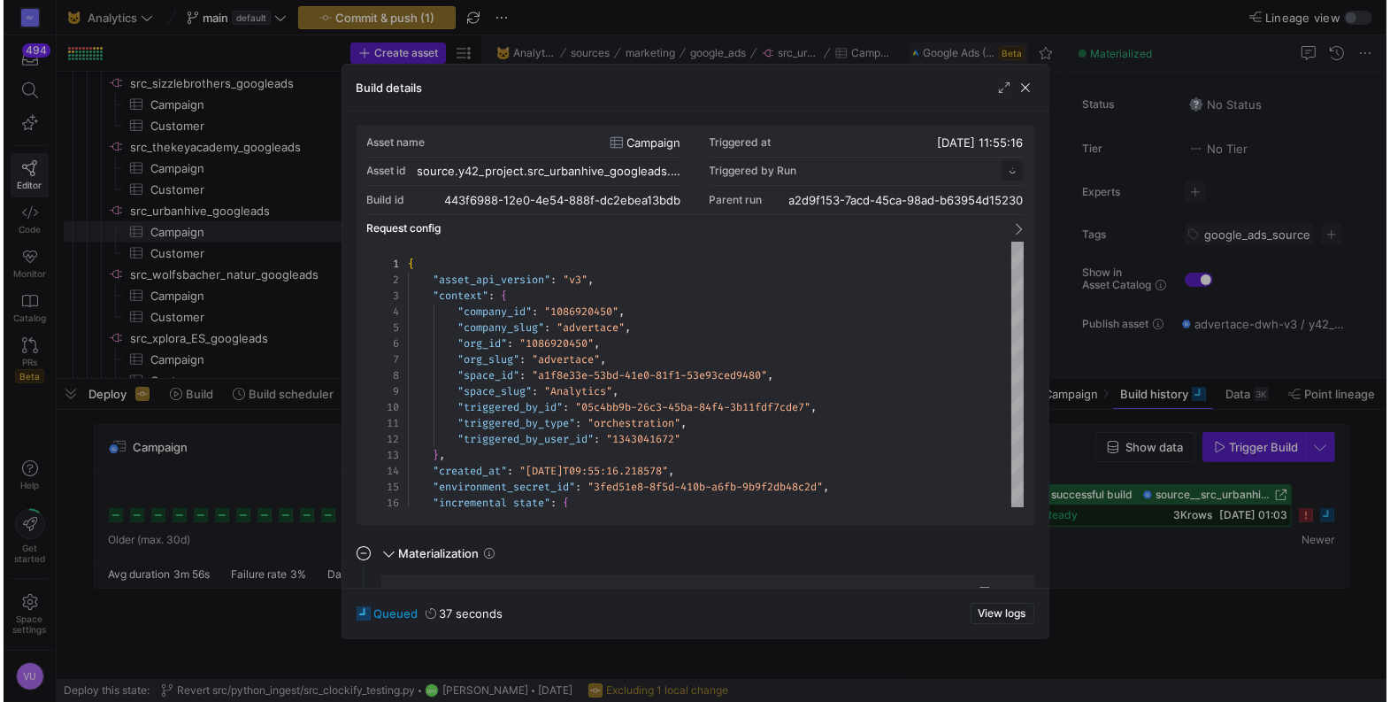
scroll to position [159, 0]
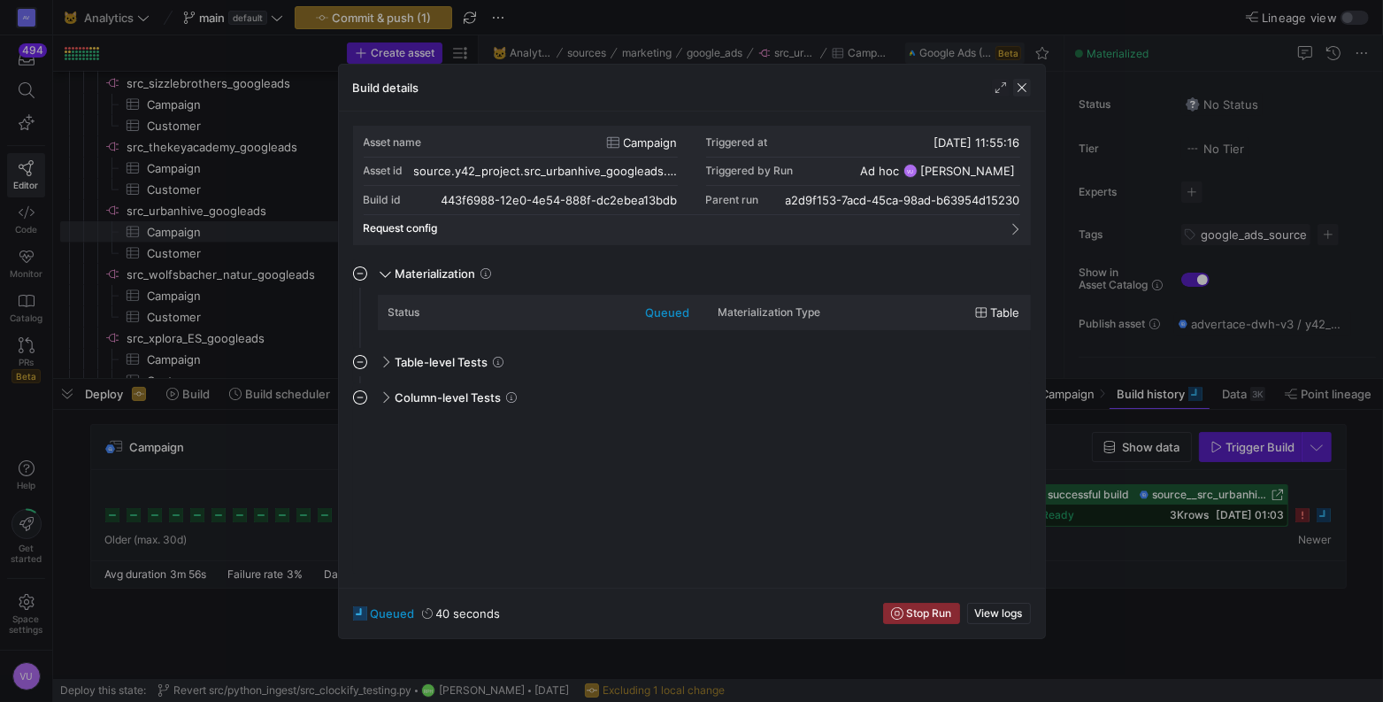
click at [1020, 86] on span "button" at bounding box center [1022, 88] width 18 height 18
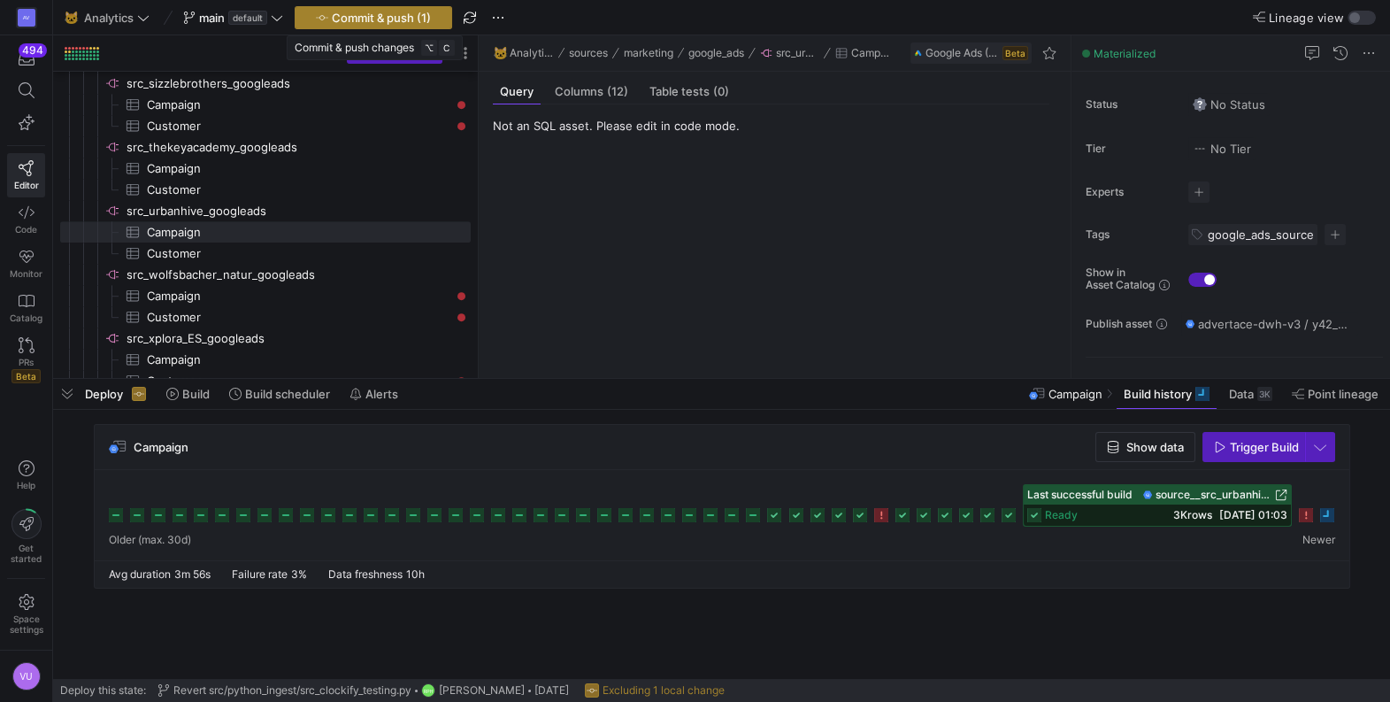
click at [373, 12] on span "Commit & push (1)" at bounding box center [381, 18] width 99 height 14
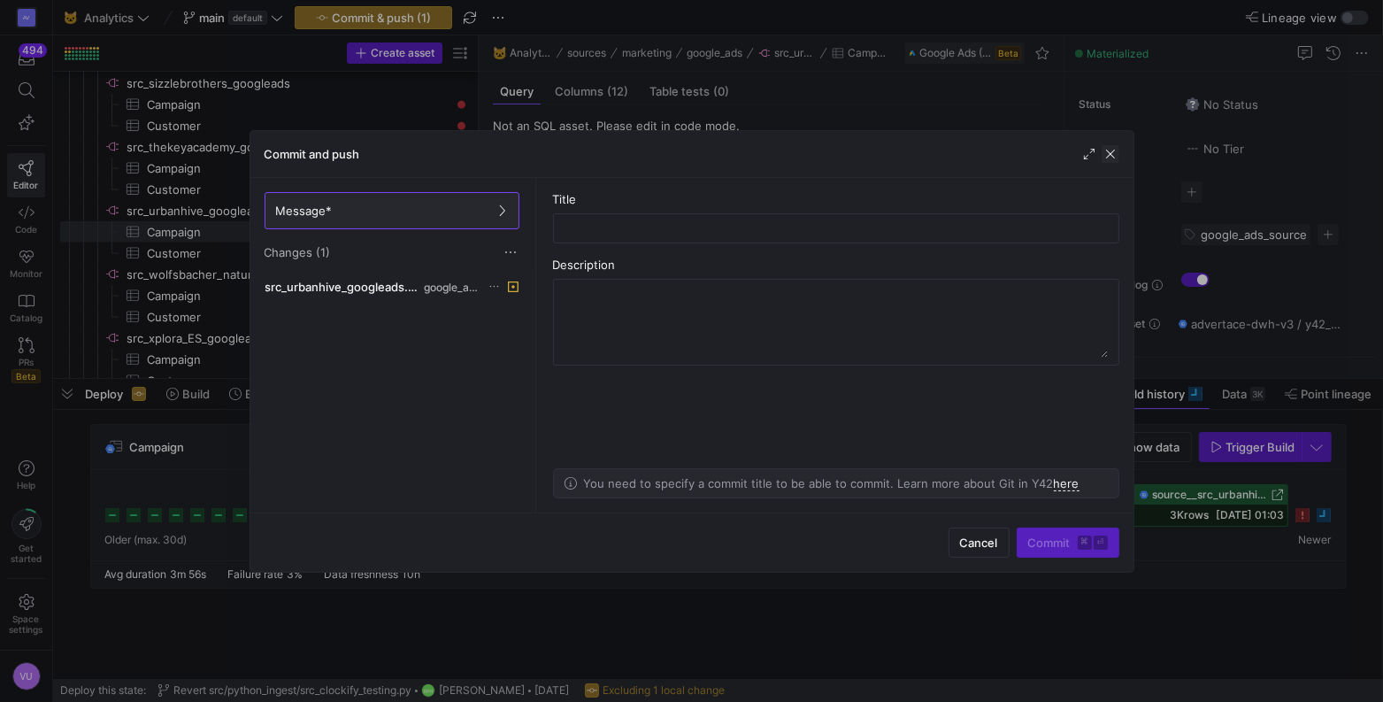
click at [1111, 157] on span "button" at bounding box center [1111, 154] width 18 height 18
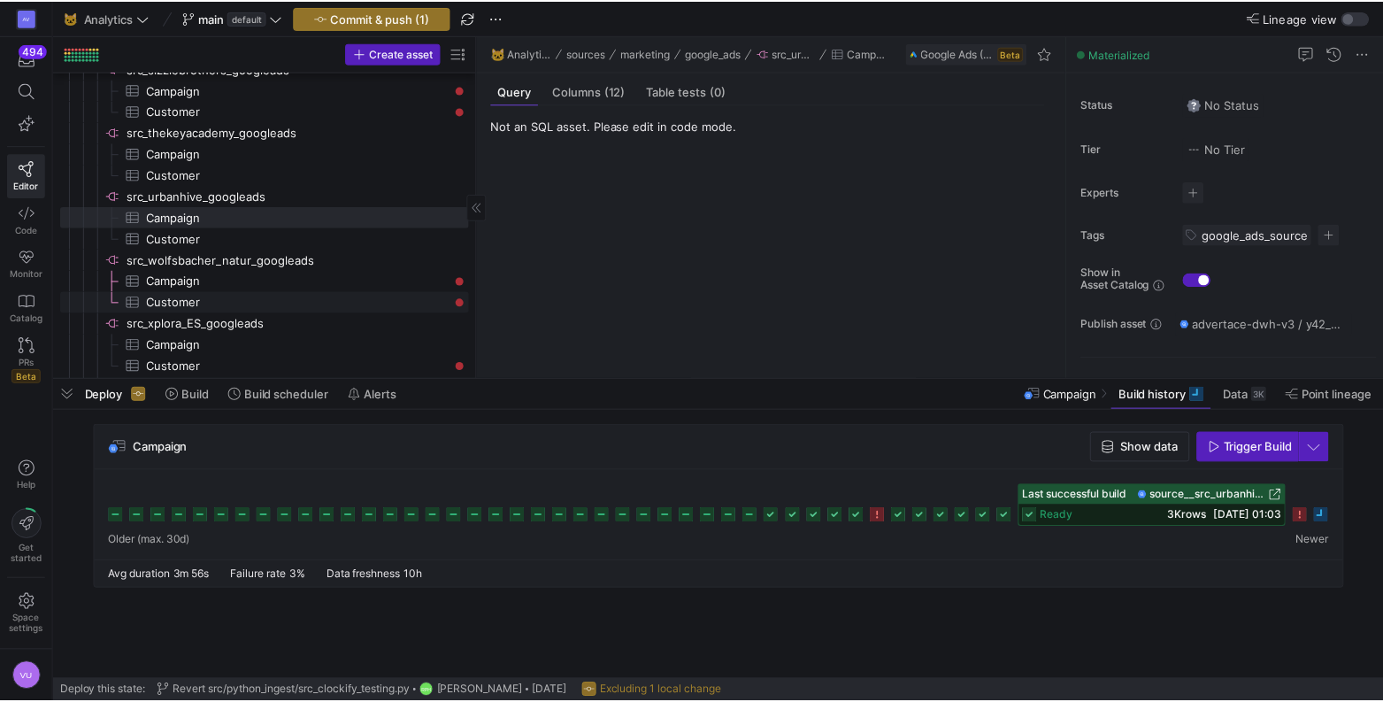
scroll to position [2517, 0]
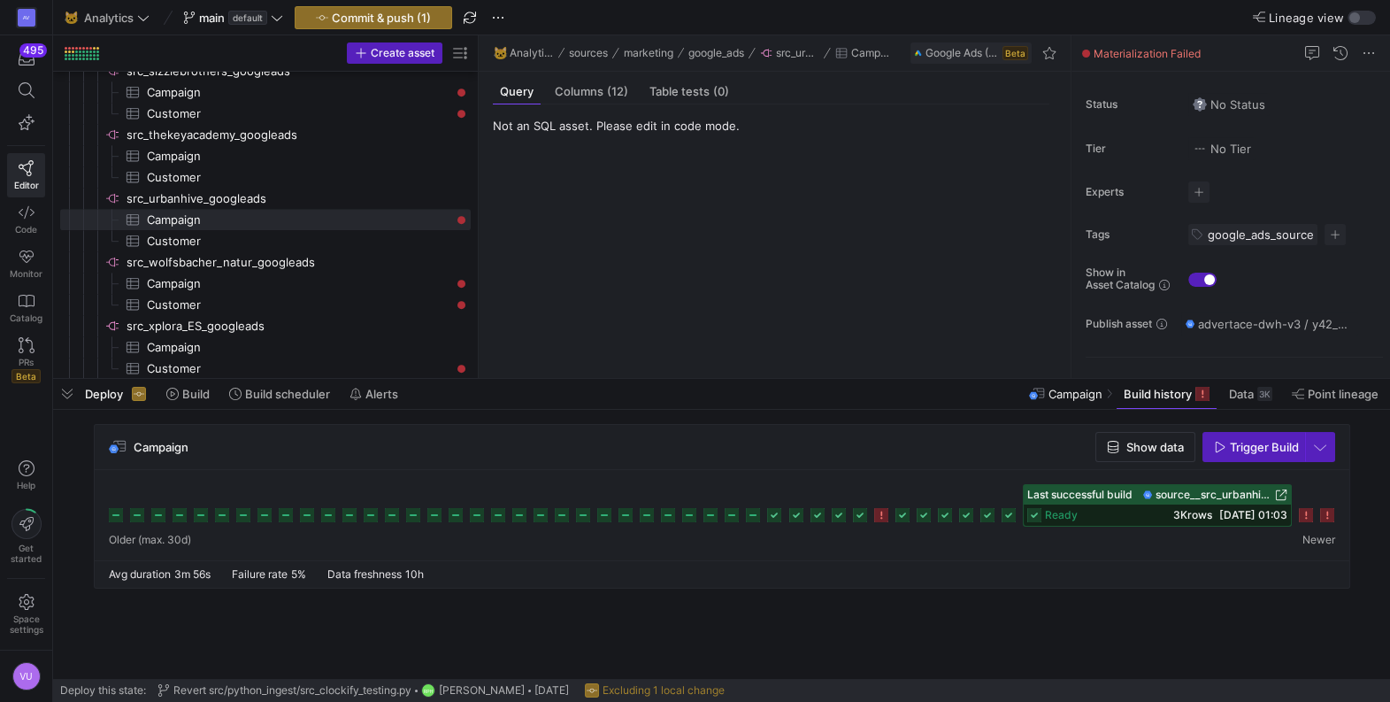
click at [1325, 515] on icon at bounding box center [1327, 515] width 14 height 14
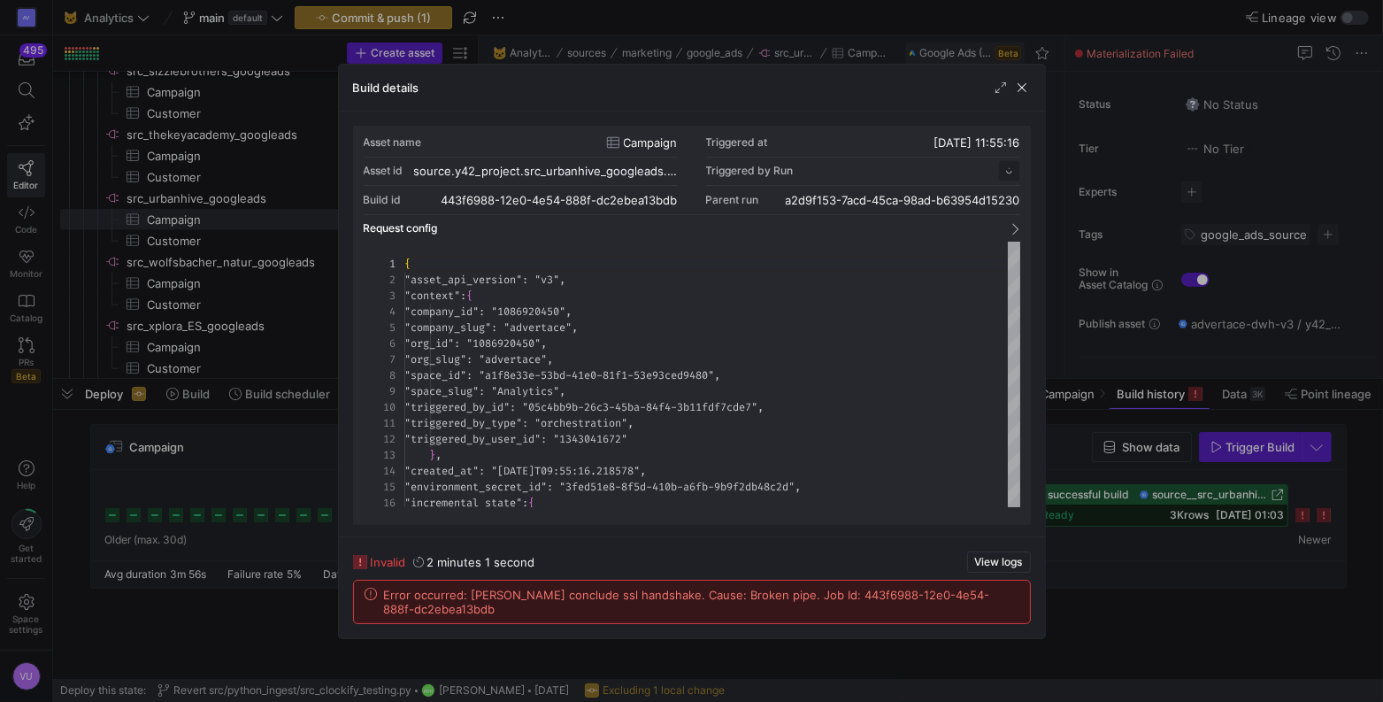
scroll to position [159, 0]
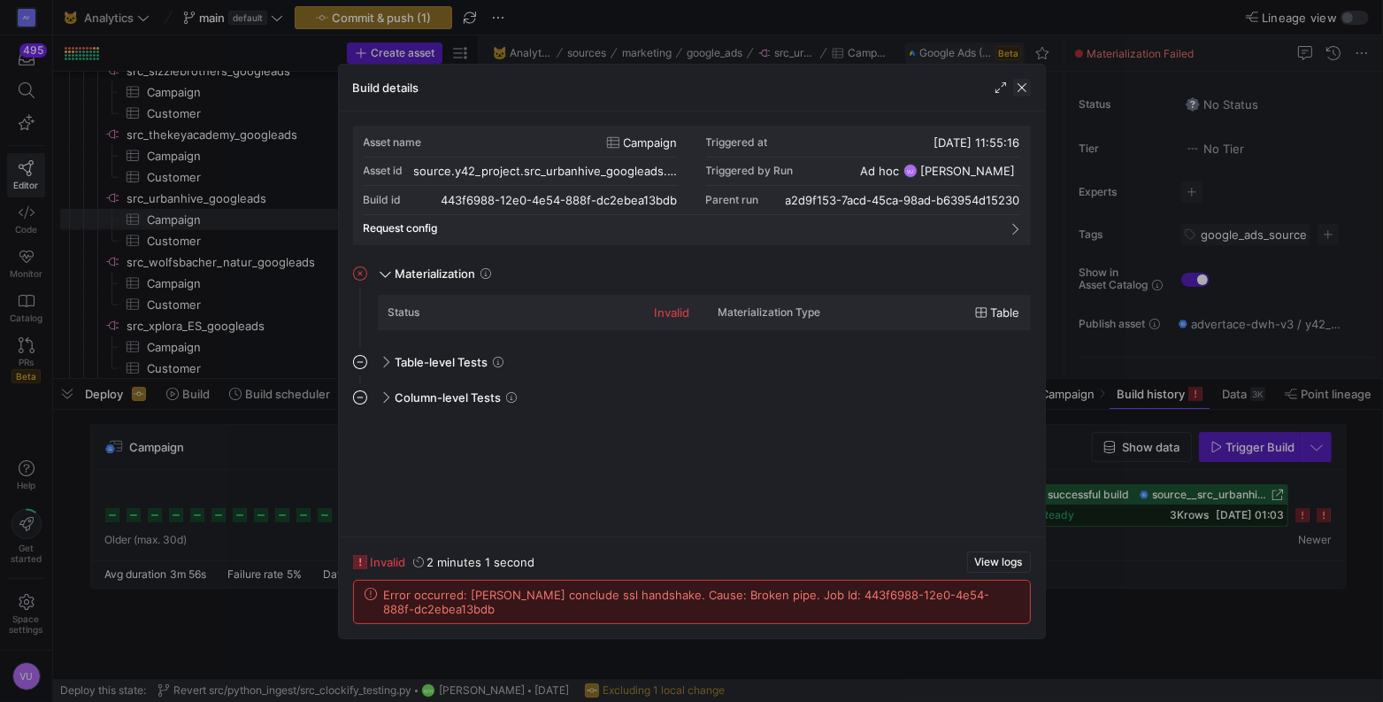
click at [1027, 86] on span "button" at bounding box center [1022, 88] width 18 height 18
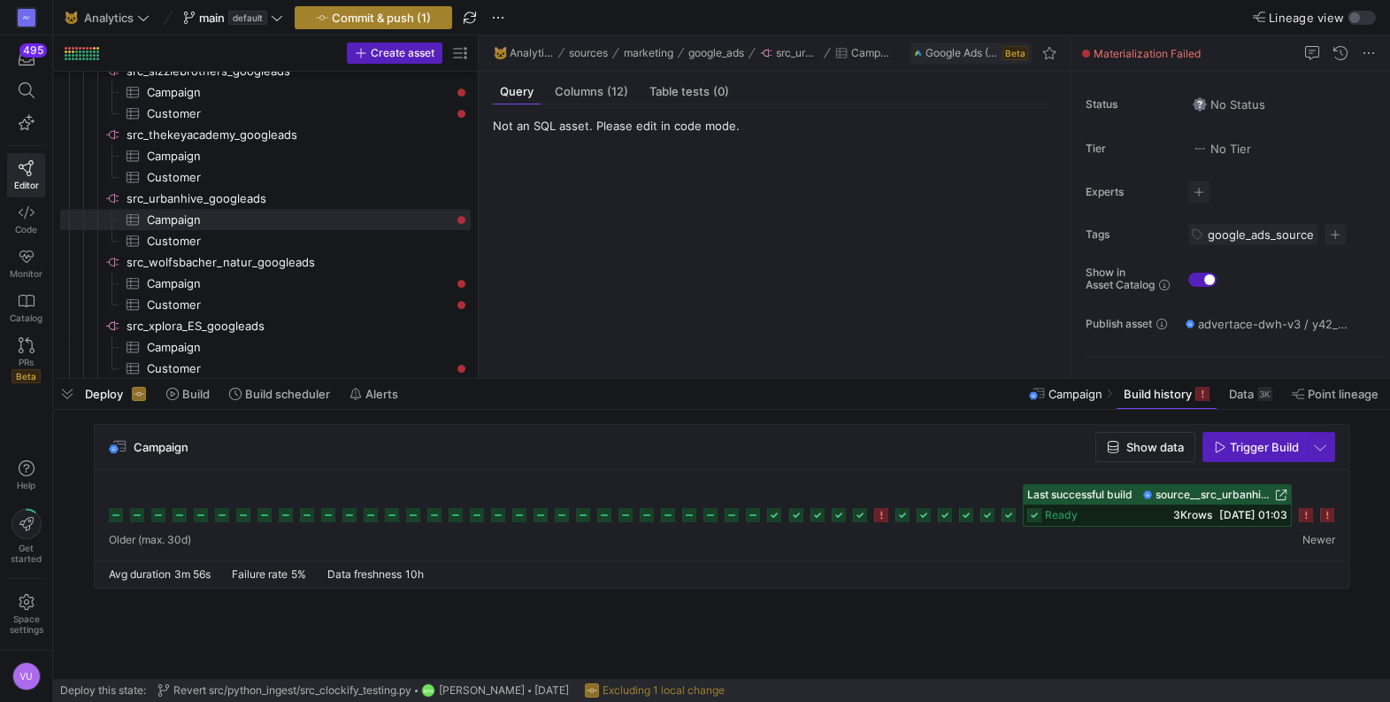
click at [412, 14] on span "Commit & push (1)" at bounding box center [381, 18] width 99 height 14
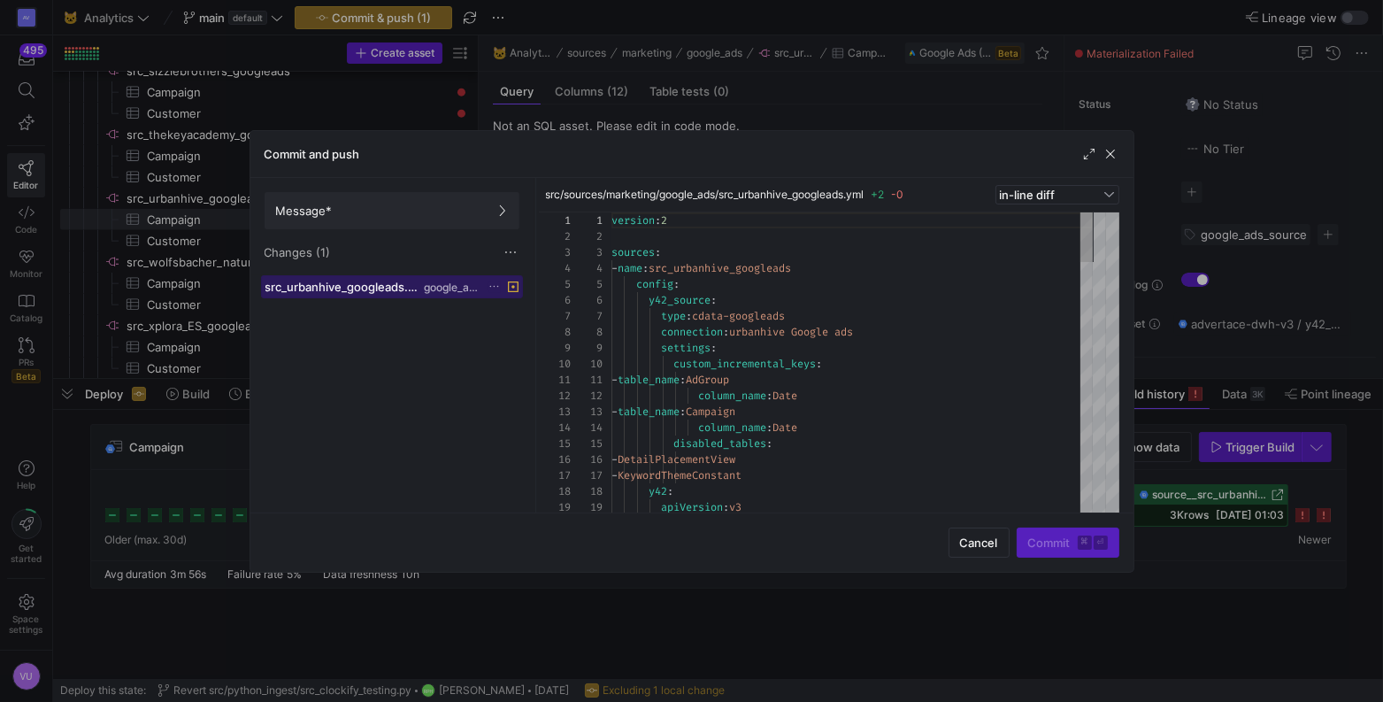
click at [462, 289] on span "google_ads" at bounding box center [451, 287] width 55 height 12
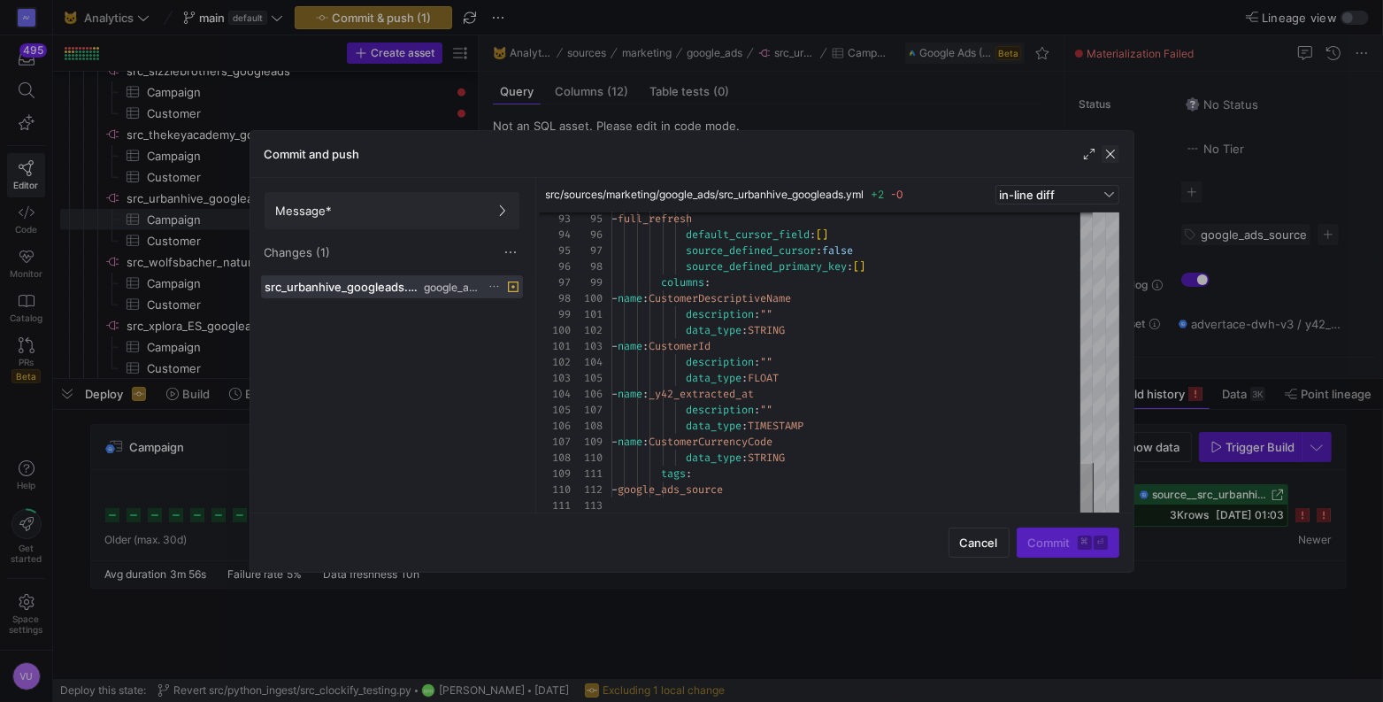
click at [1108, 155] on span "button" at bounding box center [1111, 154] width 18 height 18
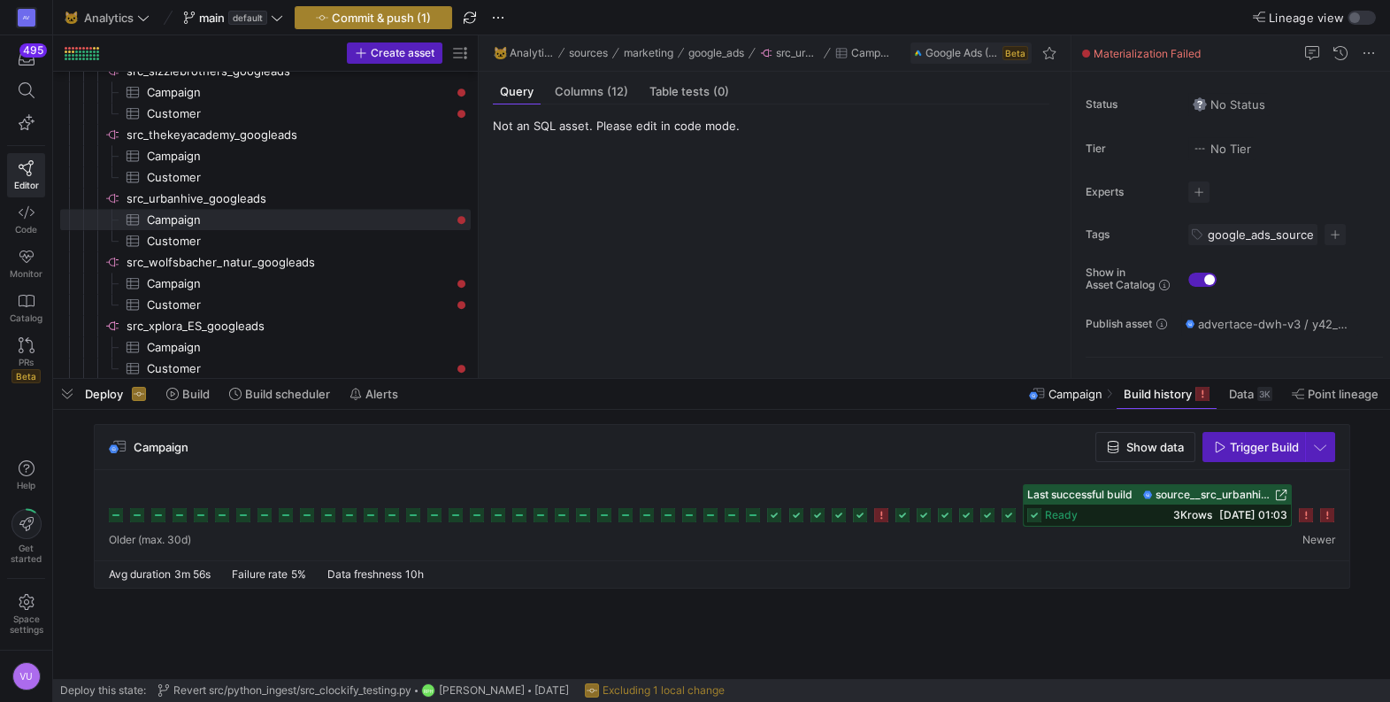
click at [388, 7] on span "button" at bounding box center [374, 17] width 156 height 21
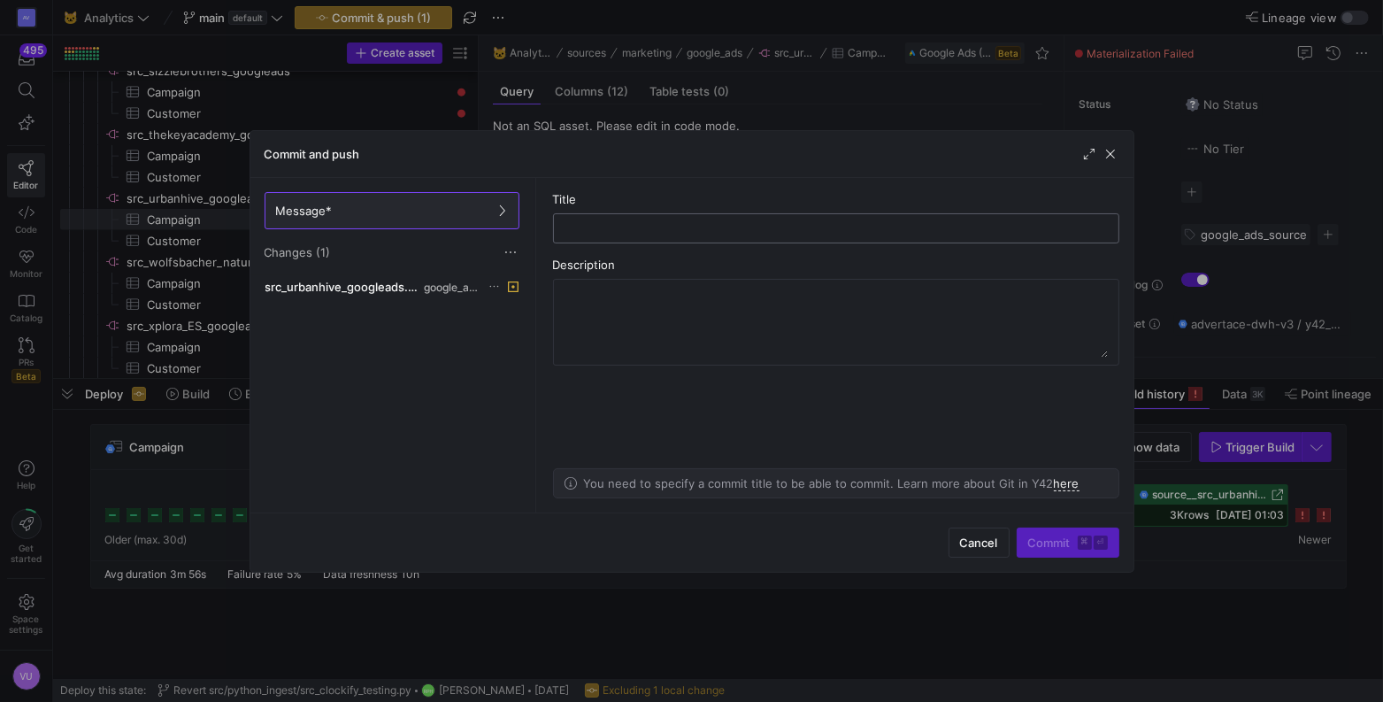
click at [634, 221] on input "text" at bounding box center [836, 228] width 536 height 14
type input "update changes due to job re-reun"
click at [1053, 543] on span "Commit ⌘ ⏎" at bounding box center [1068, 542] width 80 height 14
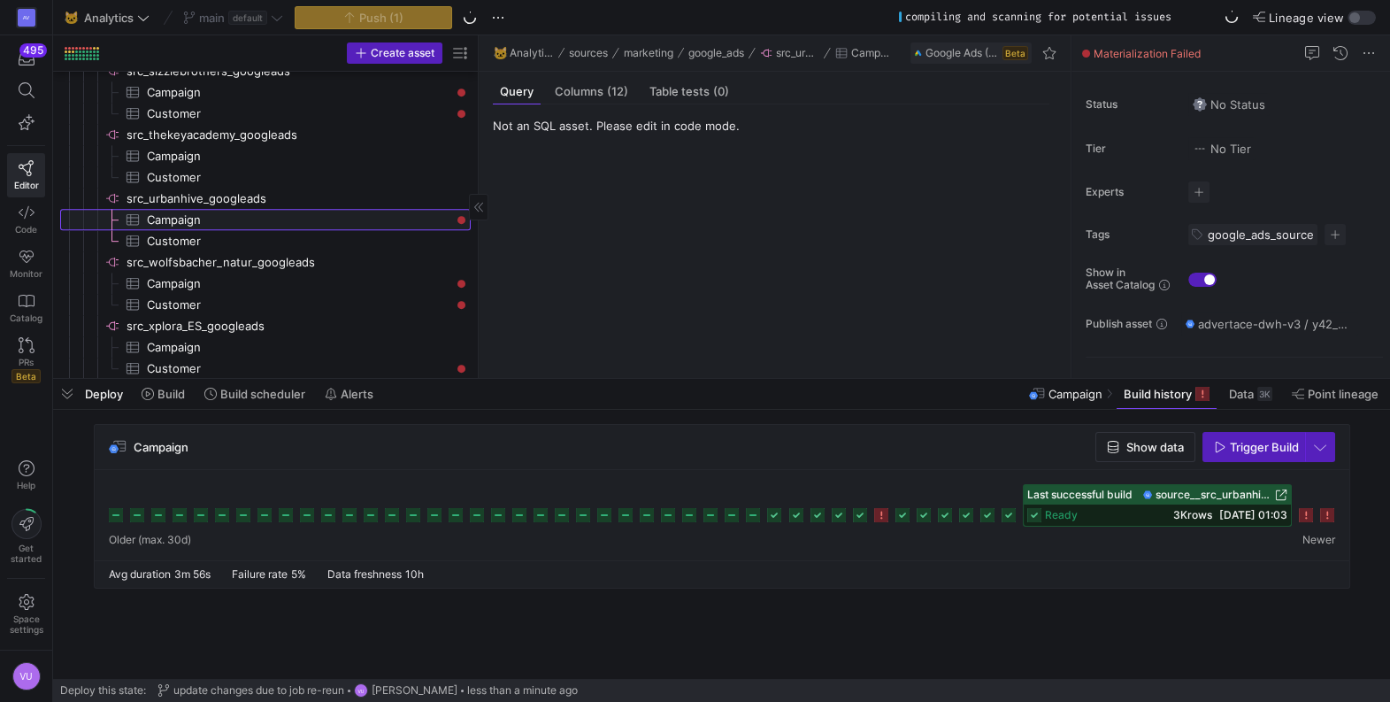
click at [244, 218] on span "Campaign​​​​​​​​​" at bounding box center [299, 220] width 304 height 20
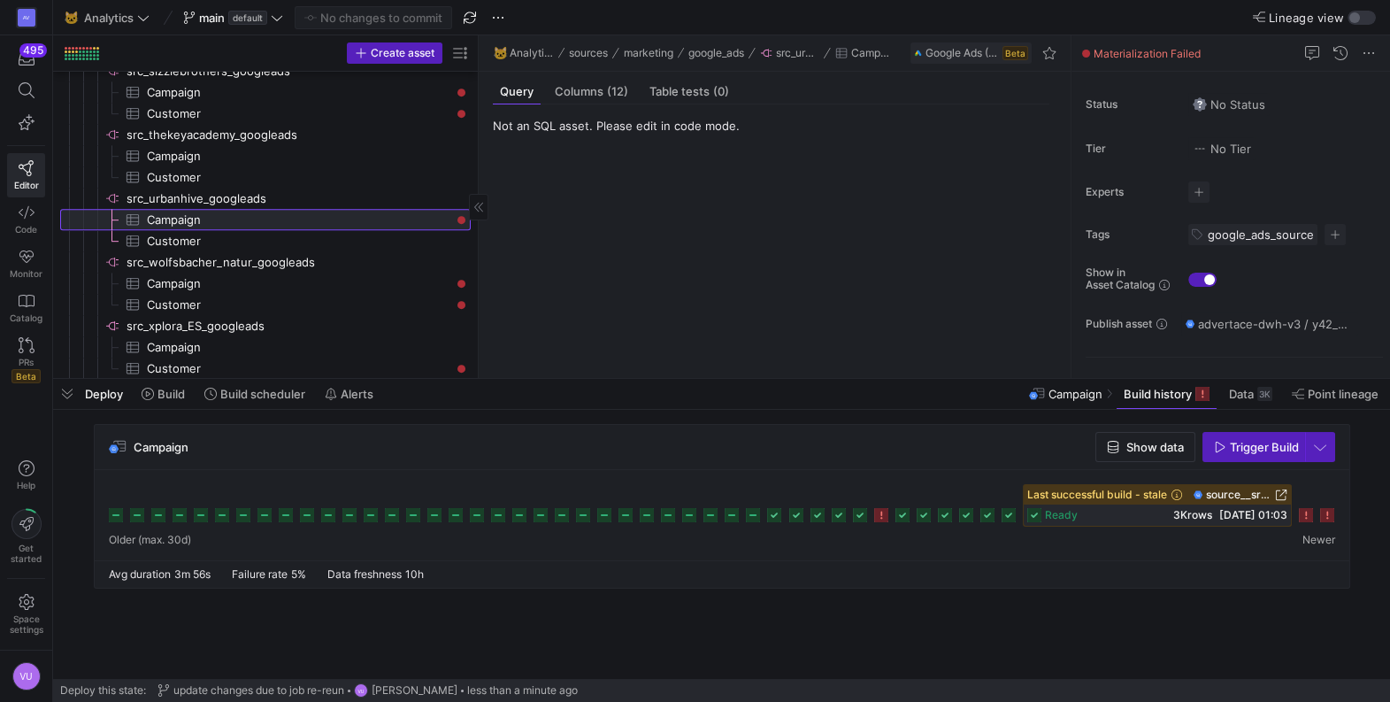
click at [342, 220] on span "Campaign​​​​​​​​​" at bounding box center [299, 220] width 304 height 20
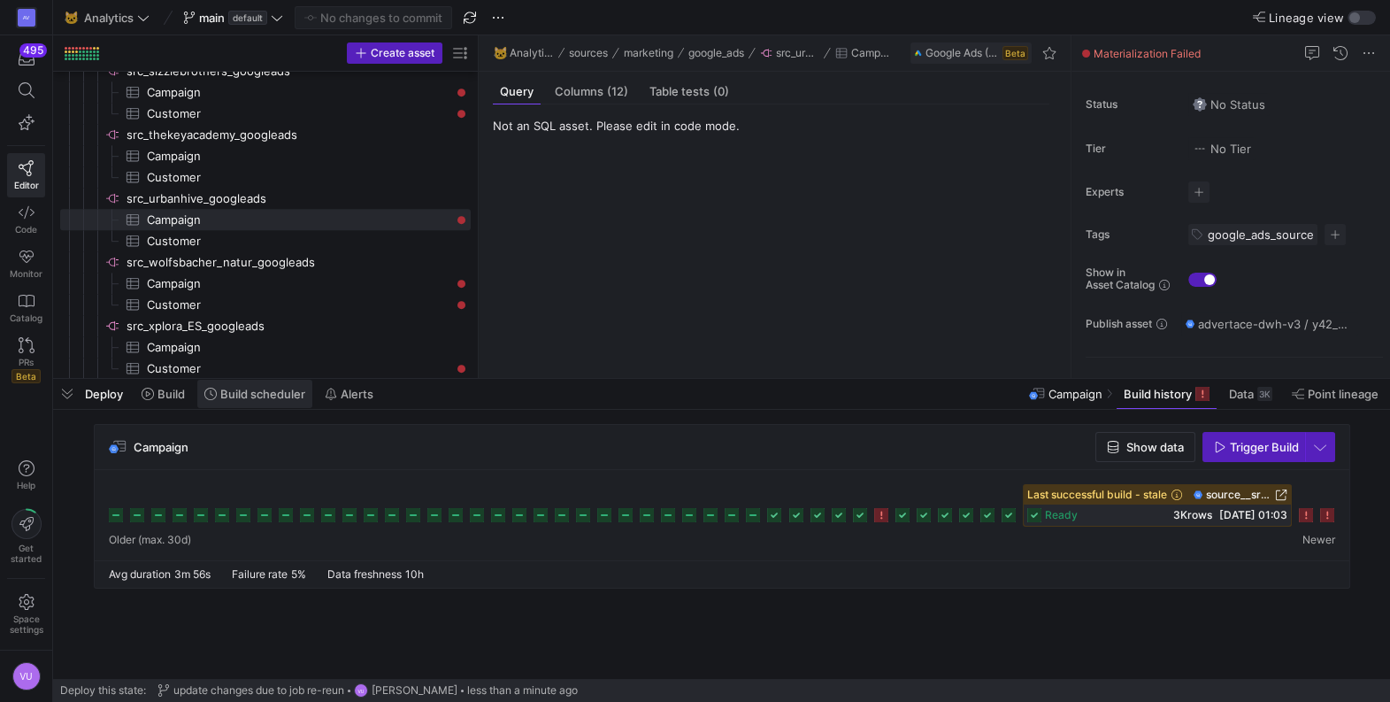
drag, startPoint x: 176, startPoint y: 391, endPoint x: 229, endPoint y: 406, distance: 55.2
click at [180, 391] on span "Build" at bounding box center [171, 394] width 27 height 14
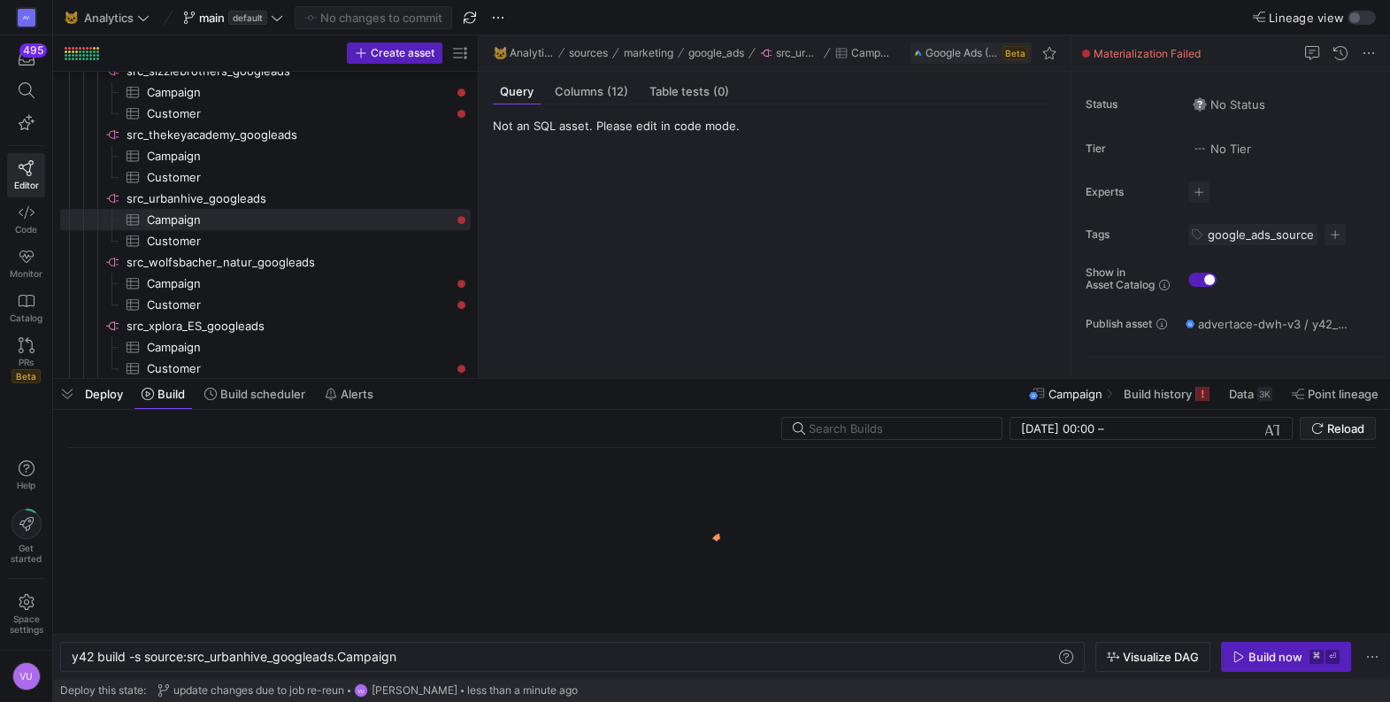
scroll to position [0, 326]
click at [488, 657] on div "y42 build -s source:src_urbanhive_googleads.Campai gn" at bounding box center [564, 657] width 985 height 14
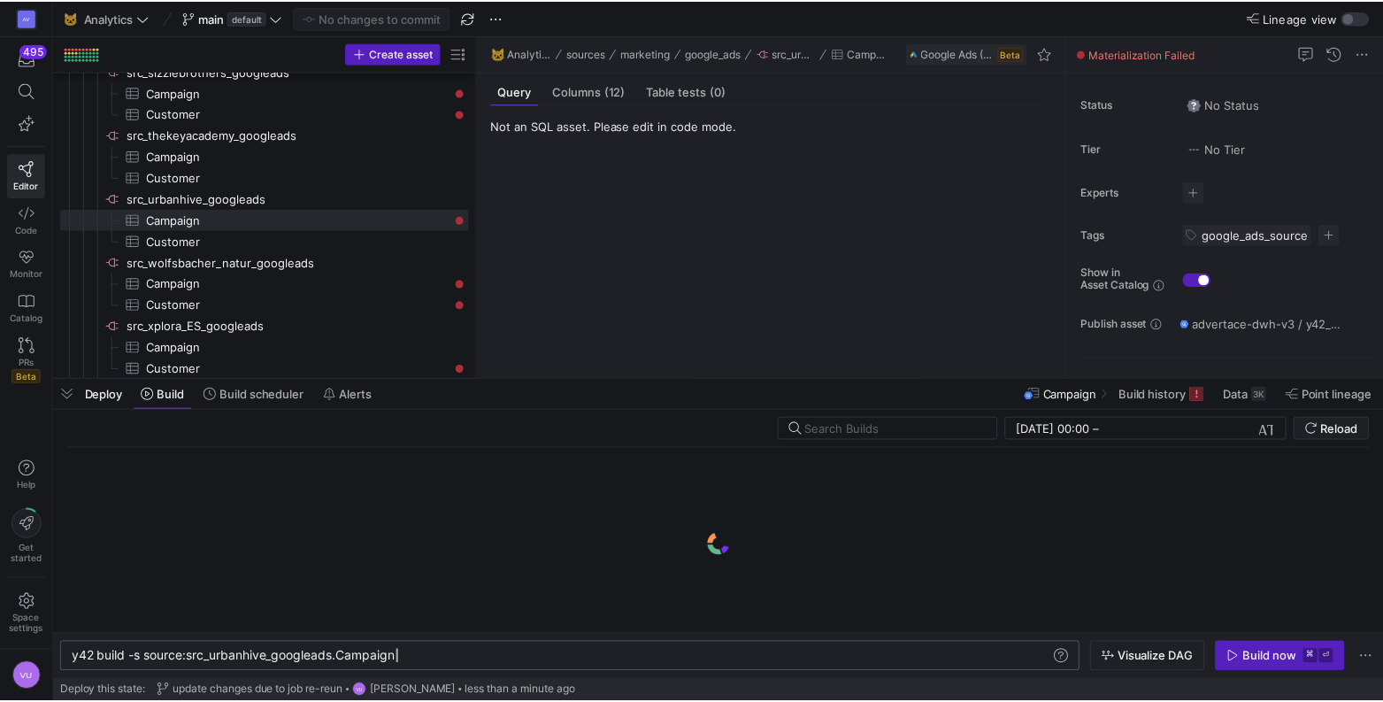
scroll to position [0, 334]
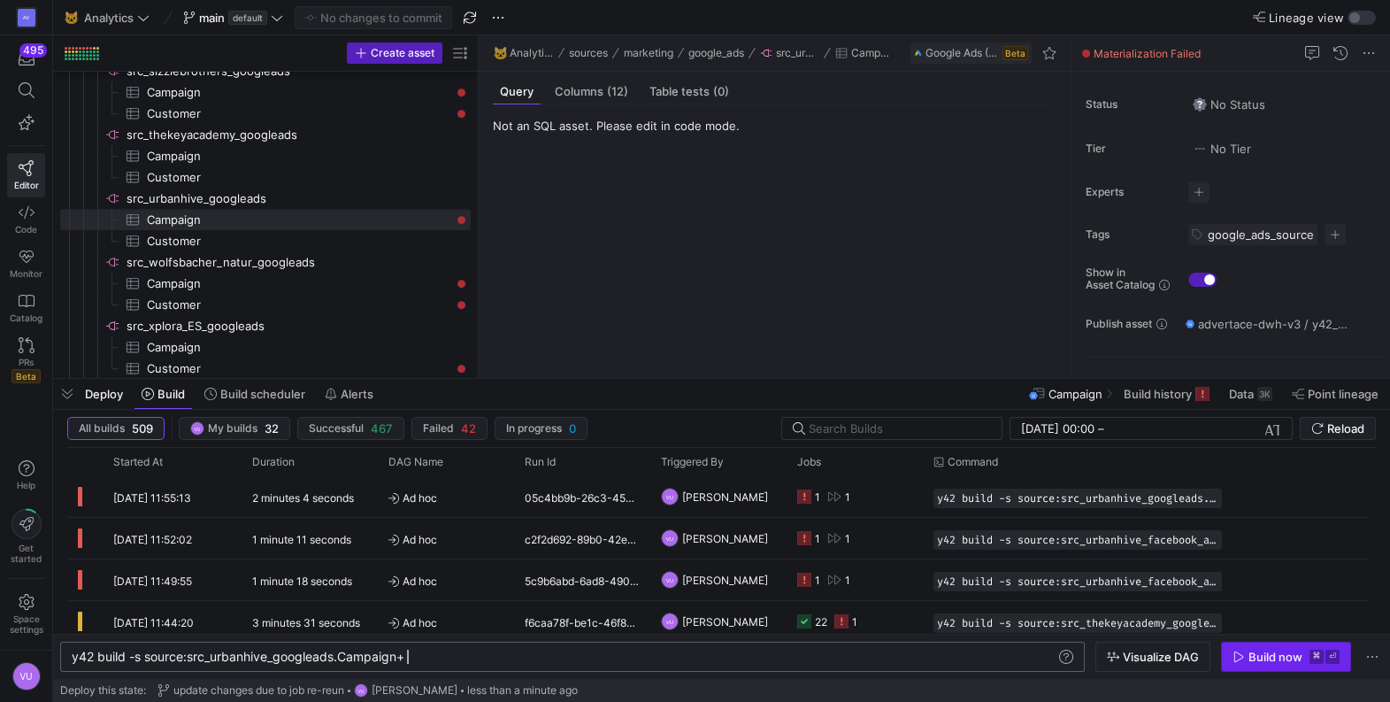
type textarea "y42 build -s source:src_urbanhive_googleads.Campaign+"
click at [1283, 651] on div "Build now" at bounding box center [1276, 657] width 54 height 14
click at [1163, 395] on span "Build history" at bounding box center [1158, 394] width 68 height 14
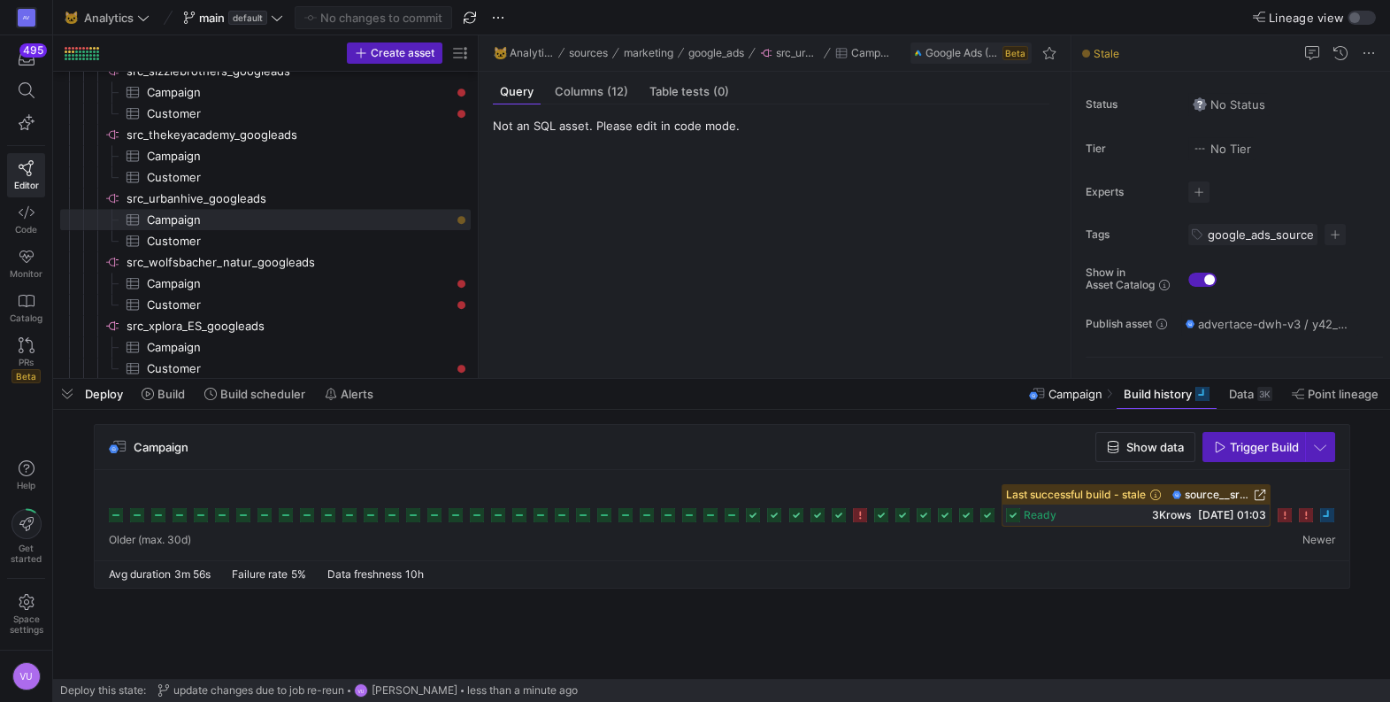
click at [686, 226] on y42-source-table-entity-query-view "Not an SQL asset. Please edit in code mode." at bounding box center [771, 241] width 557 height 245
click at [687, 223] on y42-source-table-entity-query-view "Not an SQL asset. Please edit in code mode." at bounding box center [771, 241] width 557 height 245
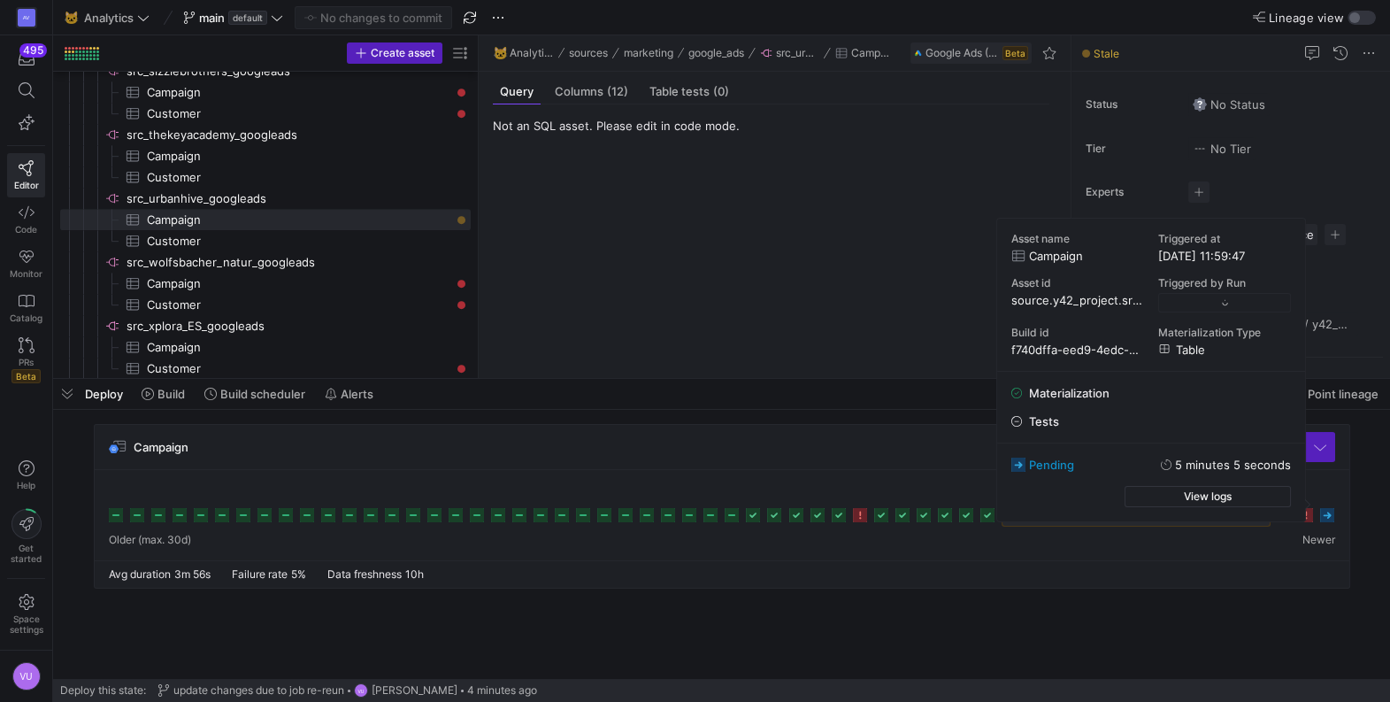
click at [1330, 514] on rect at bounding box center [1327, 515] width 14 height 14
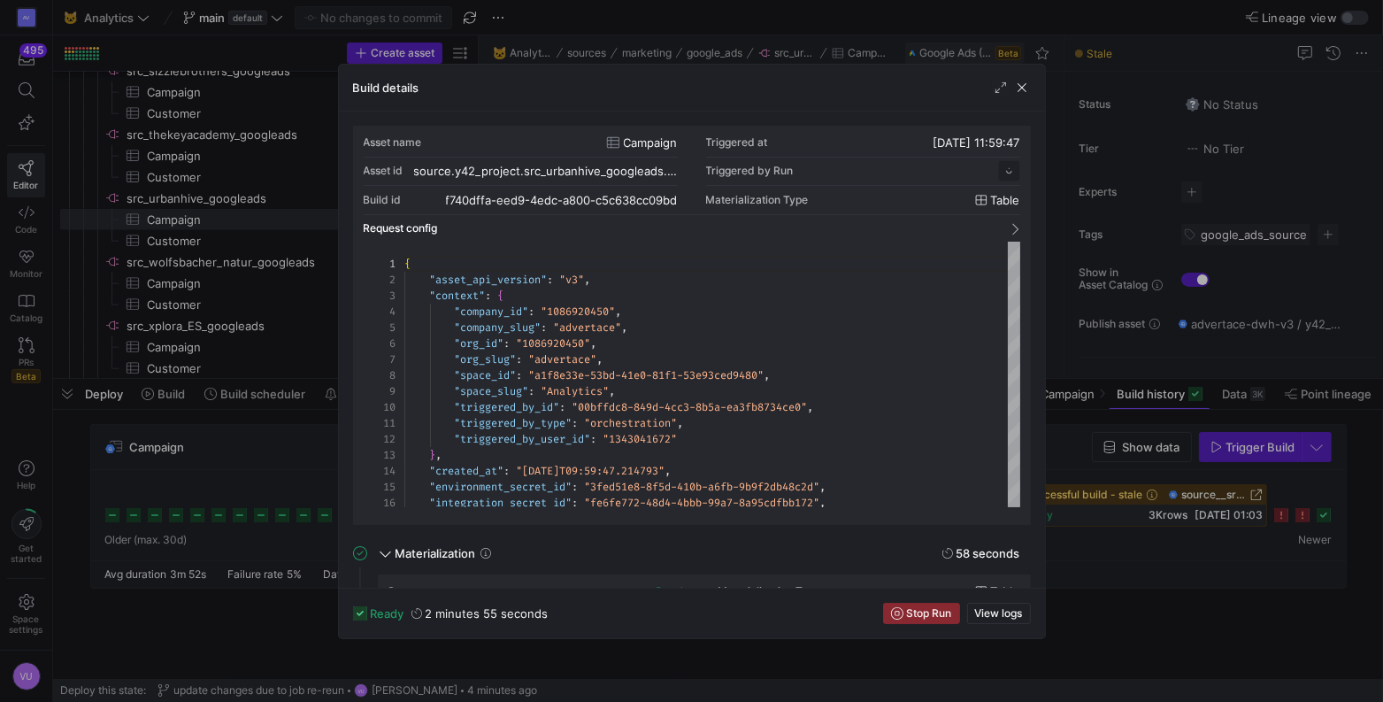
scroll to position [159, 0]
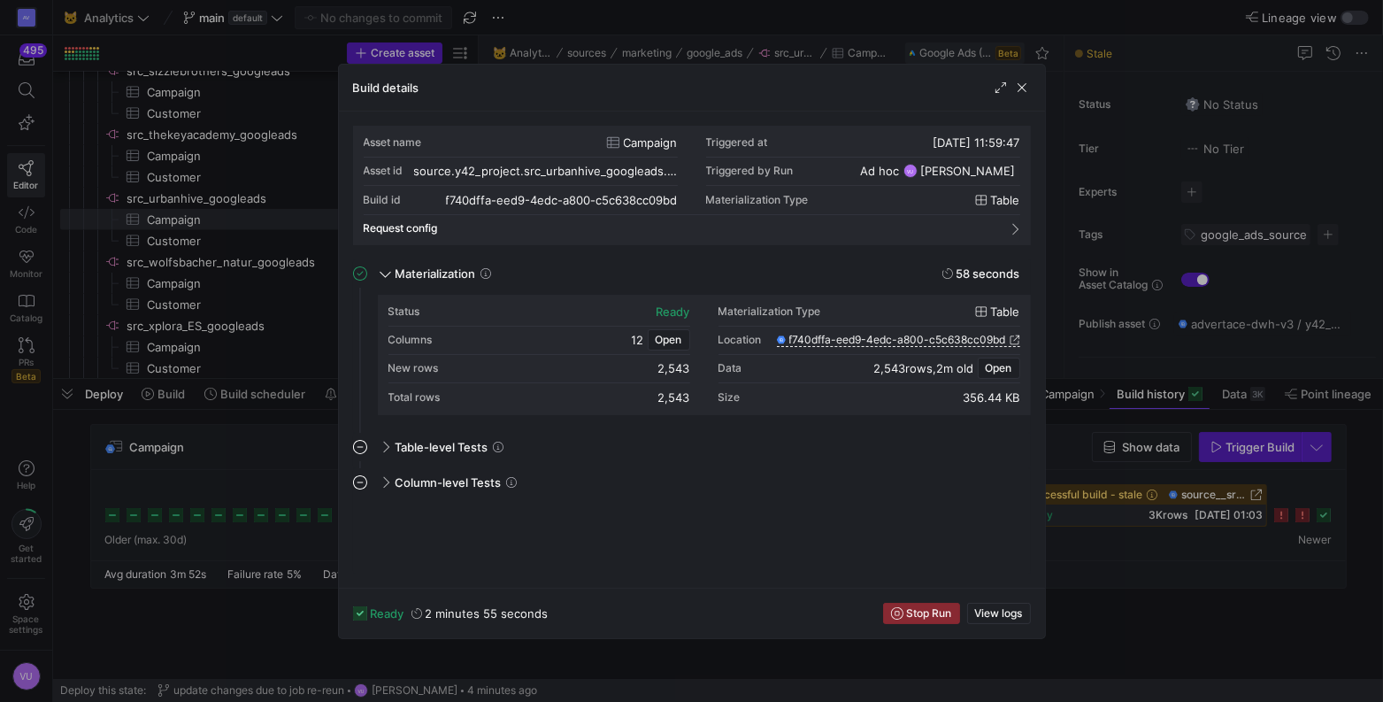
click at [1288, 556] on div at bounding box center [691, 351] width 1383 height 702
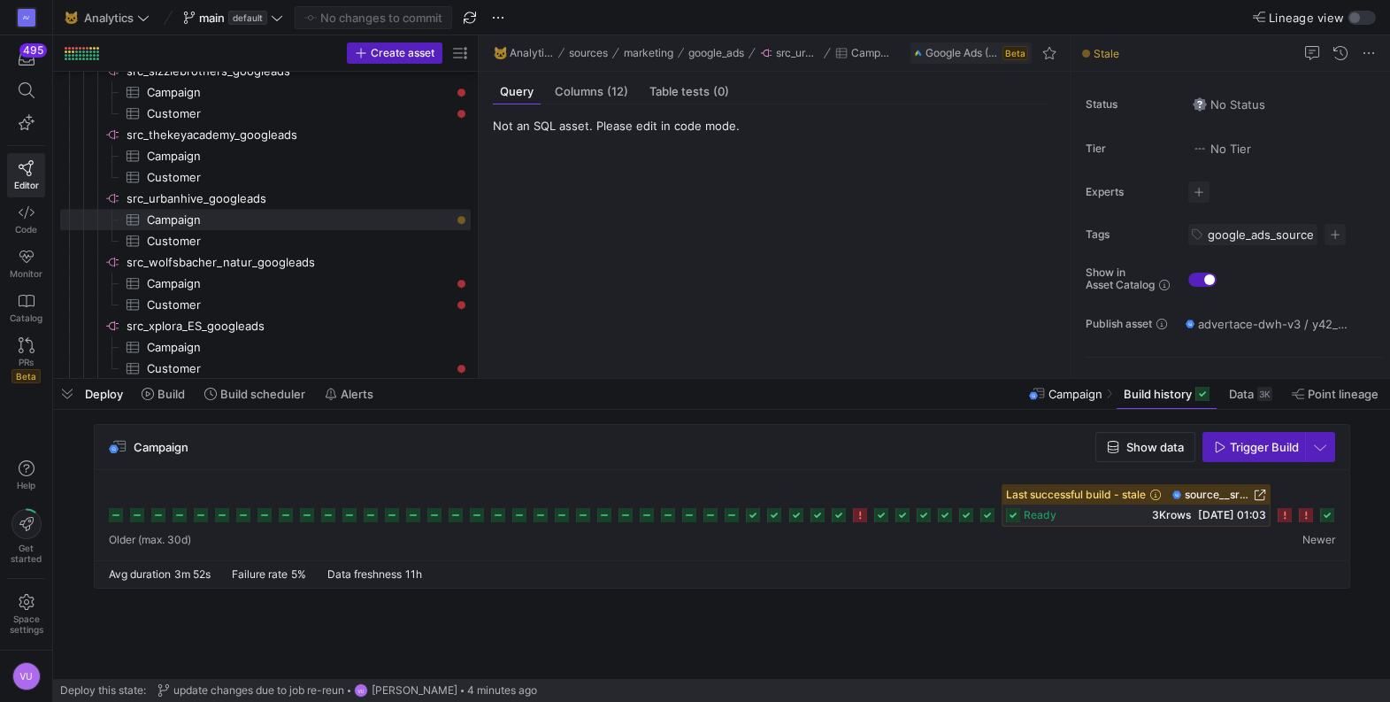
click at [1331, 515] on icon at bounding box center [1327, 515] width 14 height 14
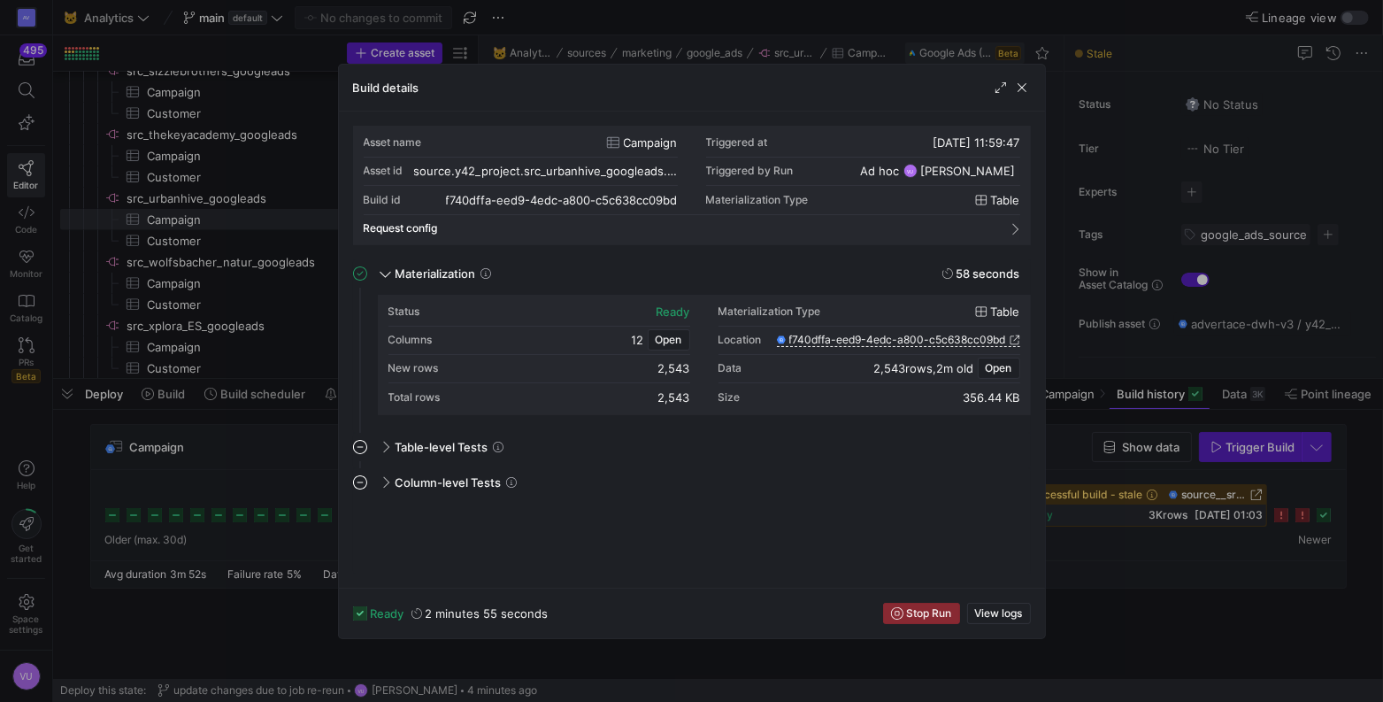
click at [1161, 578] on div at bounding box center [691, 351] width 1383 height 702
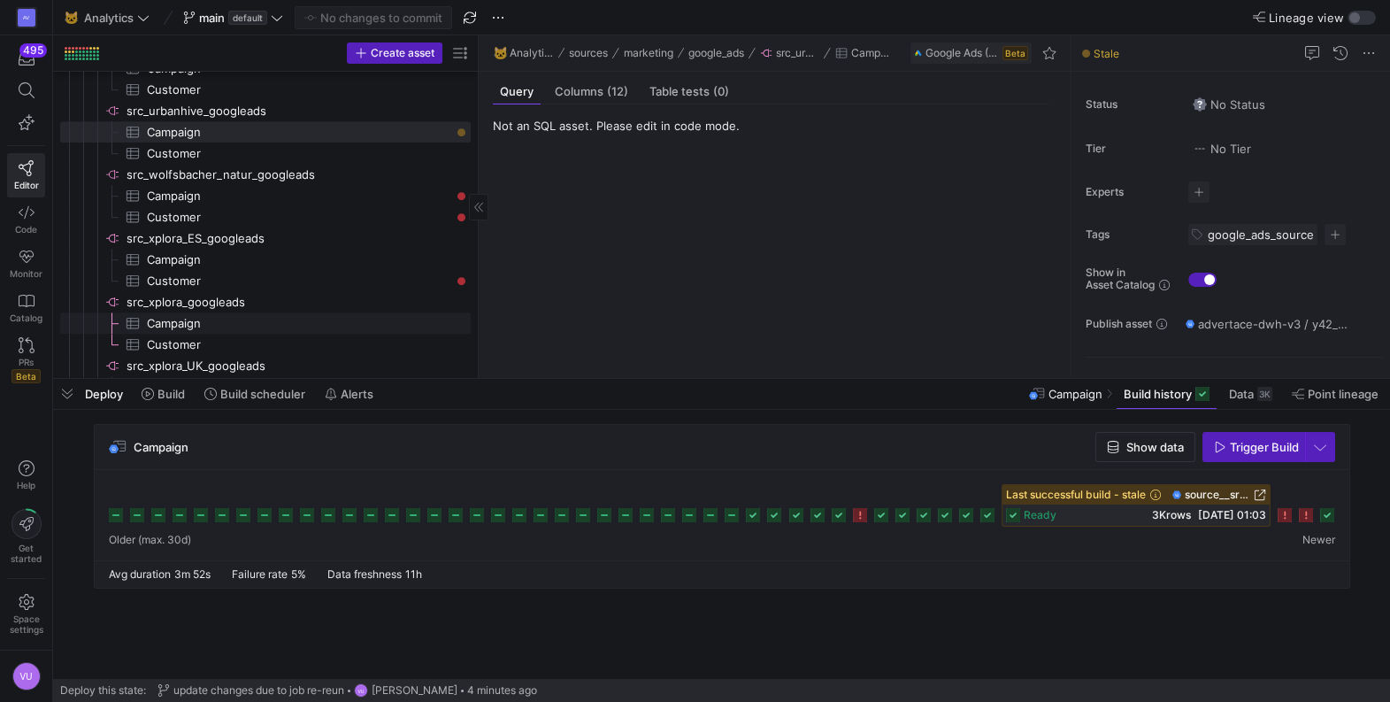
scroll to position [2633, 0]
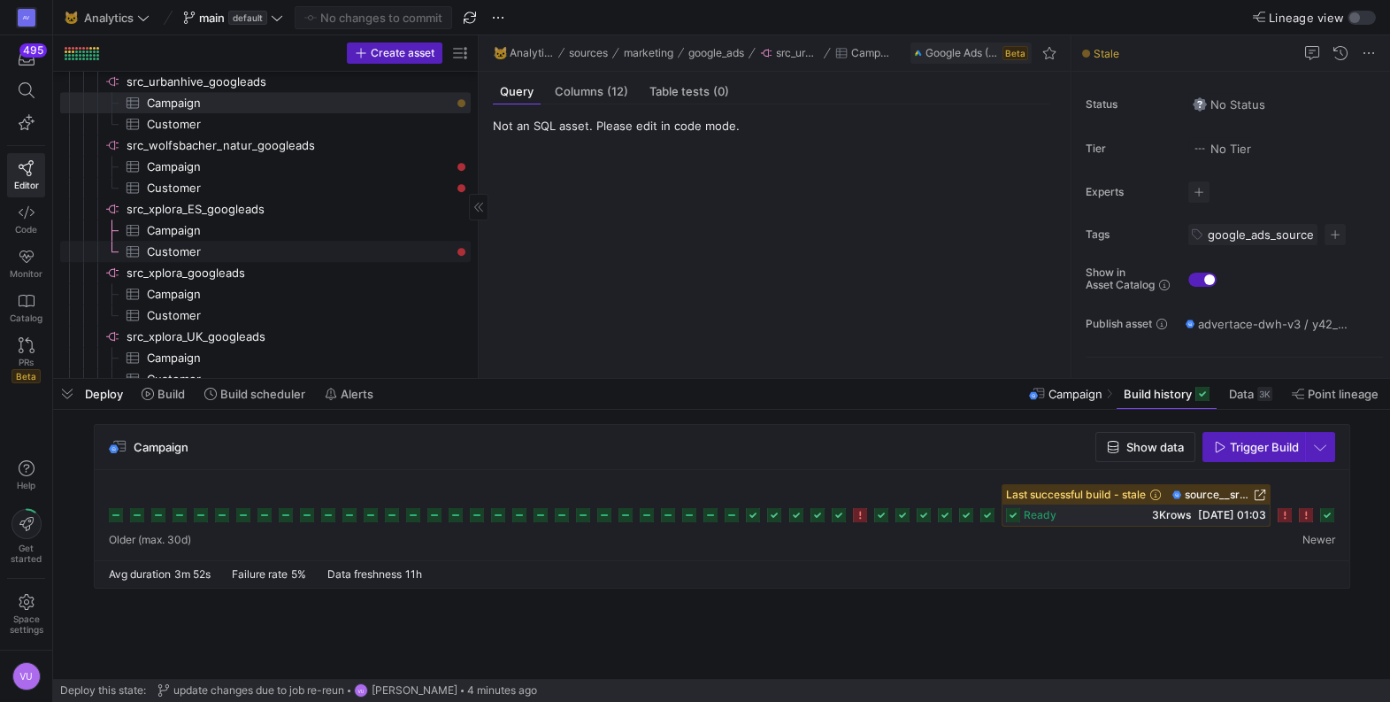
click at [287, 248] on span "Customer​​​​​​​​​" at bounding box center [299, 252] width 304 height 20
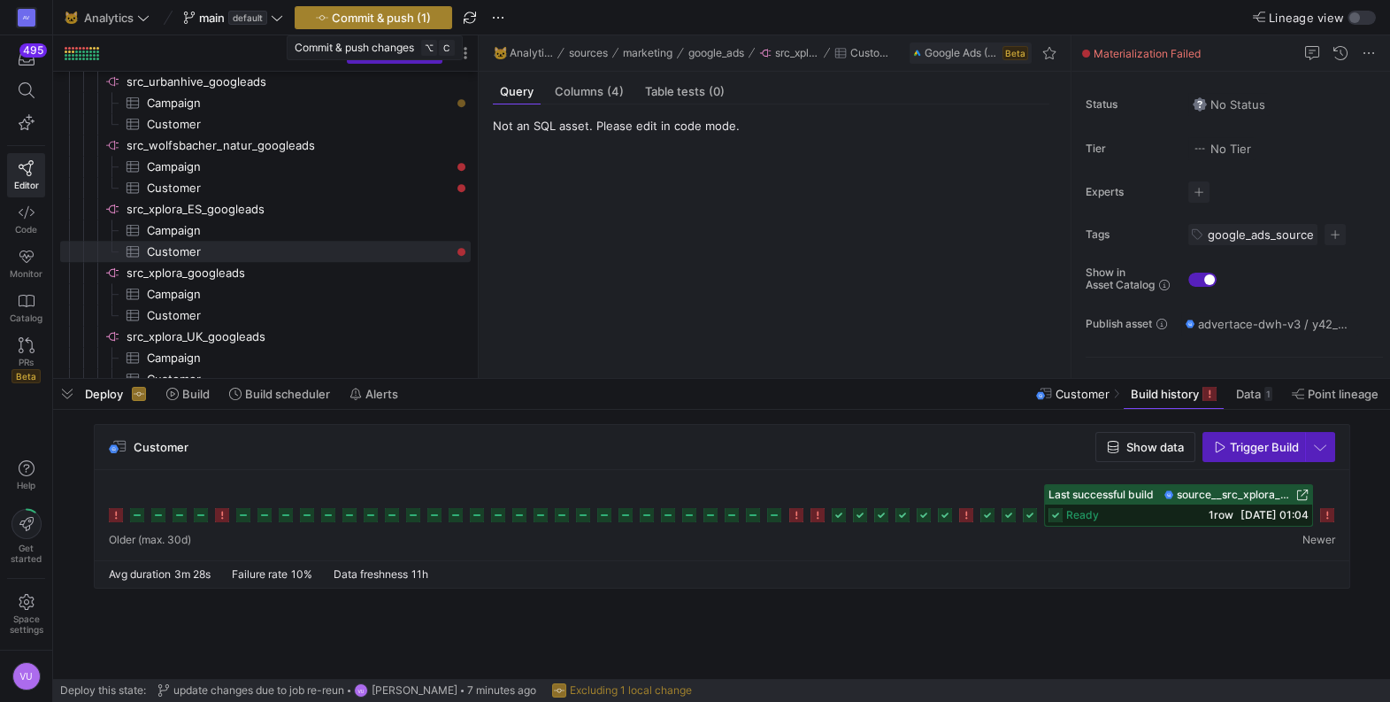
click at [379, 16] on span "Commit & push (1)" at bounding box center [381, 18] width 99 height 14
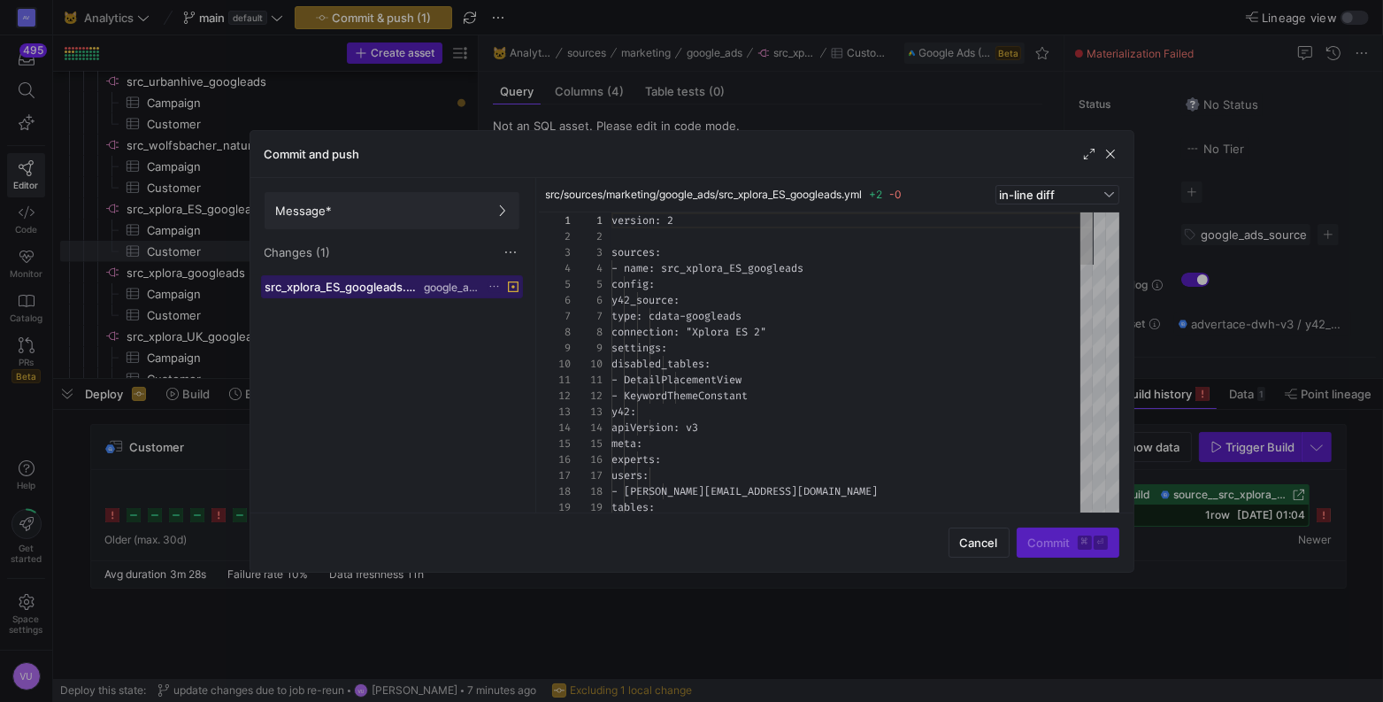
click at [357, 284] on span "src_xplora_ES_googleads.yml" at bounding box center [342, 287] width 155 height 14
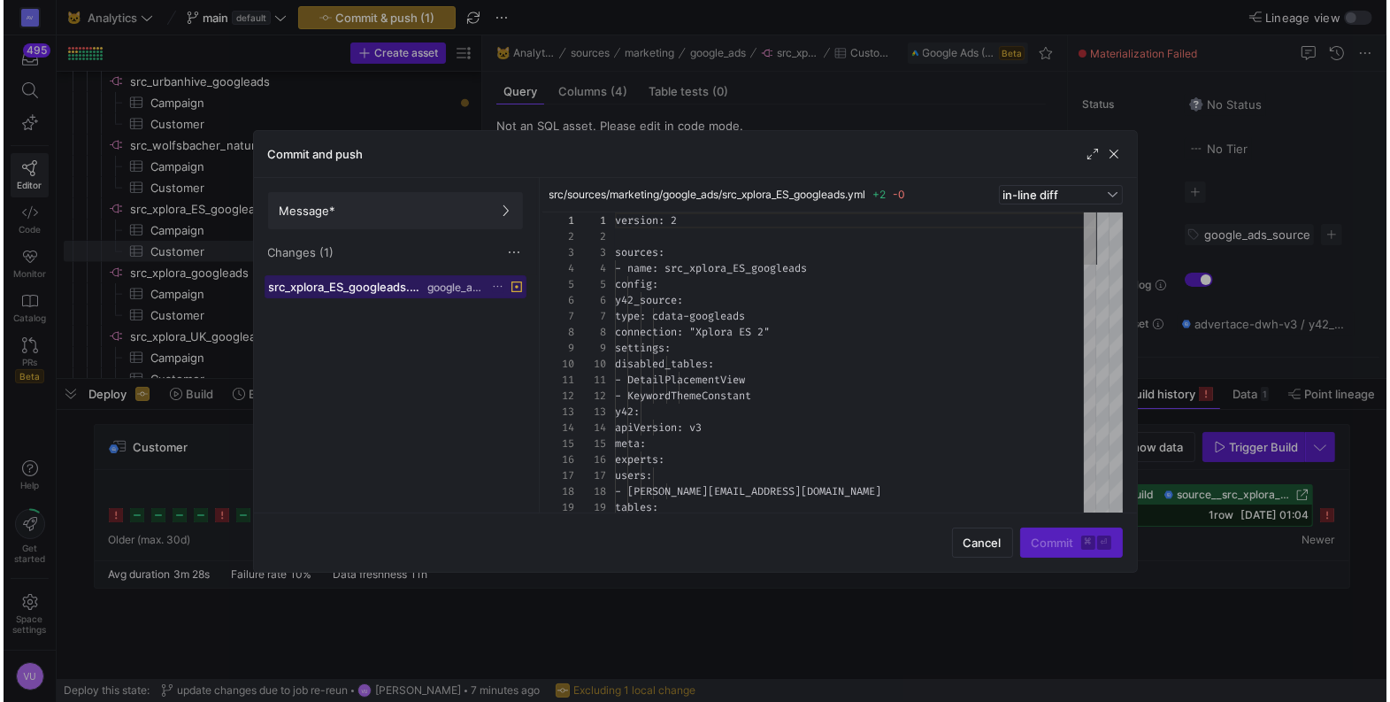
scroll to position [159, 0]
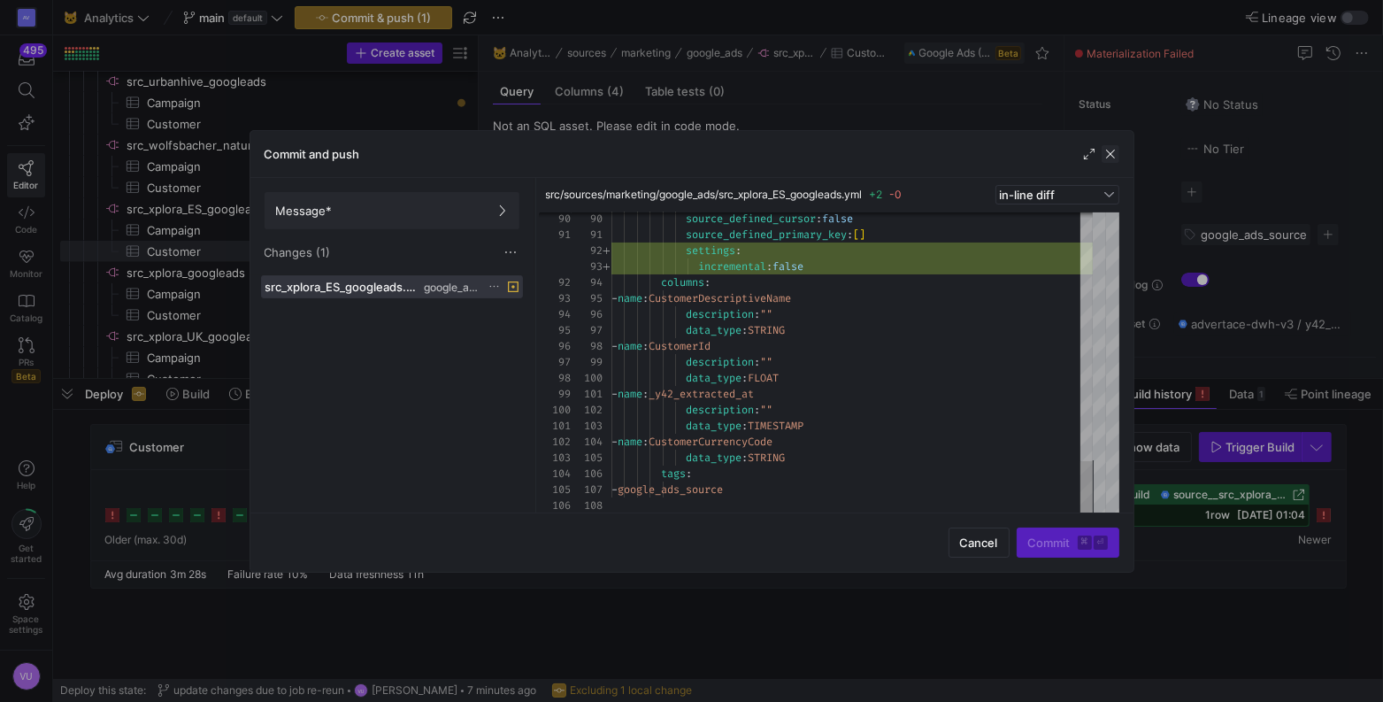
click at [1113, 153] on span "button" at bounding box center [1111, 154] width 18 height 18
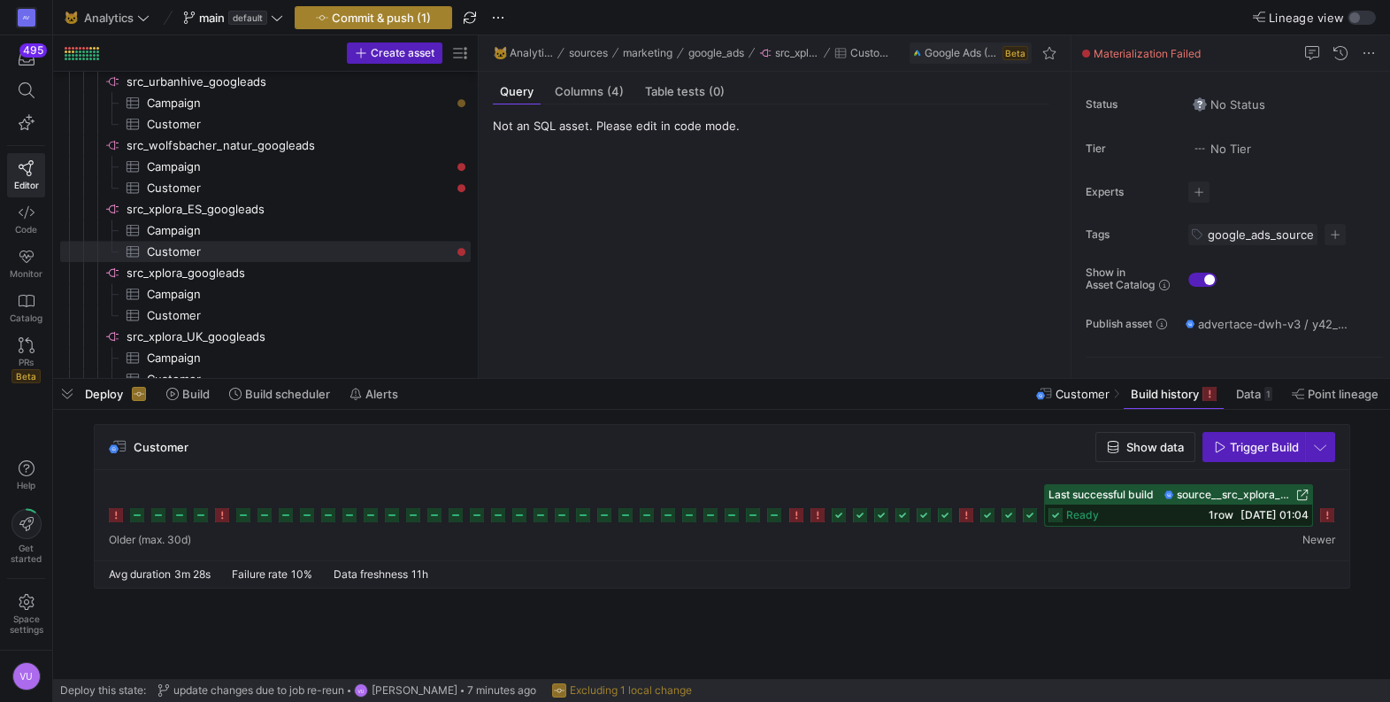
click at [391, 19] on span "Commit & push (1)" at bounding box center [381, 18] width 99 height 14
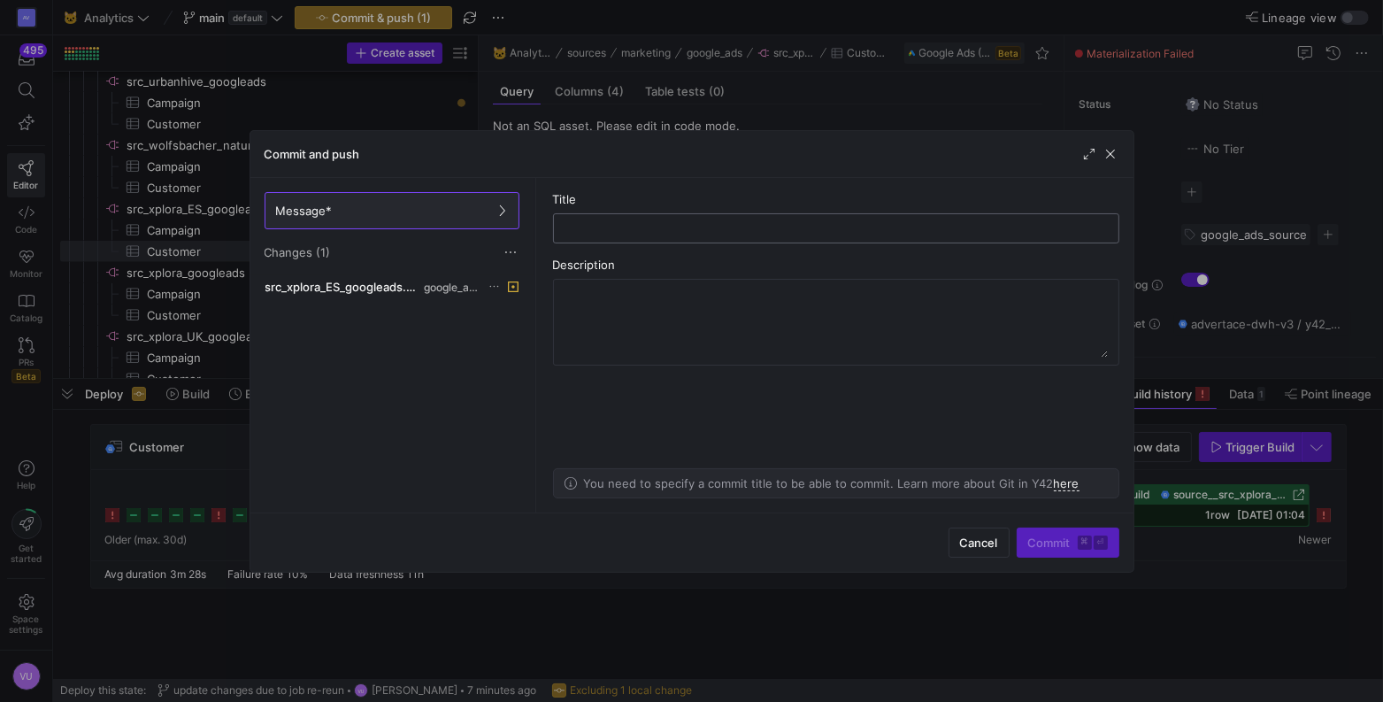
click at [648, 230] on input "text" at bounding box center [836, 228] width 536 height 14
click at [569, 227] on input "xplora-es" at bounding box center [836, 228] width 536 height 14
click at [673, 231] on input "src xplora-es" at bounding box center [836, 228] width 536 height 14
type input "src xplora-es build changes for incremental"
click at [1069, 542] on span "Commit ⌘ ⏎" at bounding box center [1068, 542] width 80 height 14
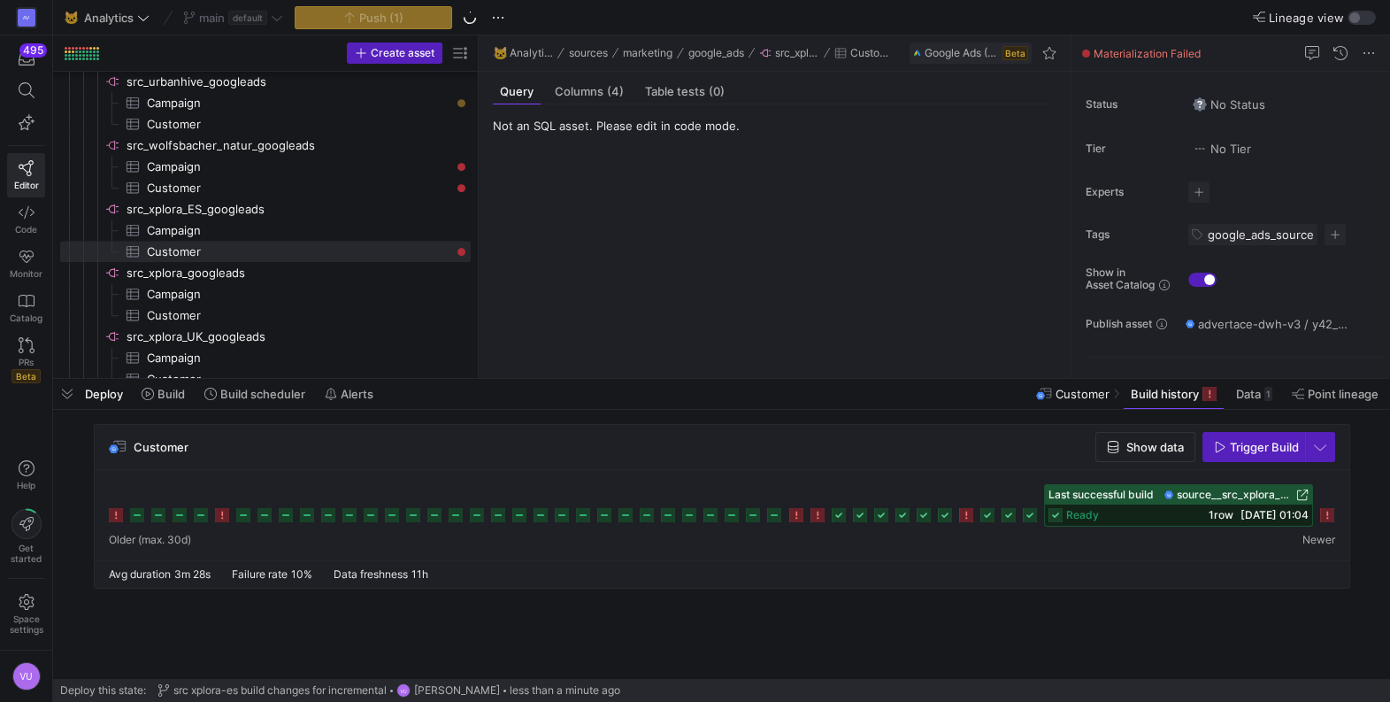
click at [631, 182] on y42-source-table-entity-query-view "Not an SQL asset. Please edit in code mode." at bounding box center [771, 241] width 557 height 245
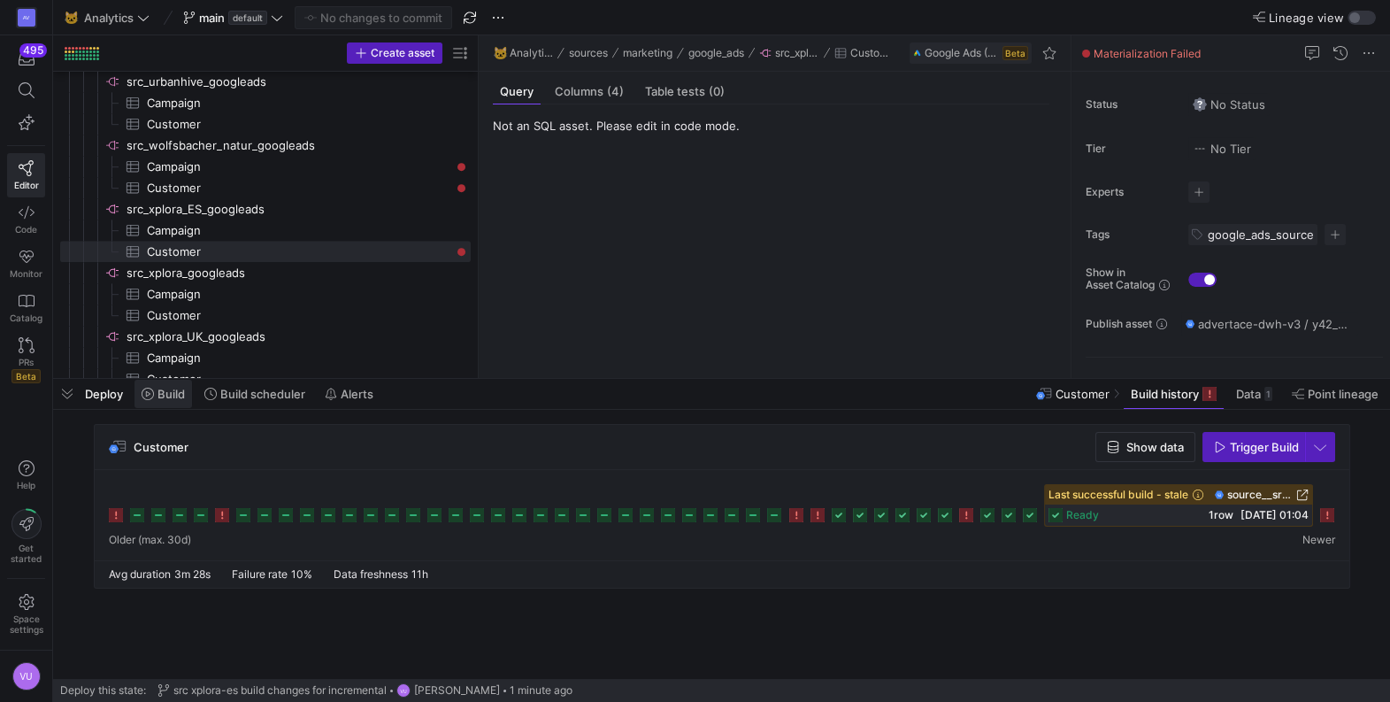
click at [166, 398] on span "Build" at bounding box center [171, 394] width 27 height 14
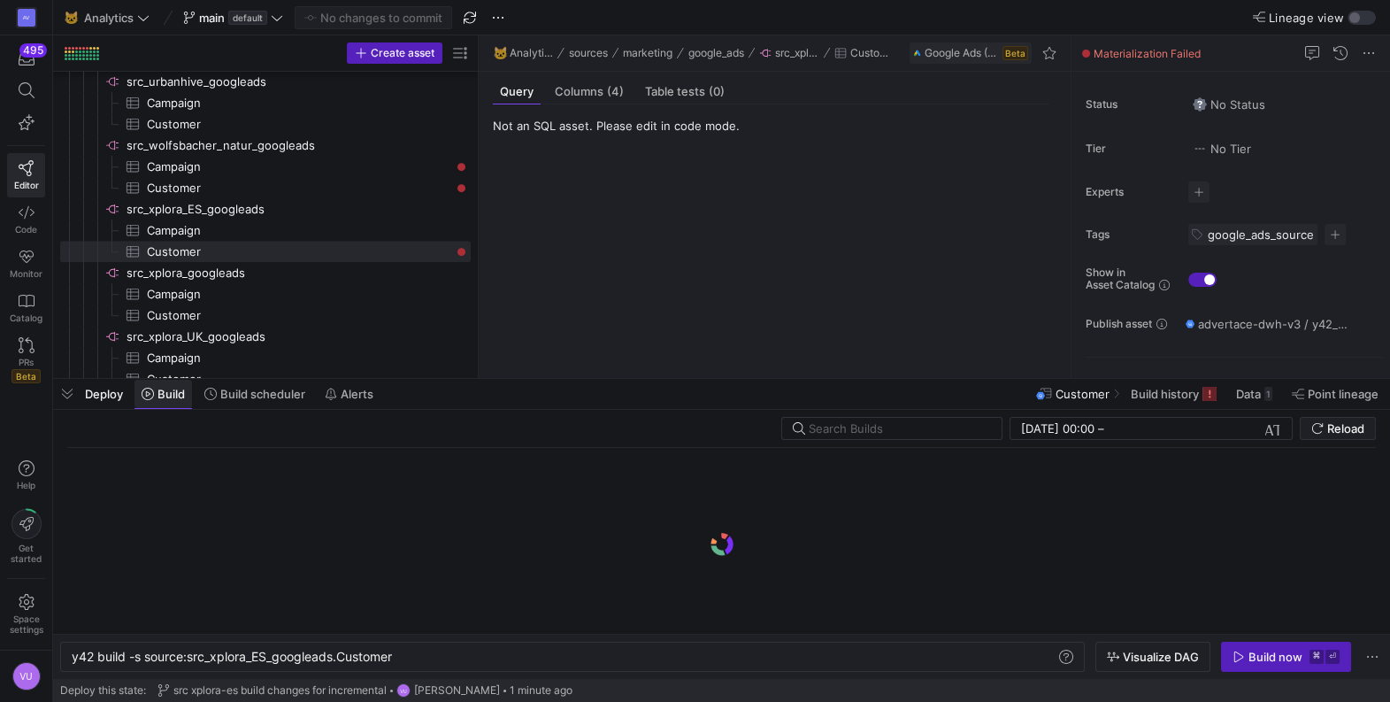
scroll to position [0, 323]
click at [416, 654] on div "y42 build -s source:src_xplora_ES_googleads.Custom er" at bounding box center [564, 657] width 985 height 14
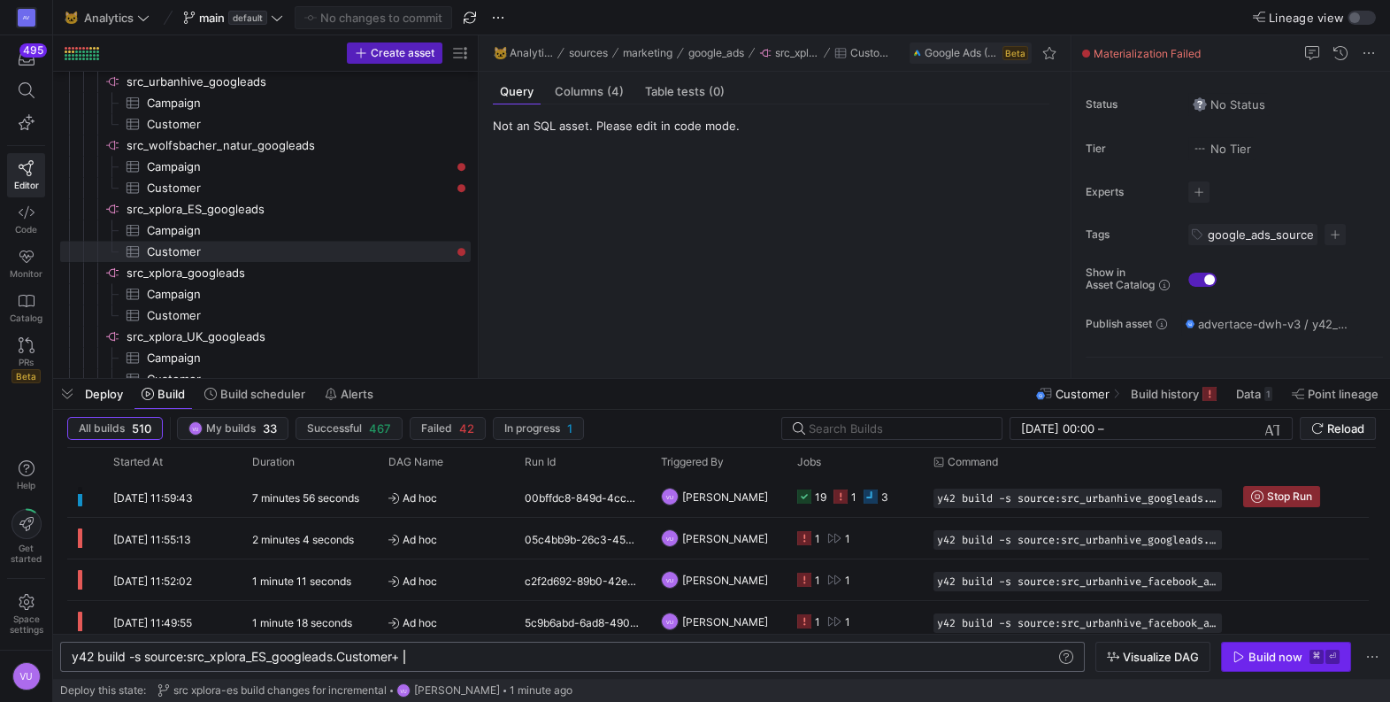
type textarea "y42 build -s source:src_xplora_ES_googleads.Customer+"
click at [1266, 658] on div "Build now" at bounding box center [1276, 657] width 54 height 14
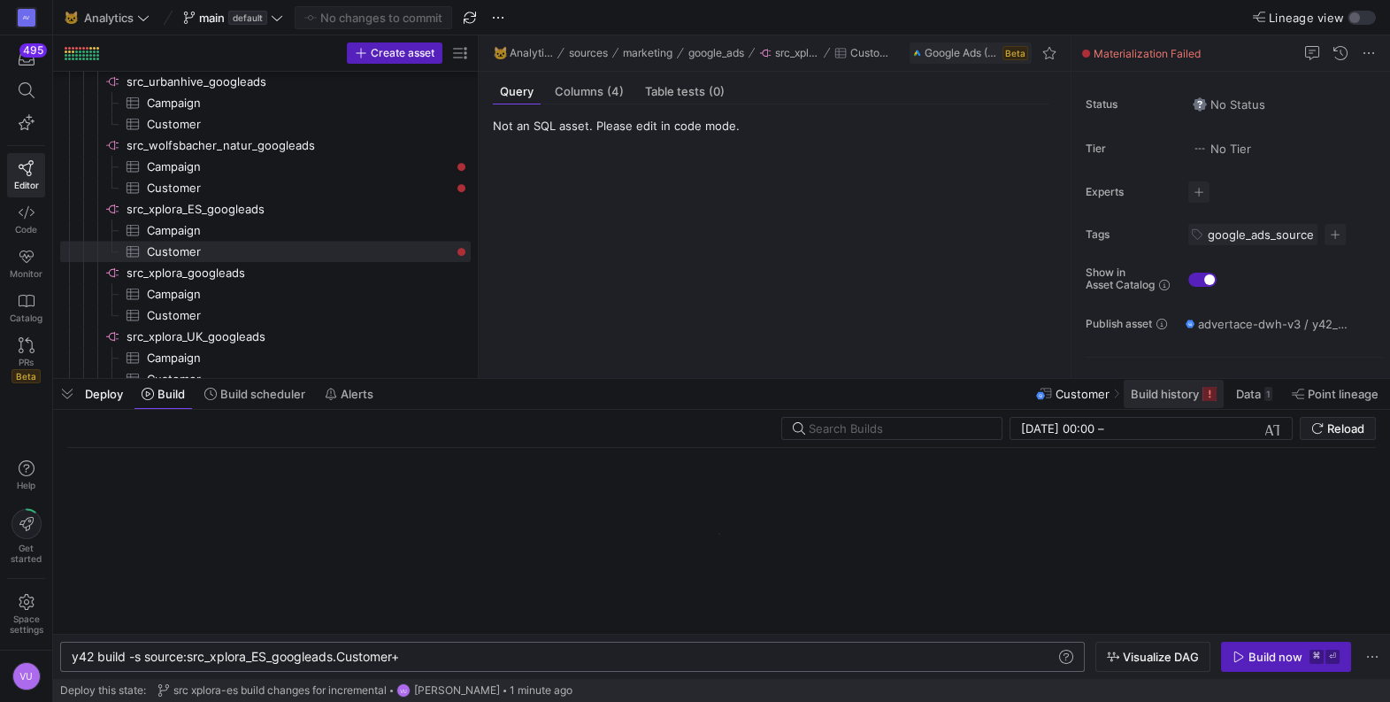
click at [1151, 391] on span "Build history" at bounding box center [1165, 394] width 68 height 14
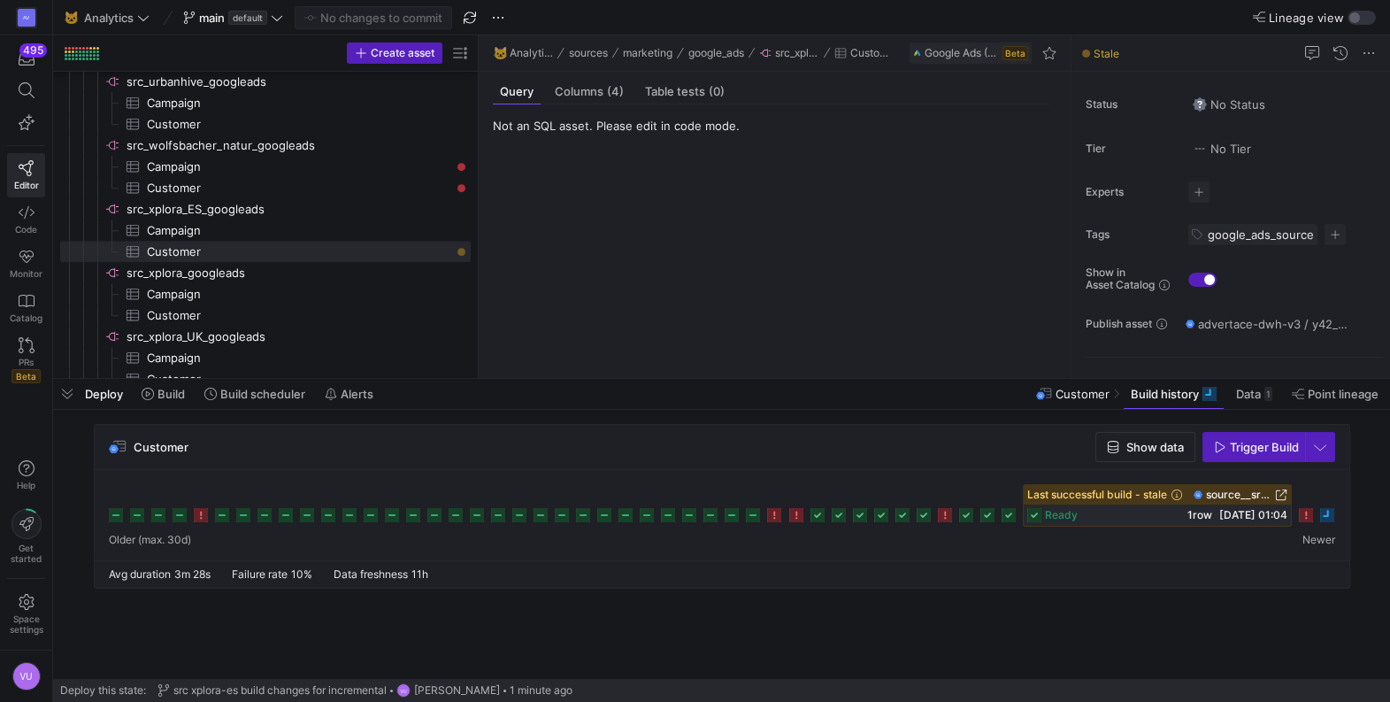
click at [880, 279] on y42-source-table-entity-query-view "Not an SQL asset. Please edit in code mode." at bounding box center [771, 241] width 557 height 245
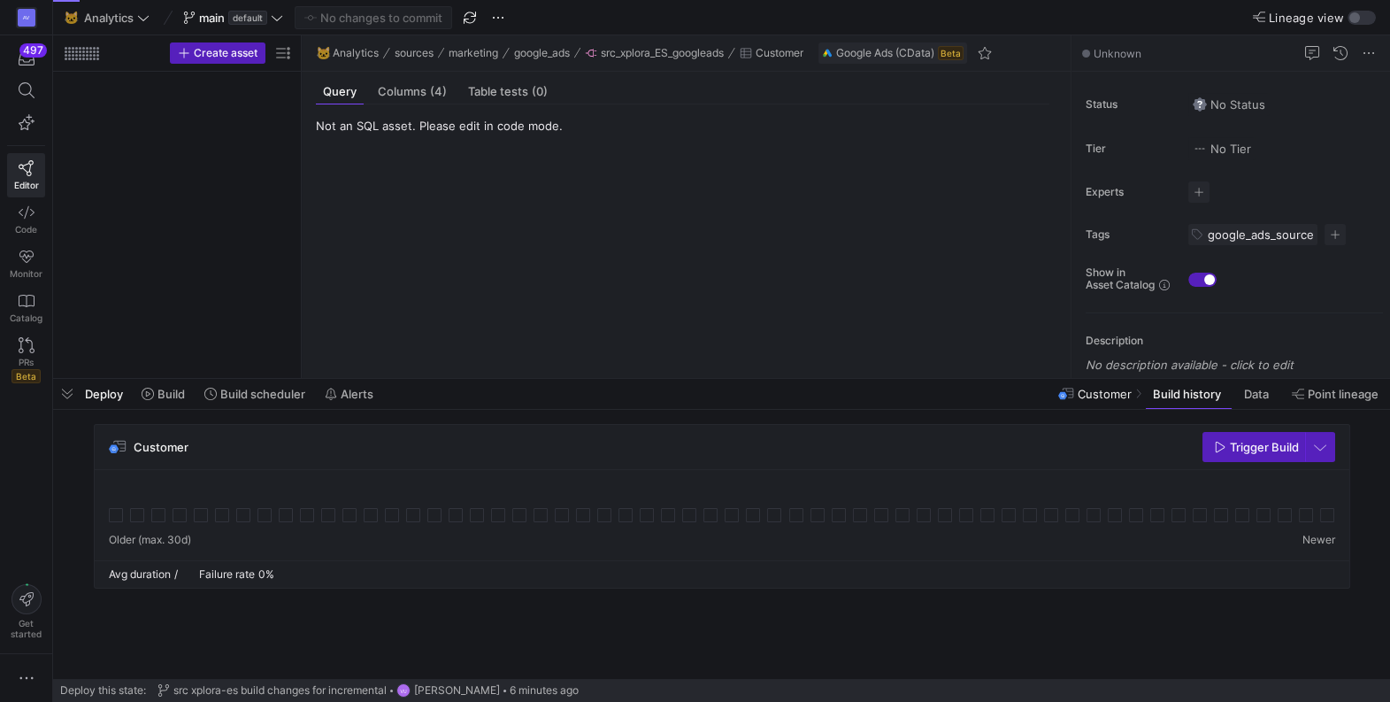
scroll to position [1689, 0]
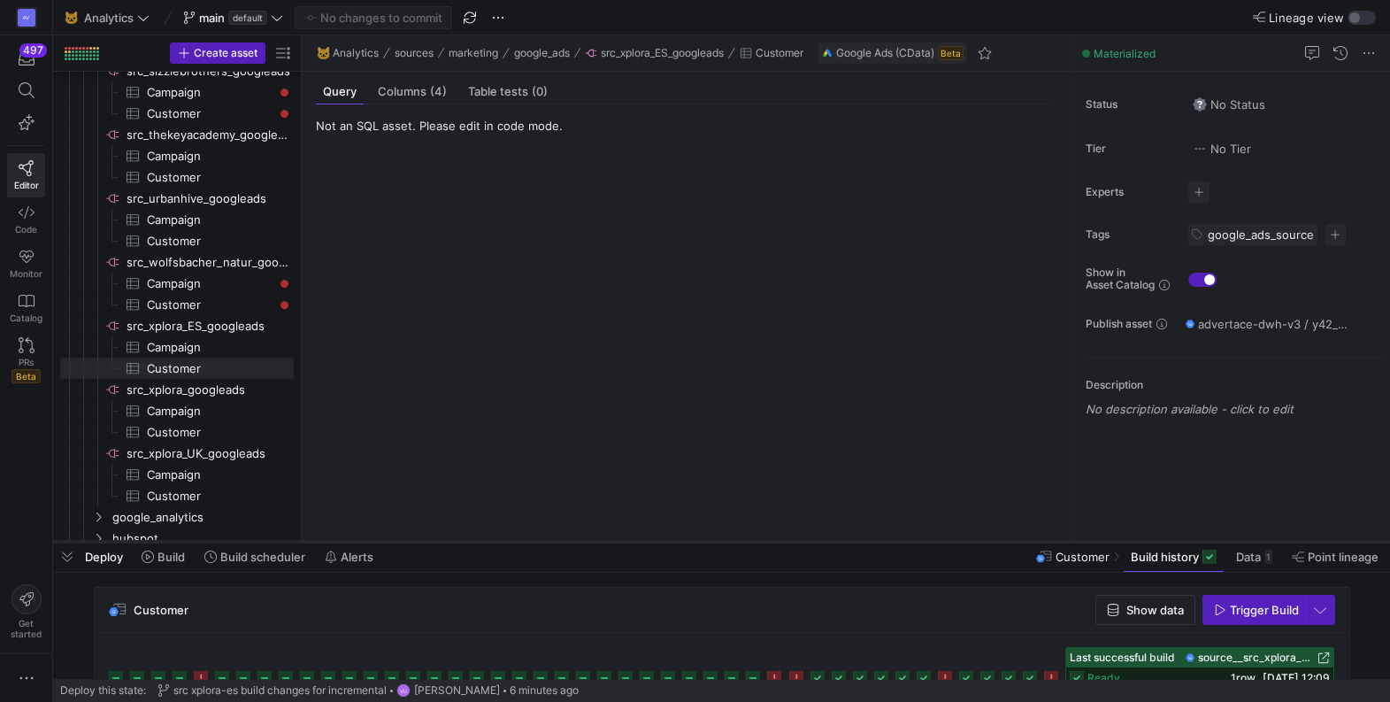
drag, startPoint x: 457, startPoint y: 379, endPoint x: 534, endPoint y: 542, distance: 179.7
click at [534, 542] on div at bounding box center [721, 541] width 1337 height 7
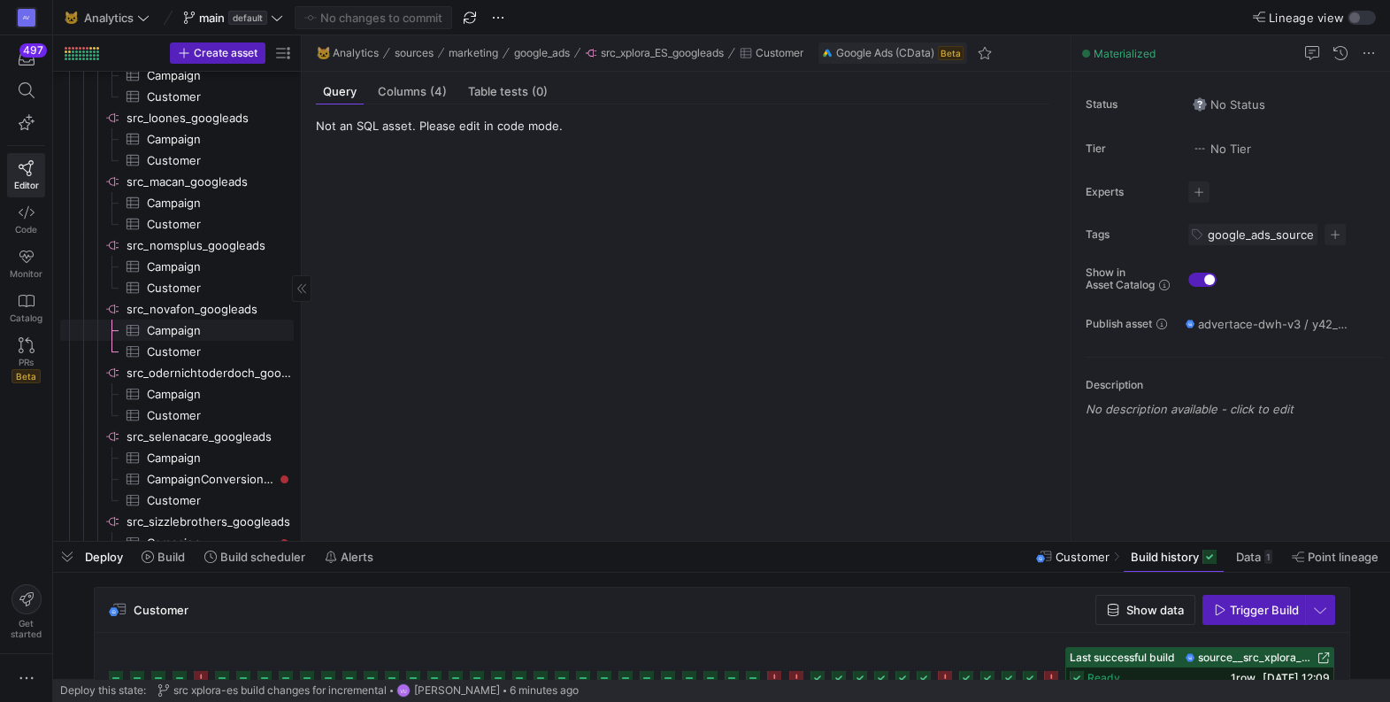
scroll to position [0, 0]
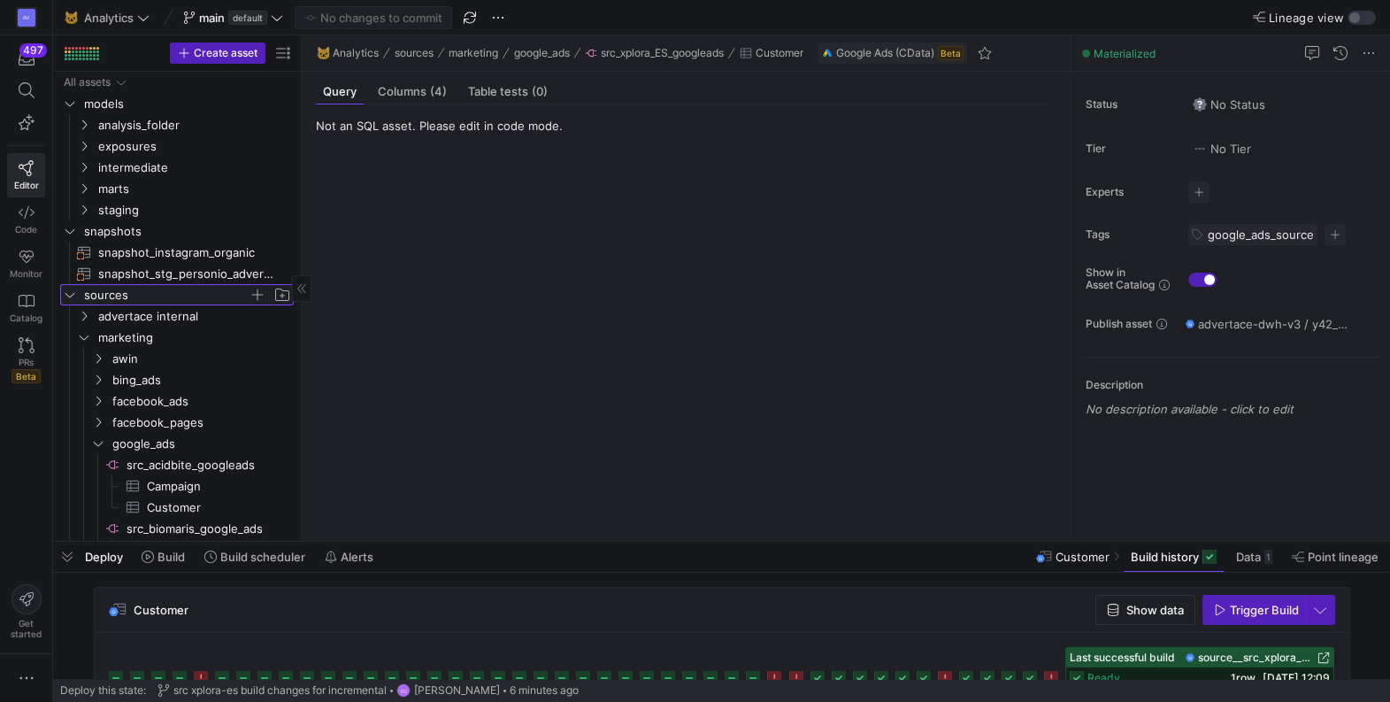
click at [71, 291] on icon "Press SPACE to select this row." at bounding box center [70, 294] width 12 height 11
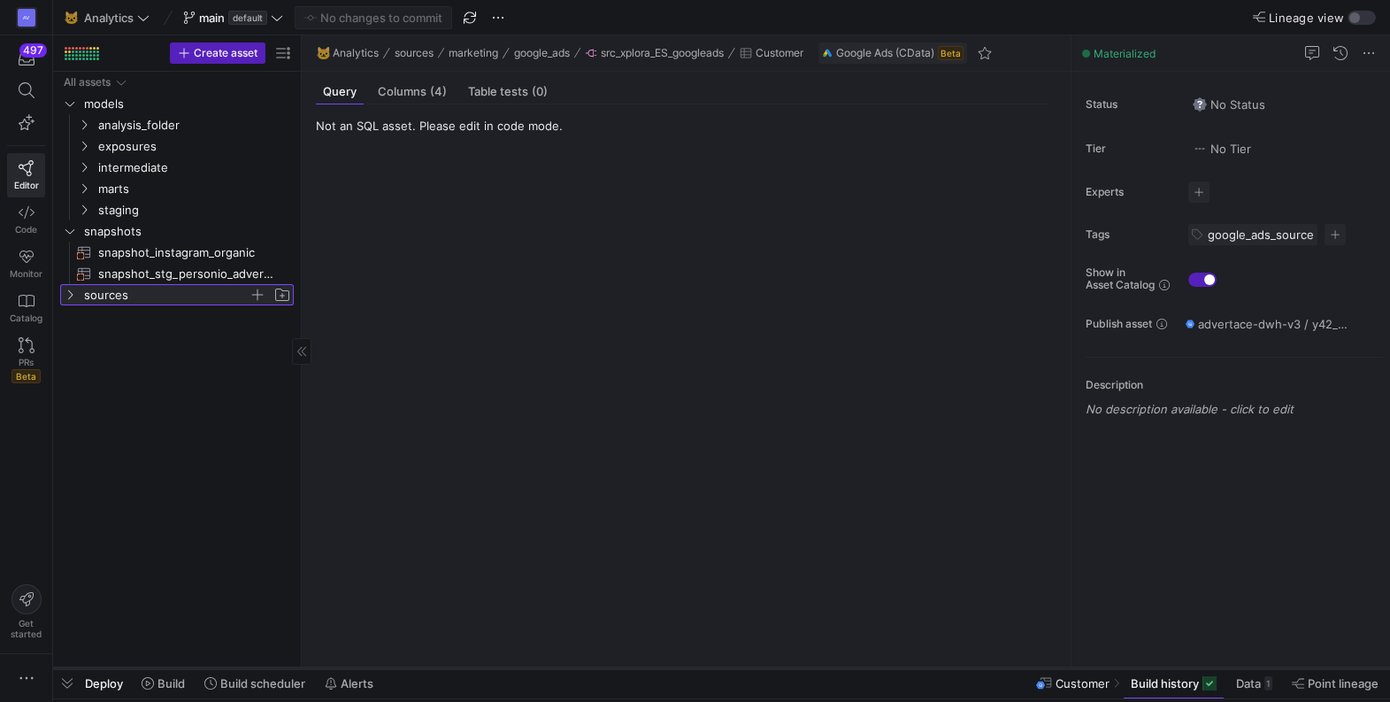
drag, startPoint x: 786, startPoint y: 540, endPoint x: 856, endPoint y: 666, distance: 144.6
click at [856, 666] on div at bounding box center [721, 668] width 1337 height 7
